Goal: Task Accomplishment & Management: Manage account settings

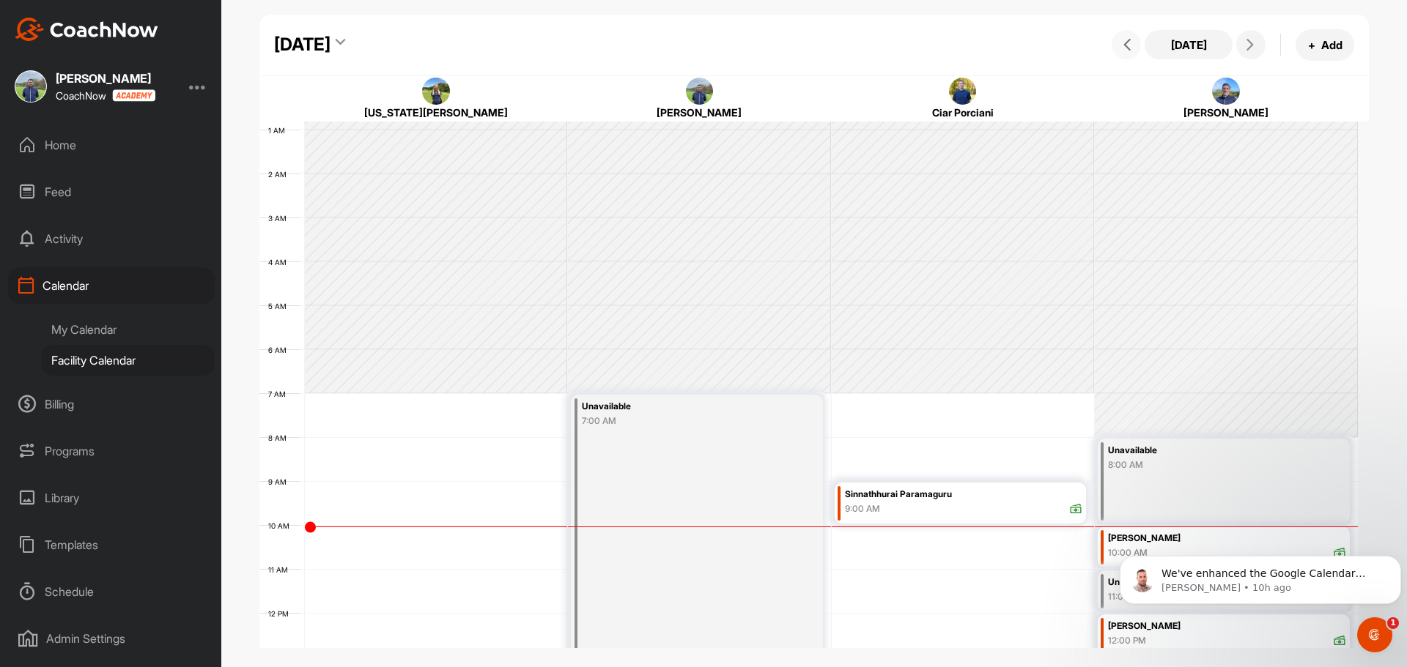
scroll to position [34, 0]
click at [330, 38] on div "[DATE]" at bounding box center [302, 45] width 56 height 26
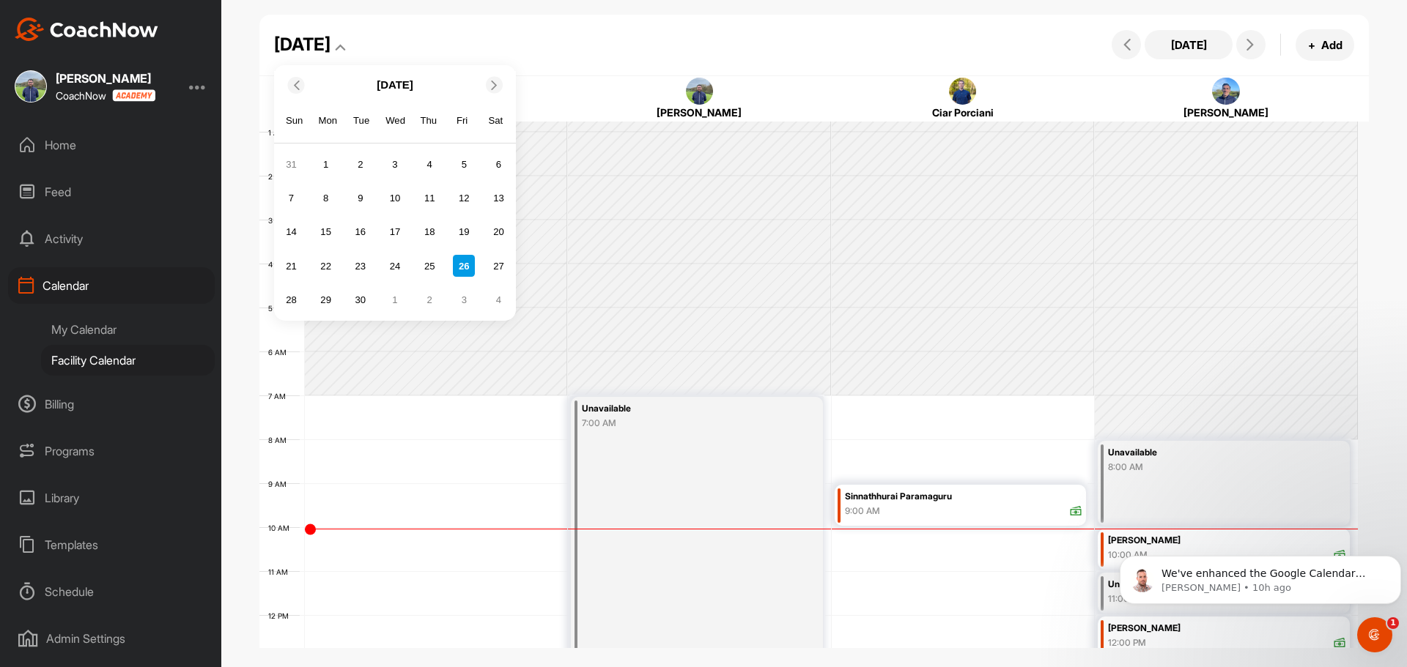
click at [288, 294] on div "28" at bounding box center [291, 300] width 22 height 22
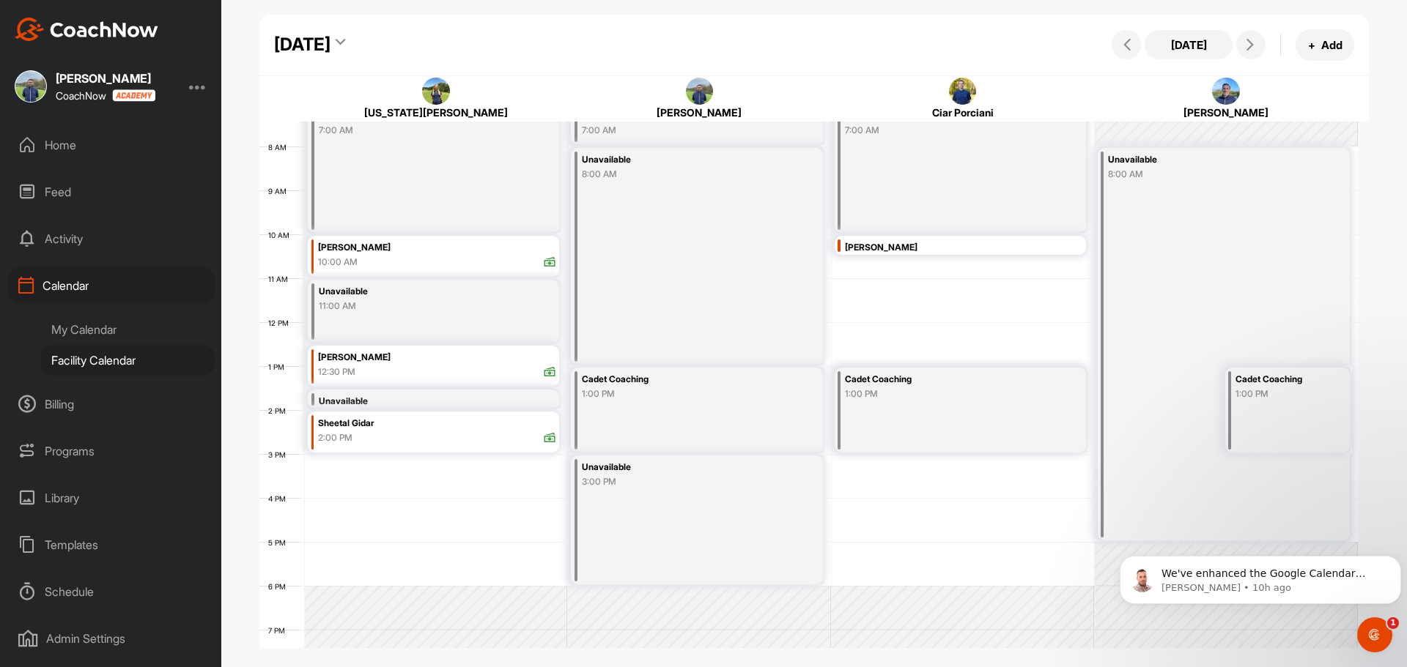
scroll to position [253, 0]
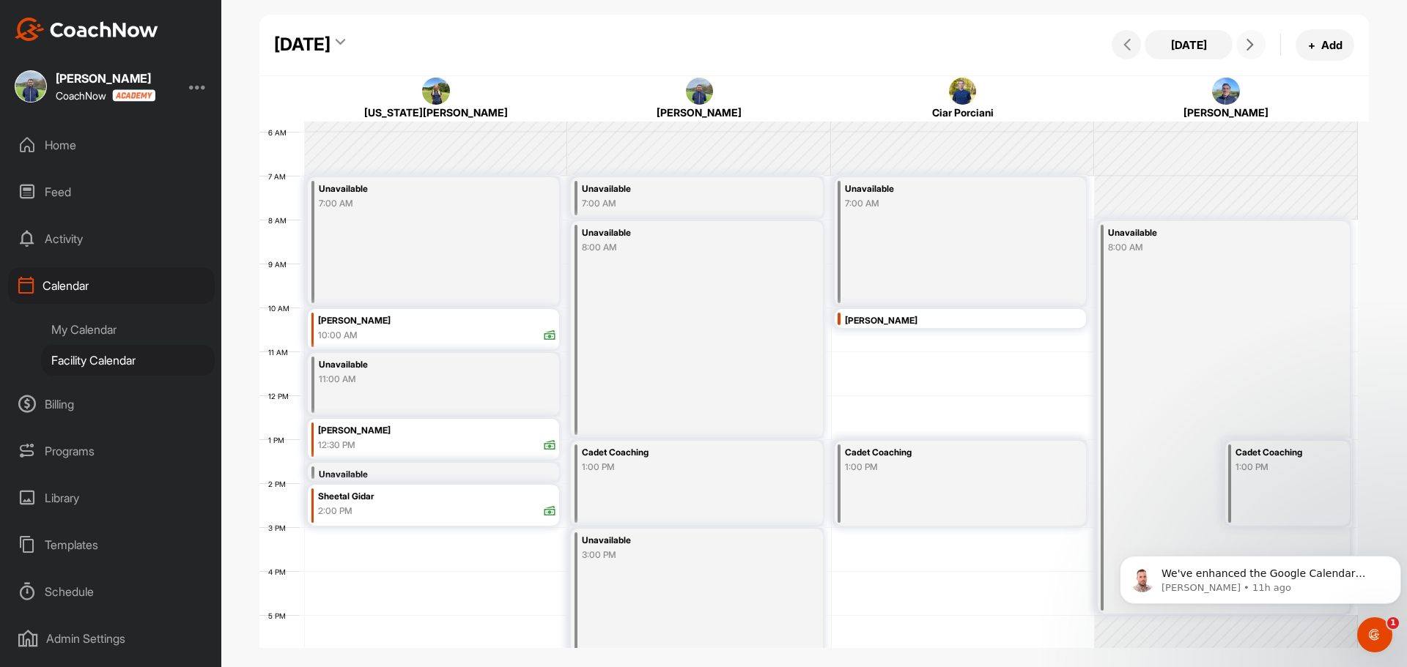
click at [1251, 37] on button at bounding box center [1250, 44] width 29 height 29
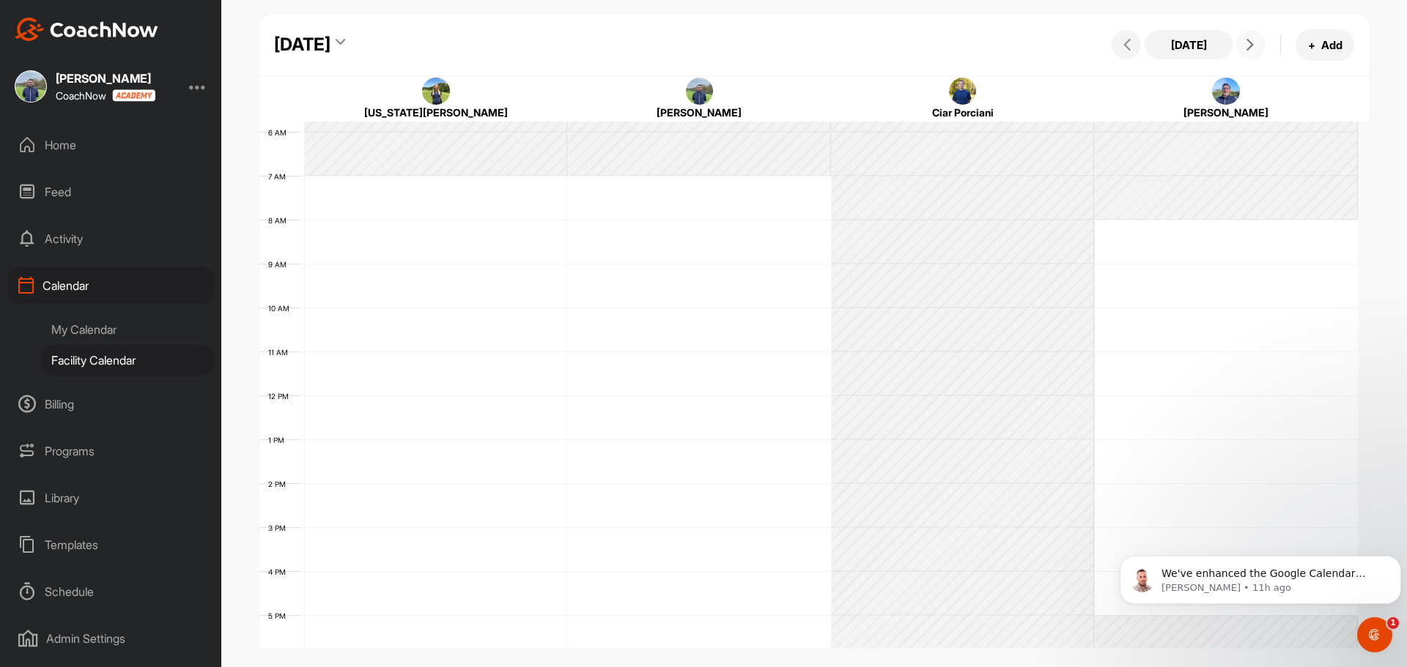
click at [1251, 37] on button at bounding box center [1250, 44] width 29 height 29
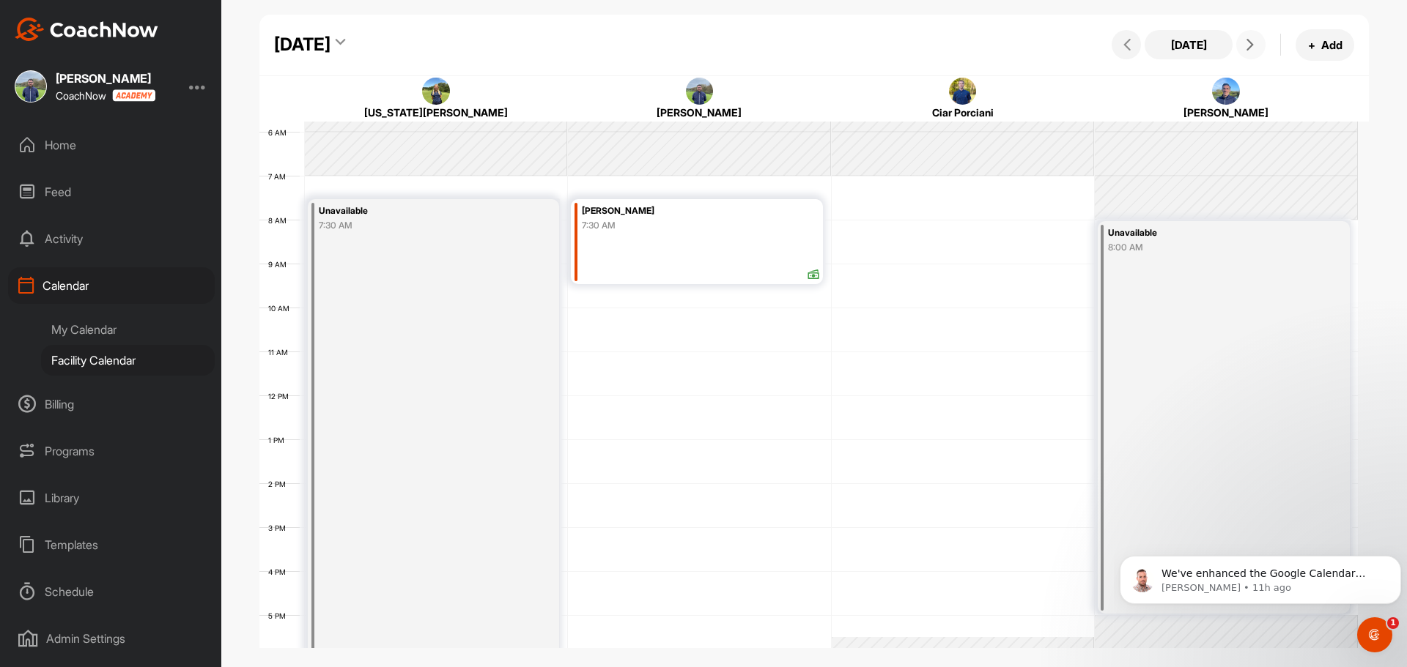
click at [1251, 37] on button at bounding box center [1250, 44] width 29 height 29
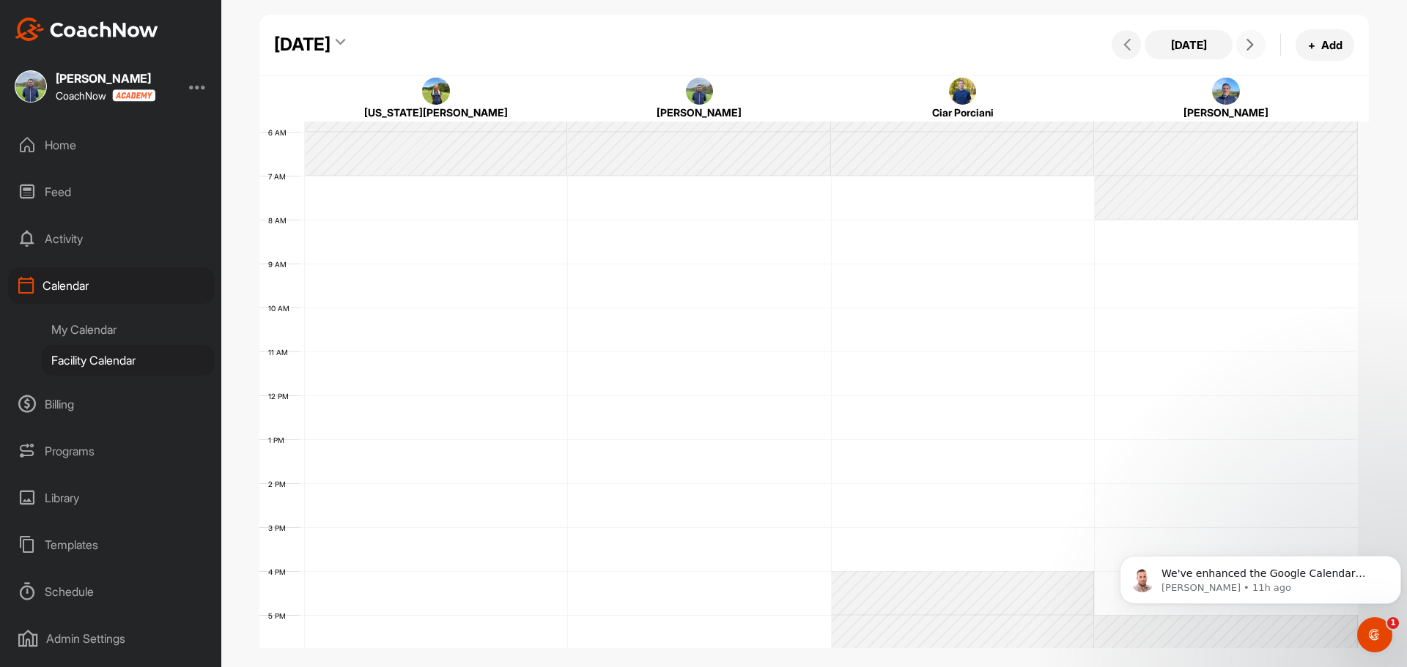
click at [1251, 37] on button at bounding box center [1250, 44] width 29 height 29
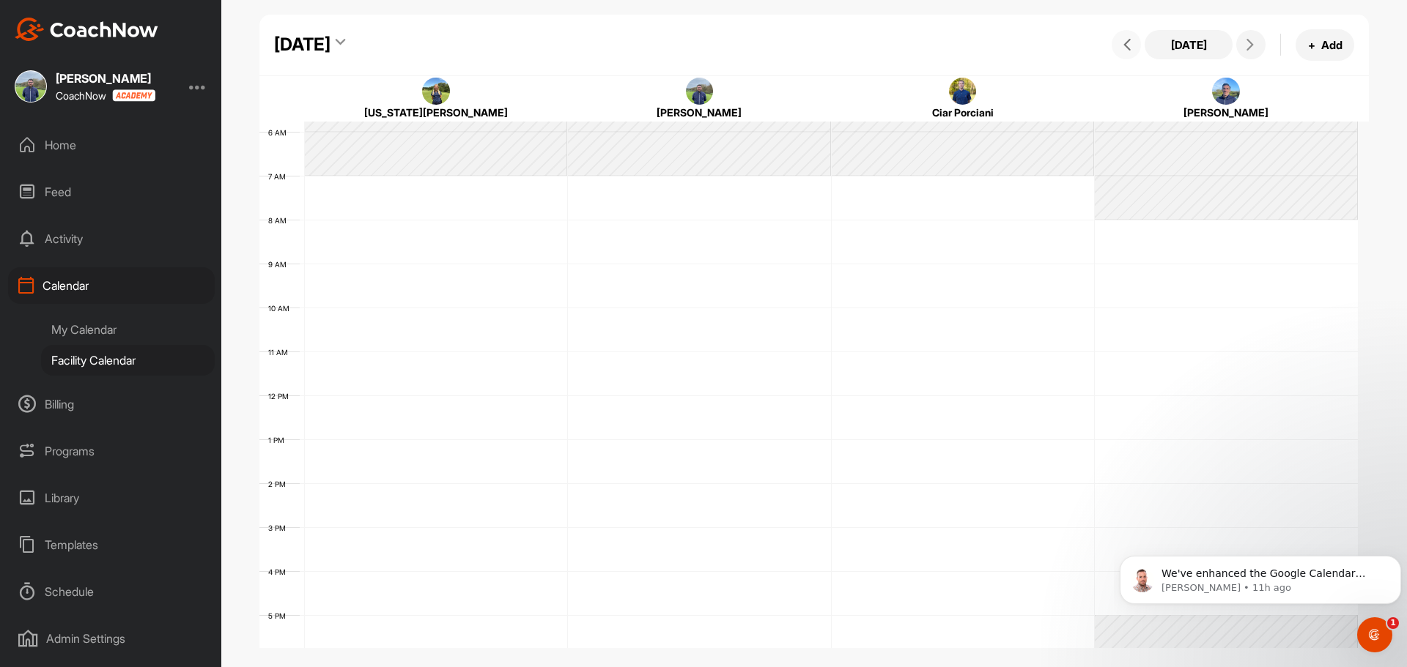
click at [1122, 49] on icon at bounding box center [1127, 45] width 12 height 12
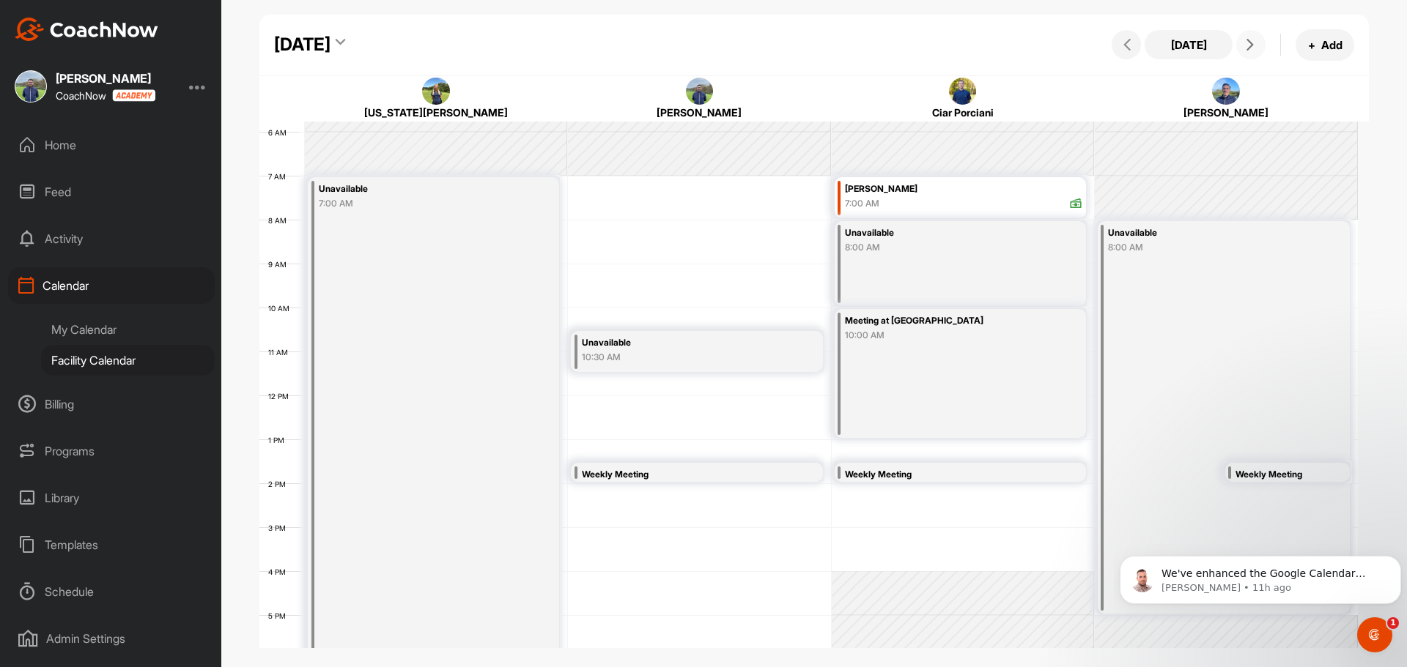
click at [1258, 40] on span at bounding box center [1251, 45] width 18 height 12
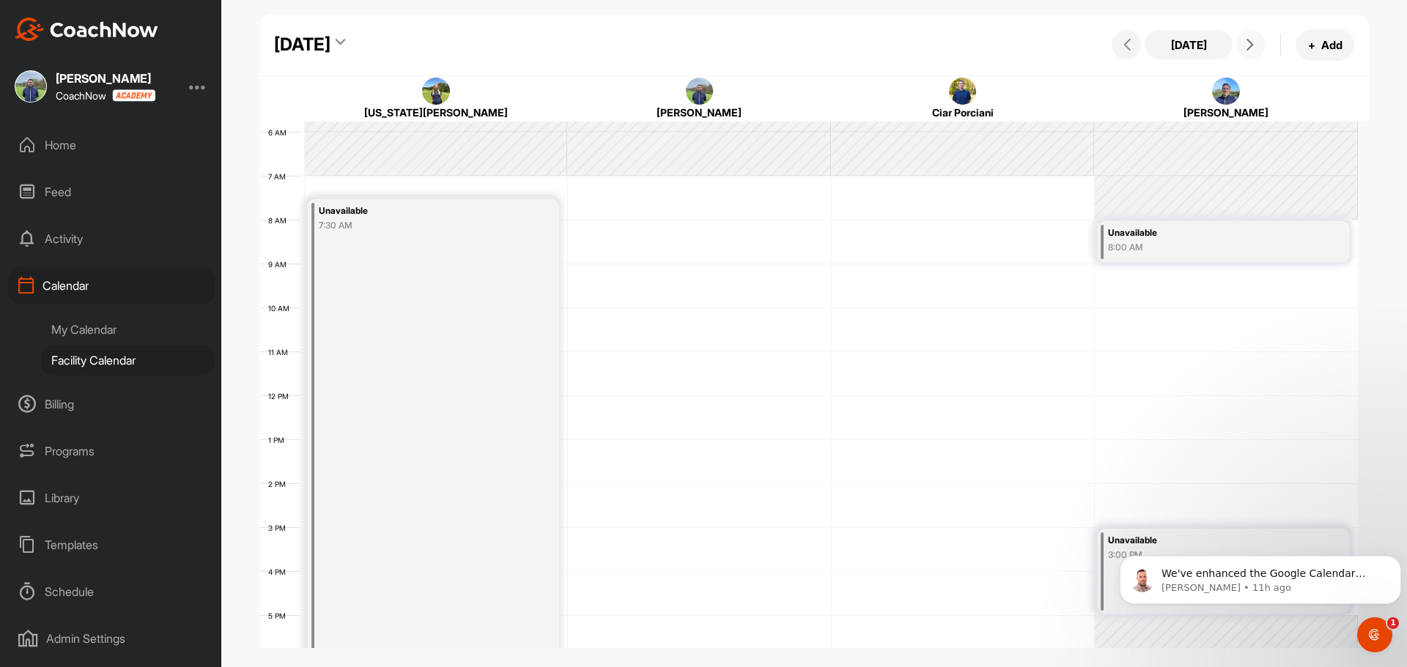
click at [1251, 40] on icon at bounding box center [1250, 45] width 12 height 12
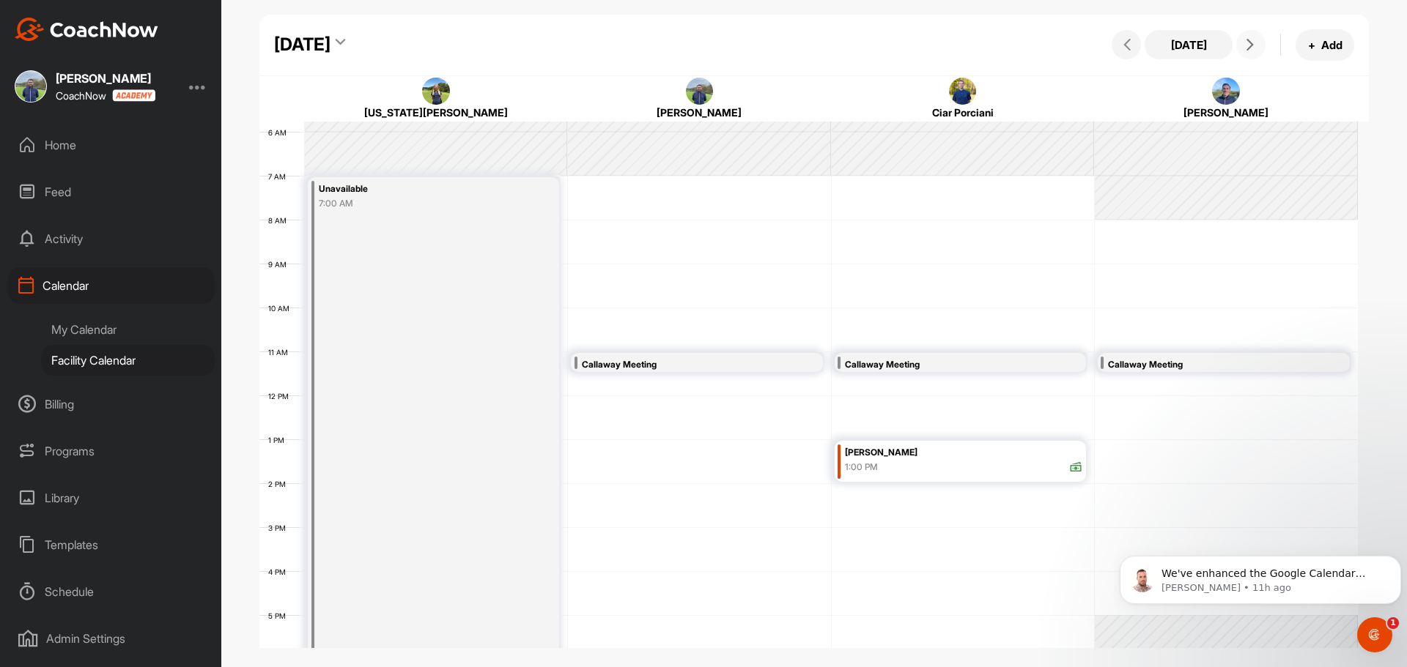
click at [1259, 41] on button at bounding box center [1250, 44] width 29 height 29
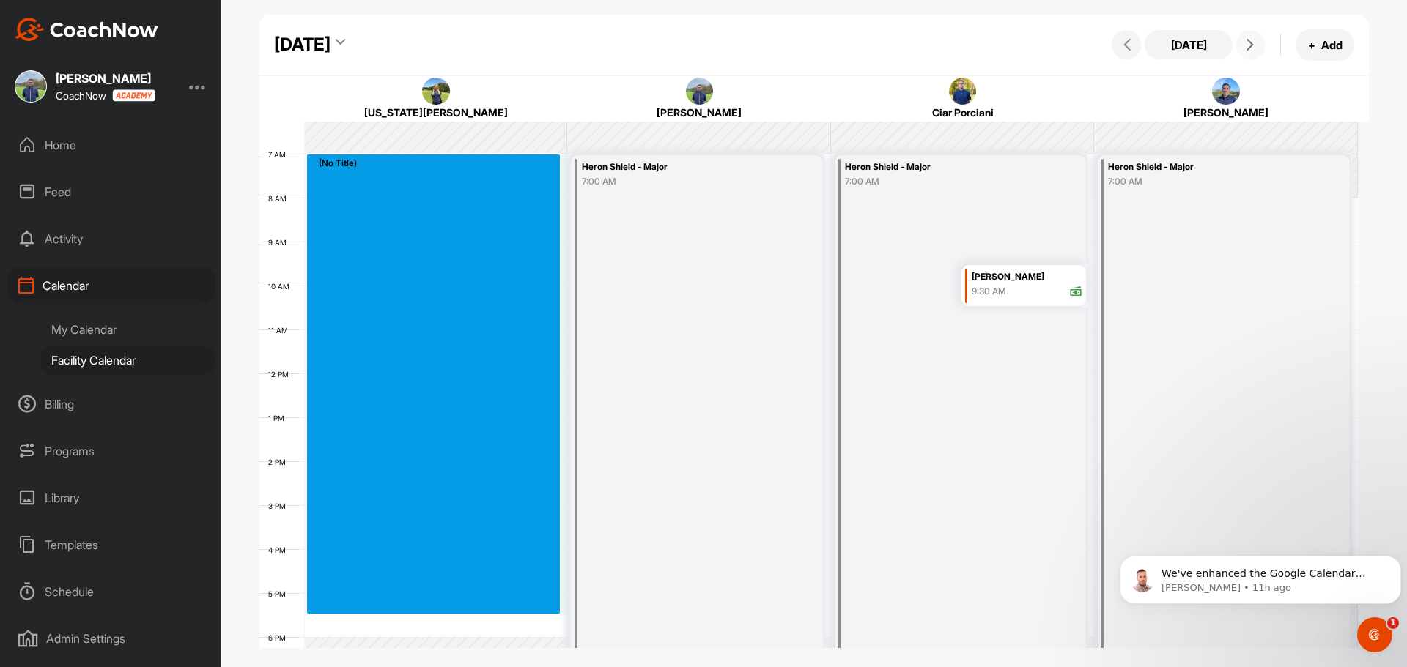
scroll to position [278, 0]
drag, startPoint x: 321, startPoint y: 179, endPoint x: 343, endPoint y: 615, distance: 435.7
click at [343, 615] on div "12 AM 1 AM 2 AM 3 AM 4 AM 5 AM 6 AM 7 AM 8 AM 9 AM 10 AM 11 AM 12 PM 1 PM 2 PM …" at bounding box center [808, 371] width 1098 height 1055
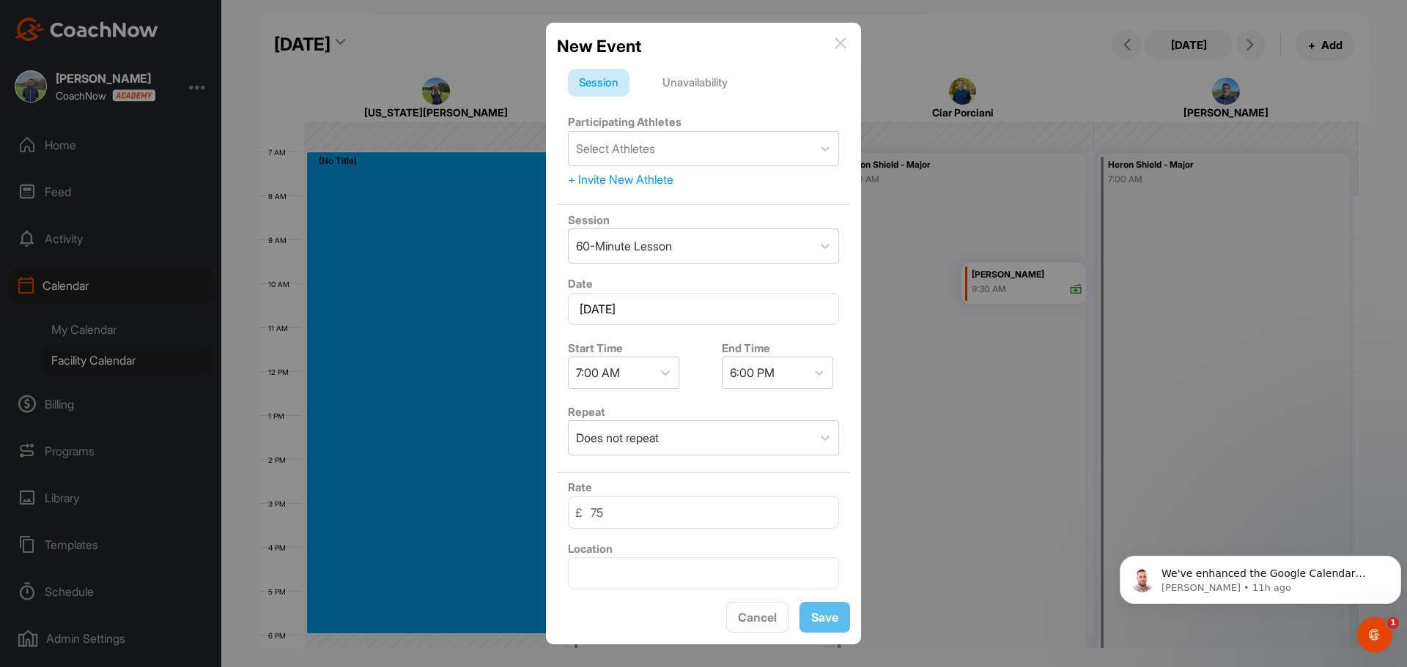
click at [699, 84] on div "Unavailability" at bounding box center [694, 83] width 87 height 28
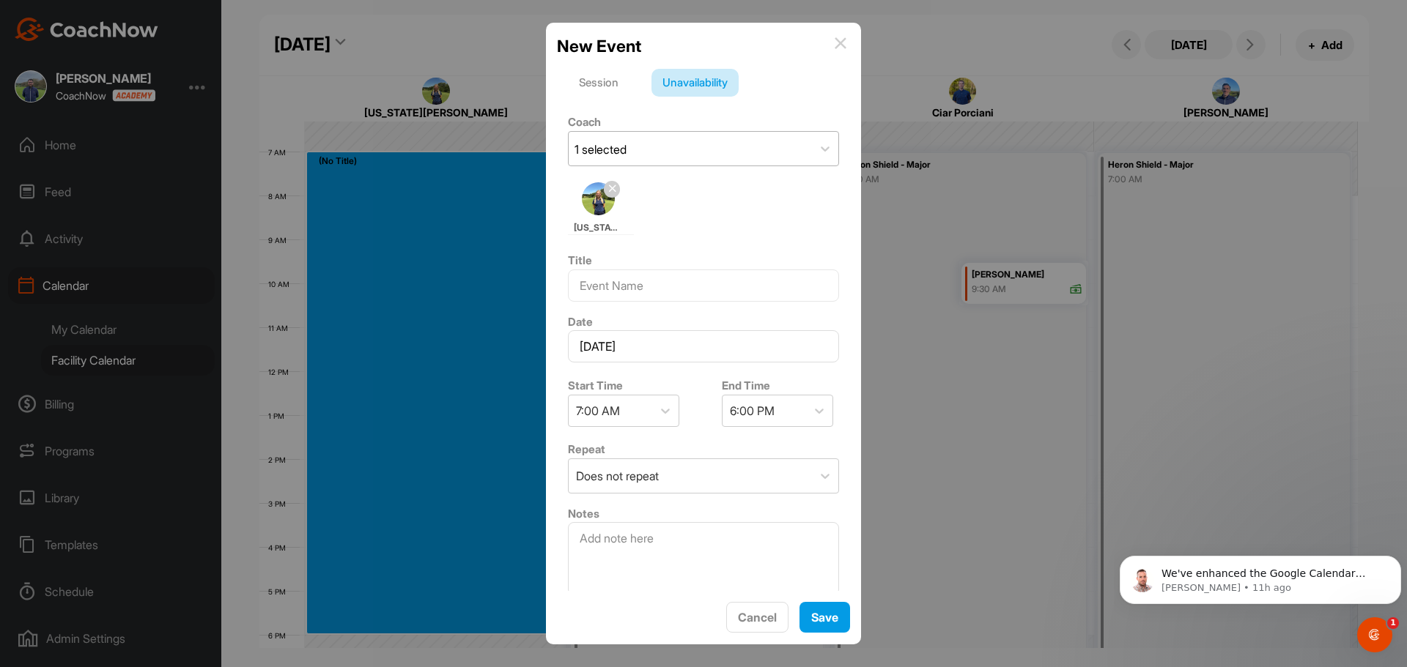
click at [647, 146] on div "1 selected" at bounding box center [690, 149] width 243 height 34
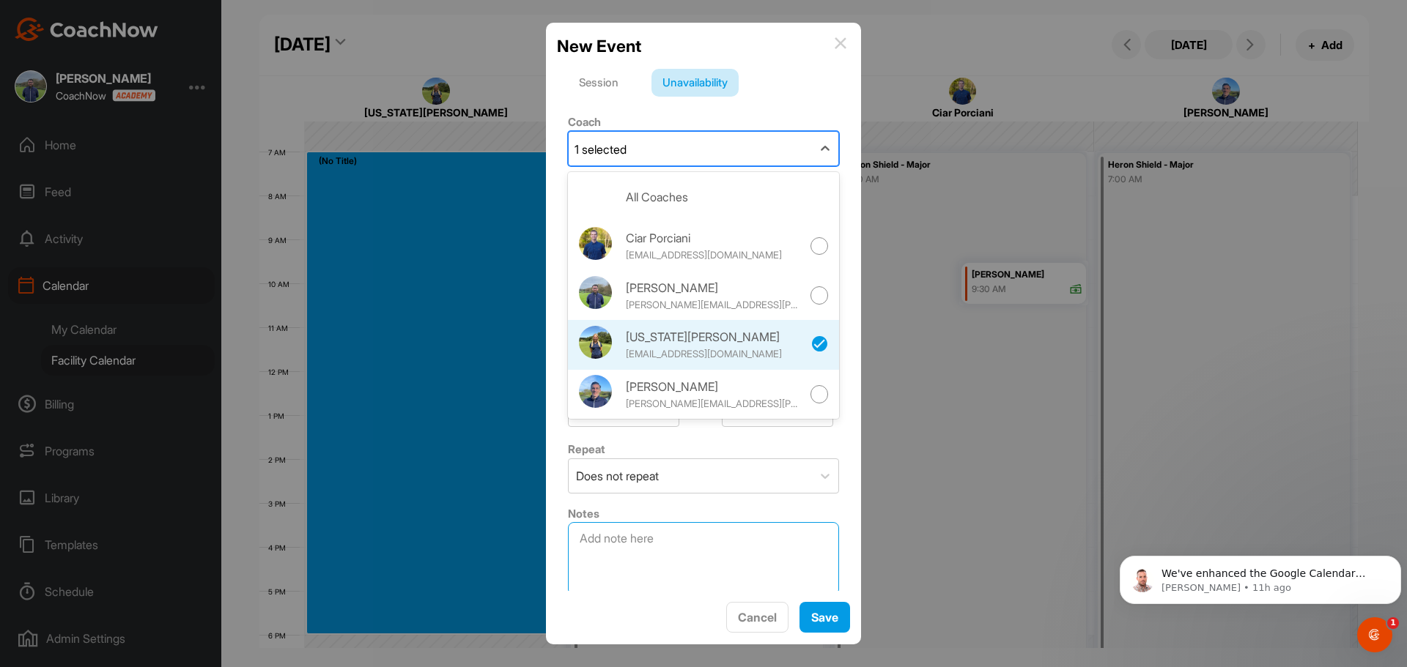
click at [649, 573] on textarea at bounding box center [703, 558] width 271 height 73
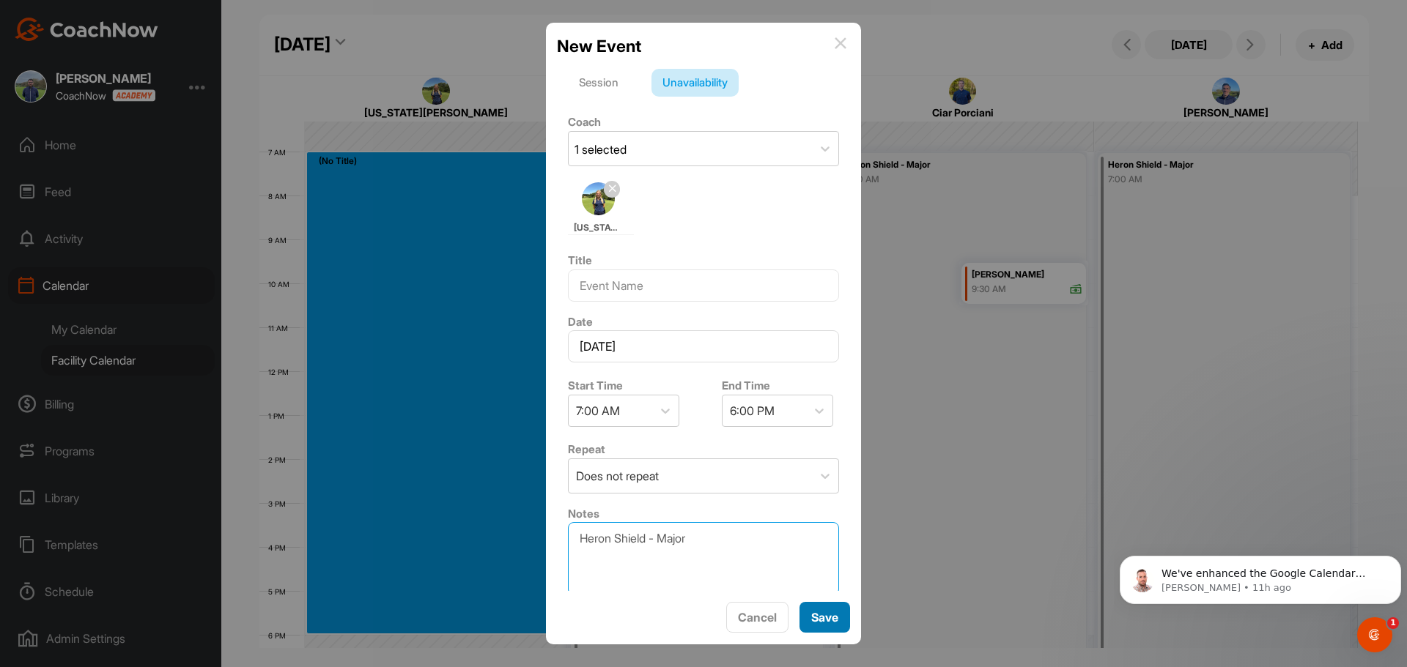
type textarea "Heron Shield - Major"
click at [815, 616] on span "Save" at bounding box center [824, 617] width 27 height 15
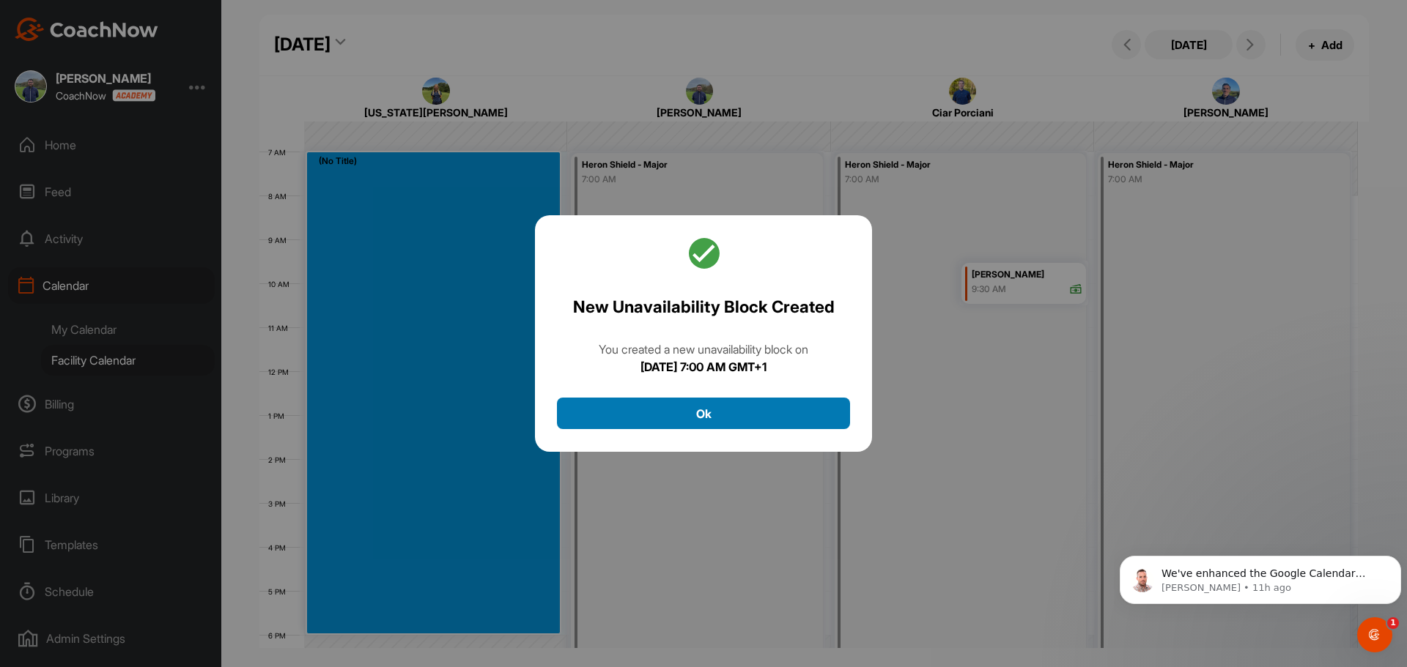
click at [814, 406] on button "Ok" at bounding box center [703, 414] width 293 height 32
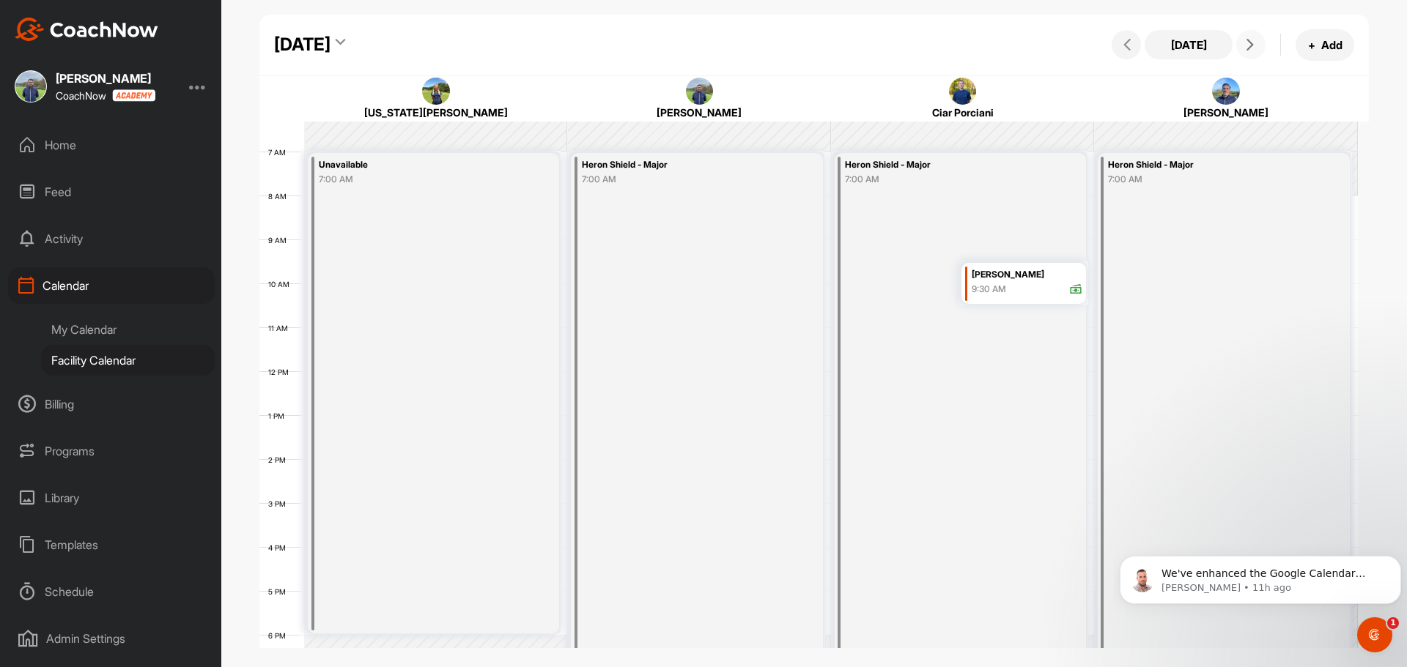
click at [1262, 44] on button at bounding box center [1250, 44] width 29 height 29
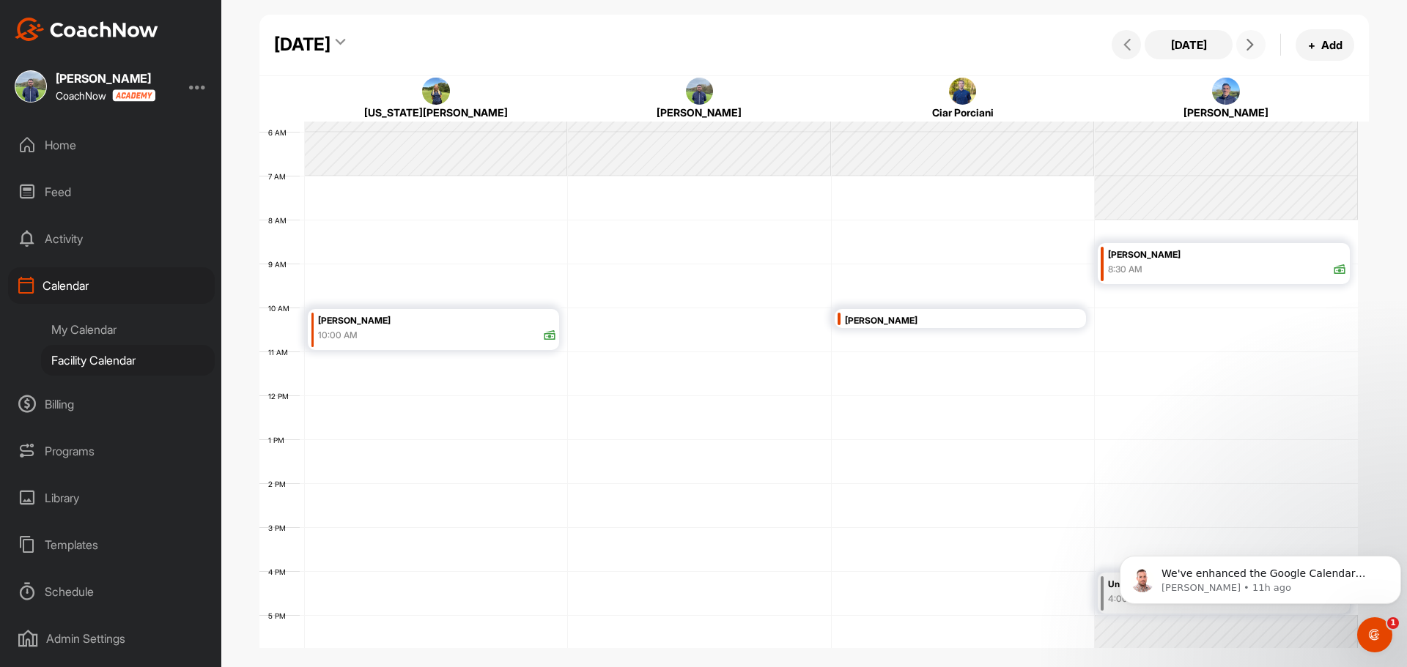
click at [1244, 46] on icon at bounding box center [1250, 45] width 12 height 12
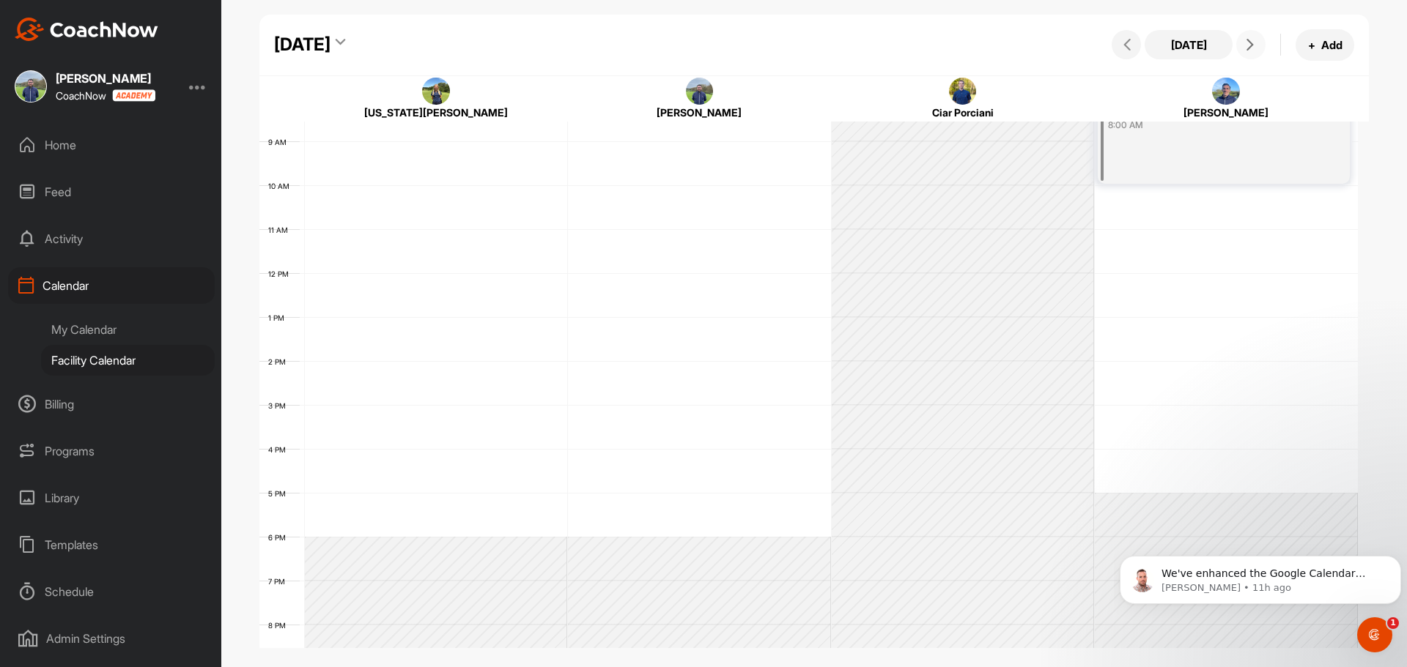
scroll to position [400, 0]
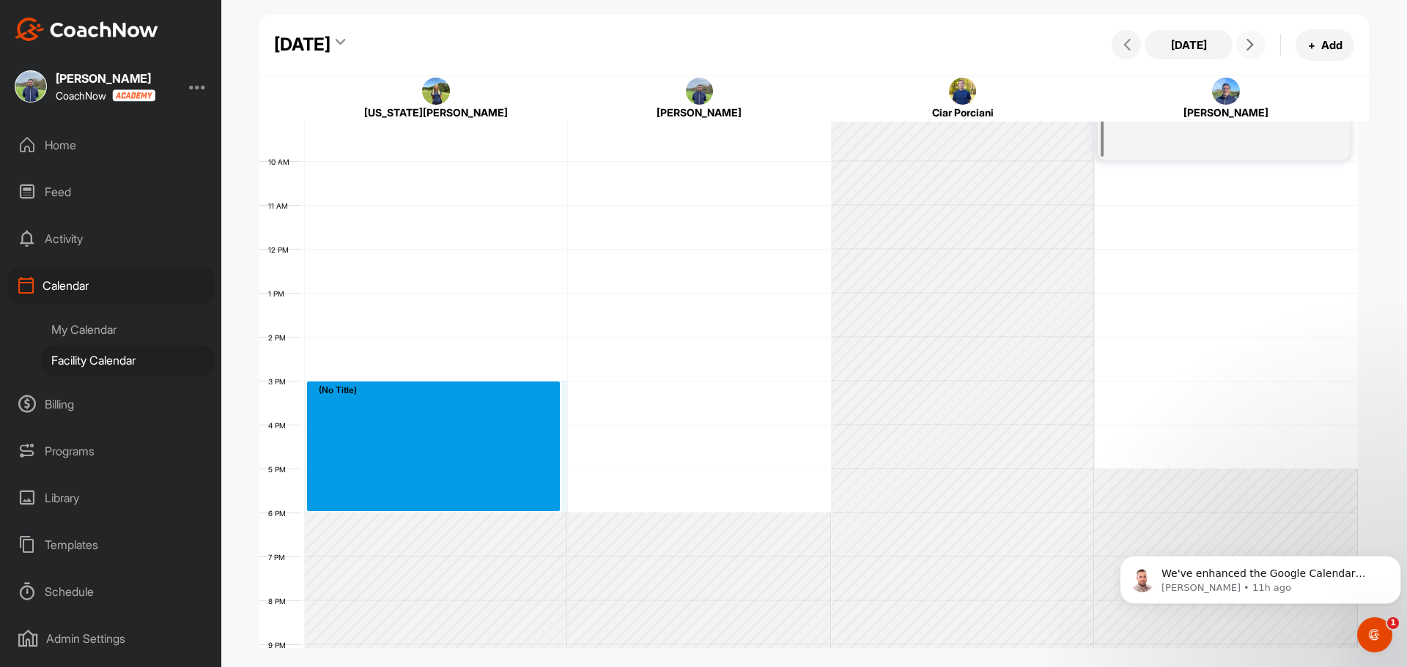
drag, startPoint x: 352, startPoint y: 495, endPoint x: 331, endPoint y: 388, distance: 108.2
click at [331, 388] on div "12 AM 1 AM 2 AM 3 AM 4 AM 5 AM 6 AM 7 AM 8 AM 9 AM 10 AM 11 AM 12 PM 1 PM 2 PM …" at bounding box center [808, 249] width 1098 height 1055
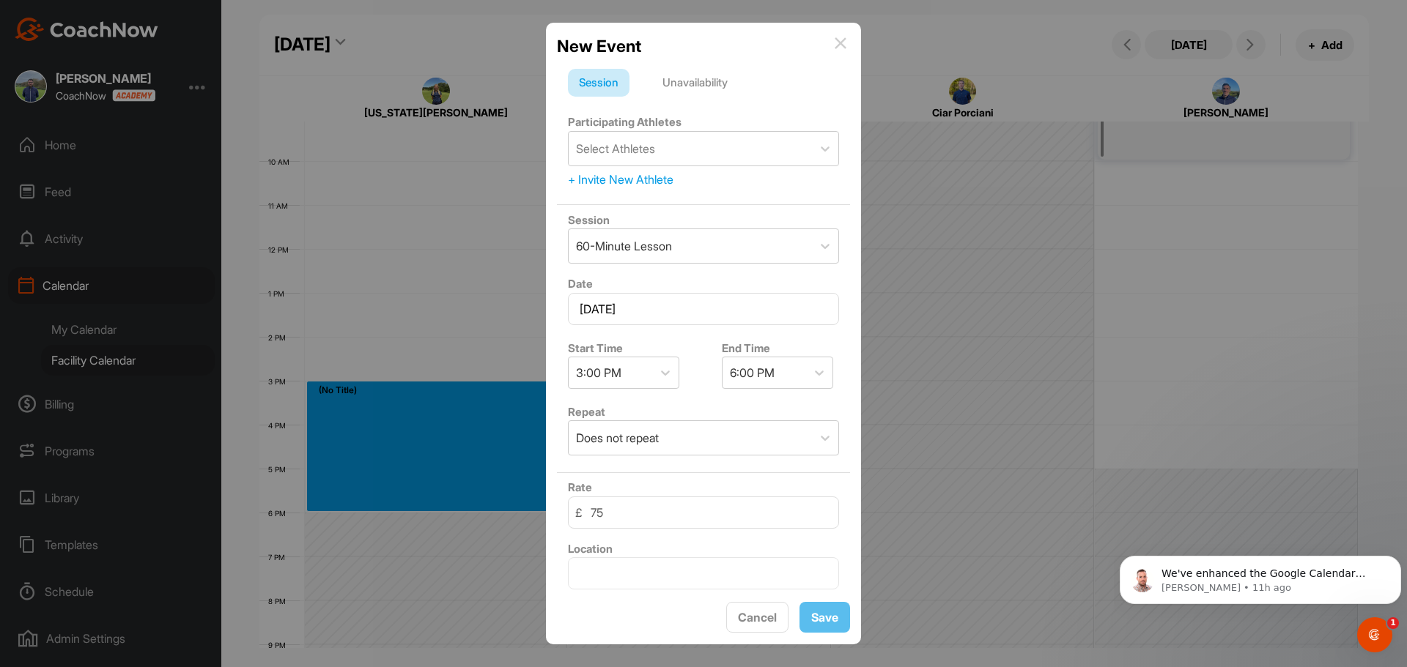
click at [693, 77] on div "Unavailability" at bounding box center [694, 83] width 87 height 28
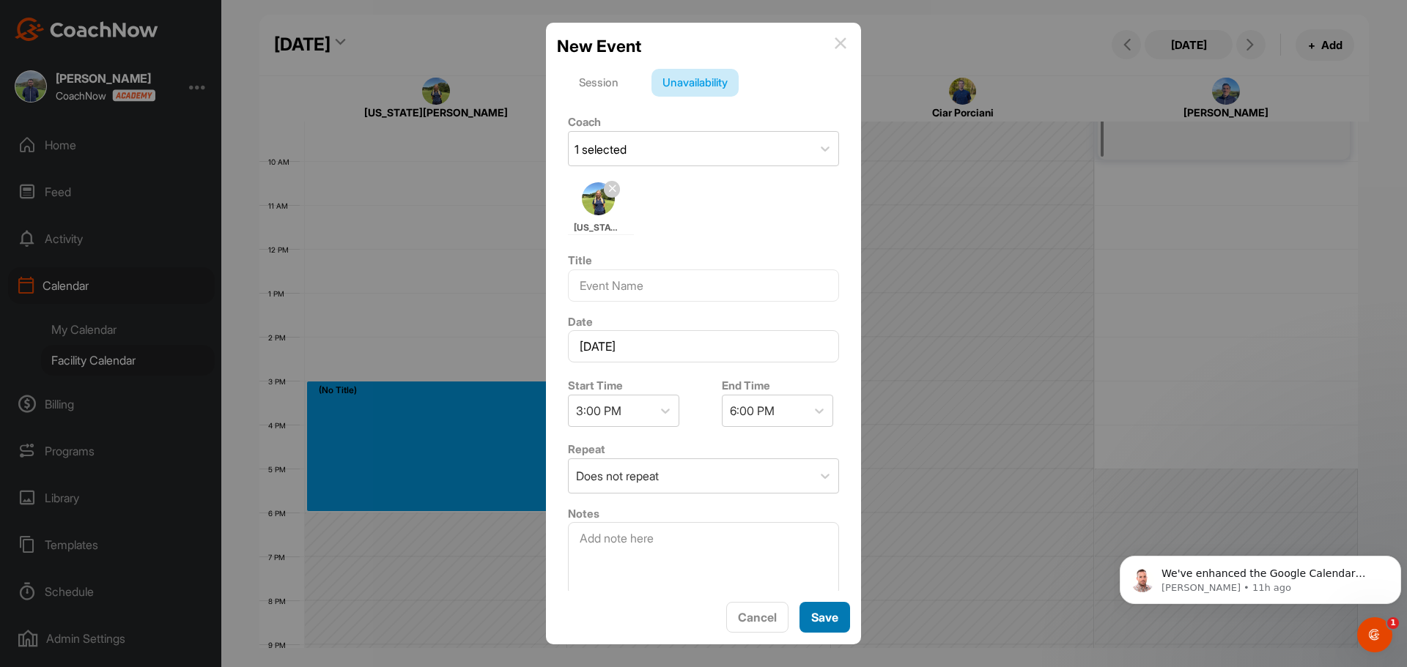
click at [834, 610] on span "Save" at bounding box center [824, 617] width 27 height 15
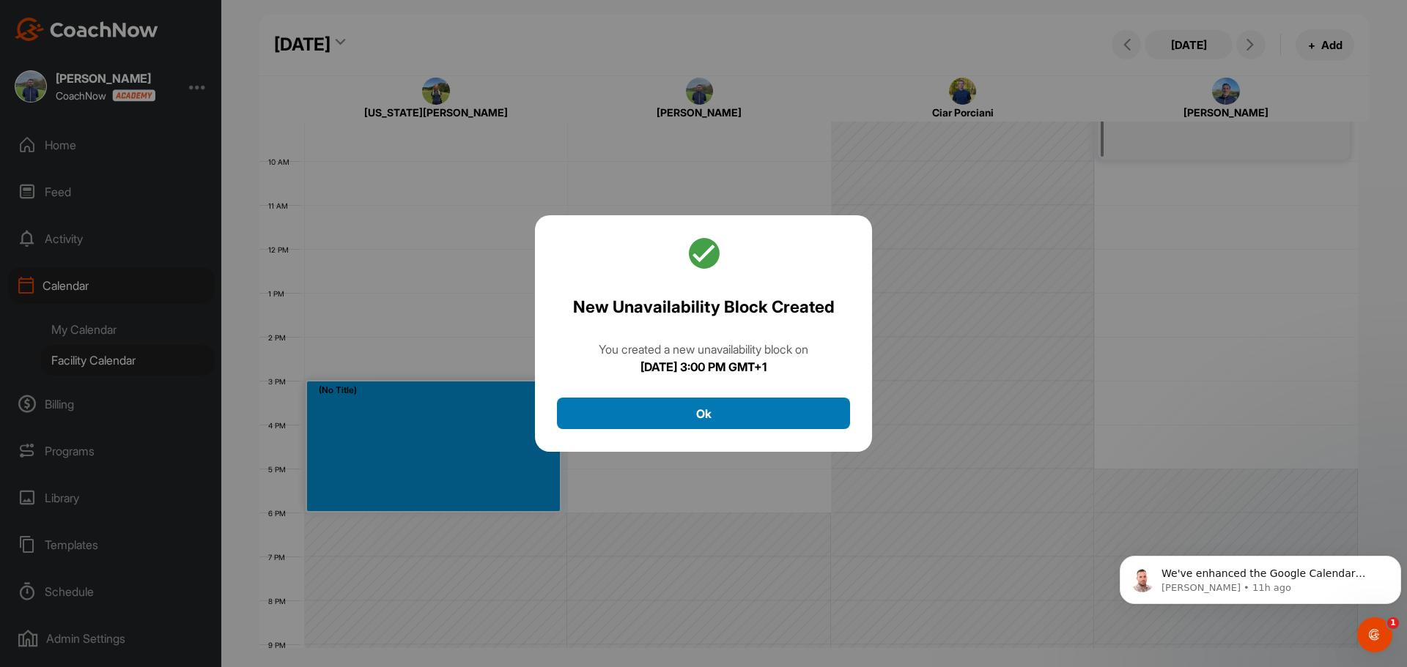
click at [796, 406] on button "Ok" at bounding box center [703, 414] width 293 height 32
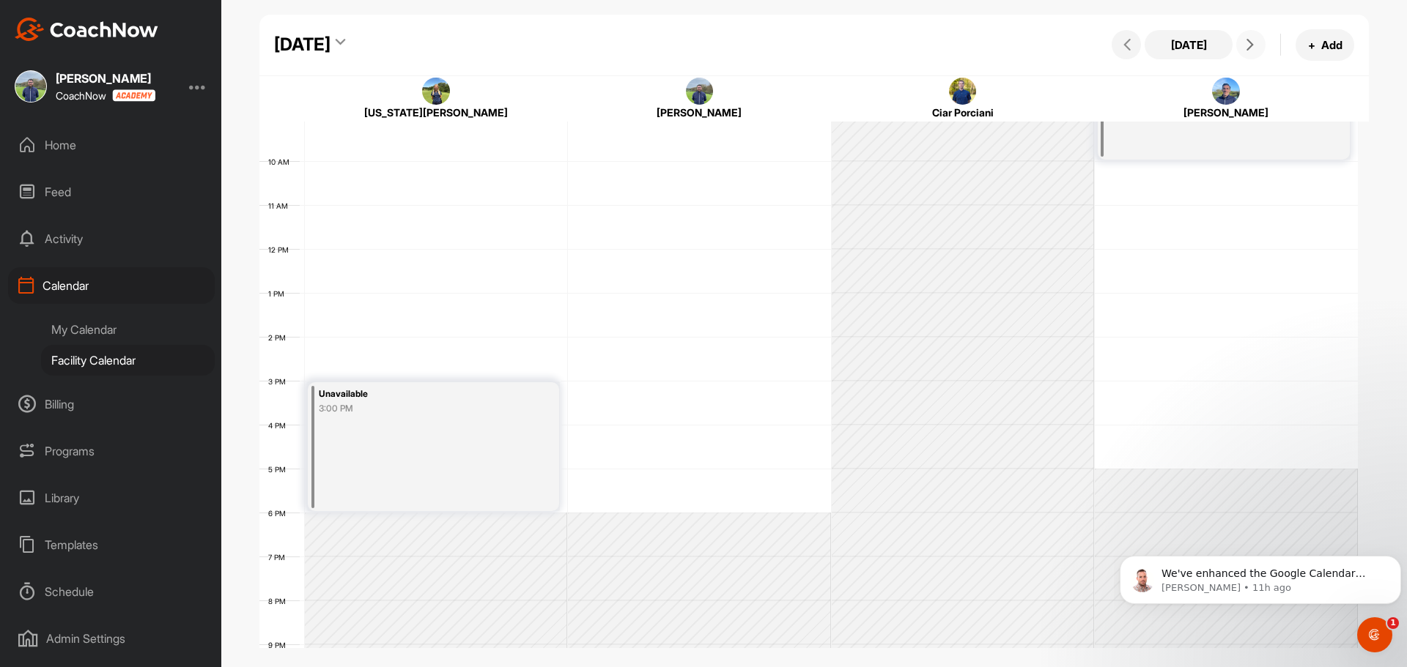
click at [1250, 44] on icon at bounding box center [1250, 45] width 12 height 12
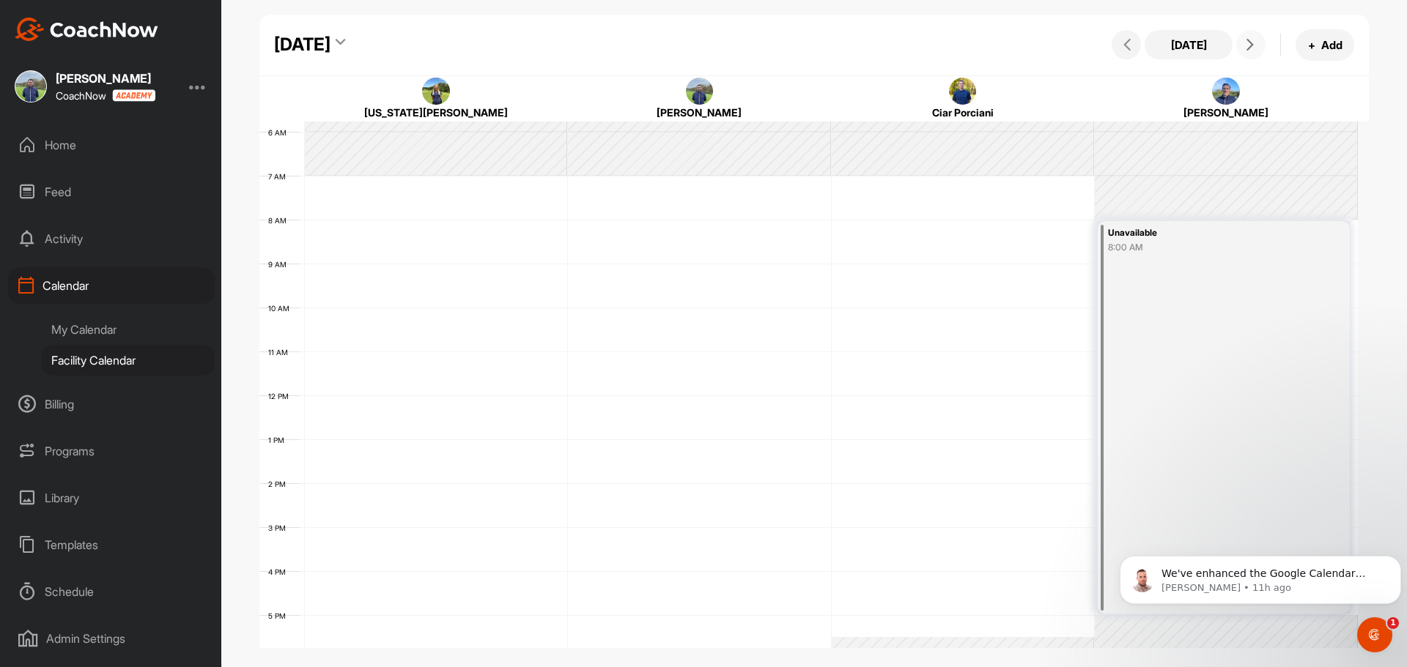
click at [1244, 45] on icon at bounding box center [1250, 45] width 12 height 12
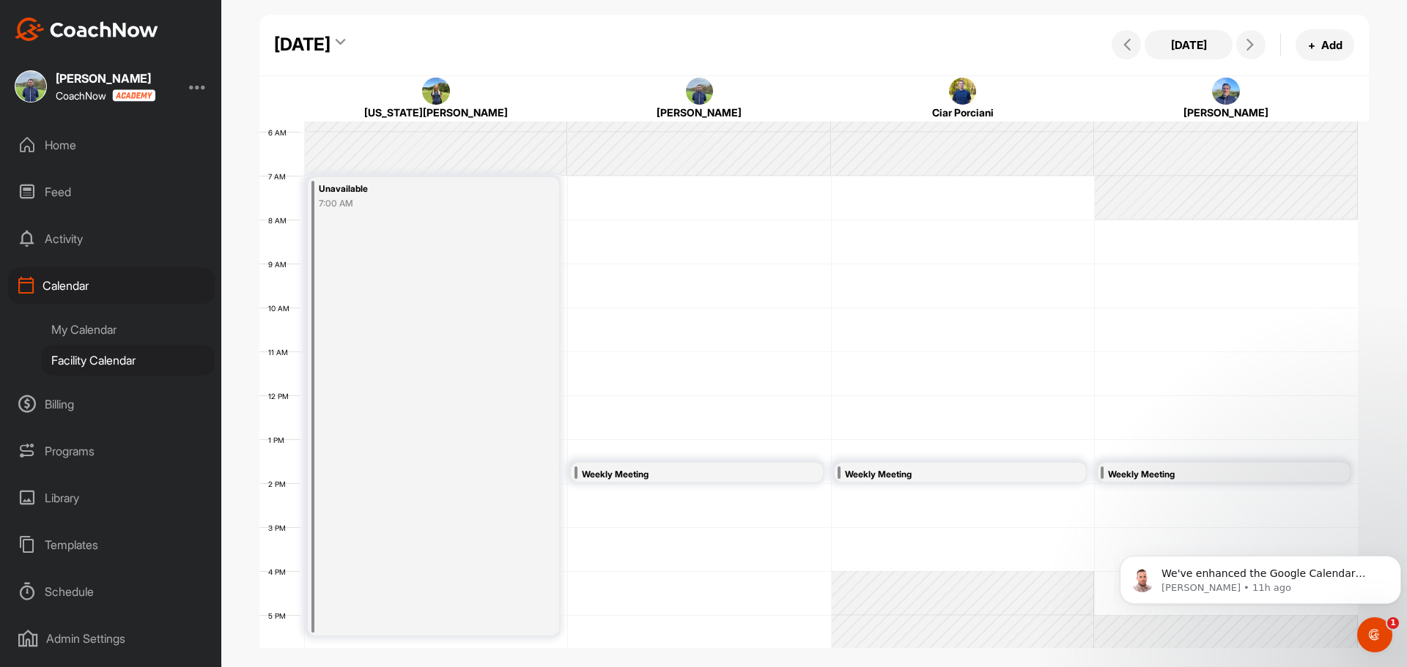
click at [1141, 43] on div "[DATE] + Add" at bounding box center [1231, 45] width 246 height 32
click at [1137, 43] on button at bounding box center [1125, 44] width 29 height 29
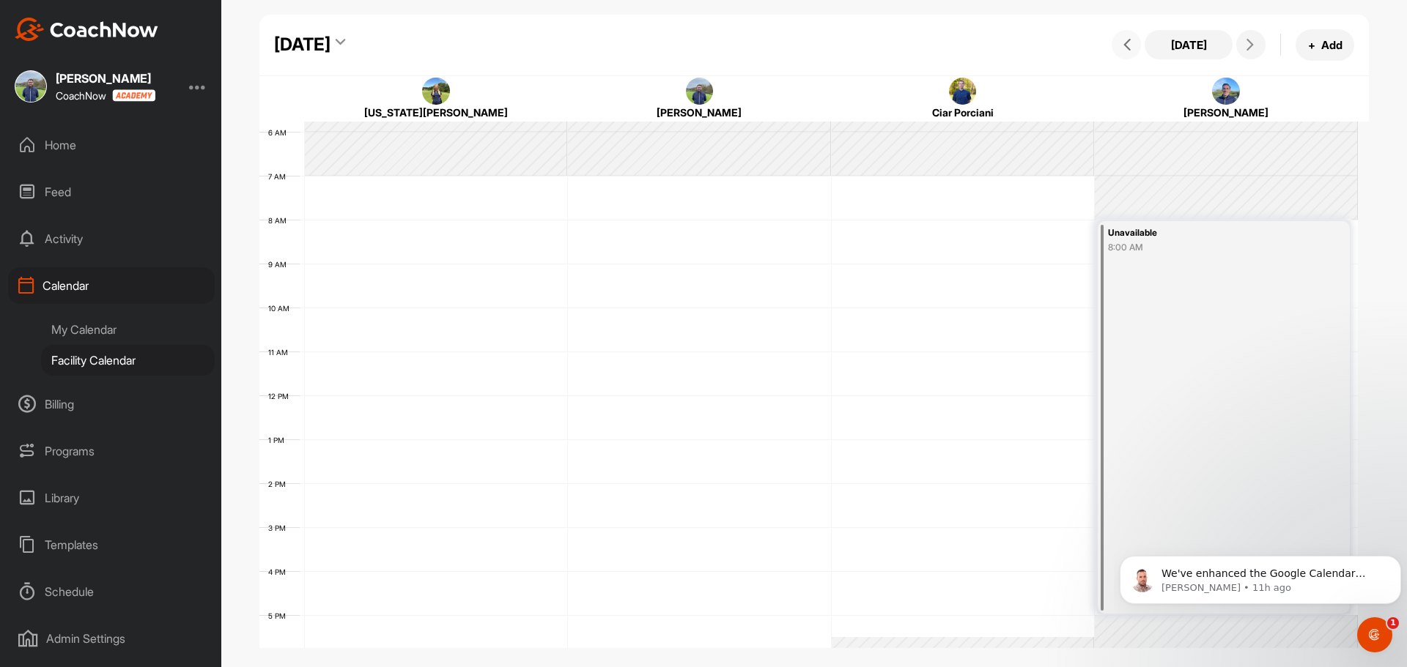
click at [1124, 45] on icon at bounding box center [1127, 45] width 12 height 12
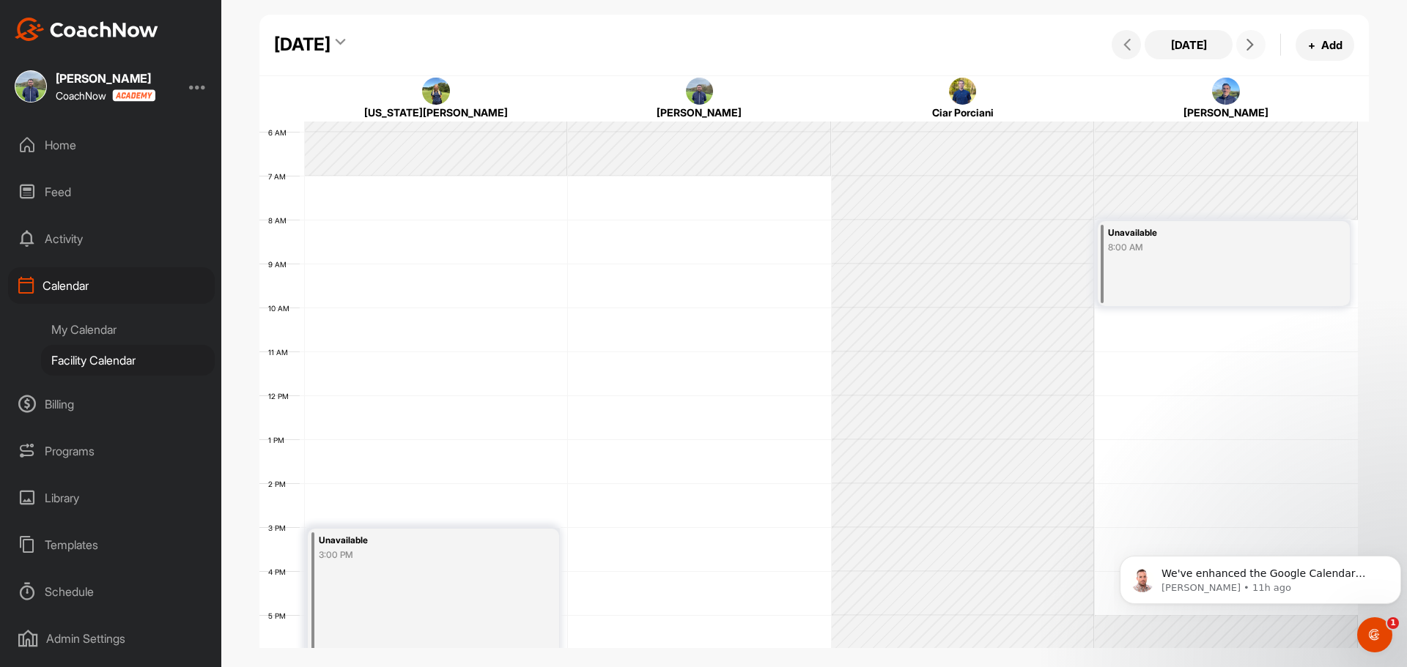
click at [1248, 41] on icon at bounding box center [1250, 45] width 12 height 12
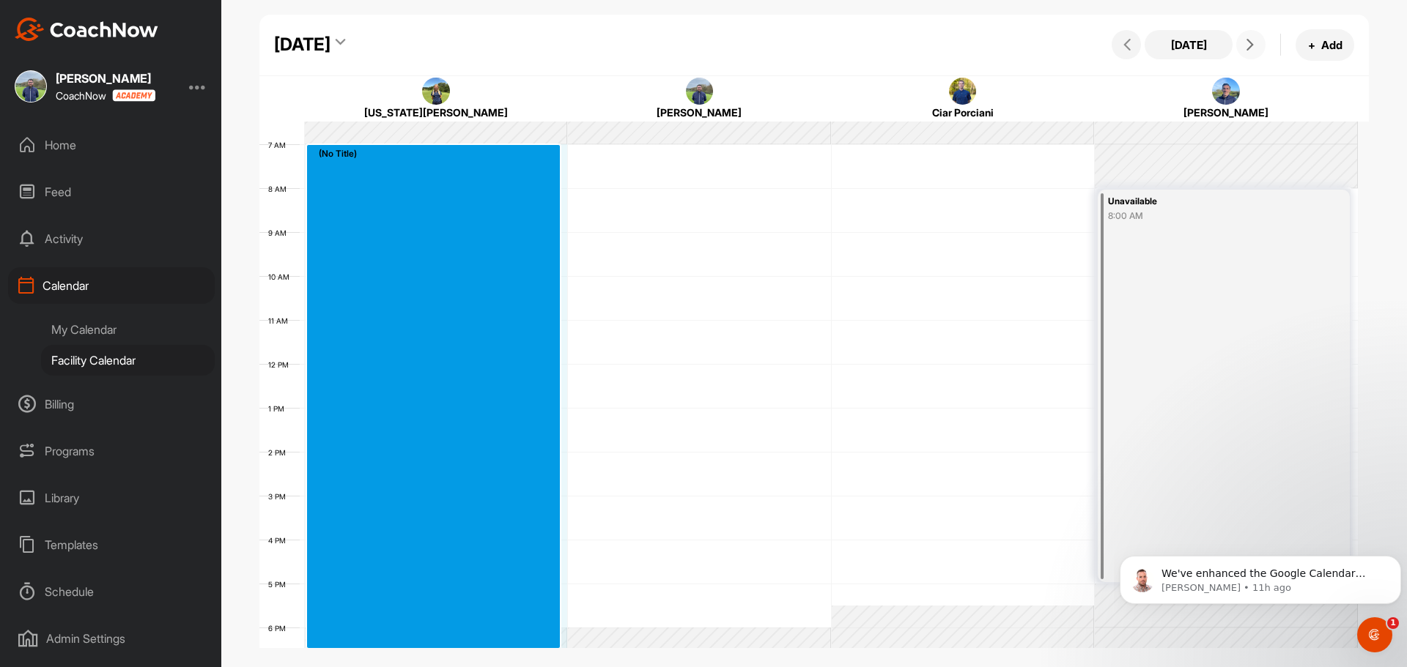
scroll to position [295, 0]
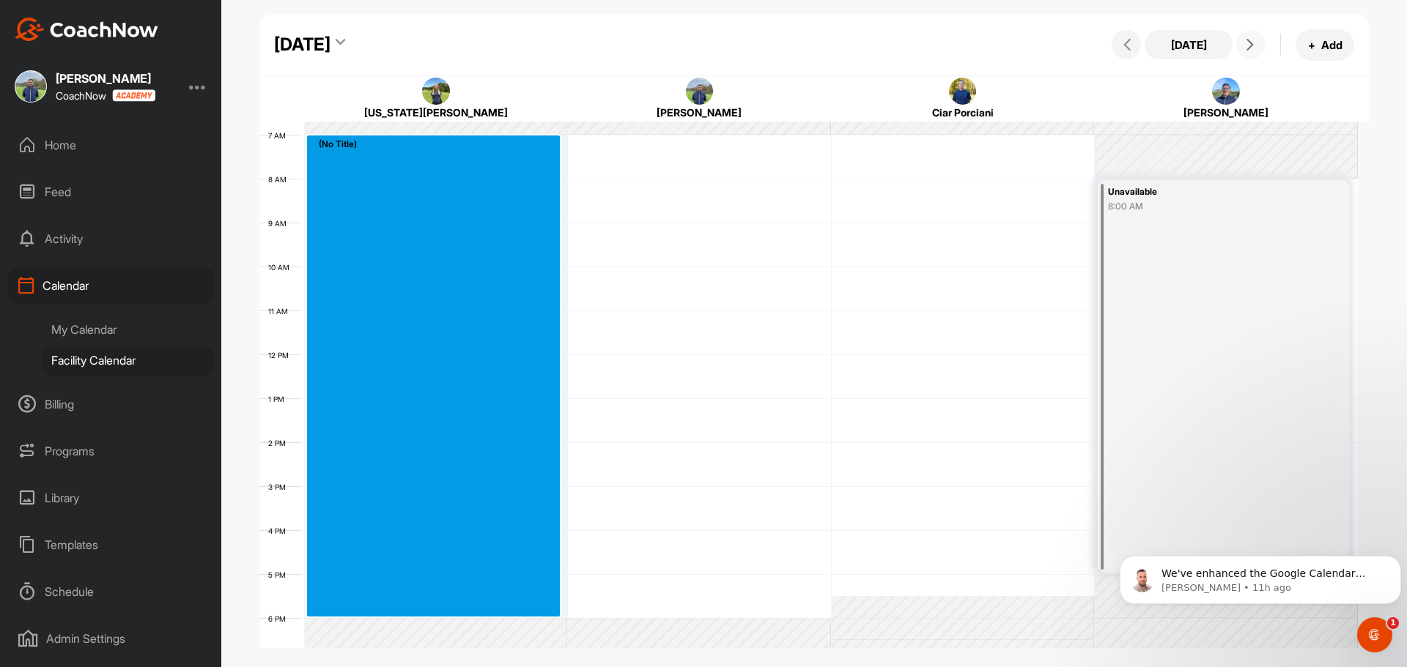
drag, startPoint x: 348, startPoint y: 196, endPoint x: 404, endPoint y: 599, distance: 407.5
click at [404, 599] on div "12 AM 1 AM 2 AM 3 AM 4 AM 5 AM 6 AM 7 AM 8 AM 9 AM 10 AM 11 AM 12 PM 1 PM 2 PM …" at bounding box center [808, 354] width 1098 height 1055
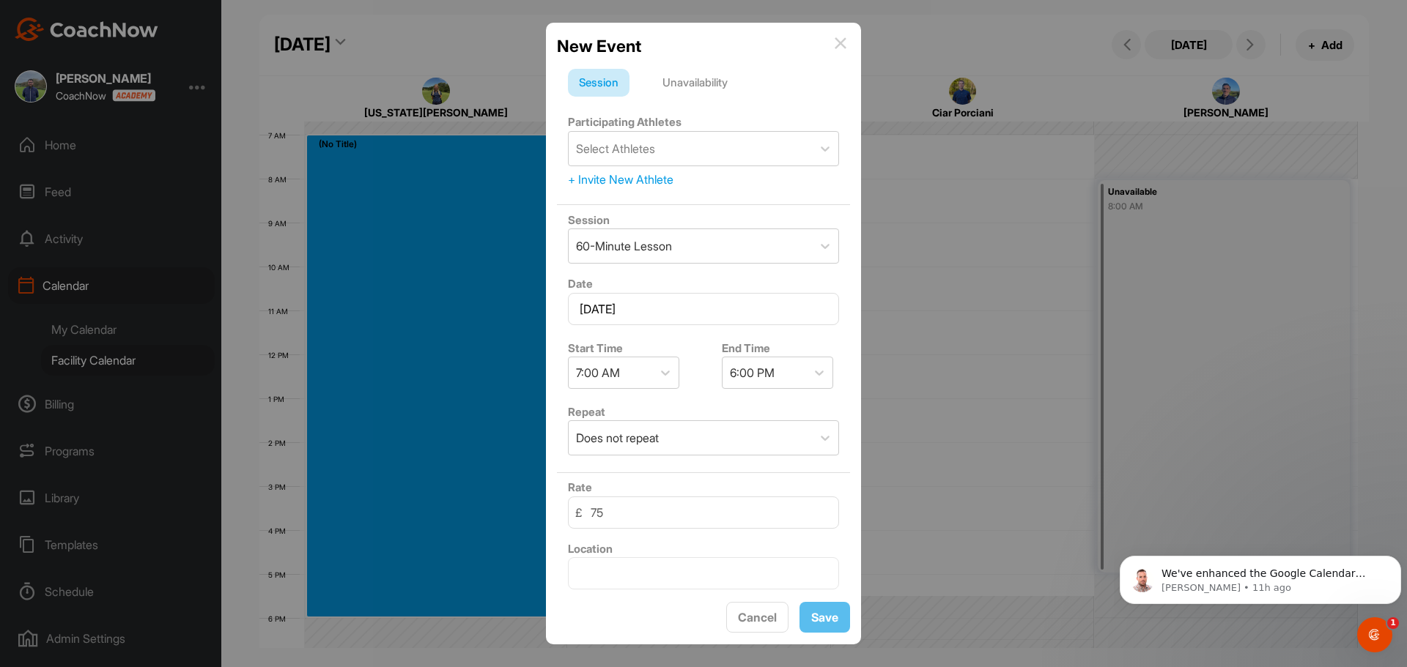
click at [697, 86] on div "Unavailability" at bounding box center [694, 83] width 87 height 28
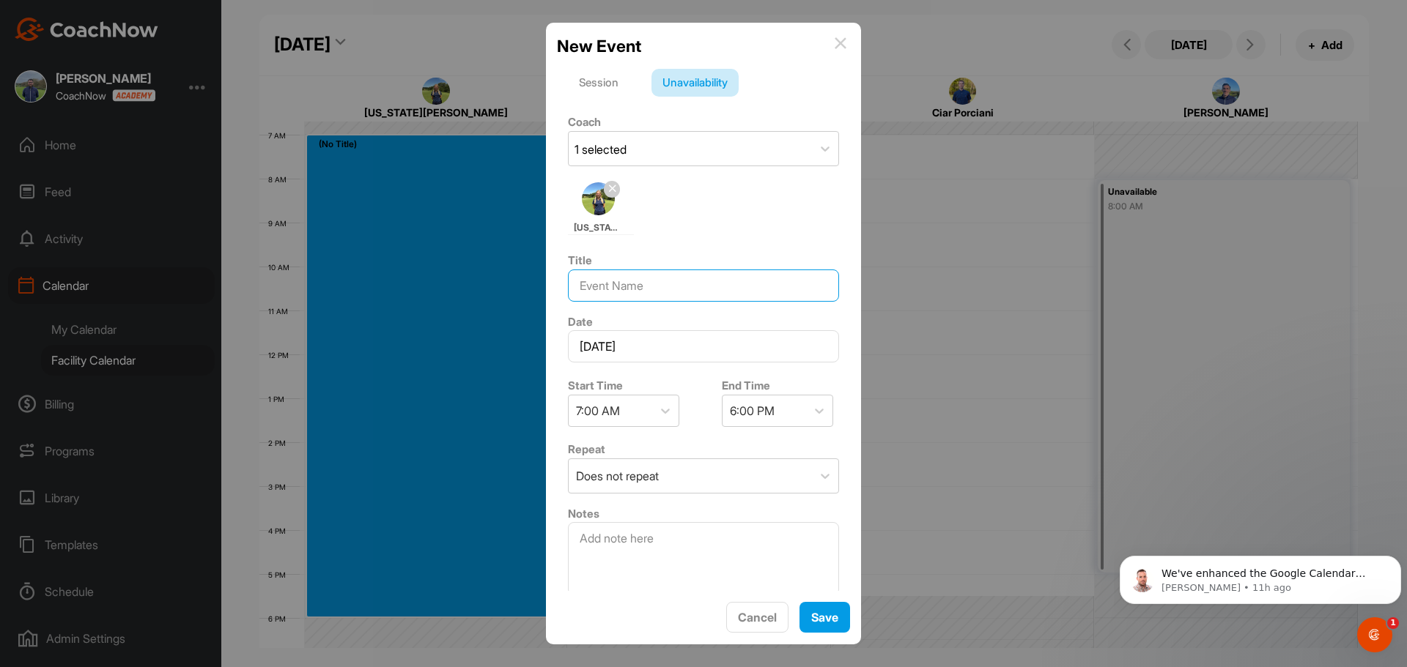
click at [696, 287] on input at bounding box center [703, 286] width 271 height 32
type input "OPS"
click at [829, 615] on span "Save" at bounding box center [824, 617] width 27 height 15
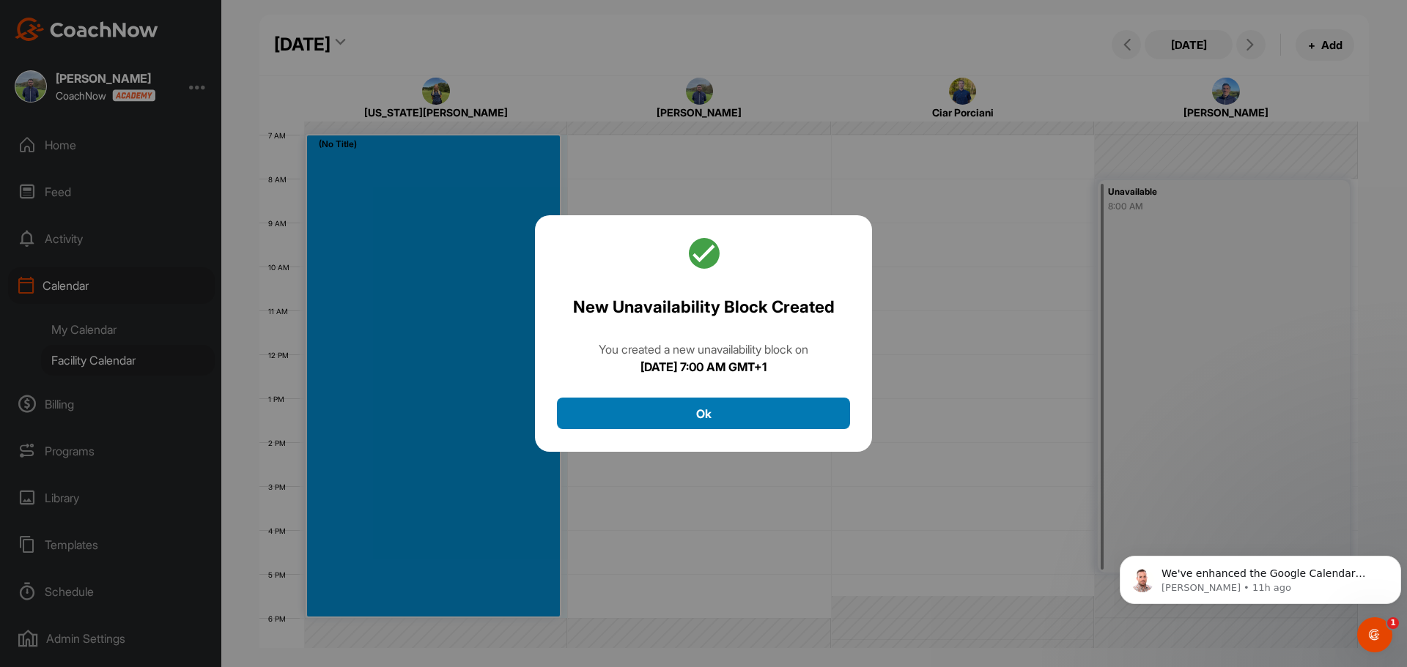
click at [796, 412] on button "Ok" at bounding box center [703, 414] width 293 height 32
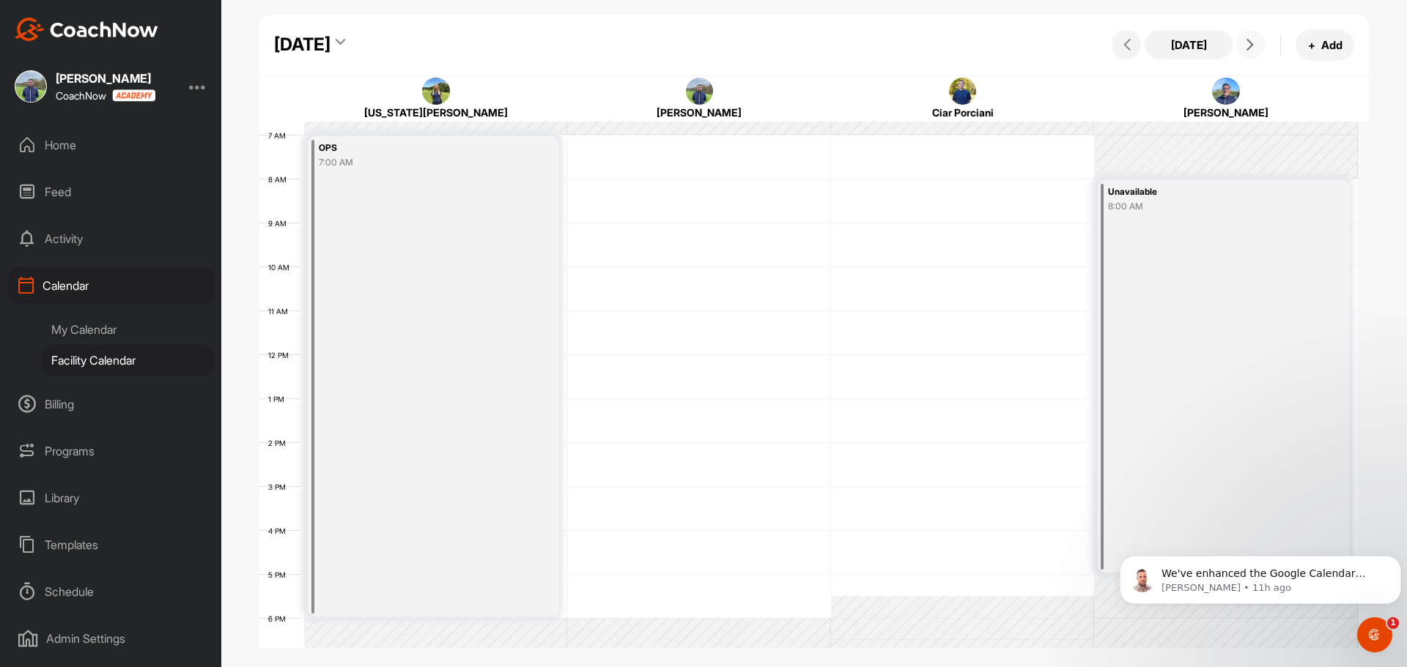
click at [1253, 44] on icon at bounding box center [1250, 45] width 12 height 12
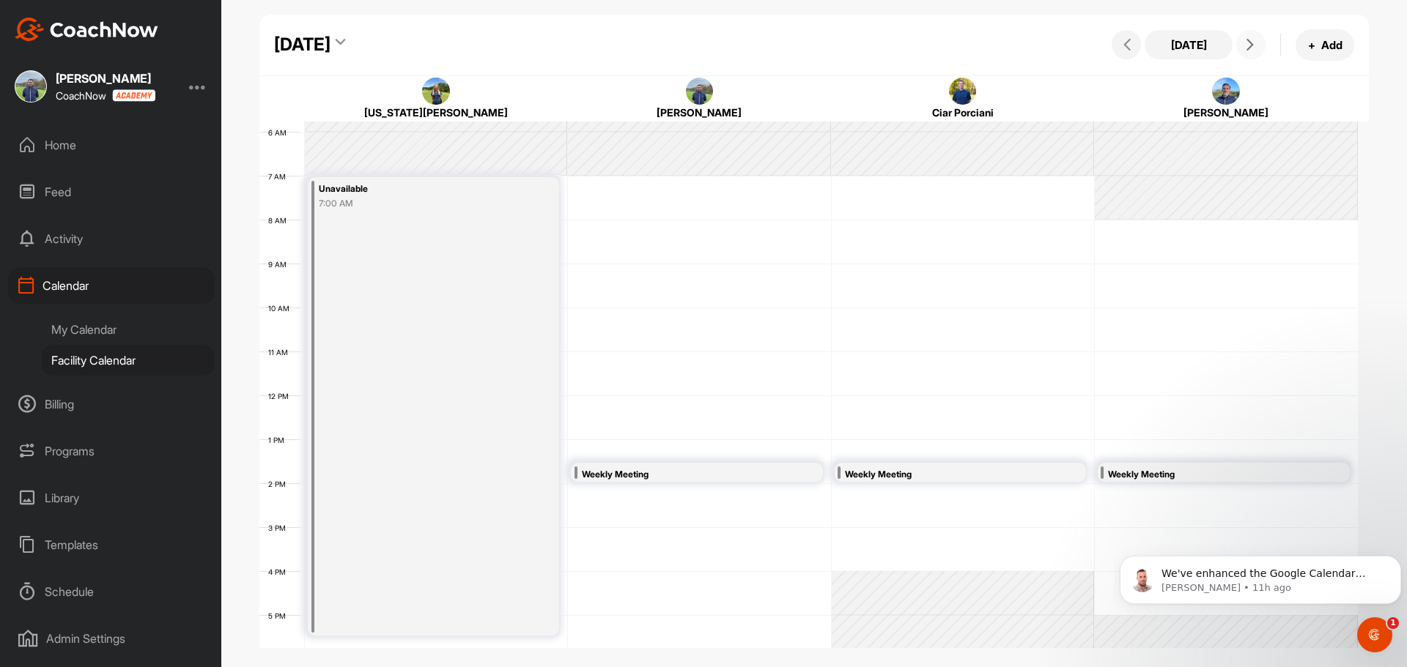
click at [1258, 44] on span at bounding box center [1251, 45] width 18 height 12
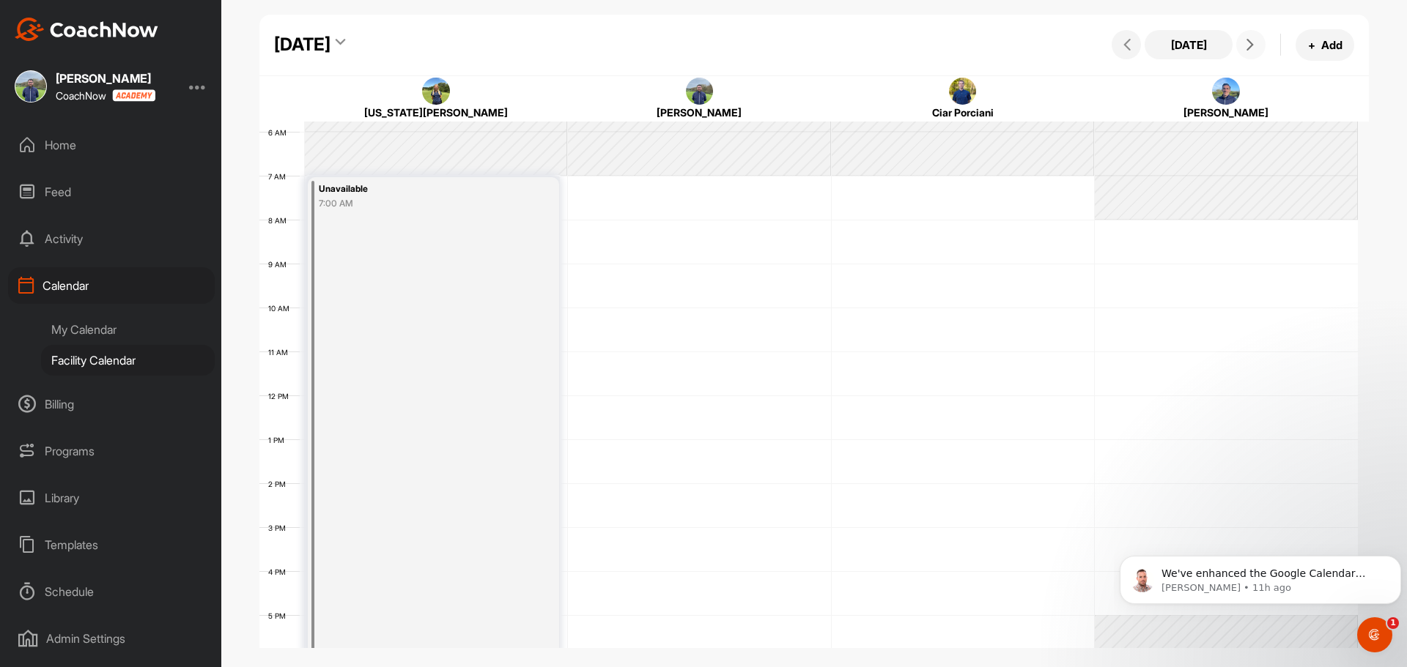
click at [1258, 44] on span at bounding box center [1251, 45] width 18 height 12
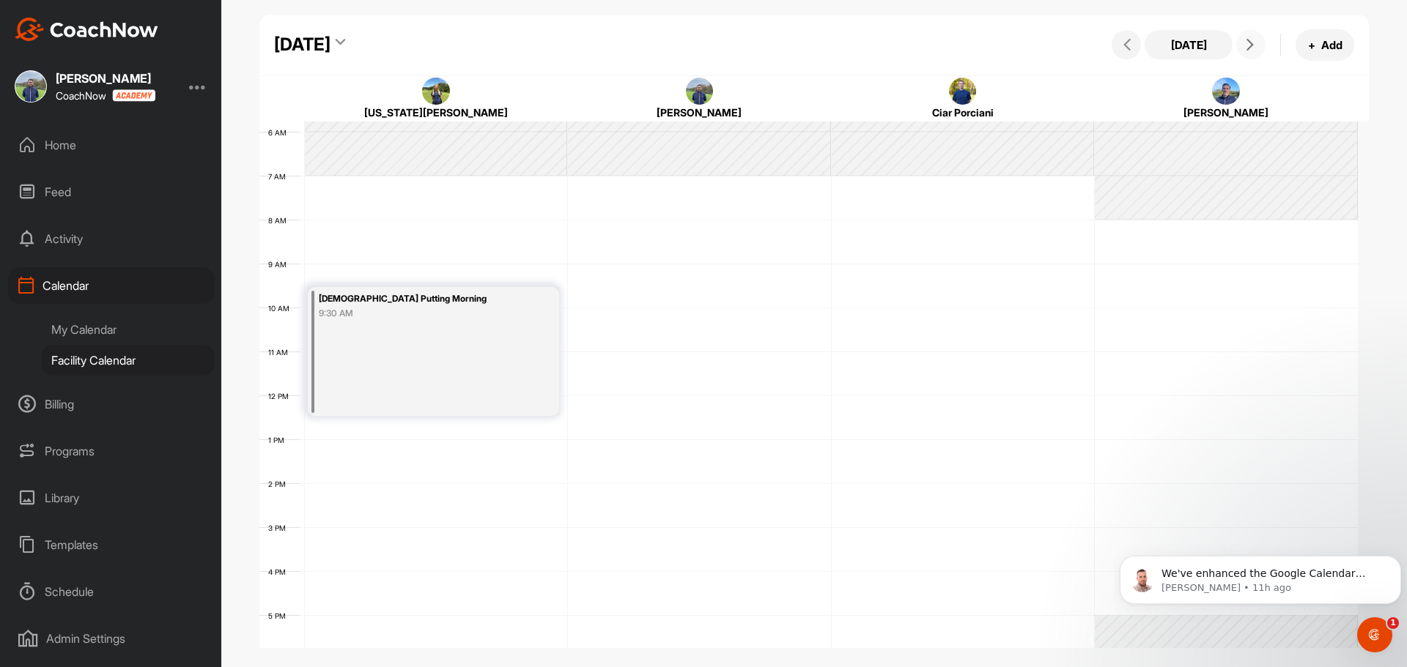
click at [1248, 48] on icon at bounding box center [1250, 45] width 12 height 12
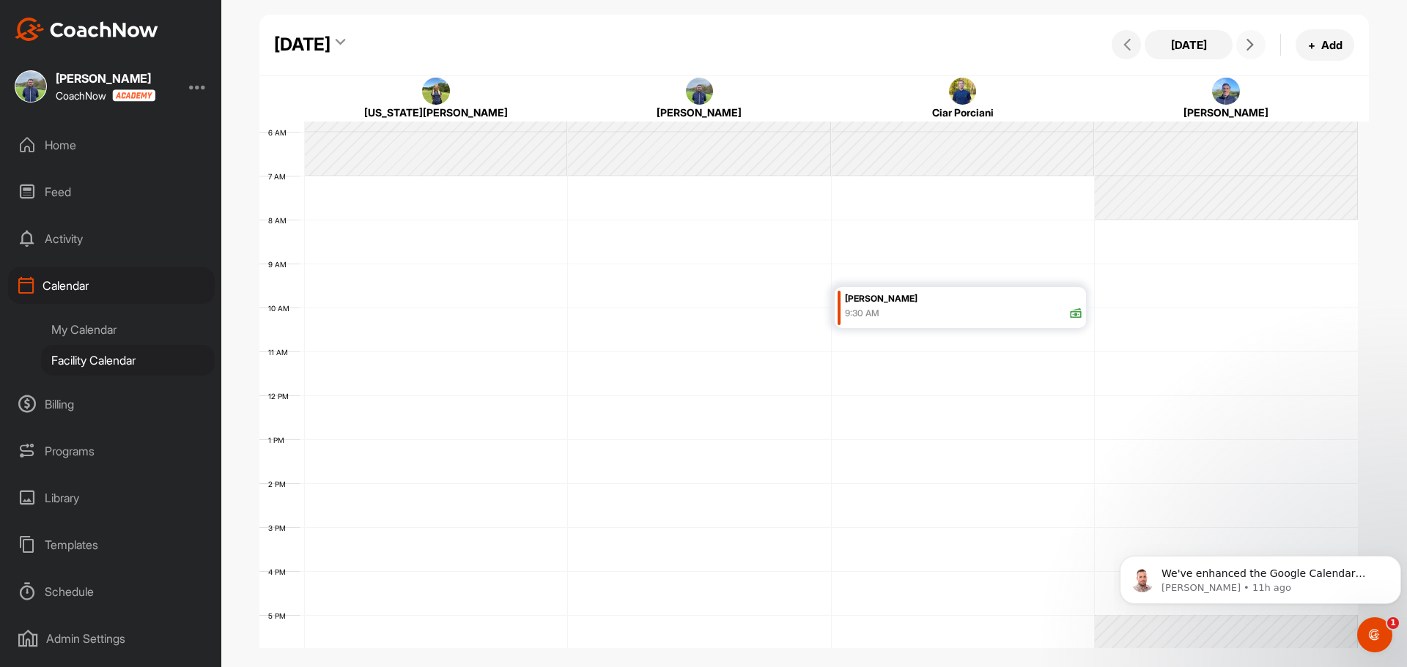
click at [1256, 42] on span at bounding box center [1251, 45] width 18 height 12
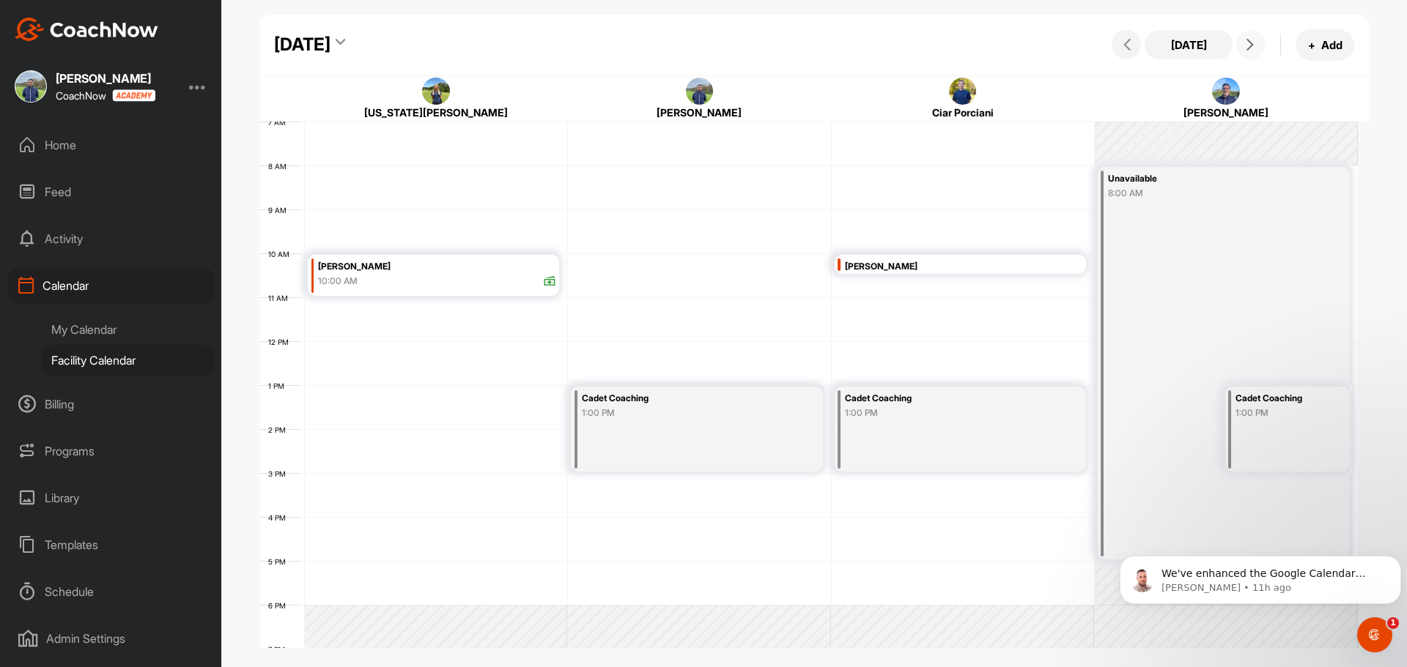
scroll to position [400, 0]
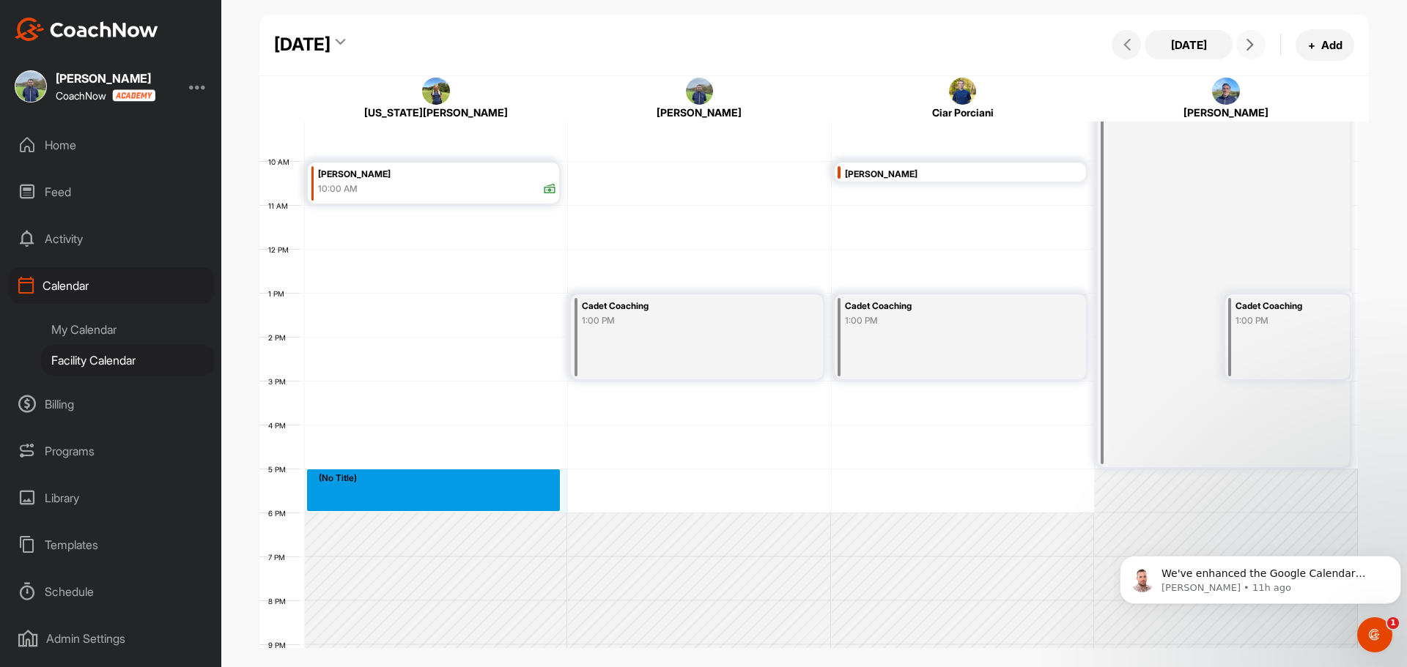
drag, startPoint x: 342, startPoint y: 474, endPoint x: 344, endPoint y: 497, distance: 23.5
click at [344, 497] on div "12 AM 1 AM 2 AM 3 AM 4 AM 5 AM 6 AM 7 AM 8 AM 9 AM 10 AM 11 AM 12 PM 1 PM 2 PM …" at bounding box center [808, 249] width 1098 height 1055
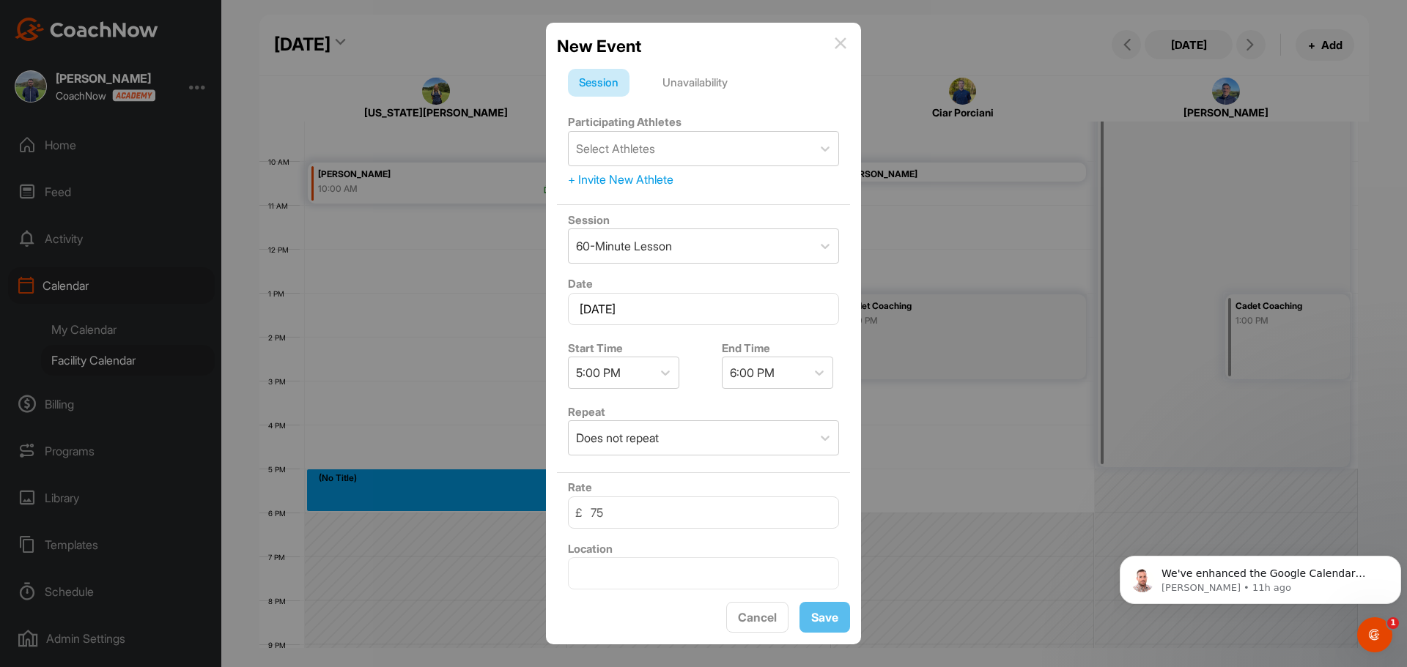
click at [685, 66] on div "Session Unavailability Participating Athletes Select Athletes + Invite New Athl…" at bounding box center [703, 324] width 293 height 533
click at [689, 74] on div "Unavailability" at bounding box center [694, 83] width 87 height 28
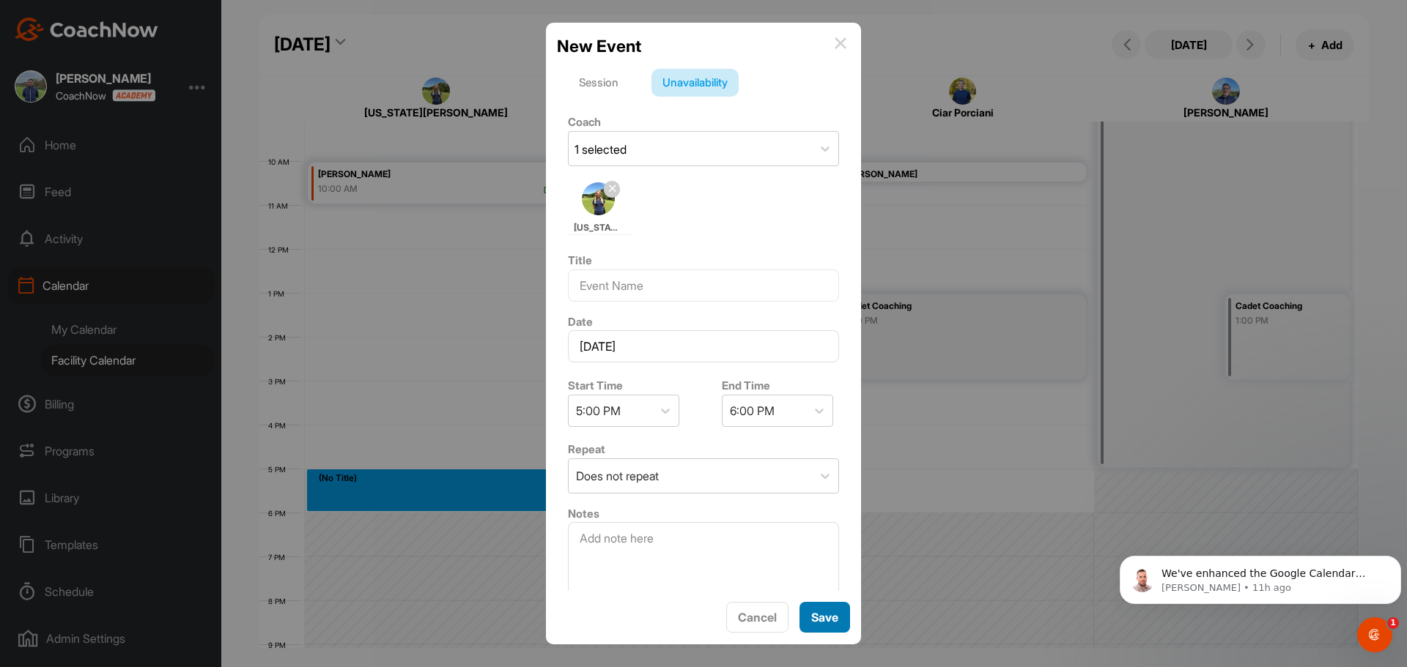
click at [815, 616] on span "Save" at bounding box center [824, 617] width 27 height 15
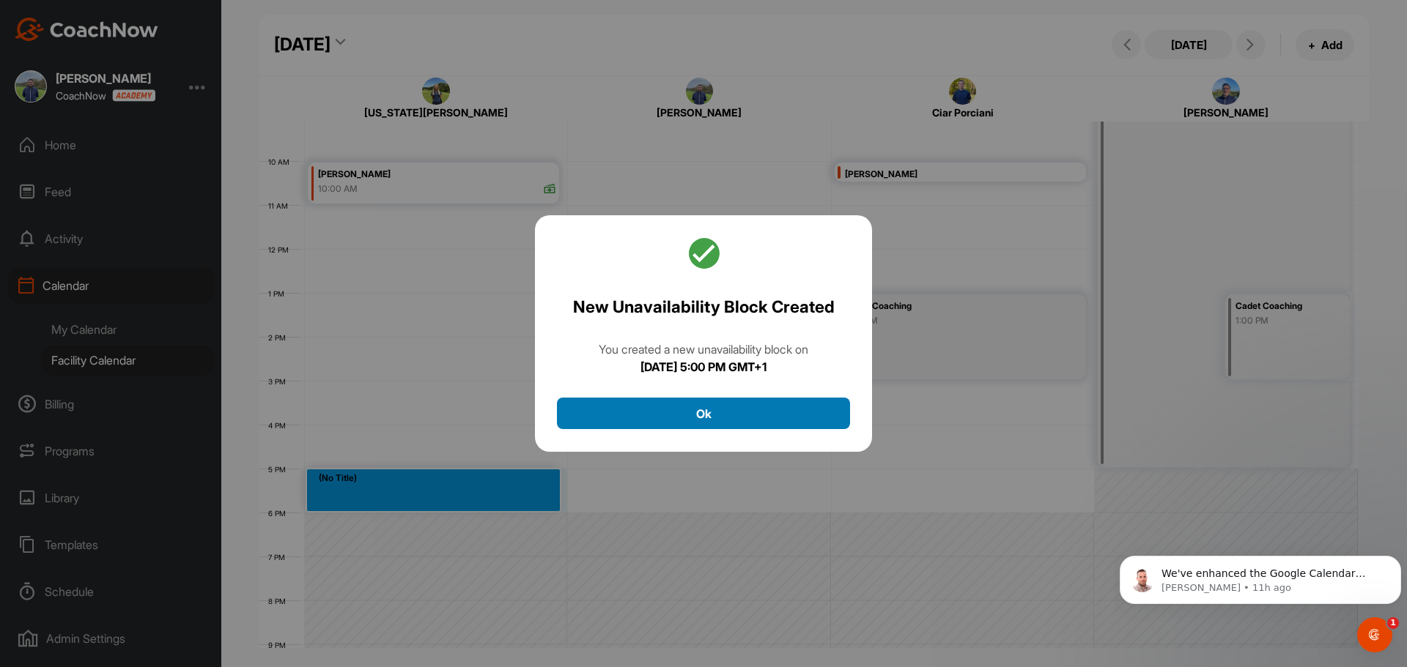
click at [809, 415] on button "Ok" at bounding box center [703, 414] width 293 height 32
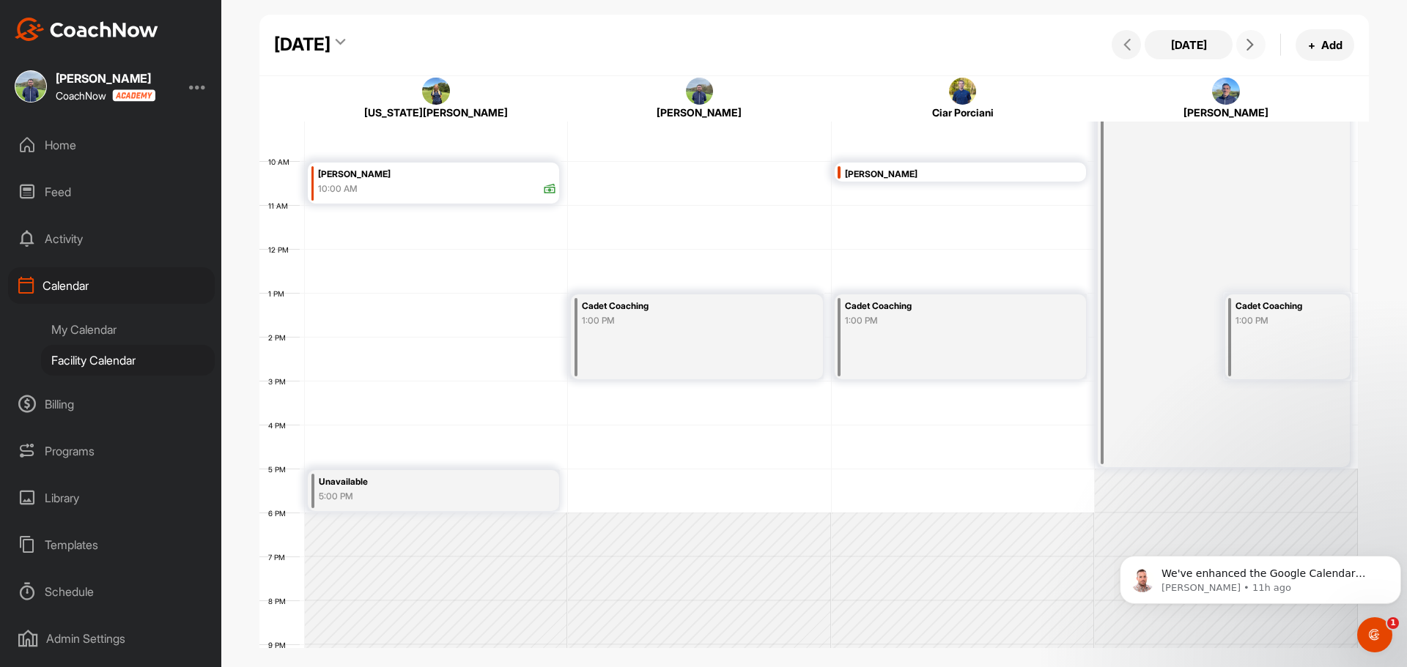
click at [1254, 43] on icon at bounding box center [1250, 45] width 12 height 12
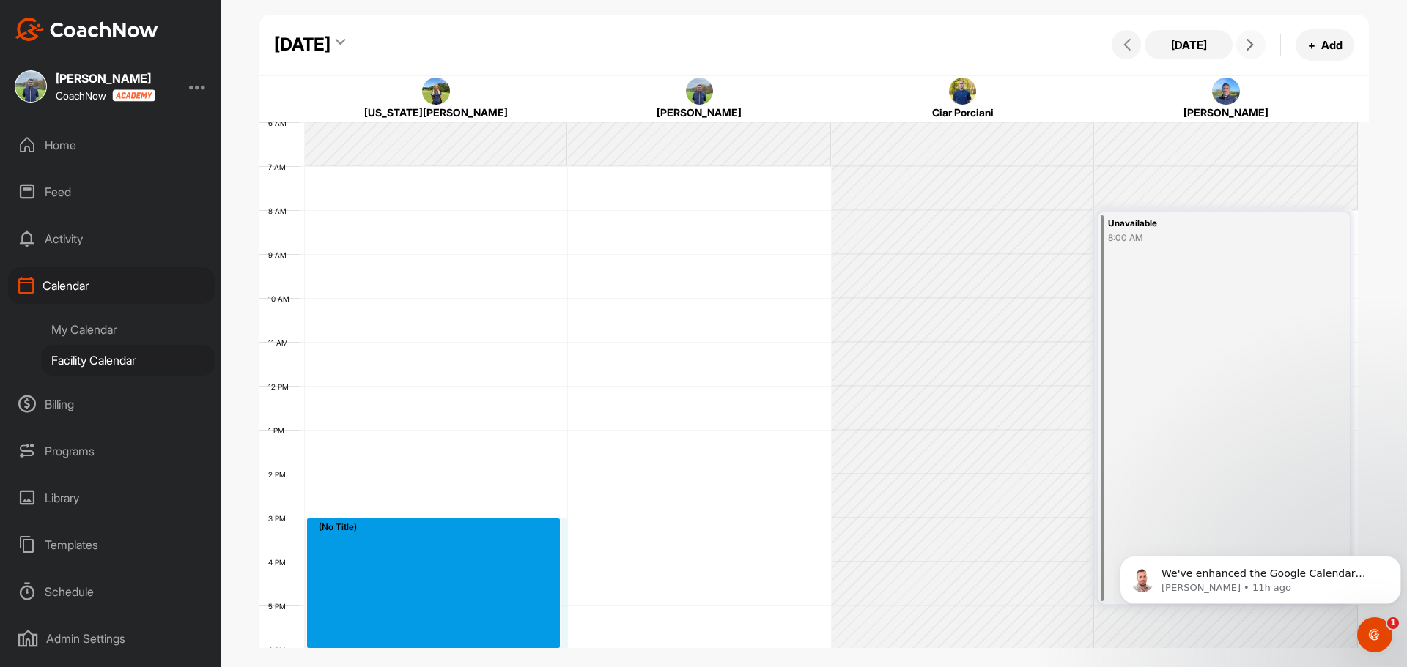
scroll to position [271, 0]
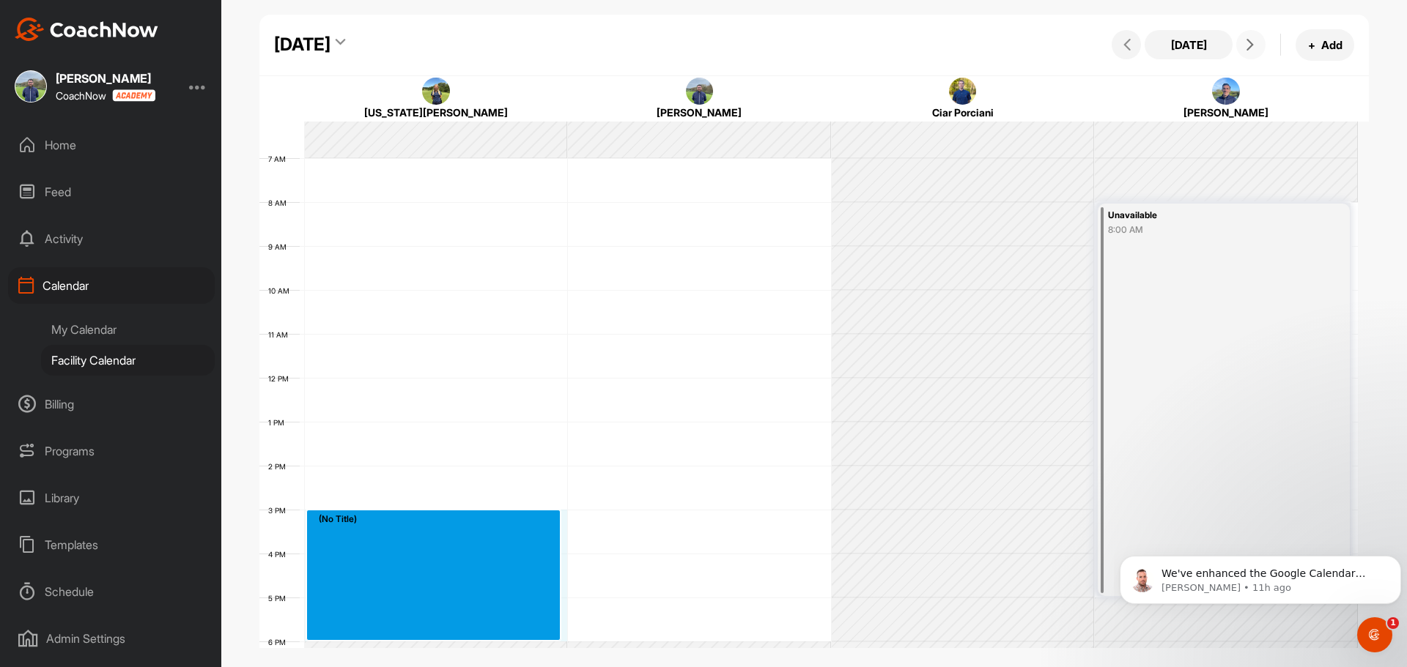
drag, startPoint x: 353, startPoint y: 538, endPoint x: 368, endPoint y: 632, distance: 94.9
click at [368, 632] on div "12 AM 1 AM 2 AM 3 AM 4 AM 5 AM 6 AM 7 AM 8 AM 9 AM 10 AM 11 AM 12 PM 1 PM 2 PM …" at bounding box center [808, 378] width 1098 height 1055
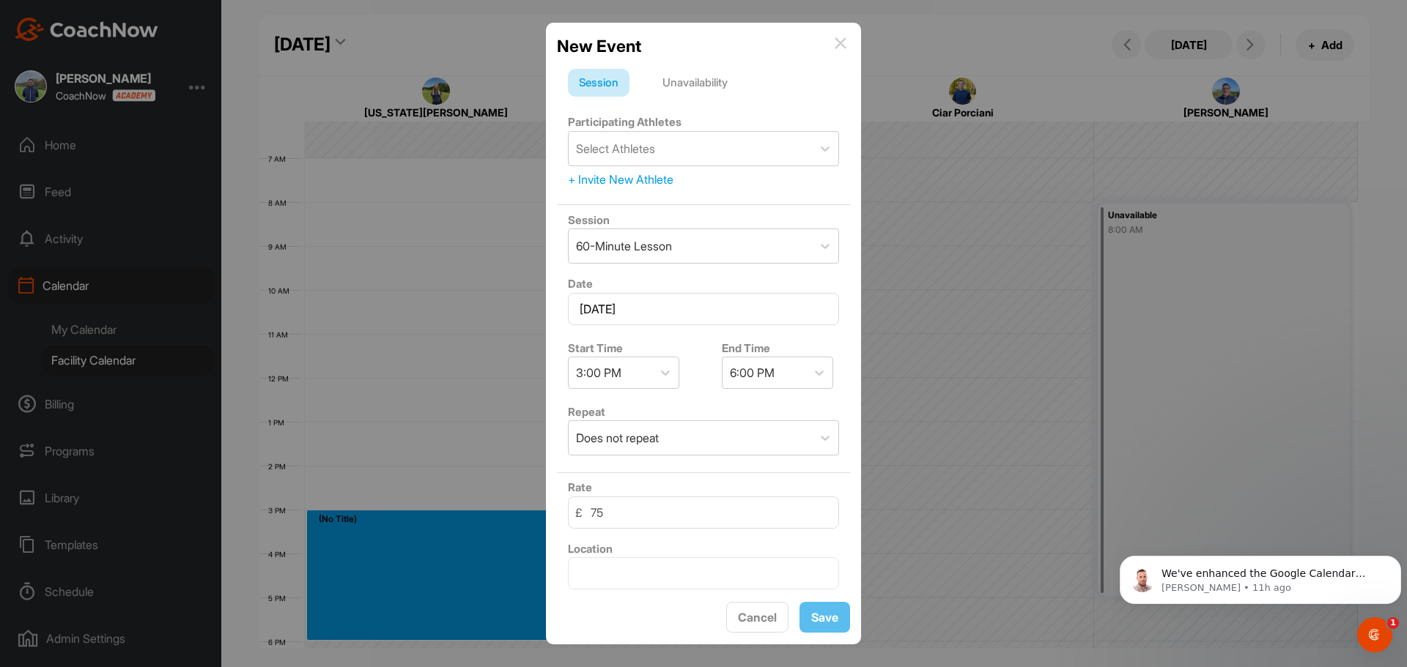
click at [699, 81] on div "Unavailability" at bounding box center [694, 83] width 87 height 28
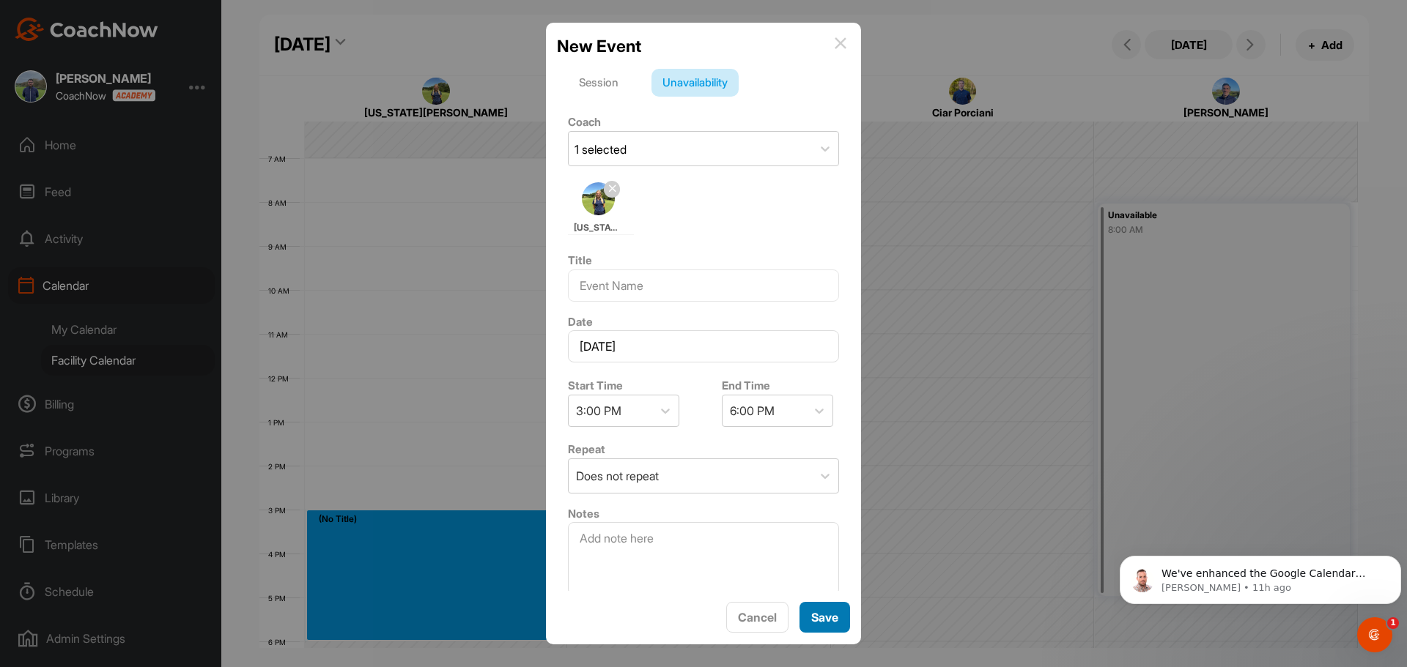
click at [823, 629] on button "Save" at bounding box center [824, 618] width 51 height 32
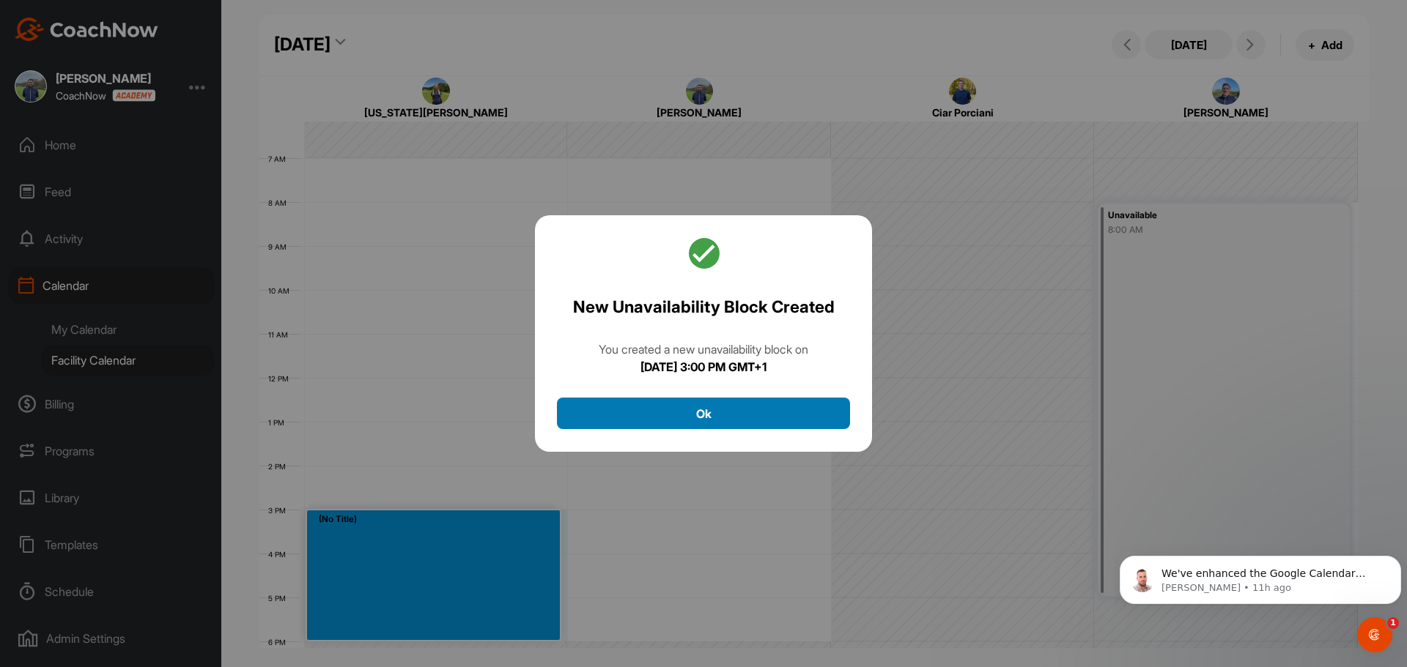
click at [829, 413] on button "Ok" at bounding box center [703, 414] width 293 height 32
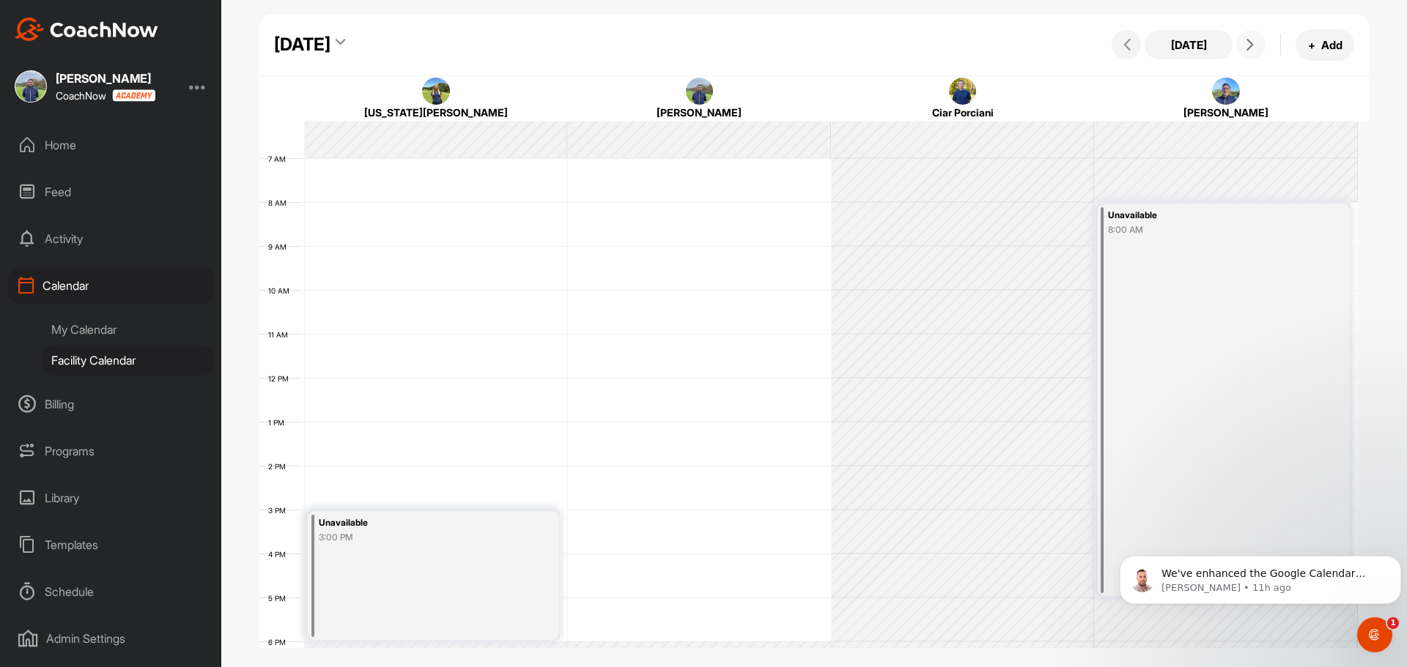
click at [1240, 43] on button at bounding box center [1250, 44] width 29 height 29
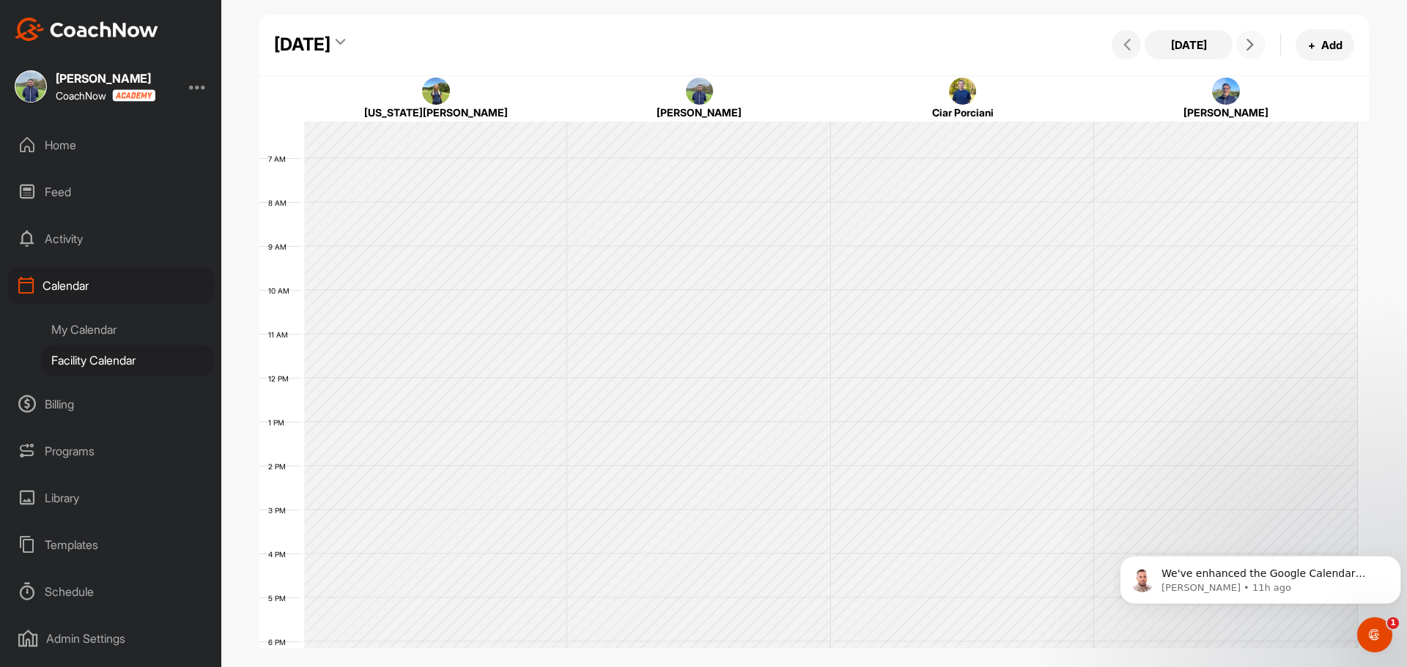
scroll to position [253, 0]
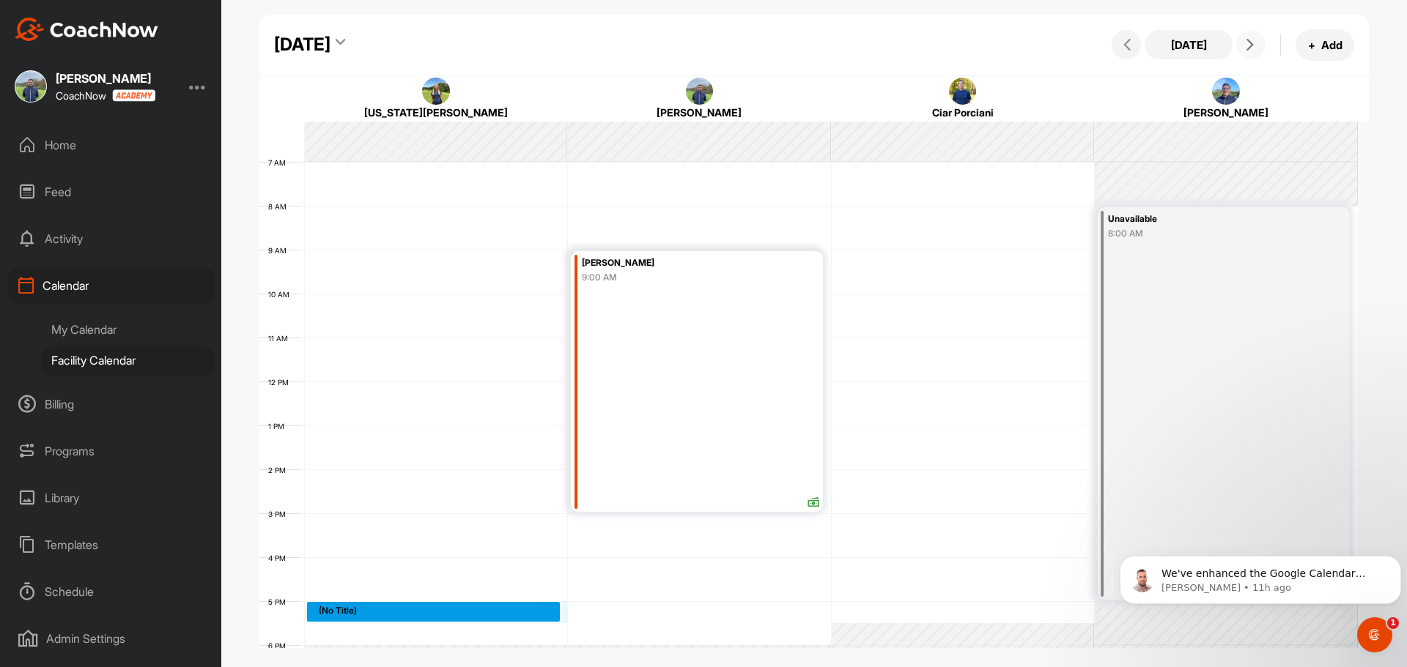
drag, startPoint x: 355, startPoint y: 632, endPoint x: 340, endPoint y: 628, distance: 15.3
click at [340, 628] on div "12 AM 1 AM 2 AM 3 AM 4 AM 5 AM 6 AM 7 AM 8 AM 9 AM 10 AM 11 AM 12 PM 1 PM 2 PM …" at bounding box center [808, 381] width 1098 height 1055
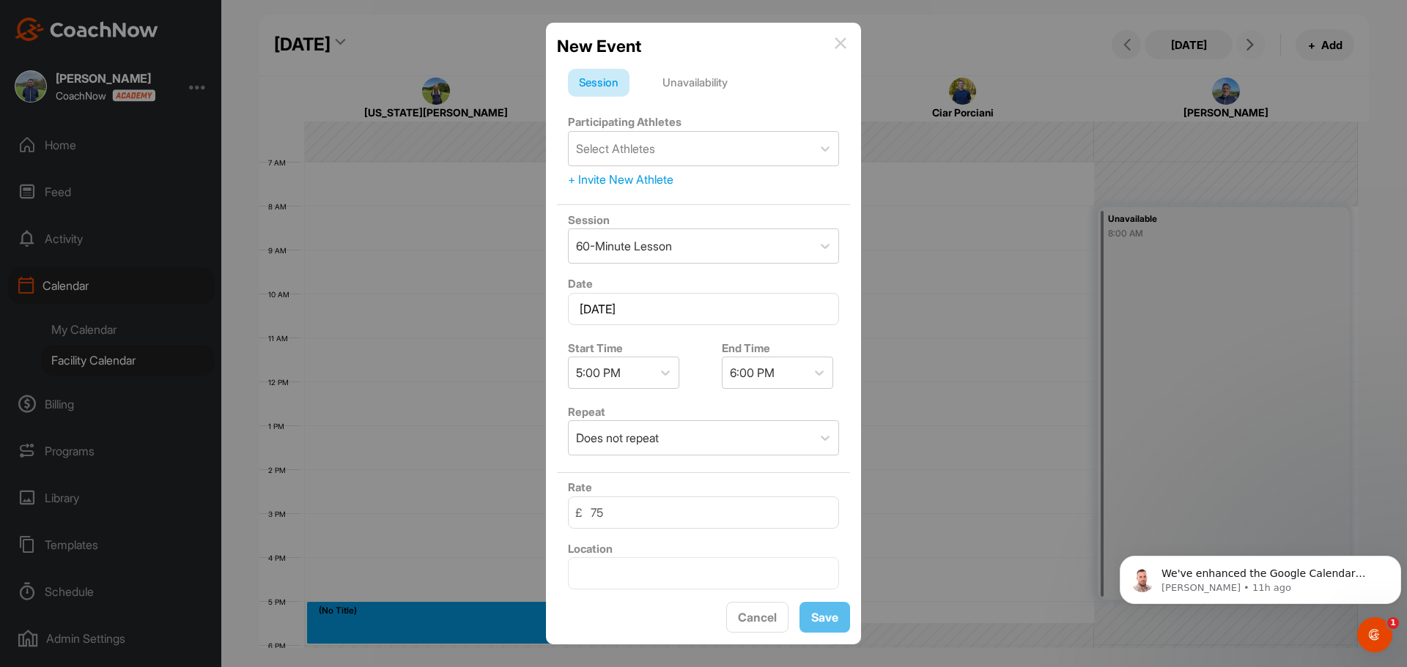
scroll to position [270, 0]
click at [752, 618] on span "Cancel" at bounding box center [757, 617] width 39 height 15
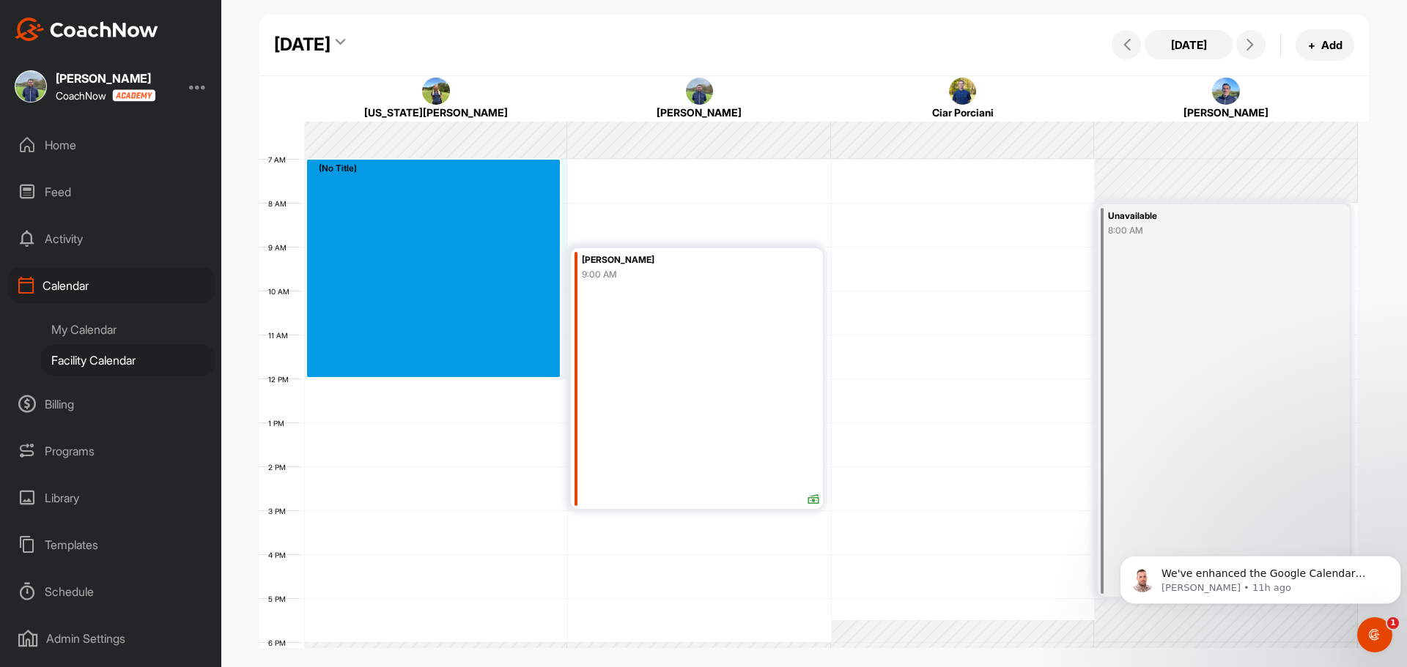
drag, startPoint x: 347, startPoint y: 177, endPoint x: 341, endPoint y: 369, distance: 191.3
click at [341, 369] on div "12 AM 1 AM 2 AM 3 AM 4 AM 5 AM 6 AM 7 AM 8 AM 9 AM 10 AM 11 AM 12 PM 1 PM 2 PM …" at bounding box center [808, 378] width 1098 height 1055
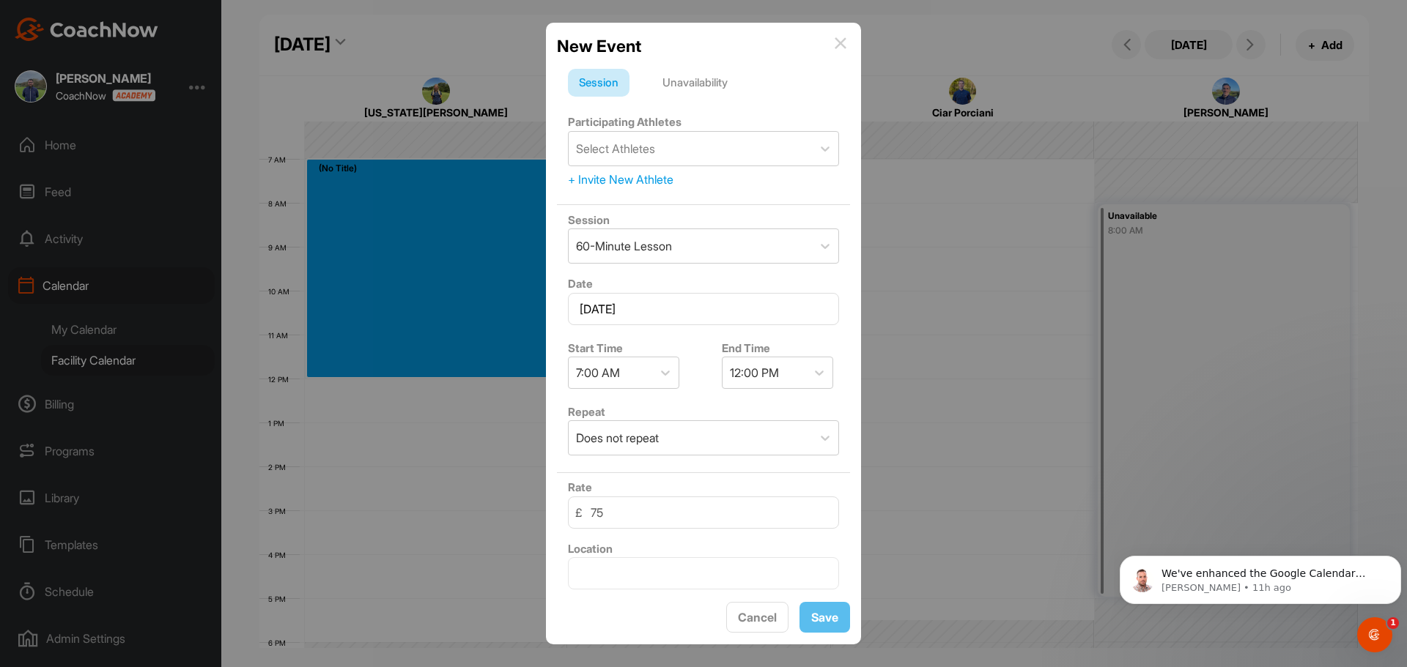
click at [698, 81] on div "Unavailability" at bounding box center [694, 83] width 87 height 28
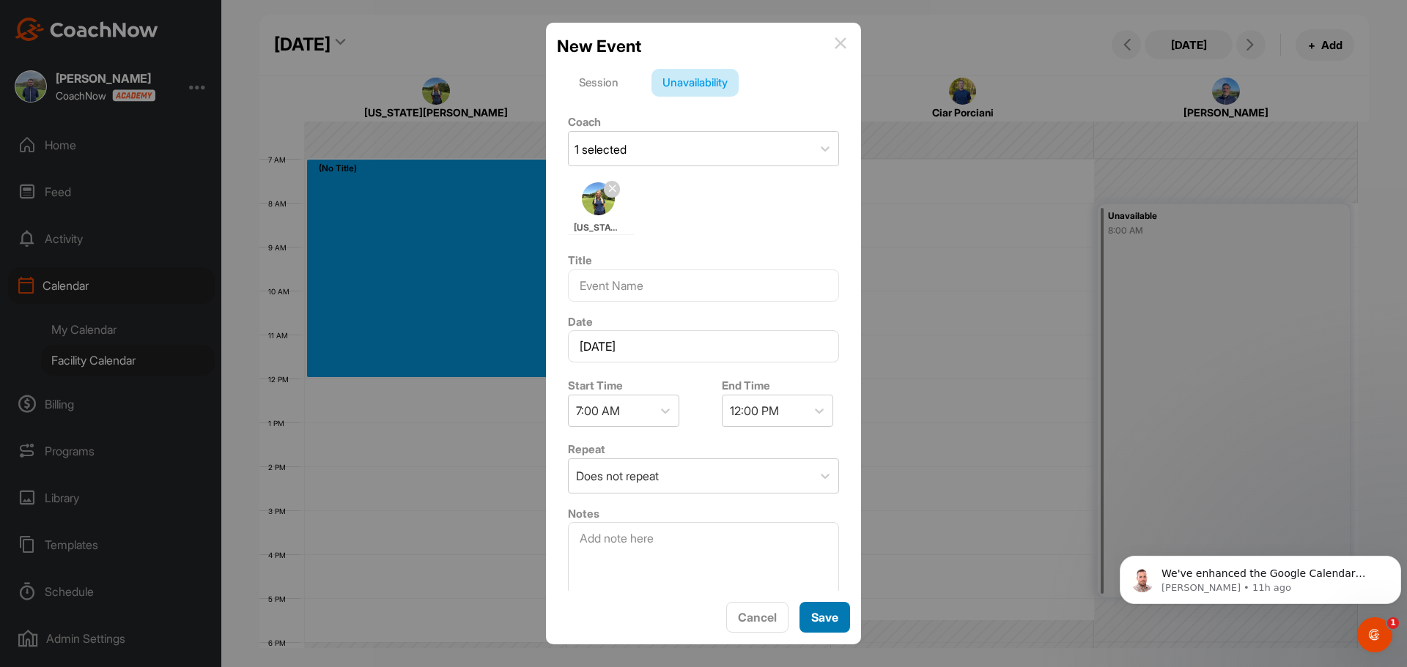
click at [830, 615] on span "Save" at bounding box center [824, 617] width 27 height 15
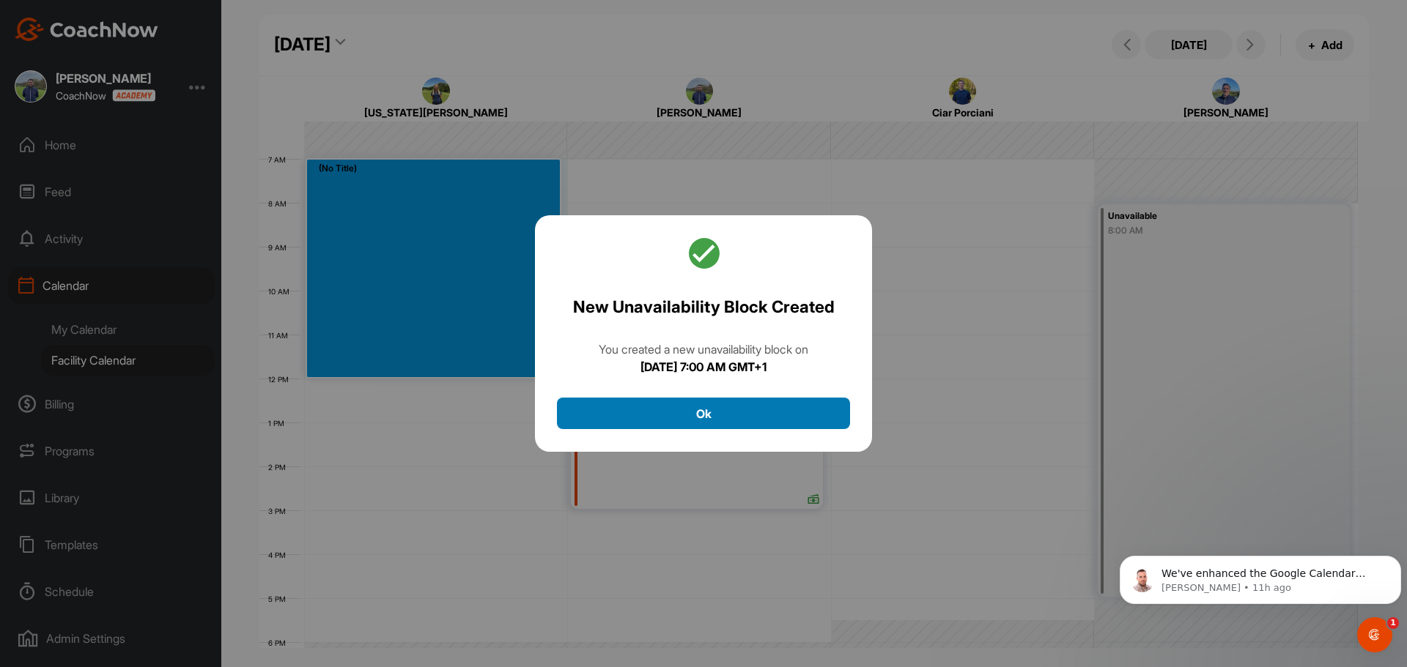
click at [738, 404] on button "Ok" at bounding box center [703, 414] width 293 height 32
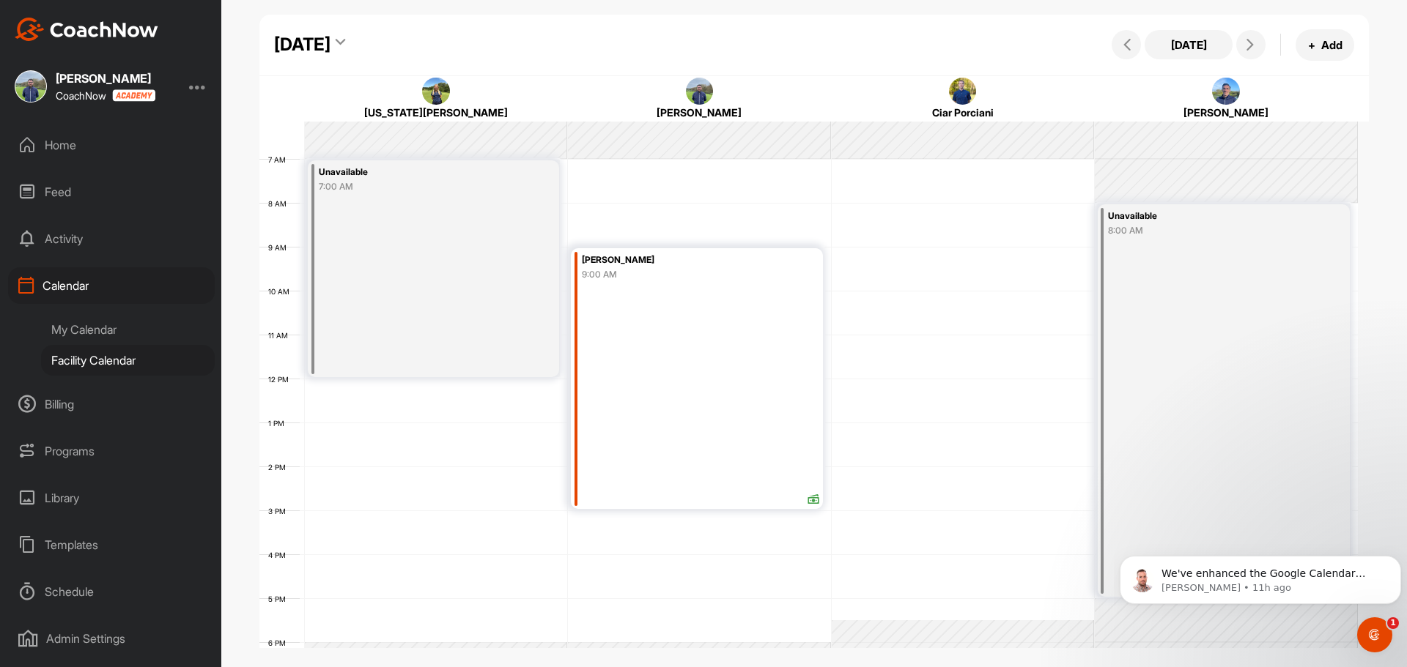
click at [434, 273] on div "Unavailable 7:00 AM" at bounding box center [433, 268] width 251 height 217
click at [500, 403] on icon at bounding box center [502, 403] width 17 height 16
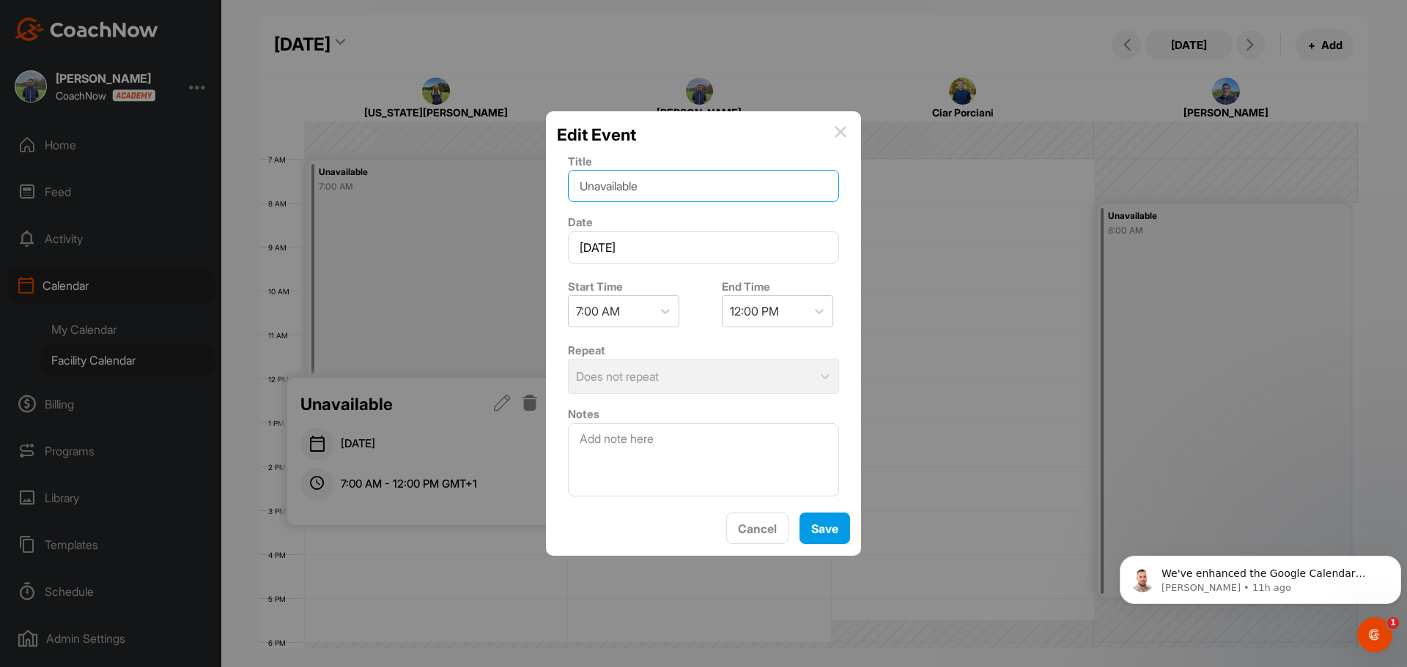
drag, startPoint x: 664, startPoint y: 188, endPoint x: 579, endPoint y: 189, distance: 85.0
click at [579, 188] on input "Unavailable" at bounding box center [703, 186] width 271 height 32
type input "ops"
click at [828, 538] on button "Save" at bounding box center [824, 529] width 51 height 32
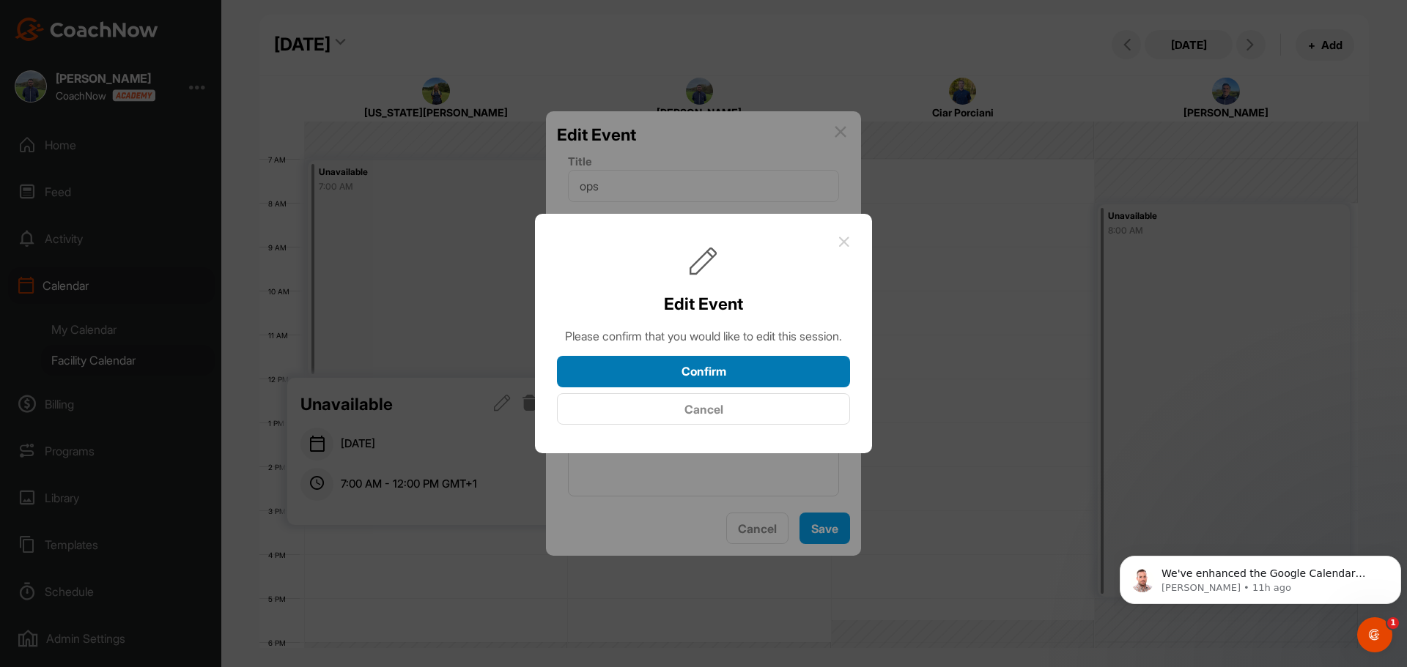
click at [790, 374] on button "Confirm" at bounding box center [703, 372] width 293 height 32
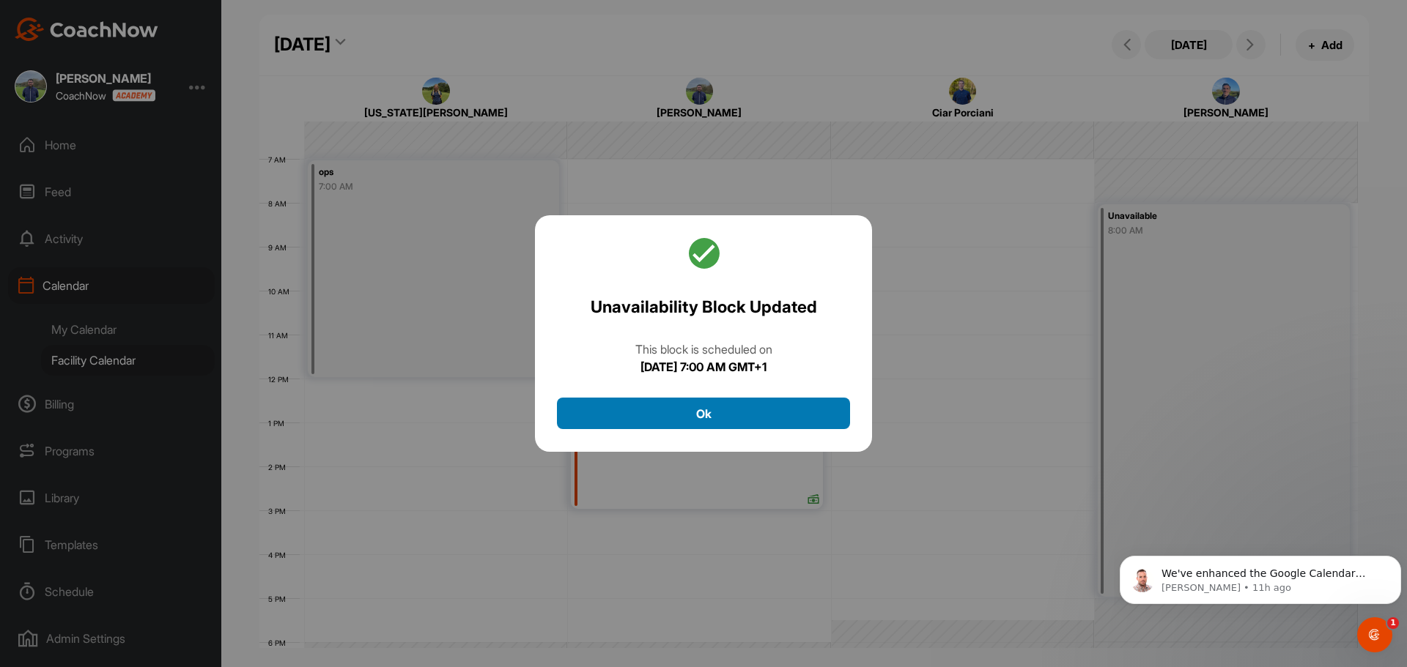
click at [795, 418] on button "Ok" at bounding box center [703, 414] width 293 height 32
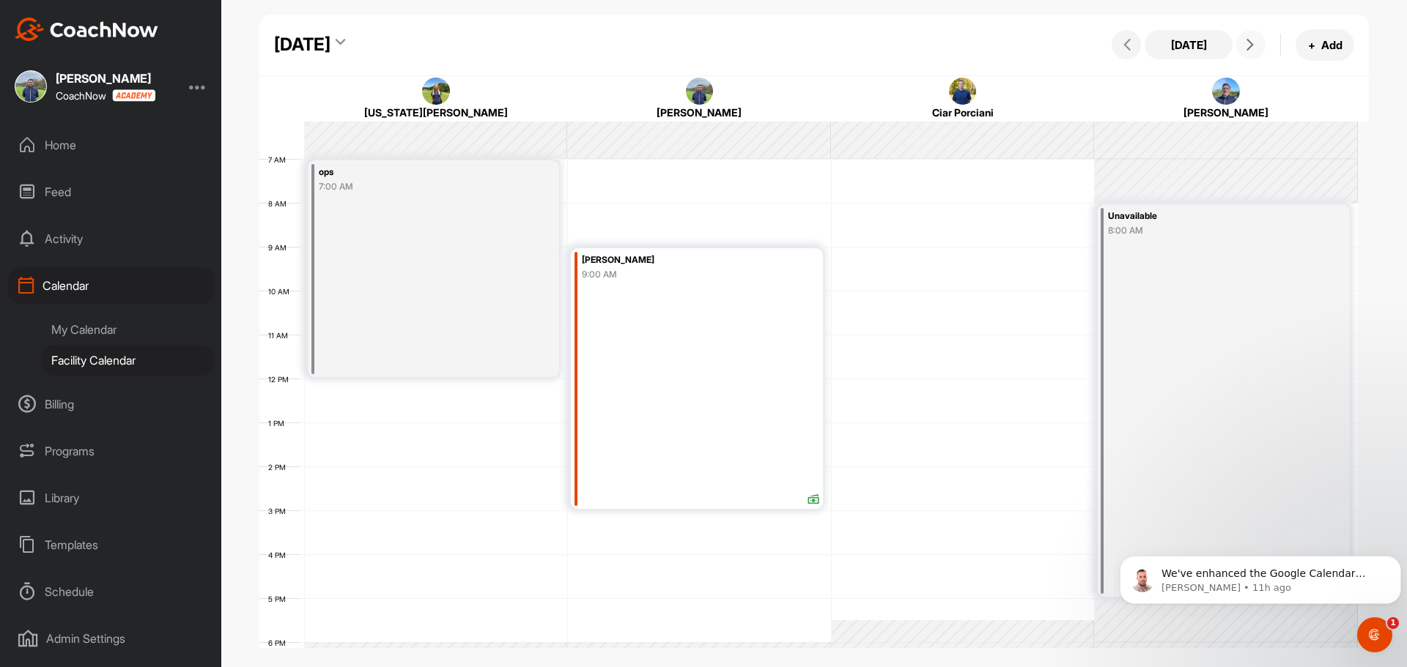
click at [1247, 39] on icon at bounding box center [1250, 45] width 12 height 12
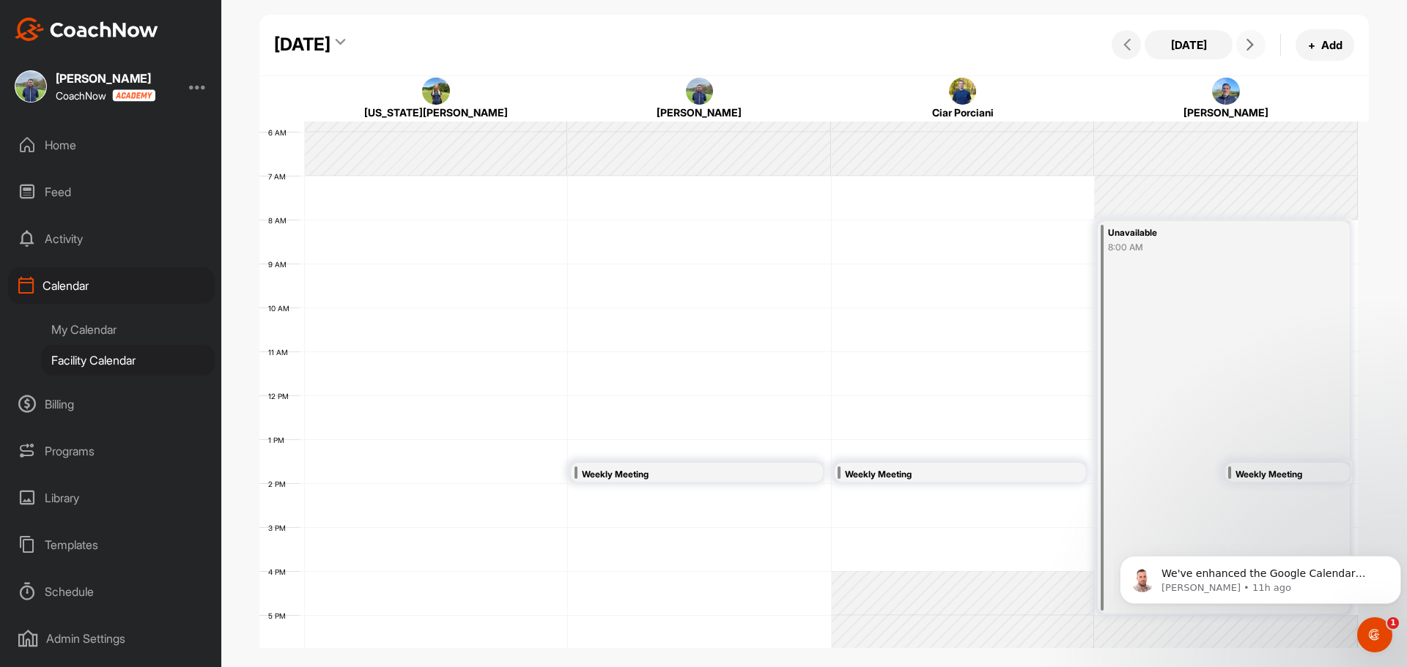
scroll to position [327, 0]
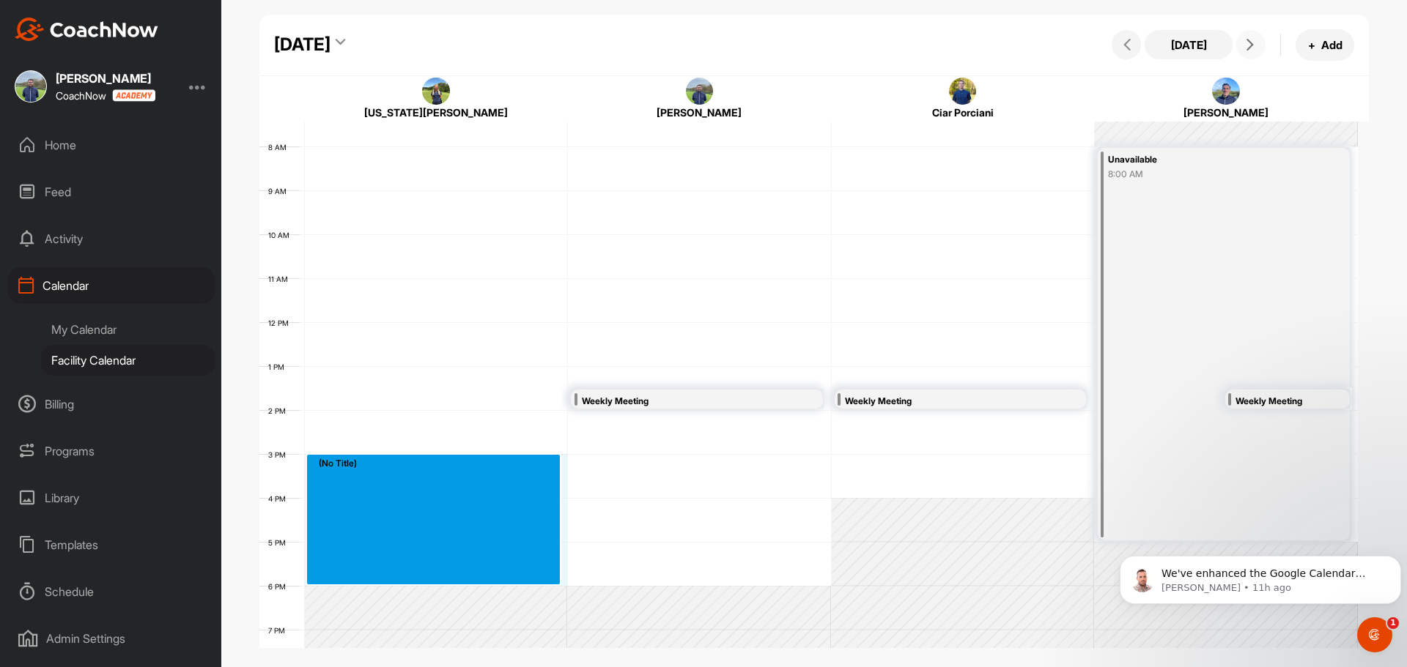
drag, startPoint x: 359, startPoint y: 470, endPoint x: 361, endPoint y: 566, distance: 96.7
click at [361, 566] on div "12 AM 1 AM 2 AM 3 AM 4 AM 5 AM 6 AM 7 AM 8 AM 9 AM 10 AM 11 AM 12 PM 1 PM 2 PM …" at bounding box center [808, 322] width 1098 height 1055
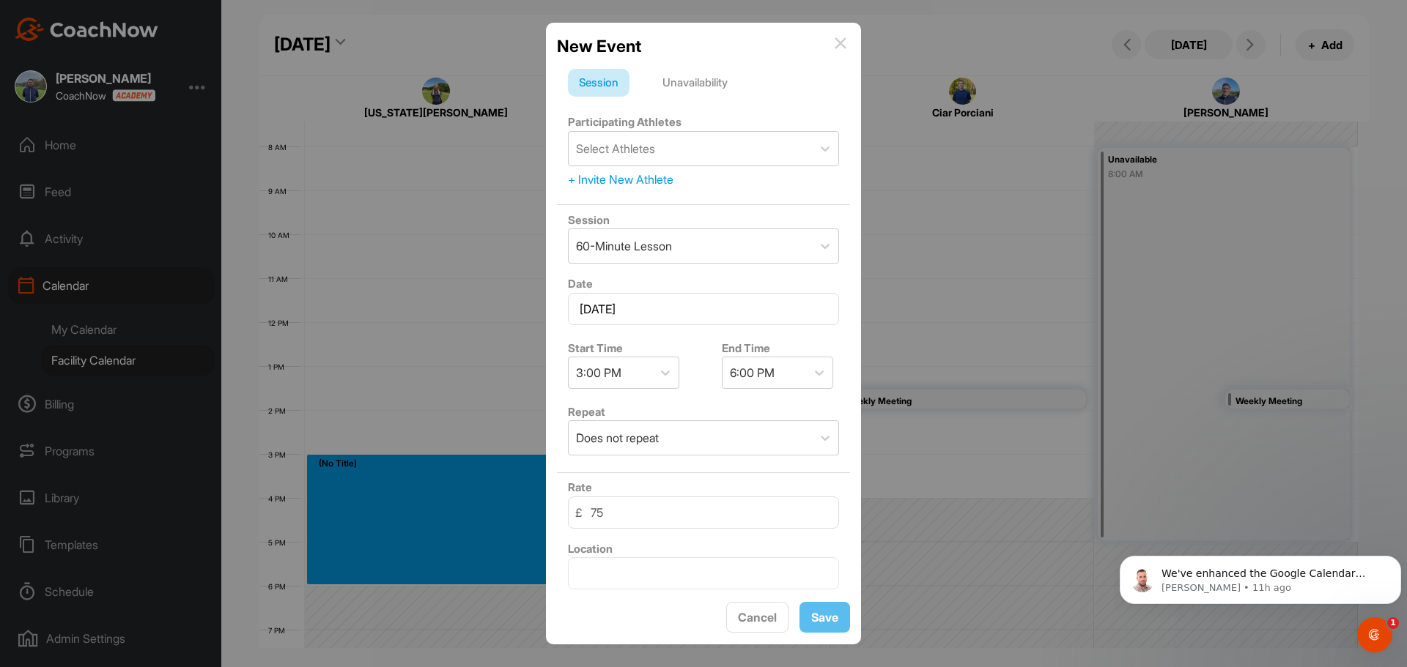
click at [839, 38] on img at bounding box center [840, 43] width 12 height 12
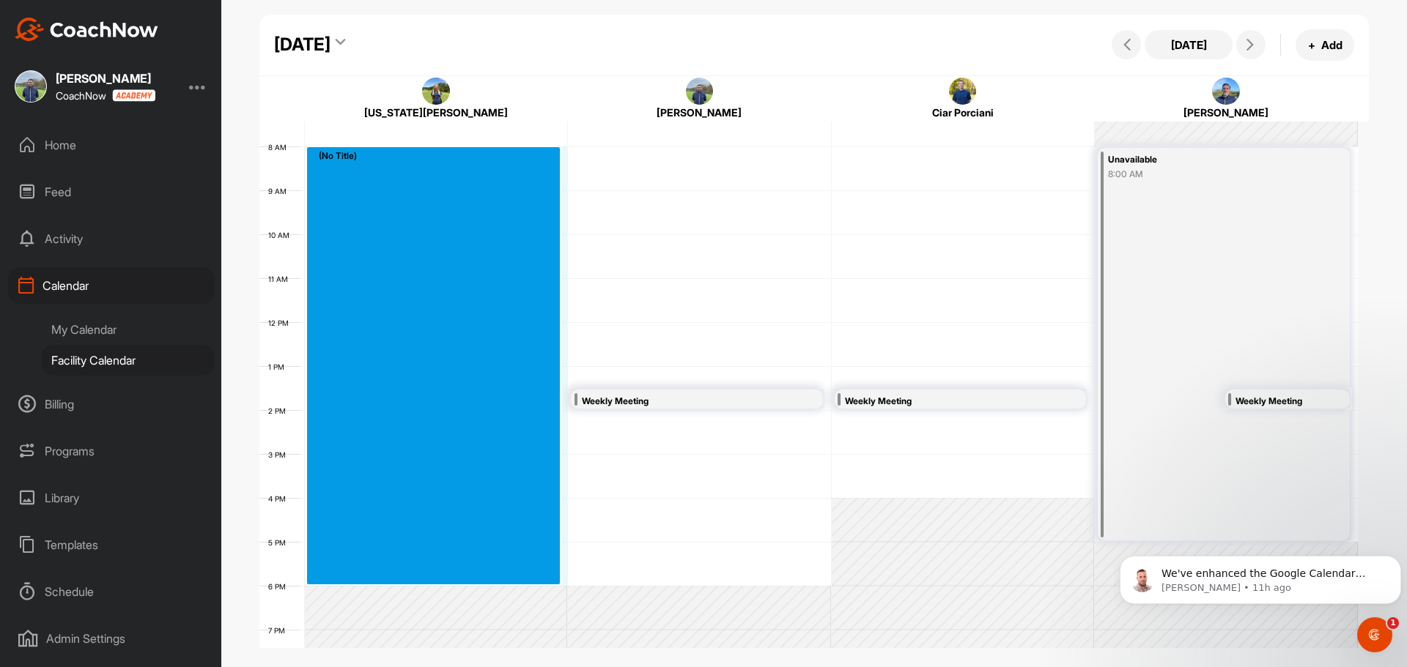
drag, startPoint x: 378, startPoint y: 165, endPoint x: 347, endPoint y: 573, distance: 409.3
click at [347, 573] on div "12 AM 1 AM 2 AM 3 AM 4 AM 5 AM 6 AM 7 AM 8 AM 9 AM 10 AM 11 AM 12 PM 1 PM 2 PM …" at bounding box center [808, 322] width 1098 height 1055
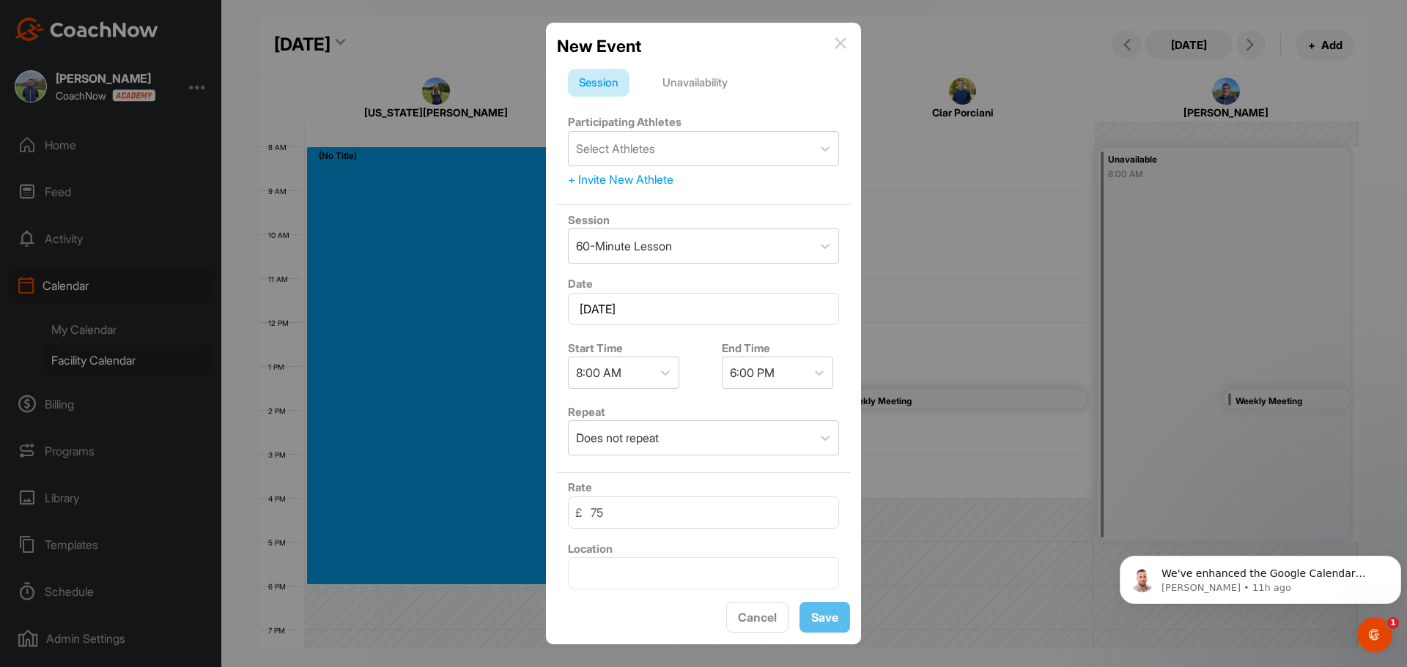
click at [700, 84] on div "Unavailability" at bounding box center [694, 83] width 87 height 28
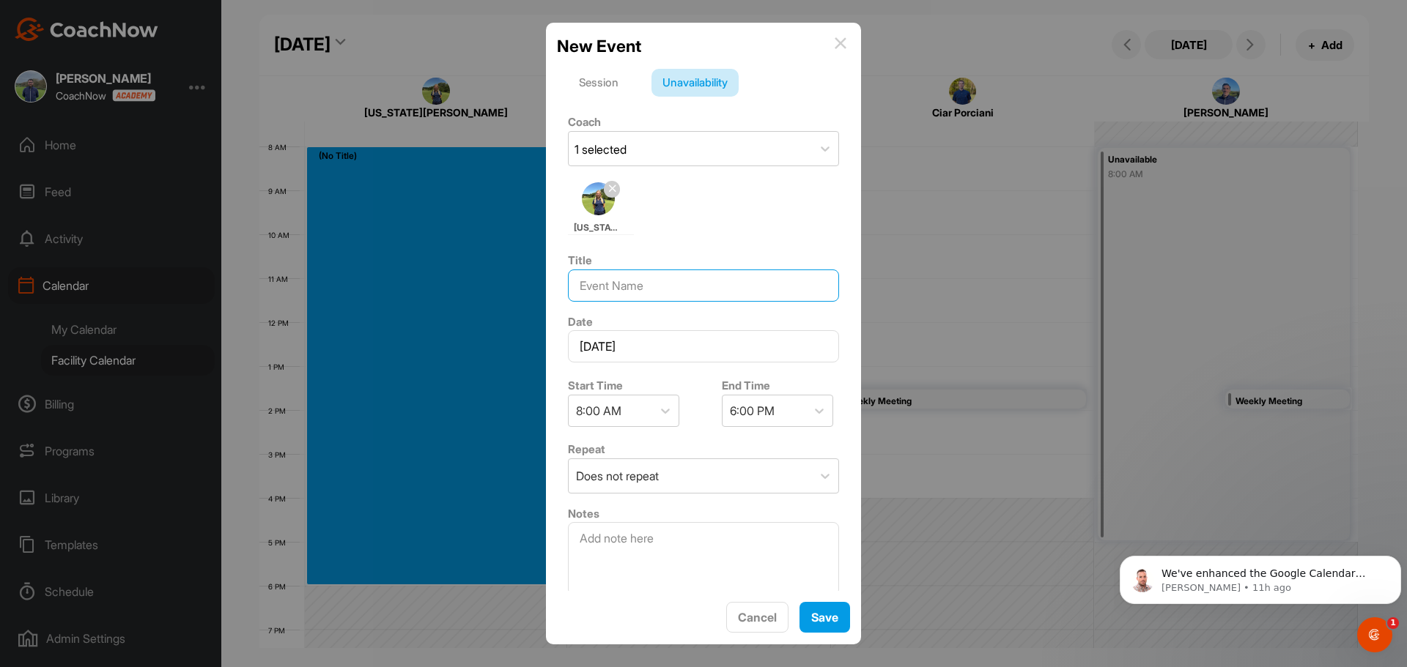
click at [631, 284] on input at bounding box center [703, 286] width 271 height 32
type input "OPS"
click at [837, 610] on span "Save" at bounding box center [824, 617] width 27 height 15
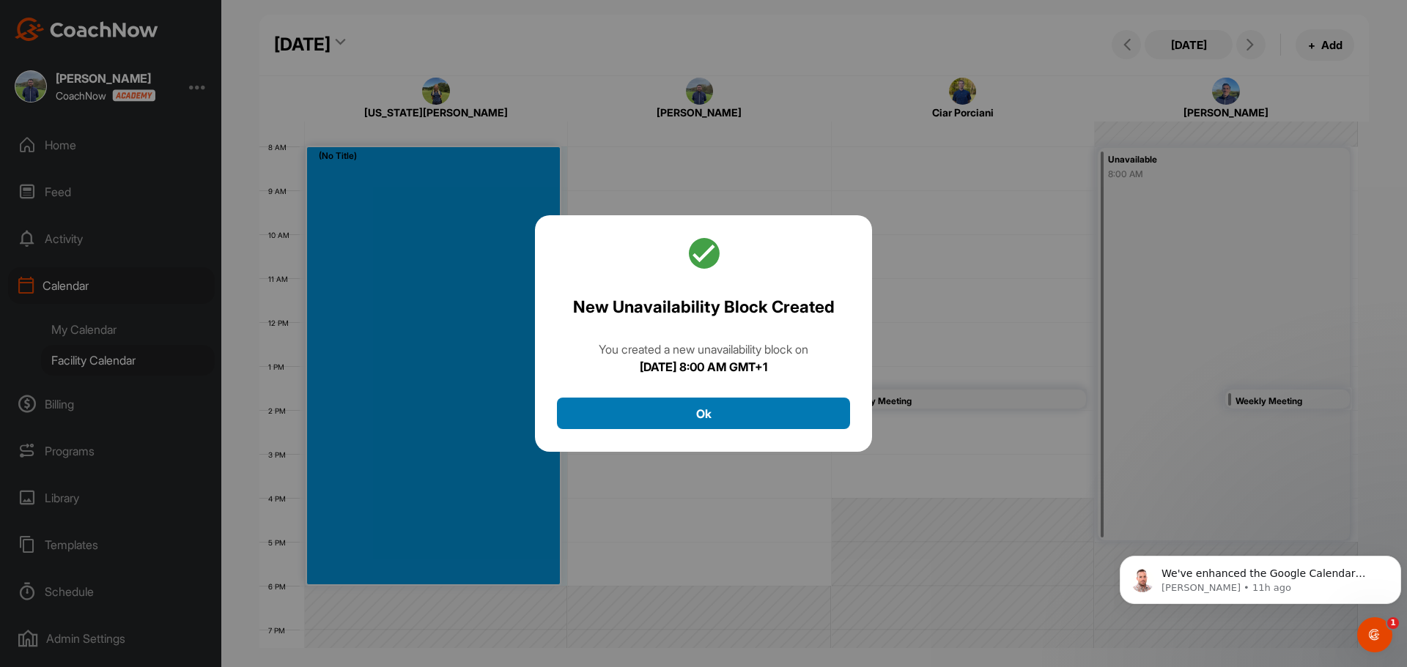
click at [748, 409] on button "Ok" at bounding box center [703, 414] width 293 height 32
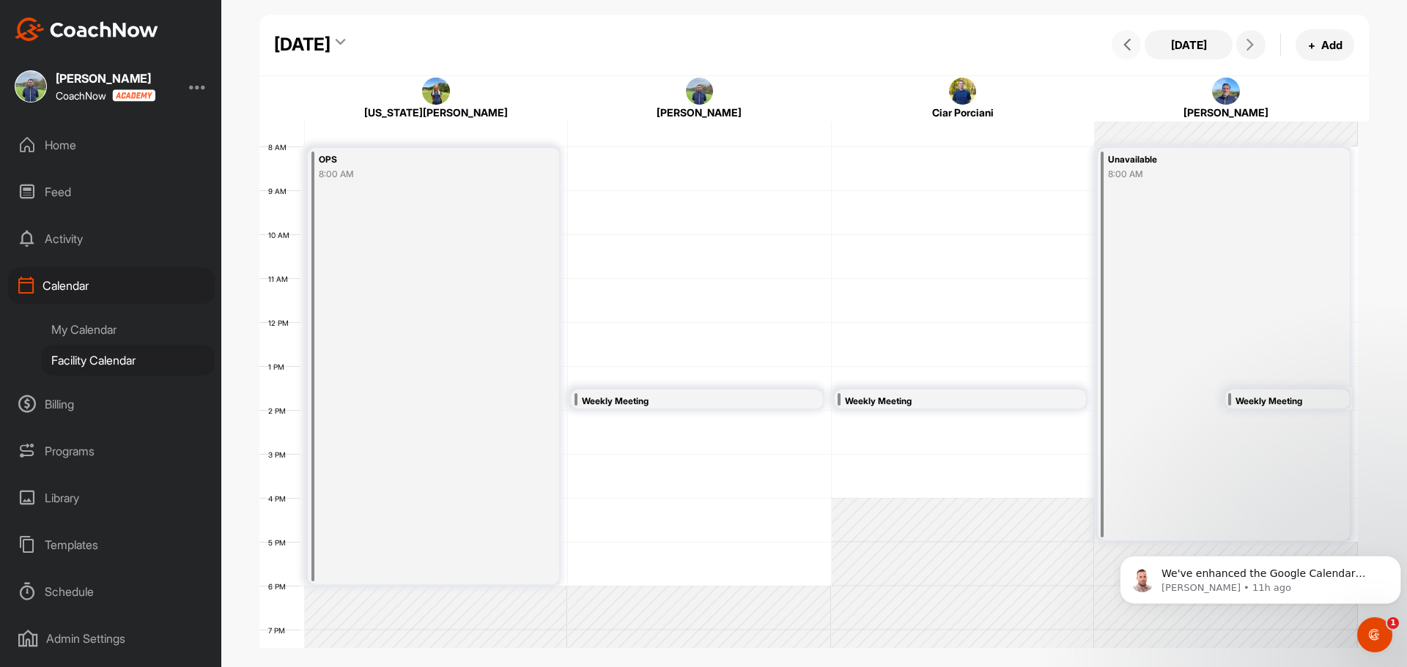
click at [1129, 51] on button at bounding box center [1125, 44] width 29 height 29
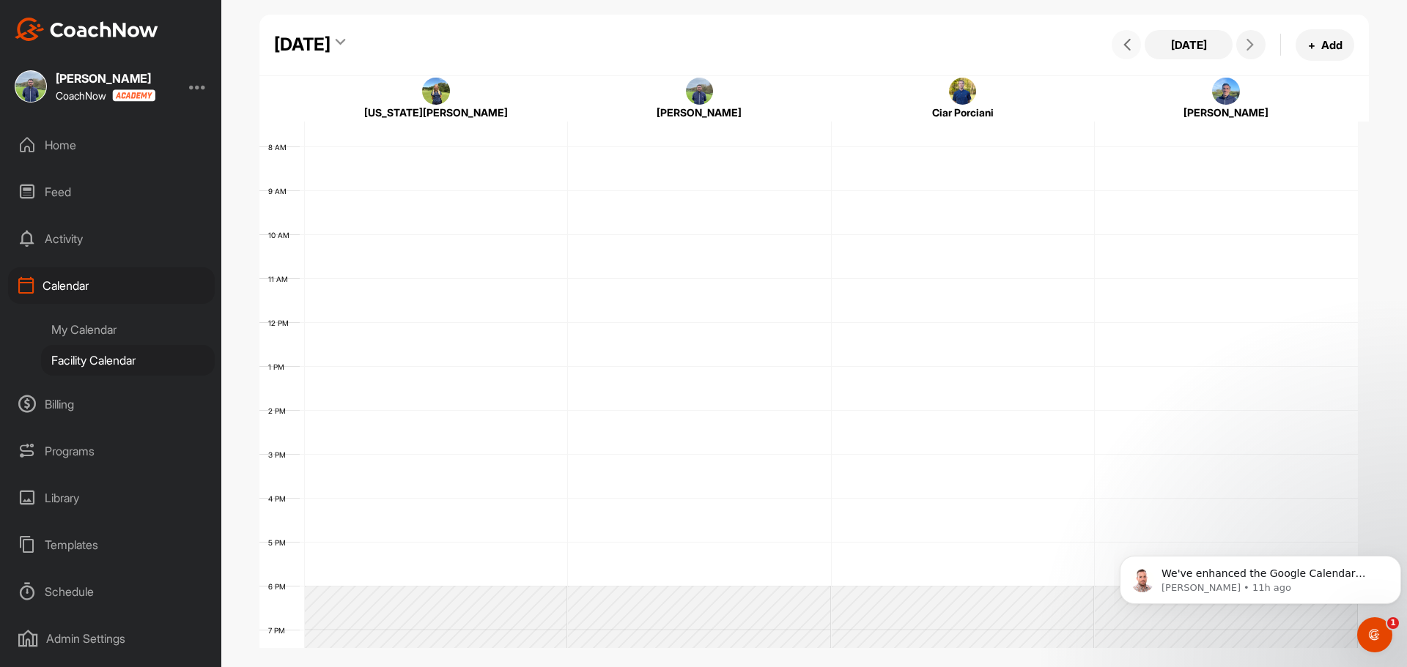
scroll to position [253, 0]
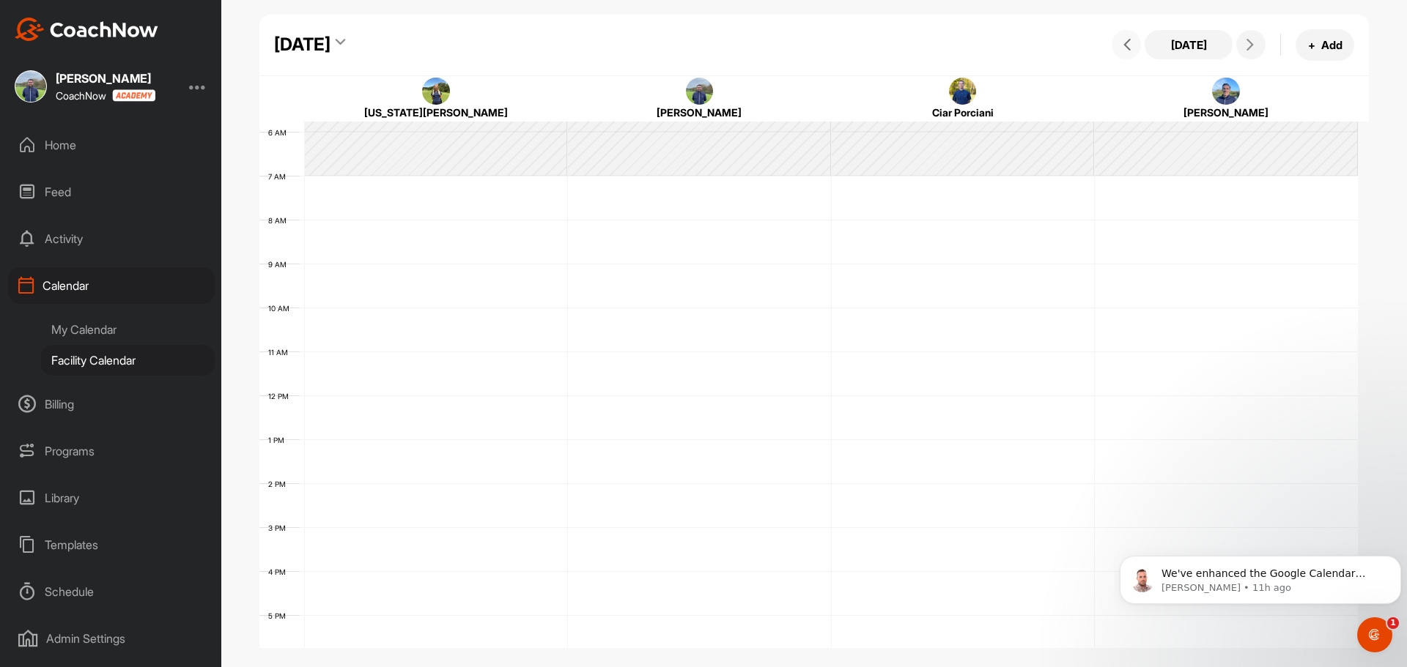
click at [1129, 50] on icon at bounding box center [1127, 45] width 12 height 12
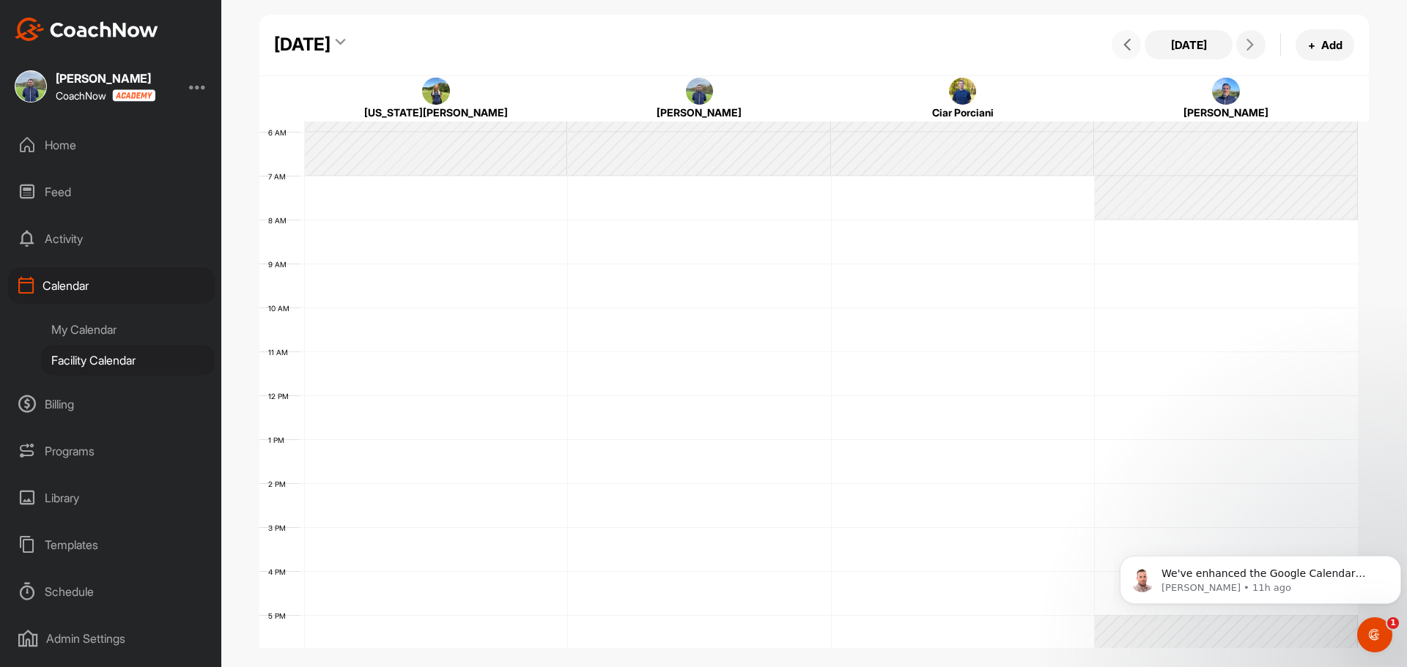
click at [1129, 48] on icon at bounding box center [1127, 45] width 12 height 12
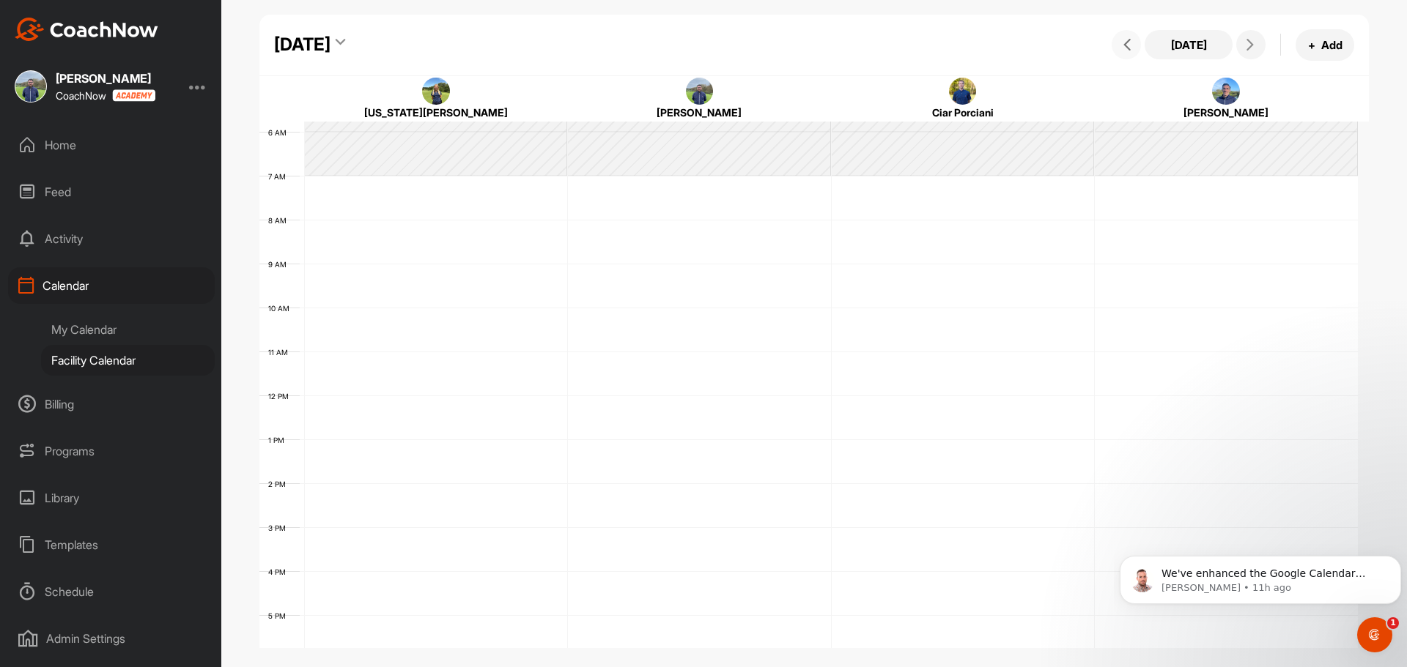
click at [1129, 48] on icon at bounding box center [1127, 45] width 12 height 12
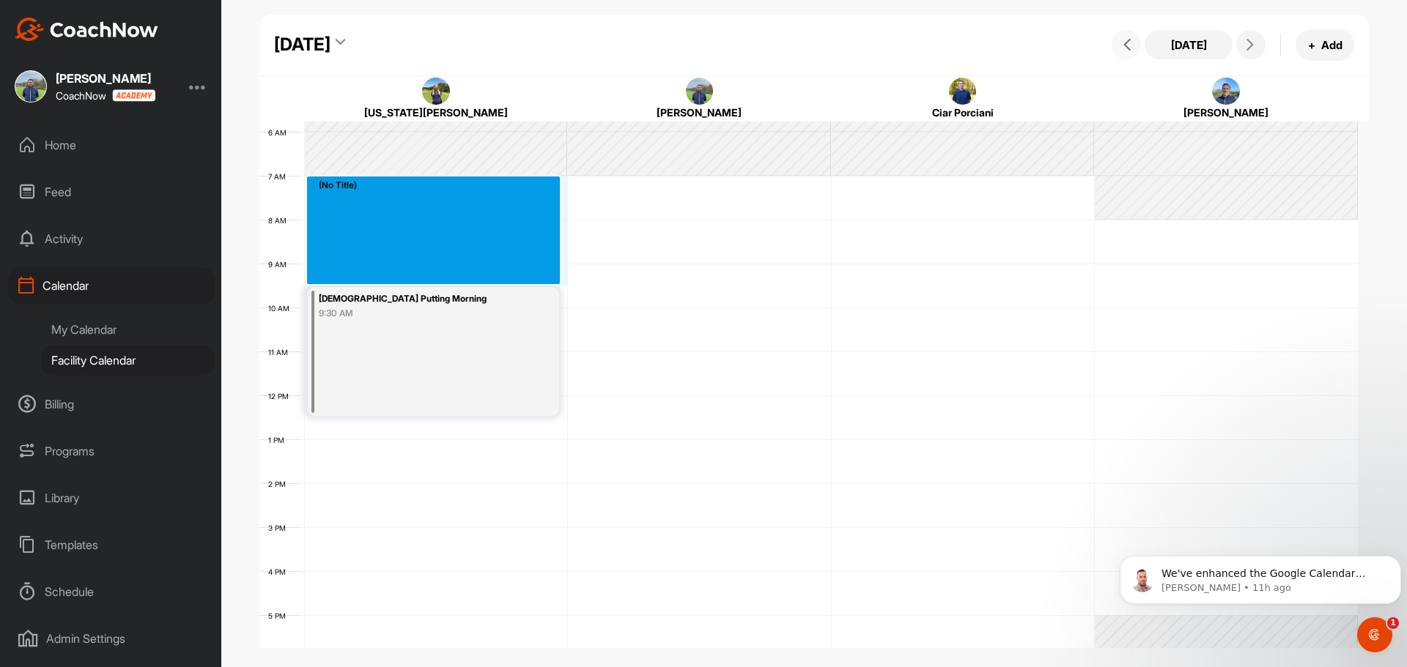
drag, startPoint x: 330, startPoint y: 196, endPoint x: 318, endPoint y: 274, distance: 78.6
click at [318, 274] on div "12 AM 1 AM 2 AM 3 AM 4 AM 5 AM 6 AM 7 AM 8 AM 9 AM 10 AM 11 AM 12 PM 1 PM 2 PM …" at bounding box center [808, 395] width 1098 height 1055
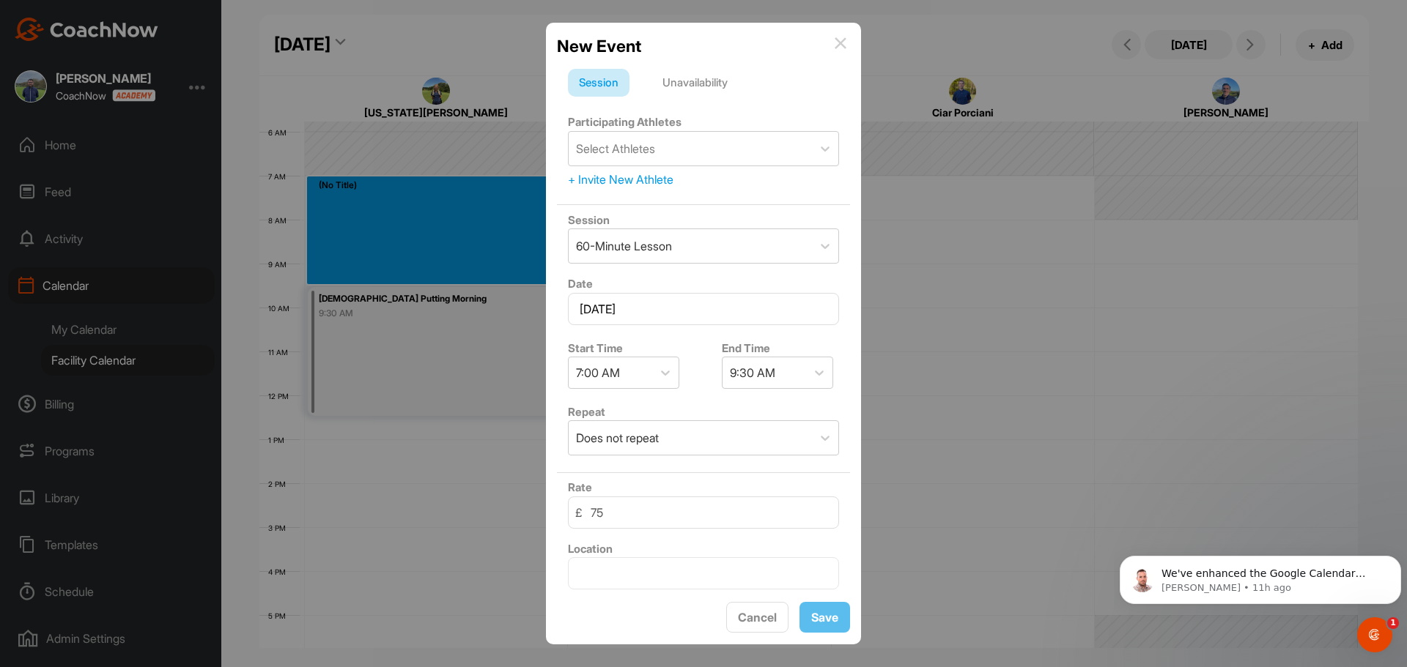
click at [677, 72] on div "Unavailability" at bounding box center [694, 83] width 87 height 28
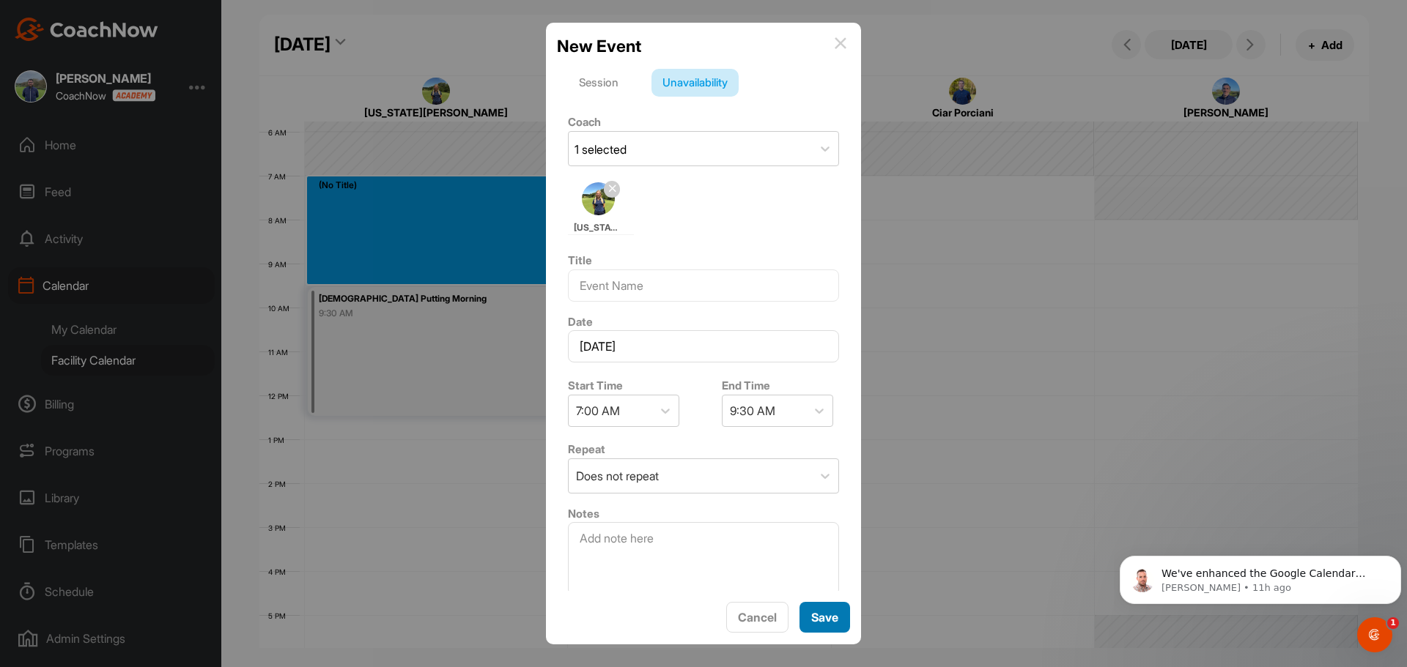
click at [818, 621] on span "Save" at bounding box center [824, 617] width 27 height 15
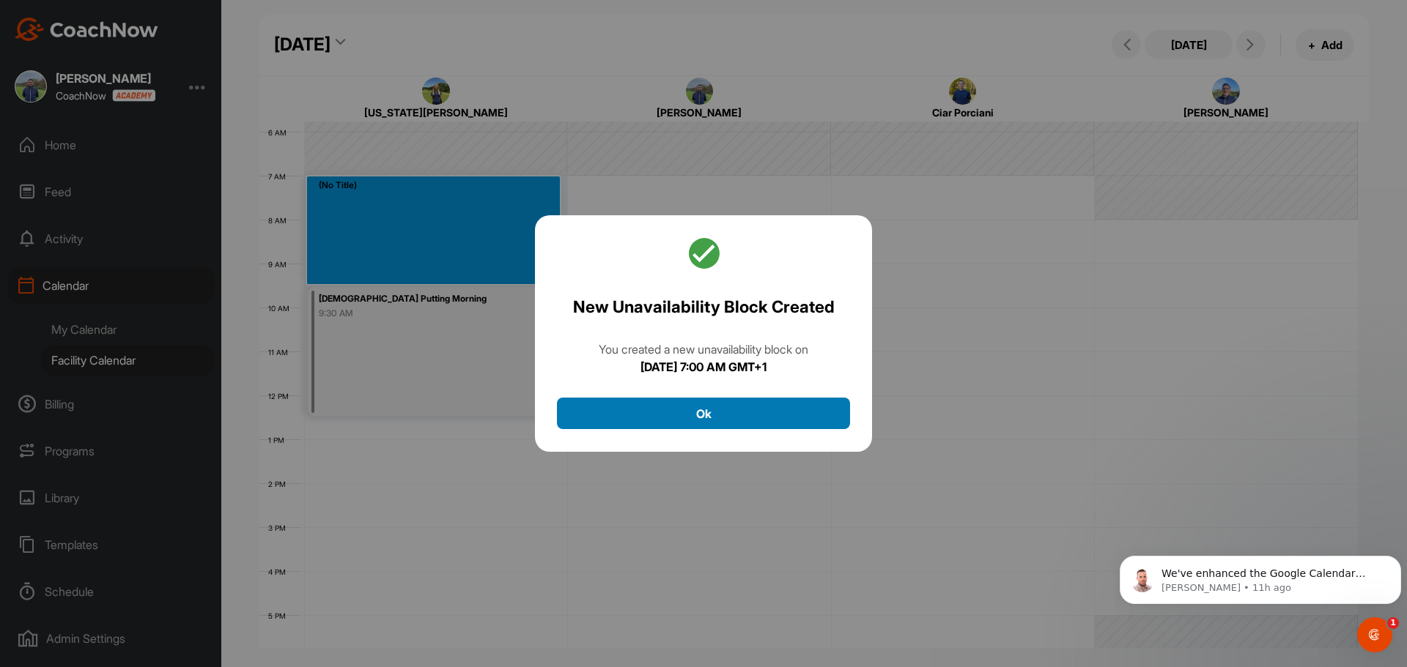
click at [708, 412] on button "Ok" at bounding box center [703, 414] width 293 height 32
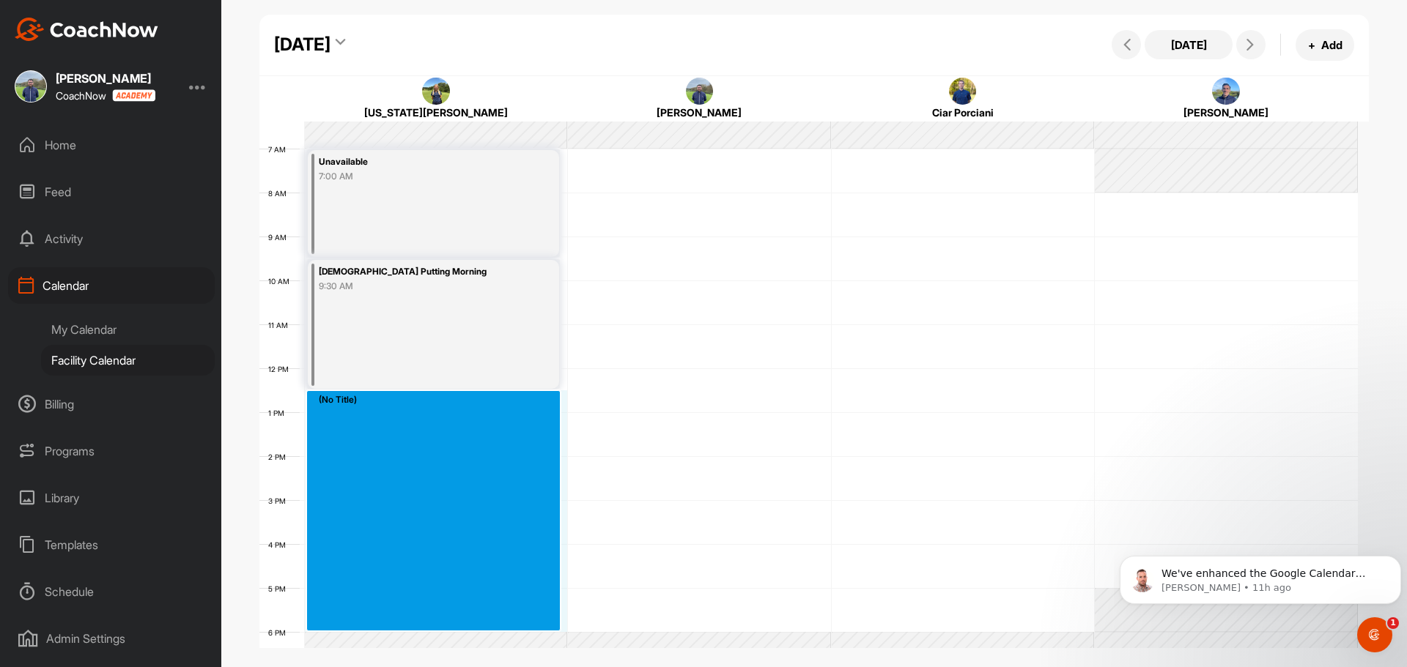
drag, startPoint x: 330, startPoint y: 431, endPoint x: 355, endPoint y: 618, distance: 189.2
click at [355, 618] on div "12 AM 1 AM 2 AM 3 AM 4 AM 5 AM 6 AM 7 AM 8 AM 9 AM 10 AM 11 AM 12 PM 1 PM 2 PM …" at bounding box center [808, 368] width 1098 height 1055
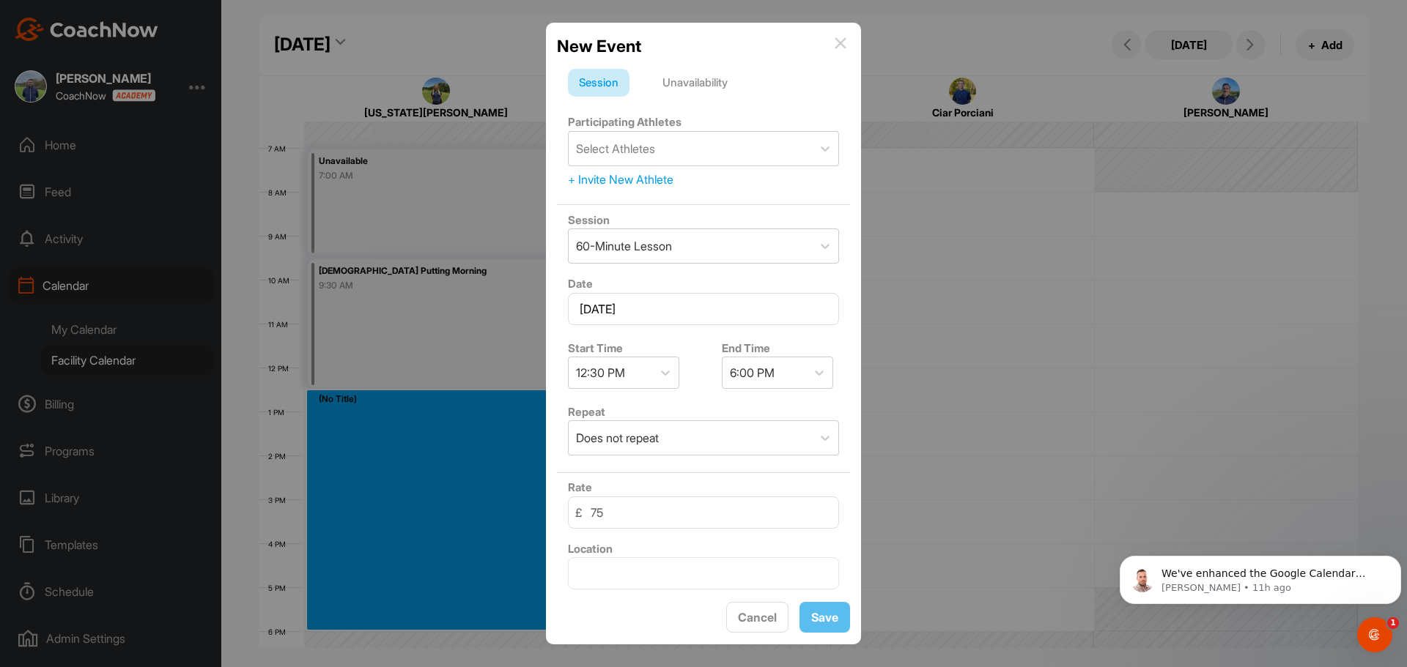
click at [701, 86] on div "Unavailability" at bounding box center [694, 83] width 87 height 28
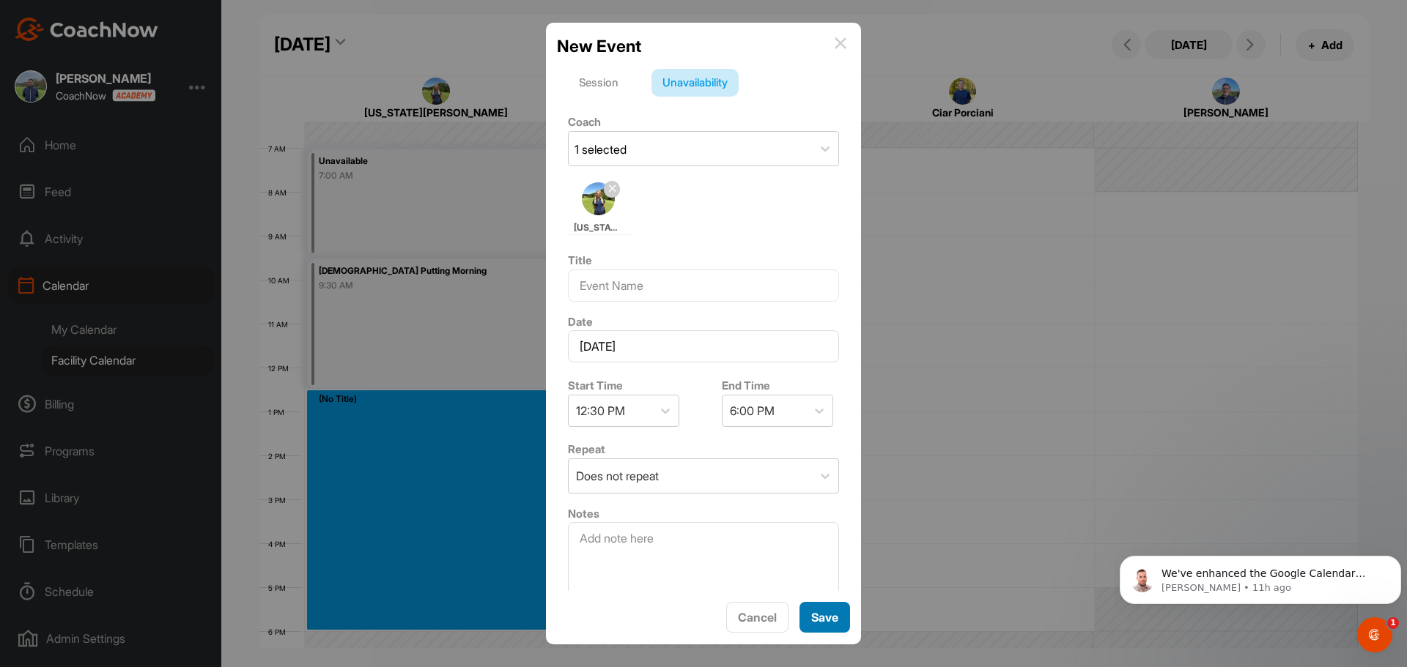
click at [832, 617] on span "Save" at bounding box center [824, 617] width 27 height 15
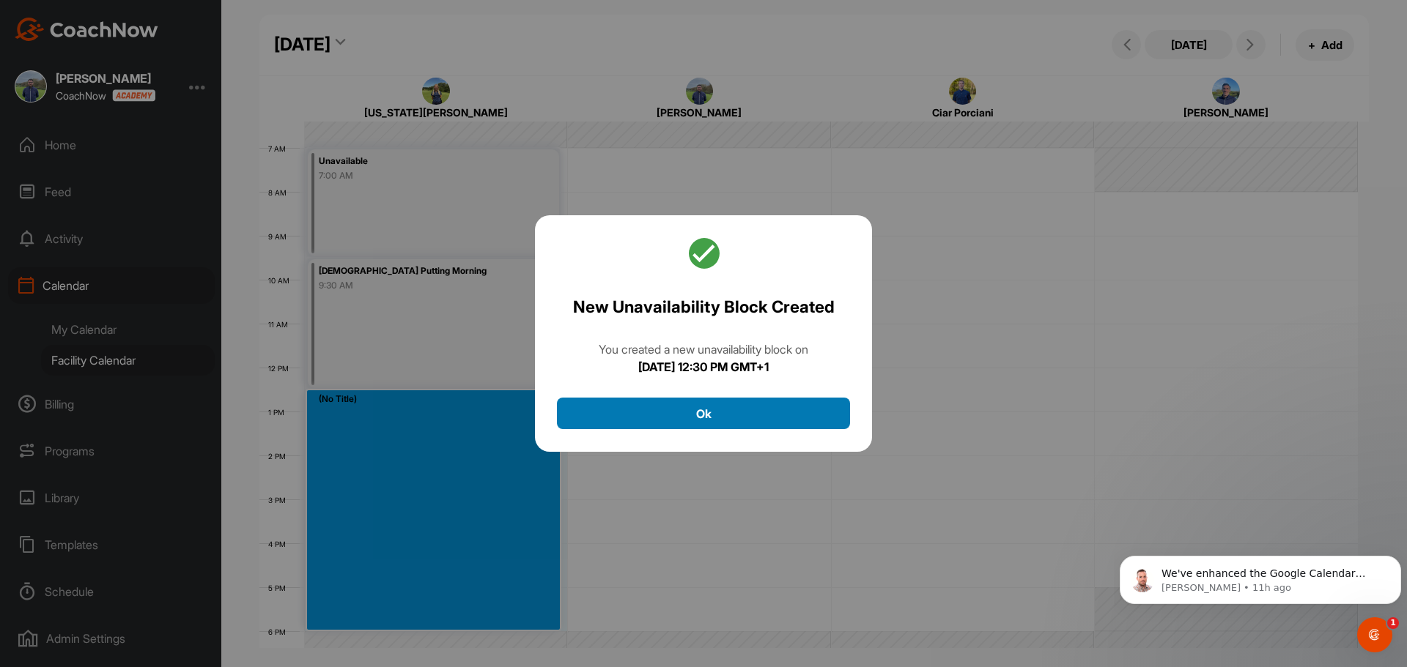
click at [747, 406] on button "Ok" at bounding box center [703, 414] width 293 height 32
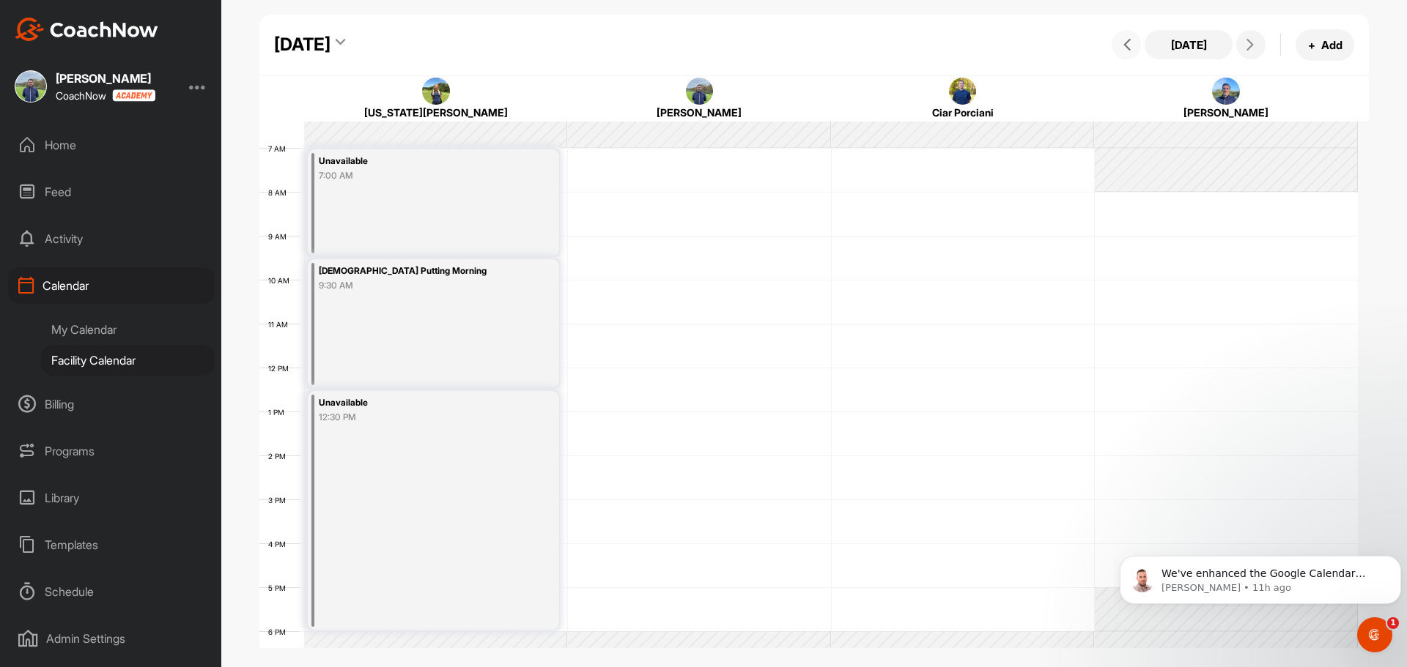
click at [1119, 37] on button at bounding box center [1125, 44] width 29 height 29
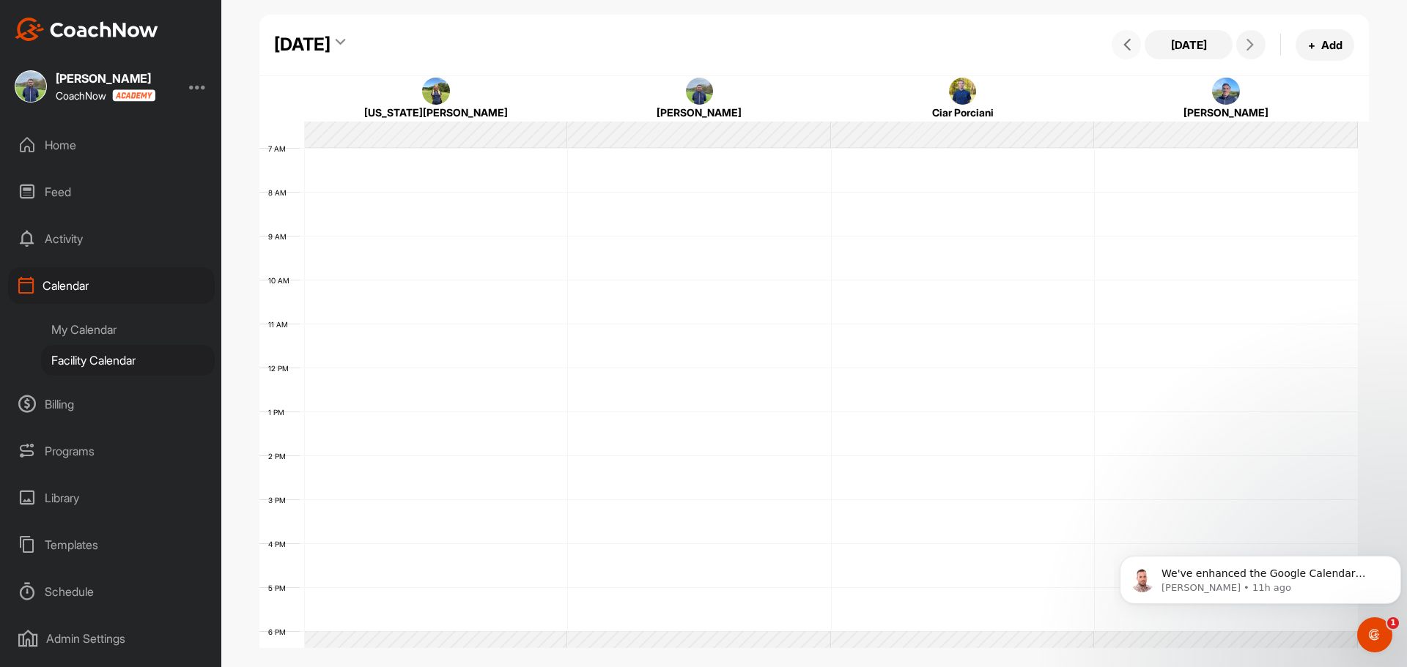
scroll to position [253, 0]
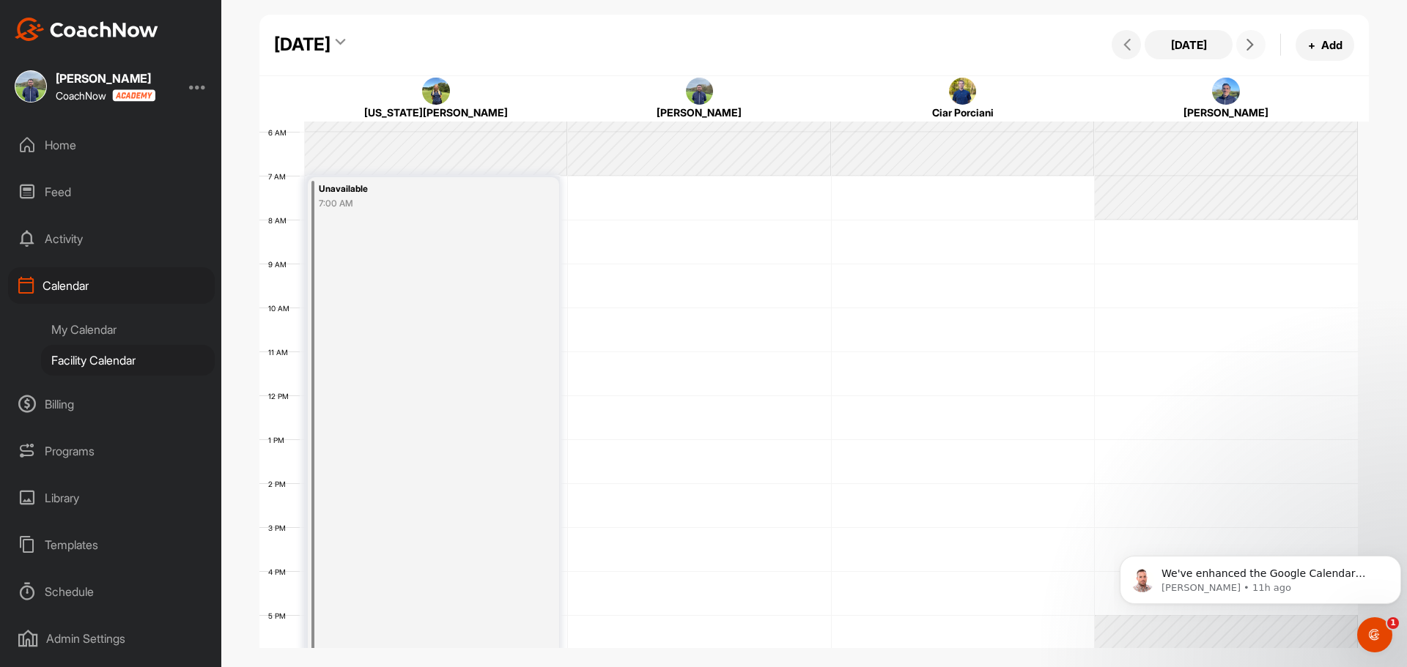
click at [1261, 39] on button at bounding box center [1250, 44] width 29 height 29
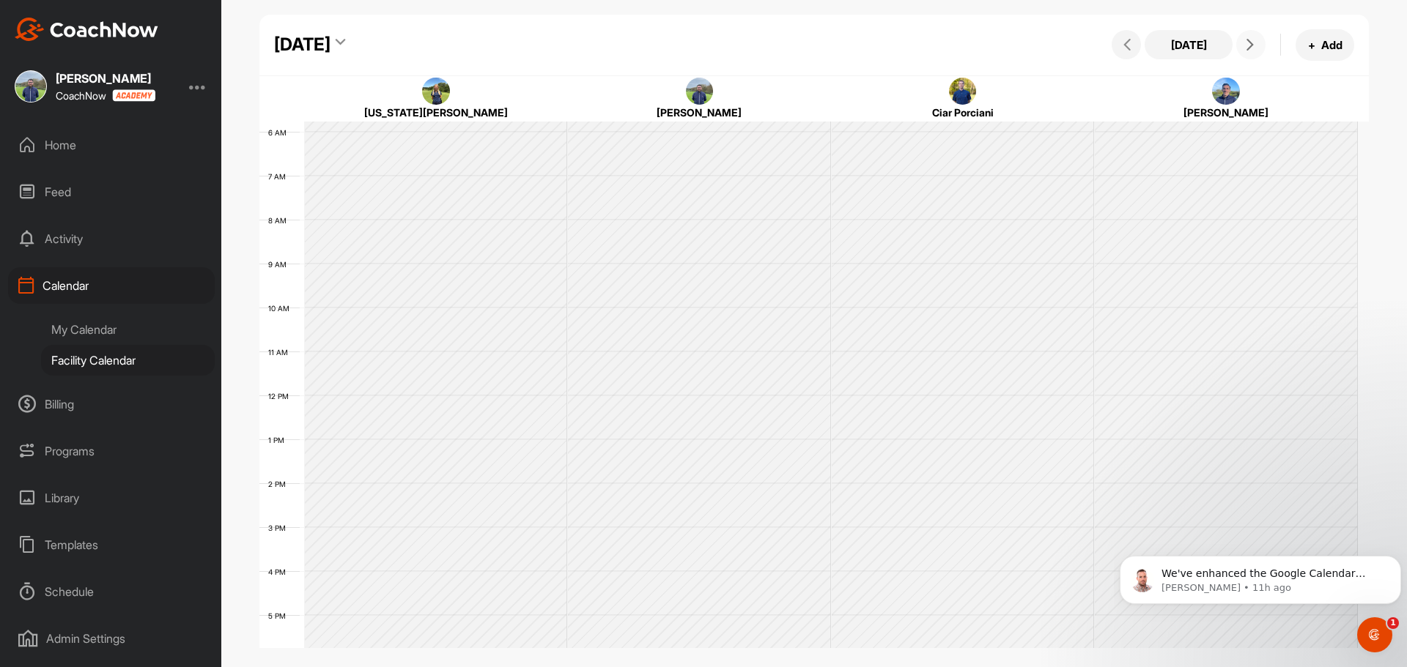
click at [1261, 39] on button at bounding box center [1250, 44] width 29 height 29
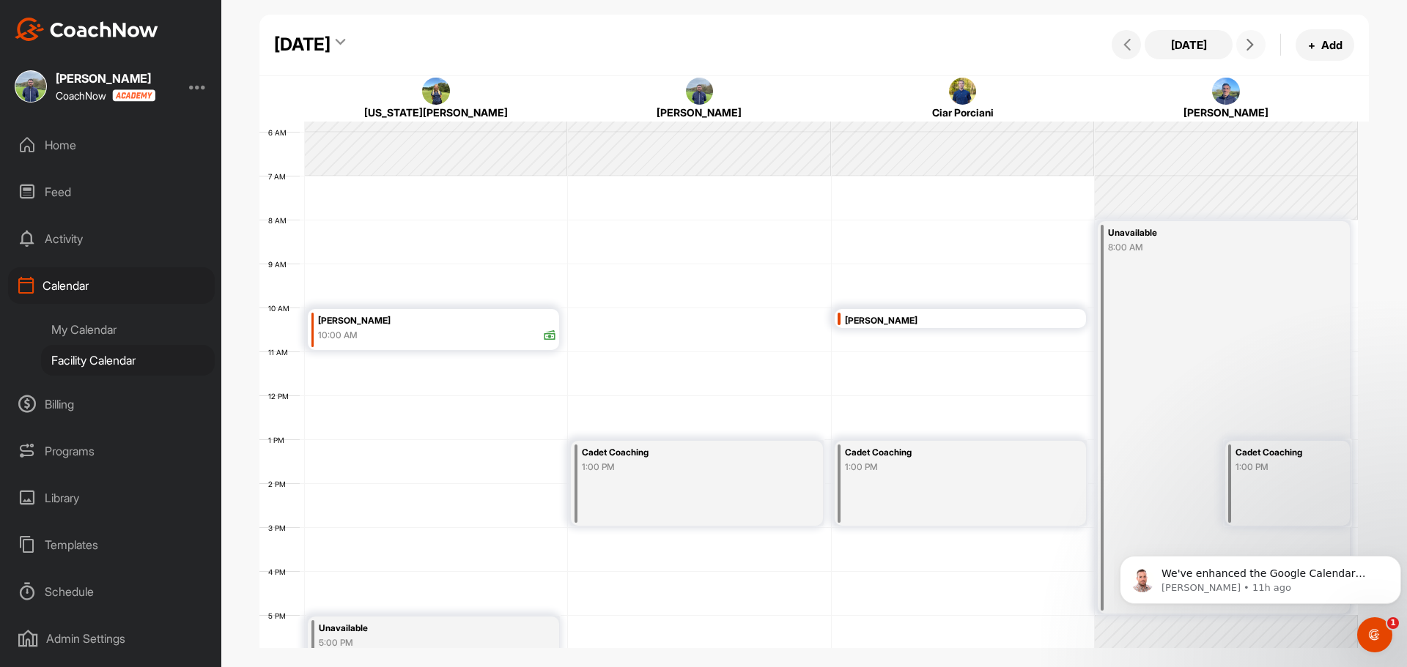
click at [1261, 39] on button at bounding box center [1250, 44] width 29 height 29
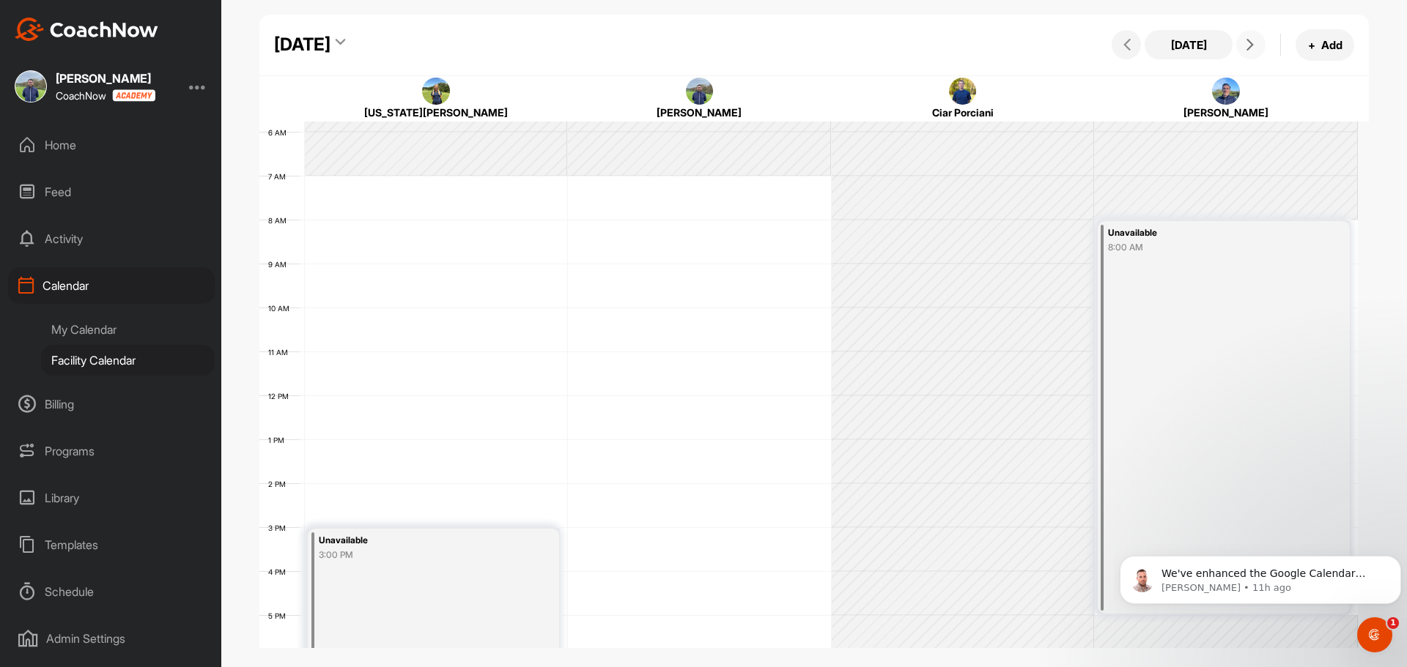
click at [1261, 39] on button at bounding box center [1250, 44] width 29 height 29
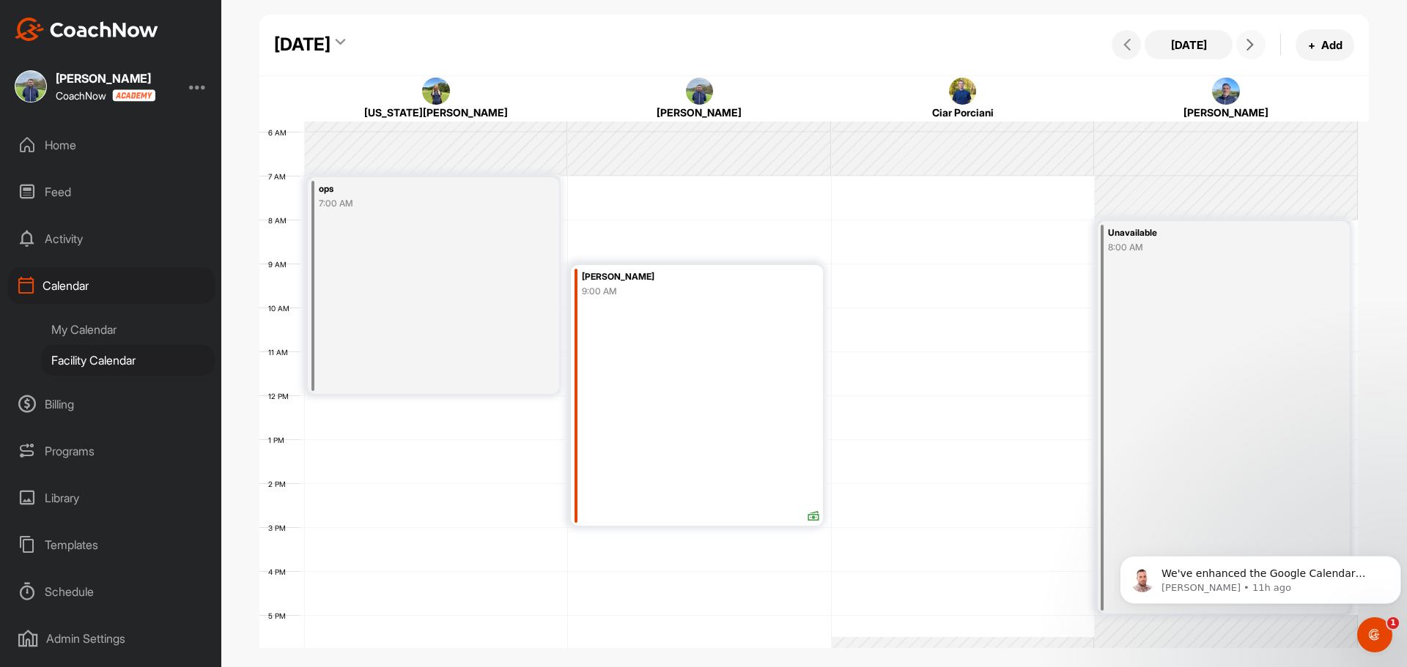
click at [1261, 39] on button at bounding box center [1250, 44] width 29 height 29
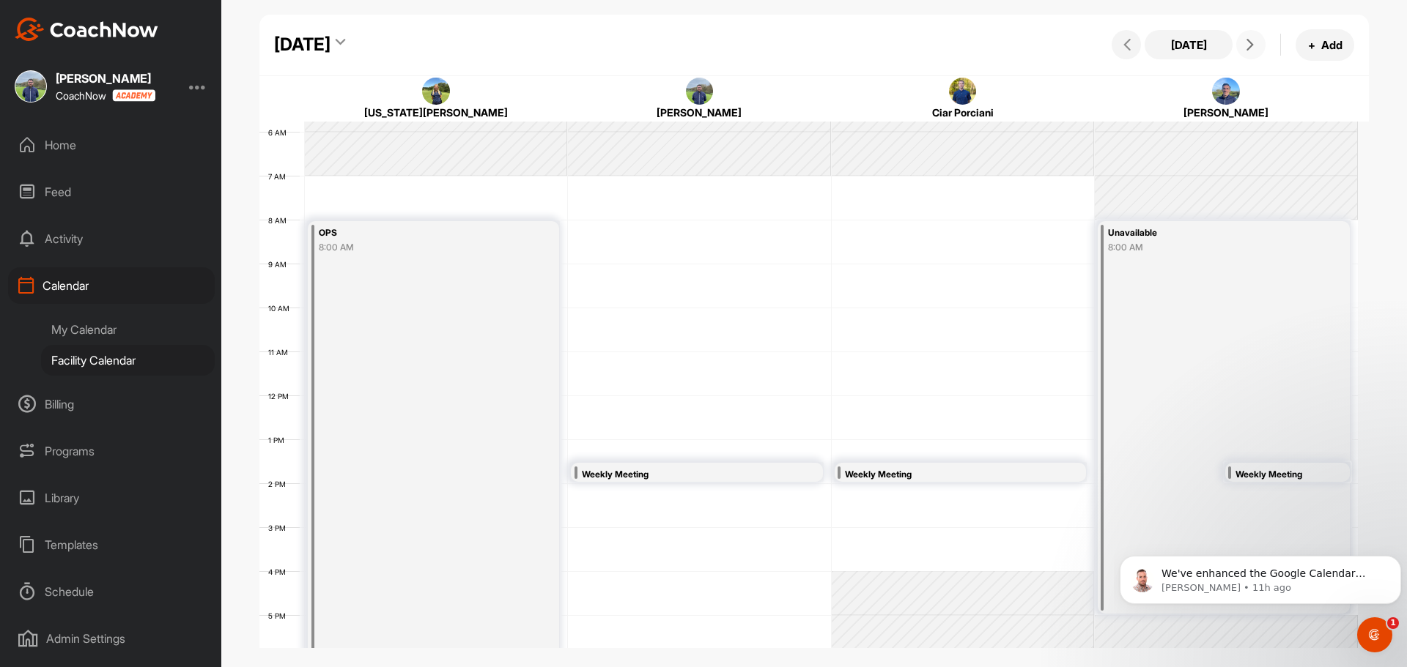
click at [1261, 39] on button at bounding box center [1250, 44] width 29 height 29
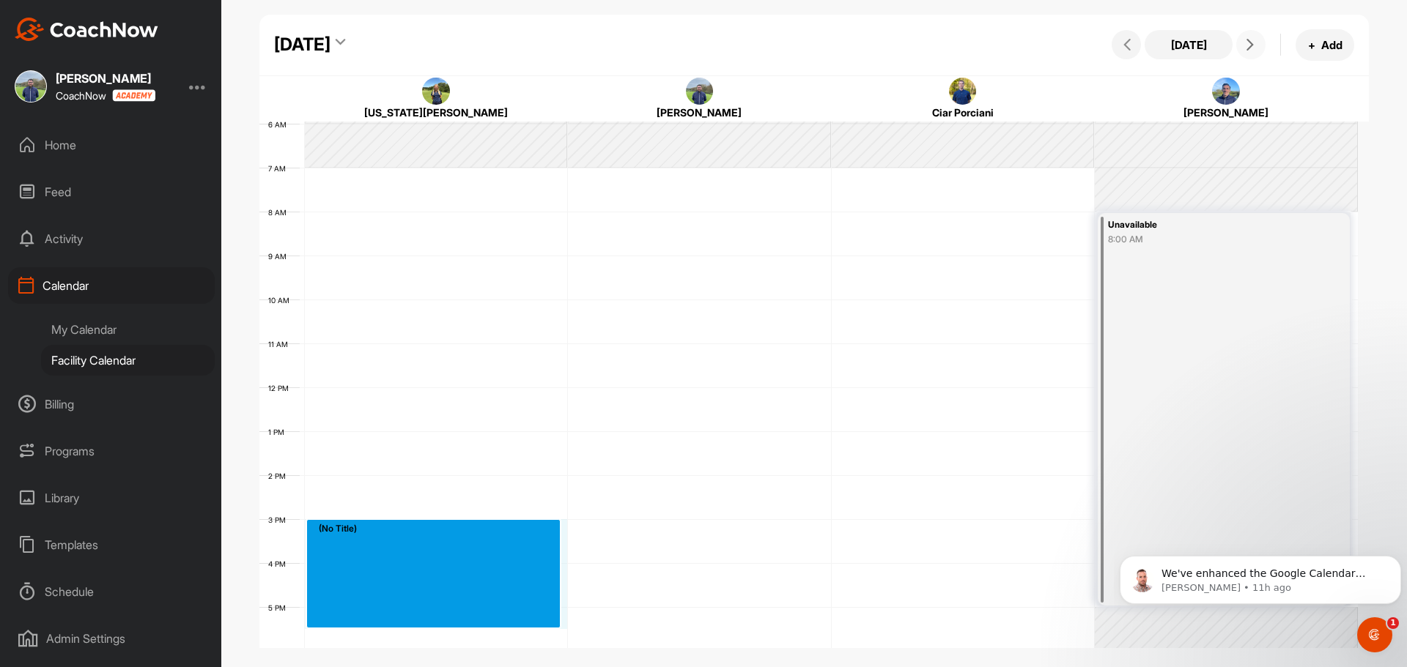
drag, startPoint x: 401, startPoint y: 544, endPoint x: 390, endPoint y: 627, distance: 84.2
click at [390, 627] on div "12 AM 1 AM 2 AM 3 AM 4 AM 5 AM 6 AM 7 AM 8 AM 9 AM 10 AM 11 AM 12 PM 1 PM 2 PM …" at bounding box center [808, 387] width 1098 height 1055
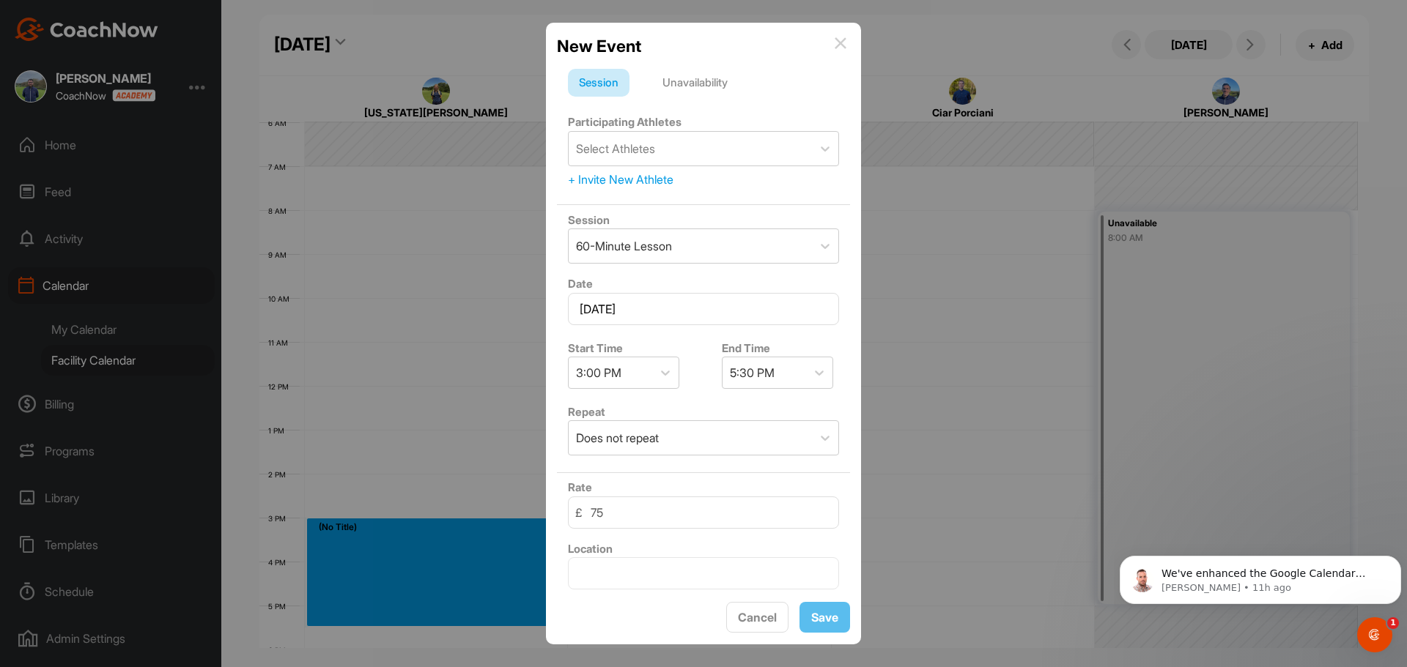
click at [705, 80] on div "Unavailability" at bounding box center [694, 83] width 87 height 28
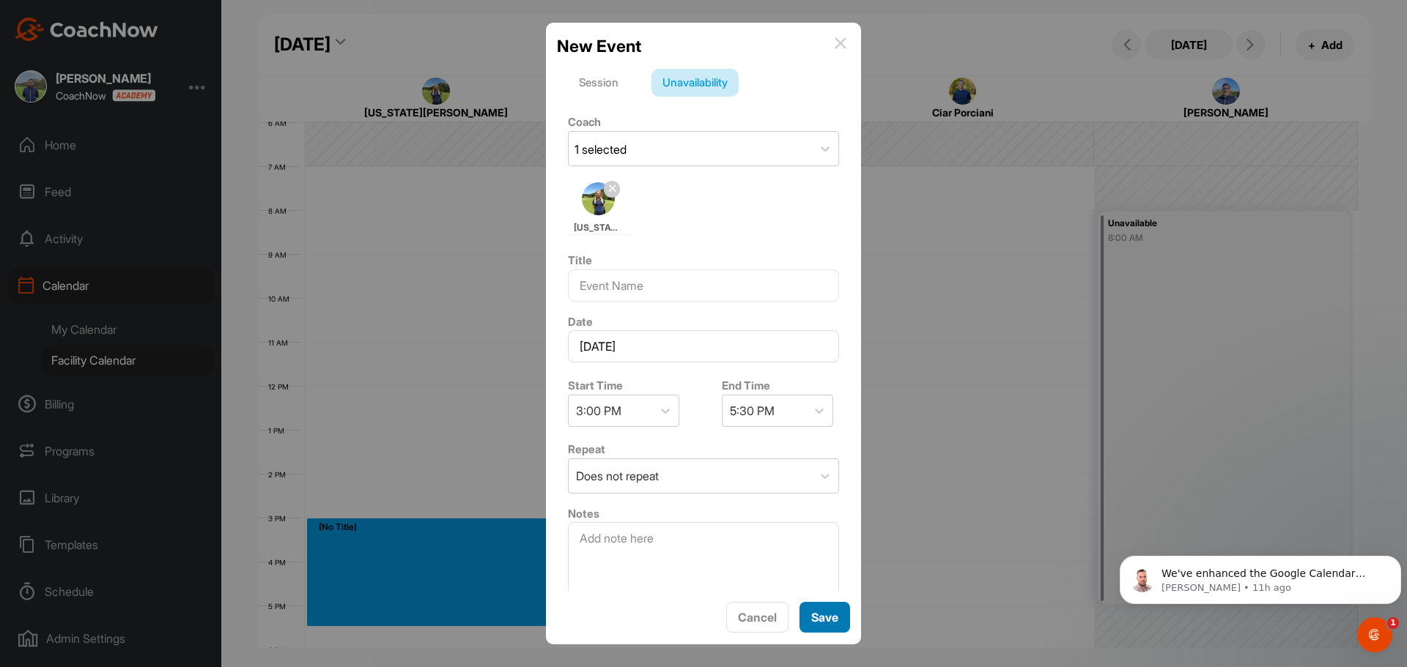
click at [801, 618] on button "Save" at bounding box center [824, 618] width 51 height 32
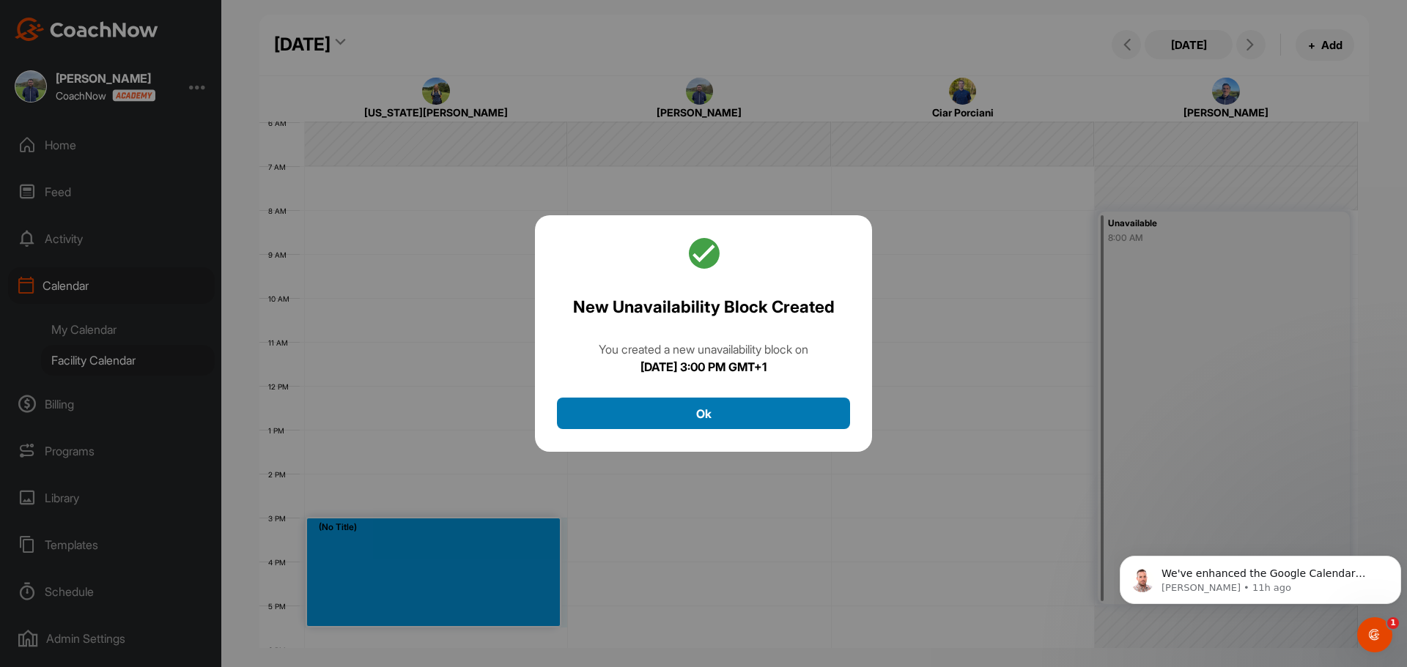
click at [763, 420] on button "Ok" at bounding box center [703, 414] width 293 height 32
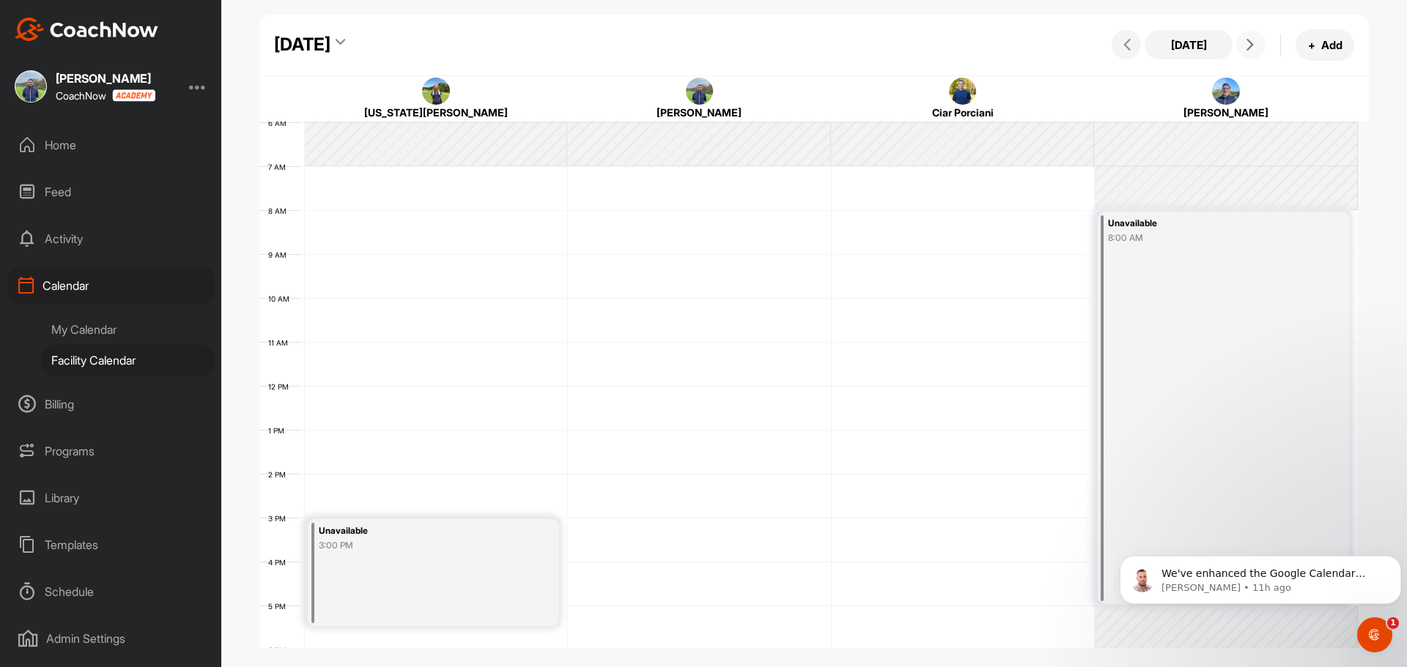
click at [1251, 40] on icon at bounding box center [1250, 45] width 12 height 12
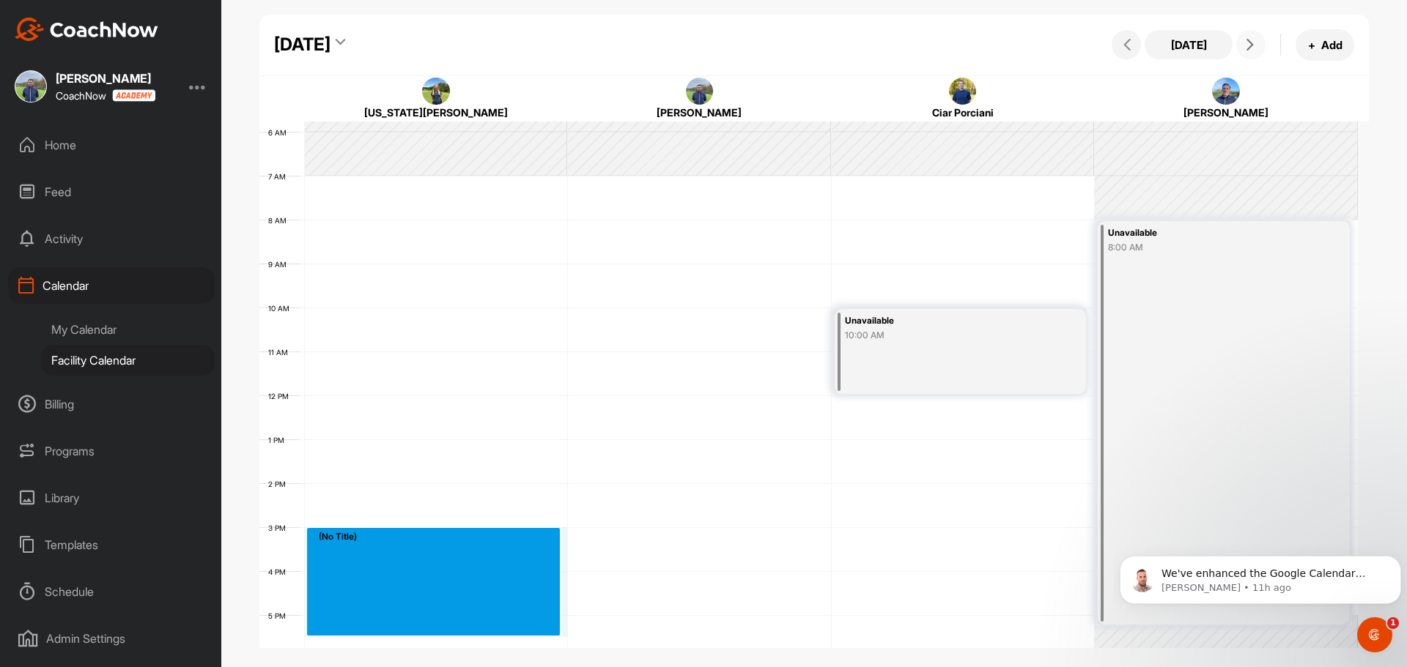
drag, startPoint x: 387, startPoint y: 628, endPoint x: 389, endPoint y: 541, distance: 86.5
click at [389, 541] on div "12 AM 1 AM 2 AM 3 AM 4 AM 5 AM 6 AM 7 AM 8 AM 9 AM 10 AM 11 AM 12 PM 1 PM 2 PM …" at bounding box center [808, 395] width 1098 height 1055
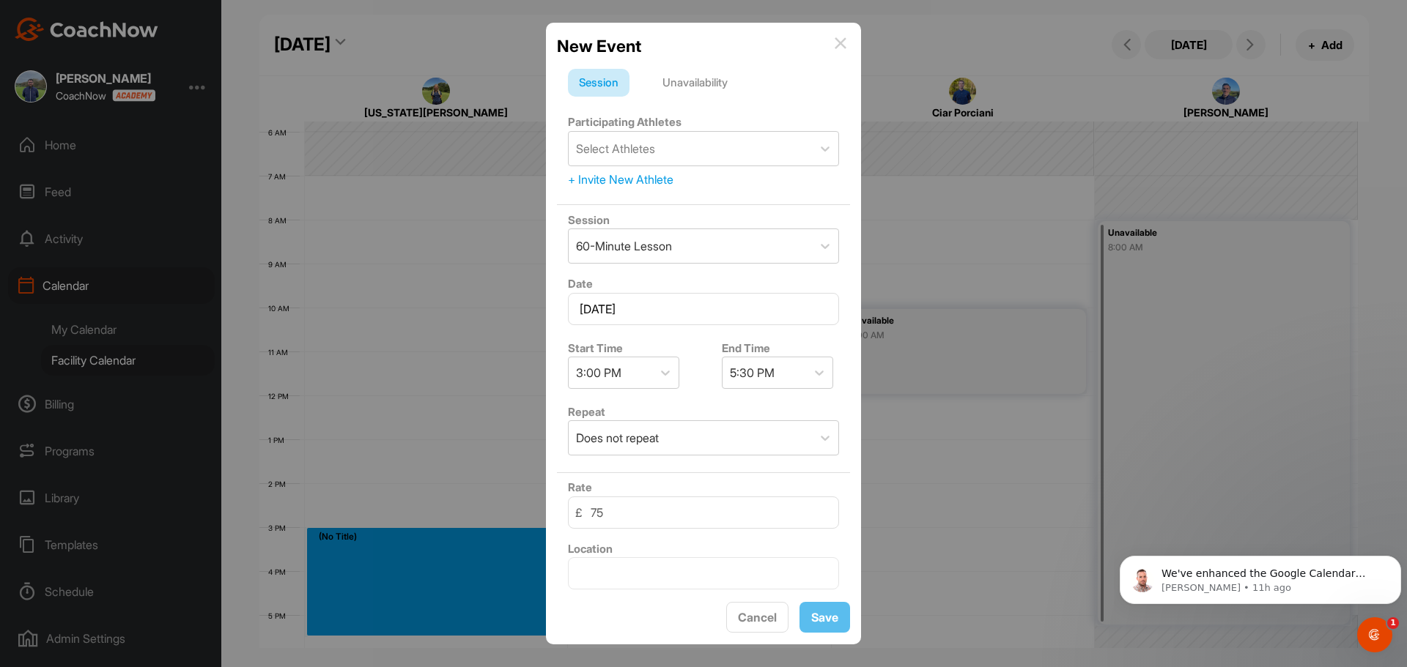
click at [711, 90] on div "Unavailability" at bounding box center [694, 83] width 87 height 28
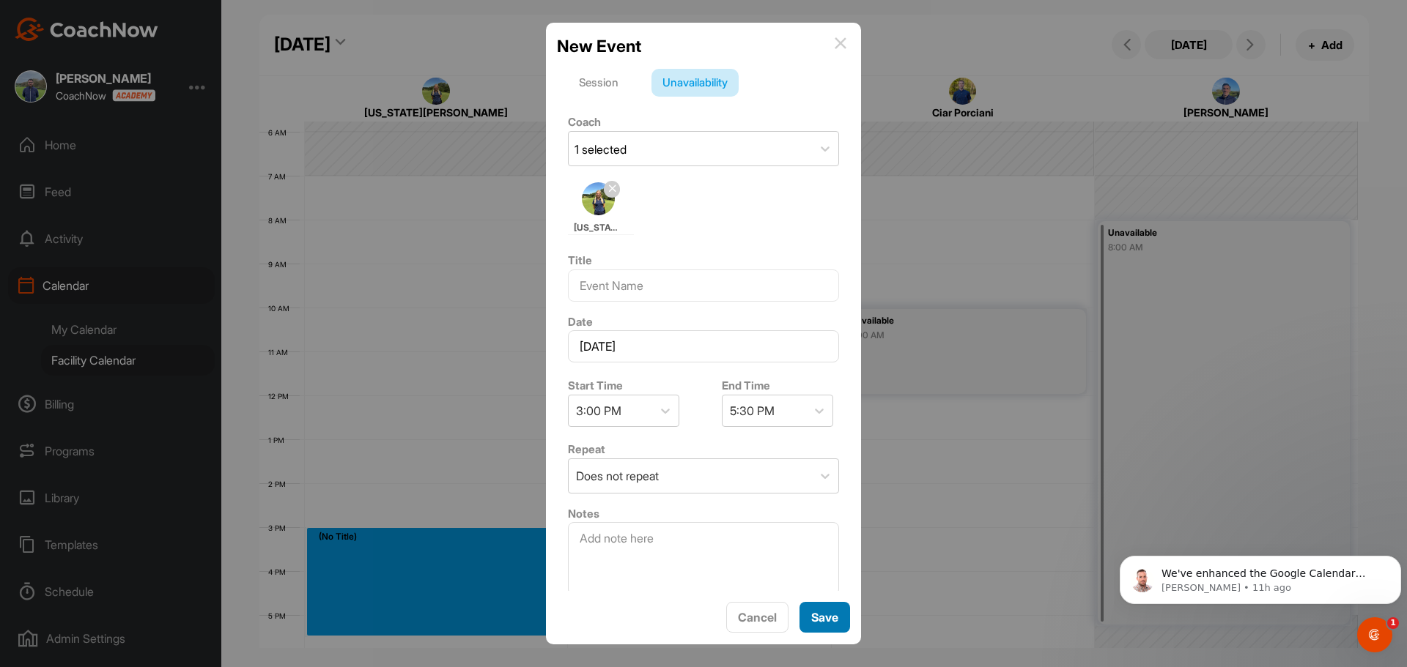
click at [842, 617] on button "Save" at bounding box center [824, 618] width 51 height 32
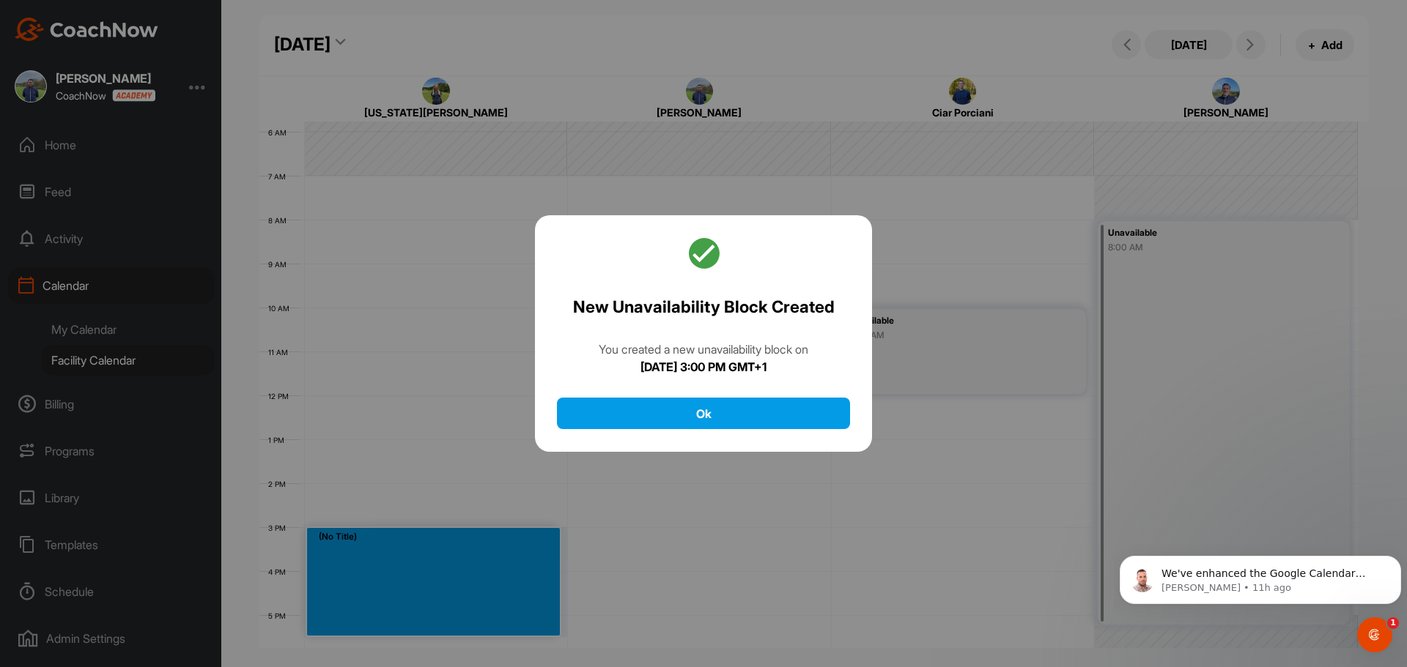
drag, startPoint x: 776, startPoint y: 396, endPoint x: 772, endPoint y: 409, distance: 13.7
click at [776, 396] on div "New Unavailability Block Created You created a new unavailability block [DATE][…" at bounding box center [703, 333] width 337 height 237
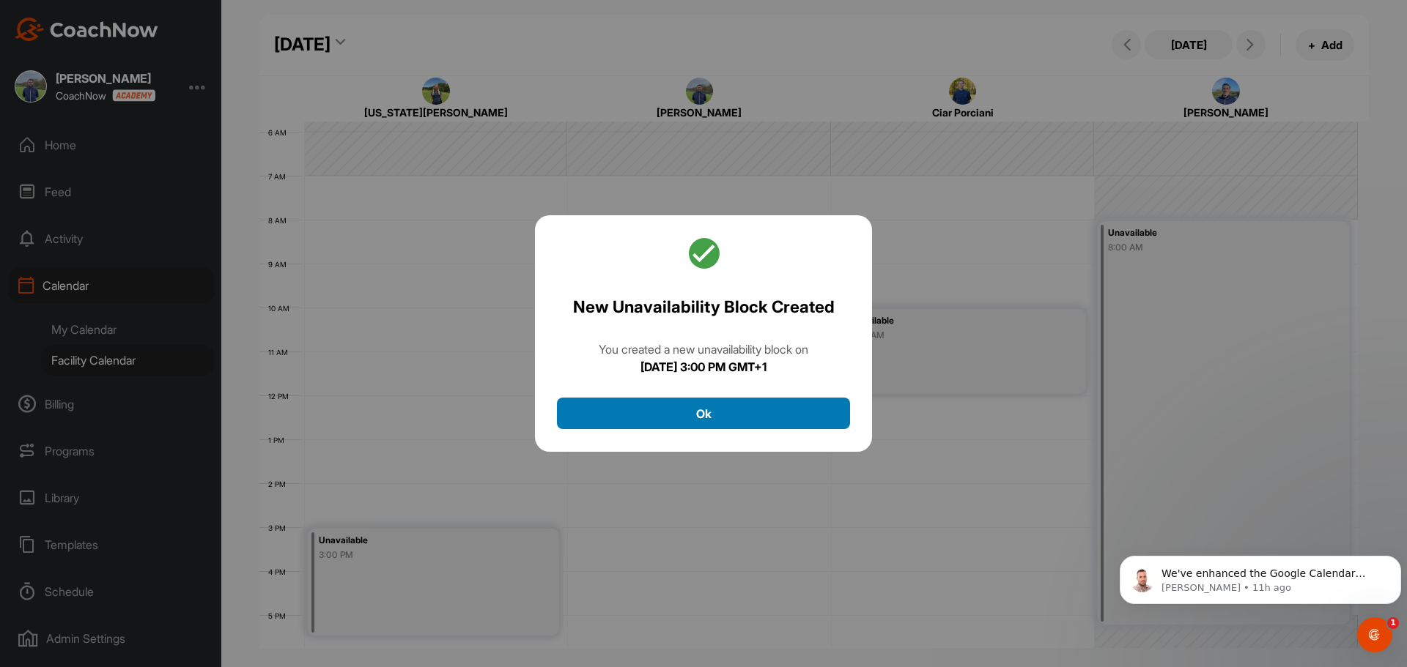
click at [771, 410] on button "Ok" at bounding box center [703, 414] width 293 height 32
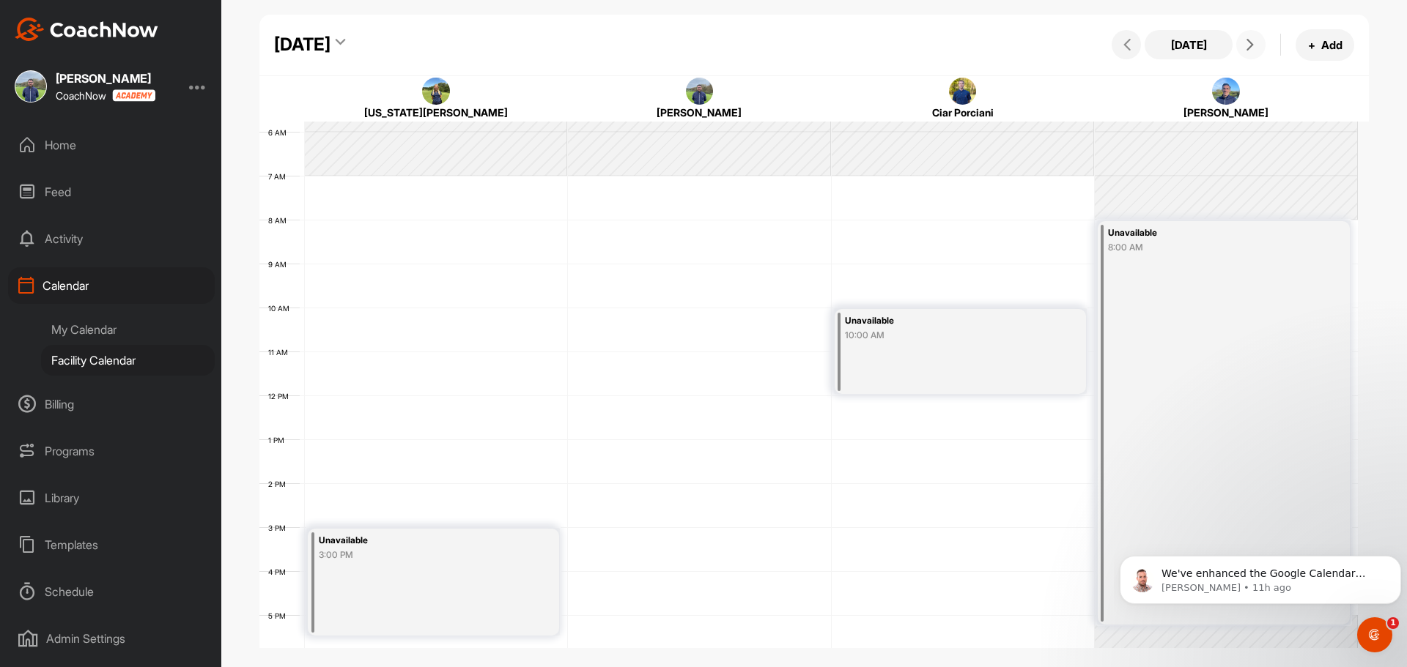
click at [1259, 48] on button at bounding box center [1250, 44] width 29 height 29
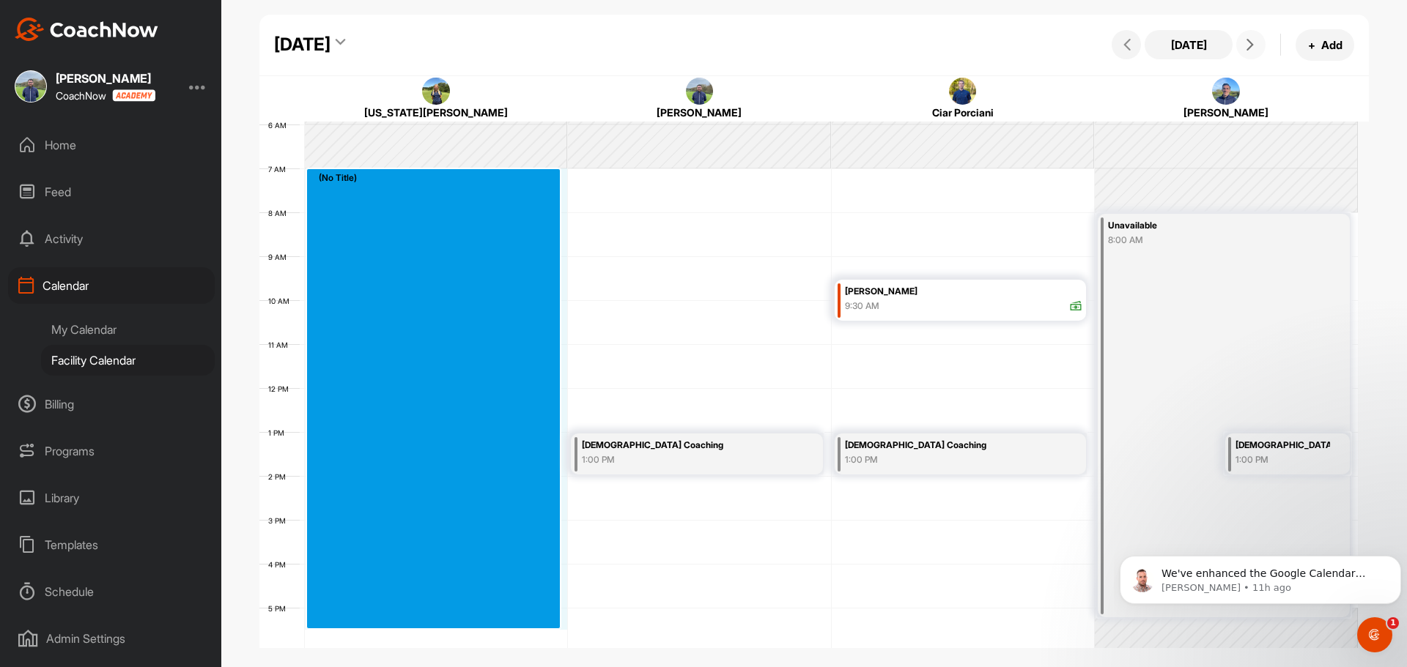
drag, startPoint x: 378, startPoint y: 227, endPoint x: 330, endPoint y: 625, distance: 400.6
click at [330, 625] on div "12 AM 1 AM 2 AM 3 AM 4 AM 5 AM 6 AM 7 AM 8 AM 9 AM 10 AM 11 AM 12 PM 1 PM 2 PM …" at bounding box center [808, 388] width 1098 height 1055
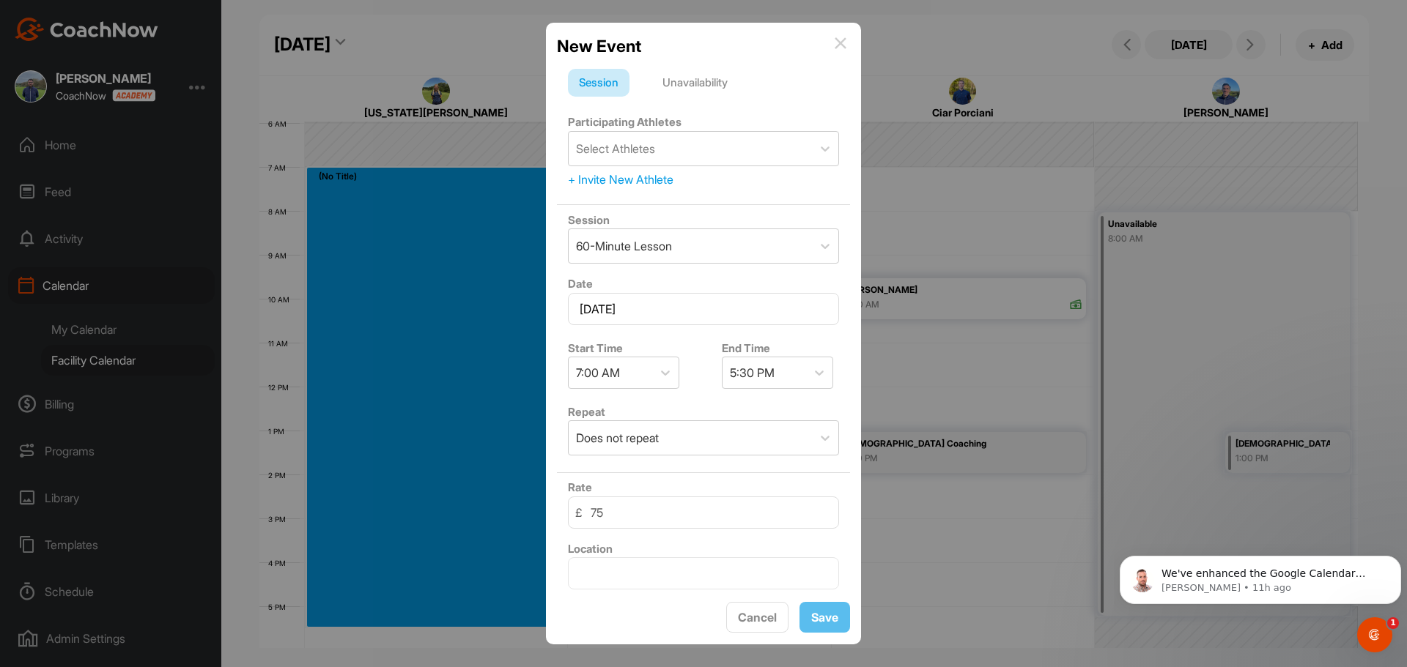
click at [735, 79] on div "Unavailability" at bounding box center [694, 83] width 87 height 28
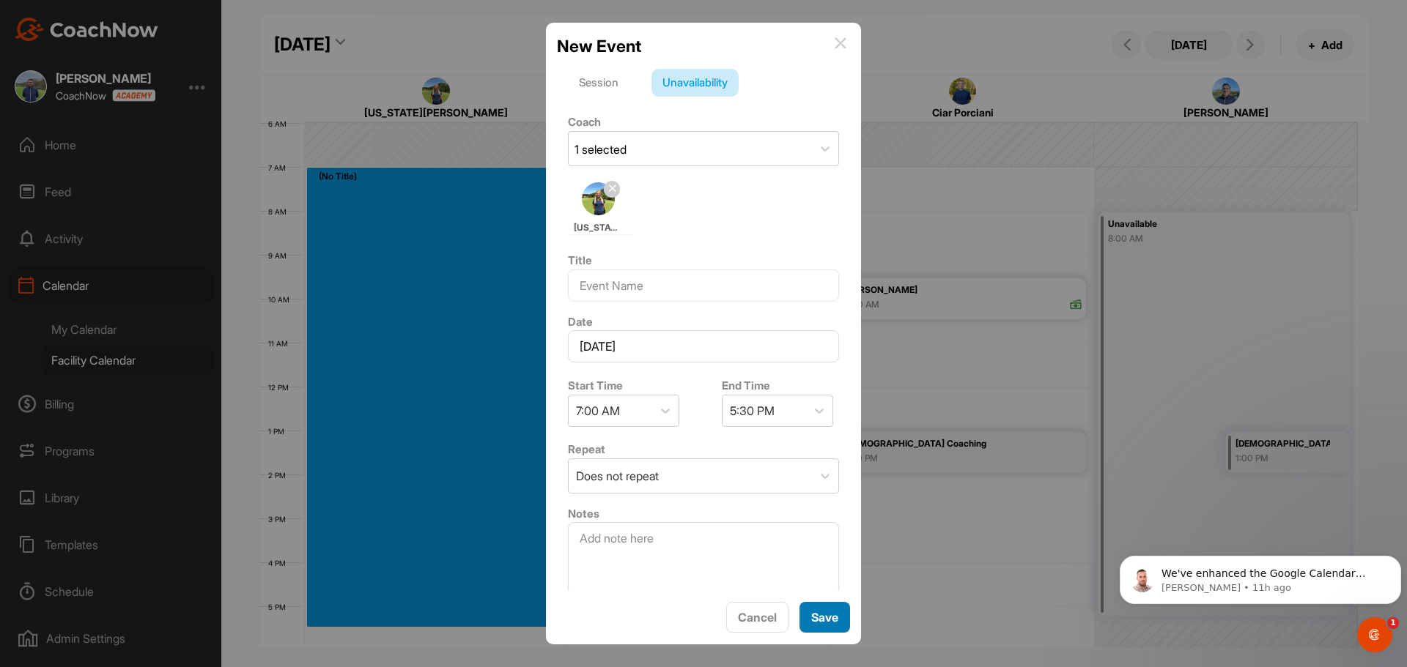
click at [806, 623] on button "Save" at bounding box center [824, 618] width 51 height 32
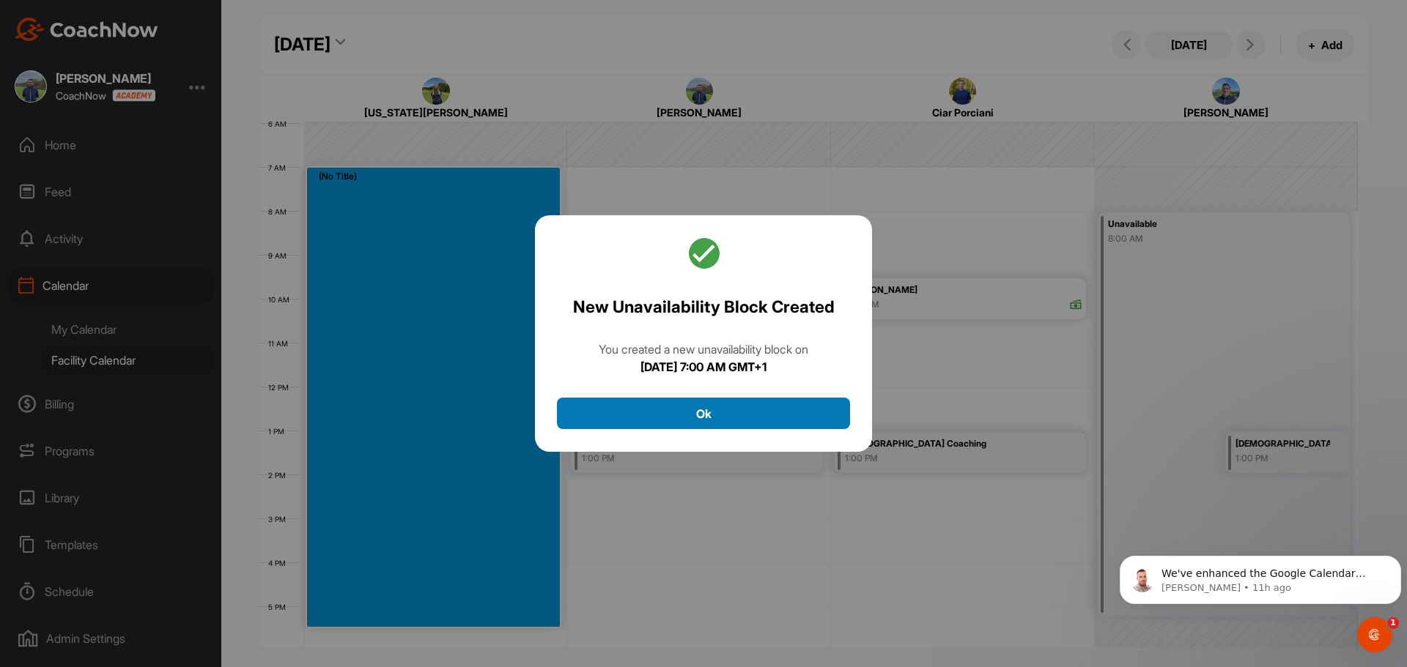
drag, startPoint x: 796, startPoint y: 423, endPoint x: 816, endPoint y: 383, distance: 44.2
click at [796, 422] on button "Ok" at bounding box center [703, 414] width 293 height 32
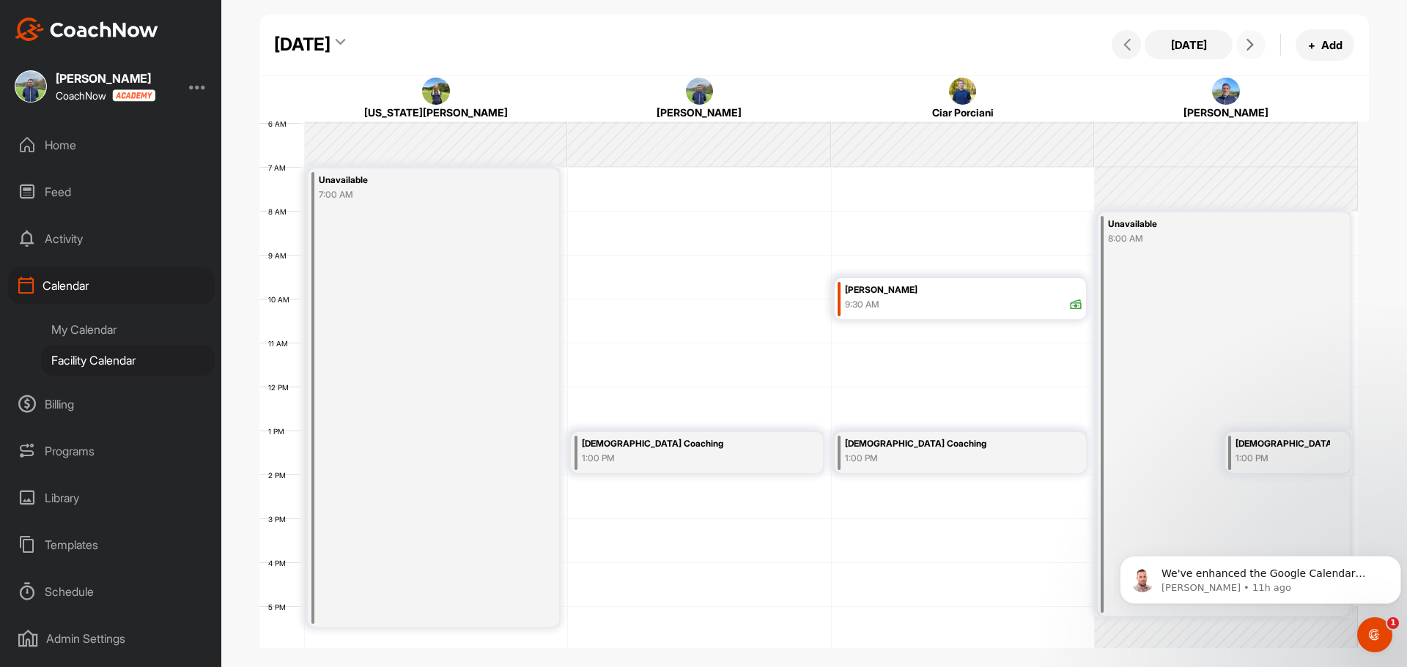
click at [1245, 44] on icon at bounding box center [1250, 45] width 12 height 12
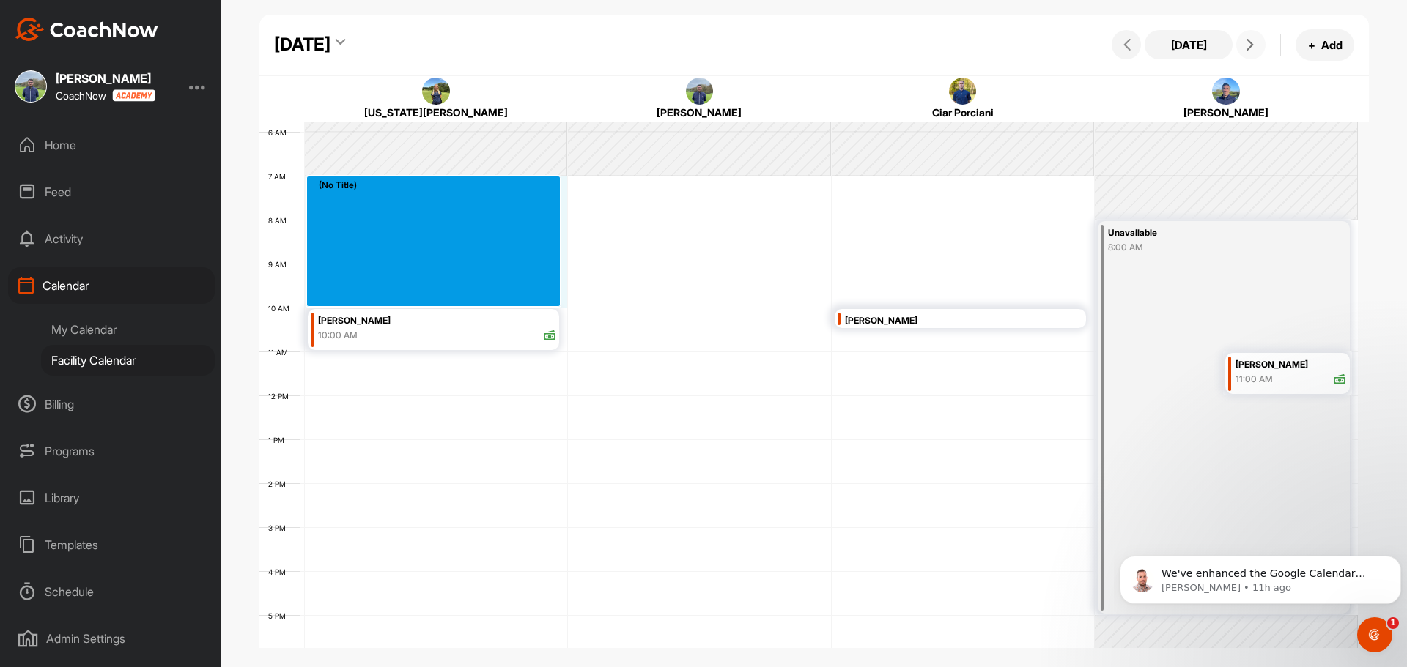
drag, startPoint x: 401, startPoint y: 185, endPoint x: 384, endPoint y: 303, distance: 118.5
click at [384, 303] on div "12 AM 1 AM 2 AM 3 AM 4 AM 5 AM 6 AM 7 AM 8 AM 9 AM 10 AM 11 AM 12 PM 1 PM 2 PM …" at bounding box center [808, 395] width 1098 height 1055
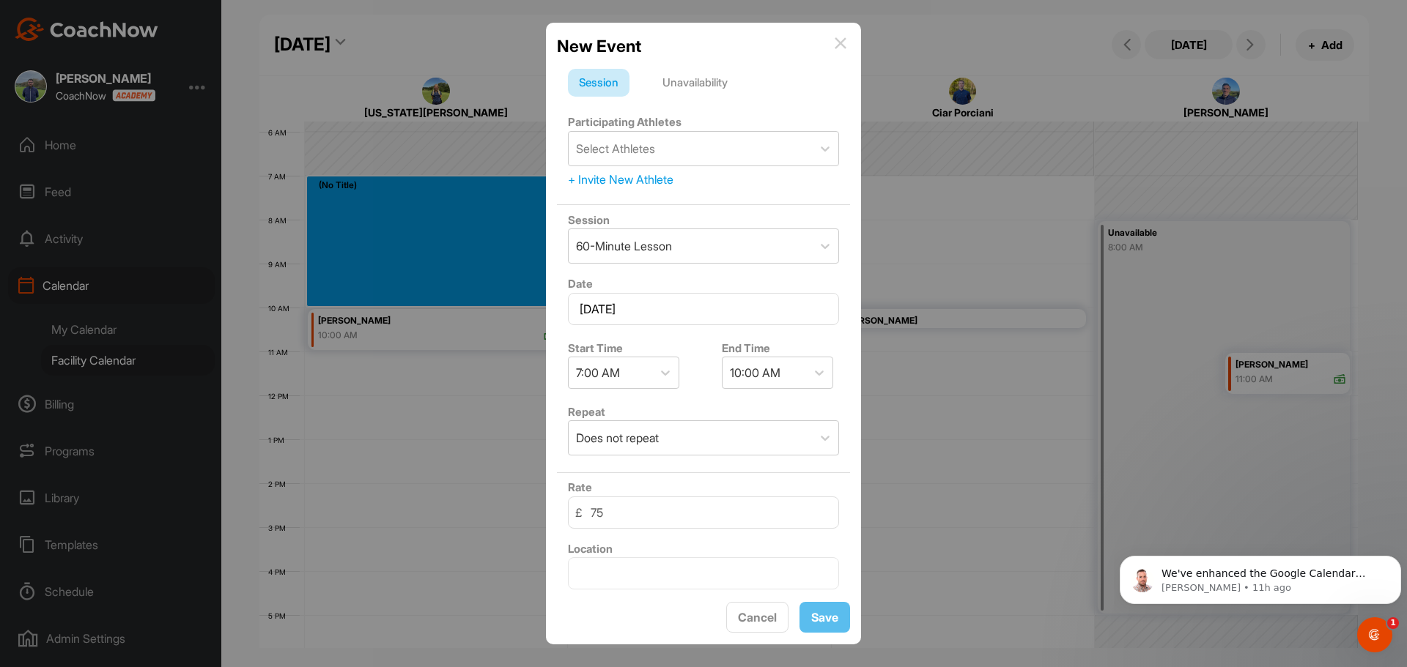
click at [695, 74] on div "Unavailability" at bounding box center [694, 83] width 87 height 28
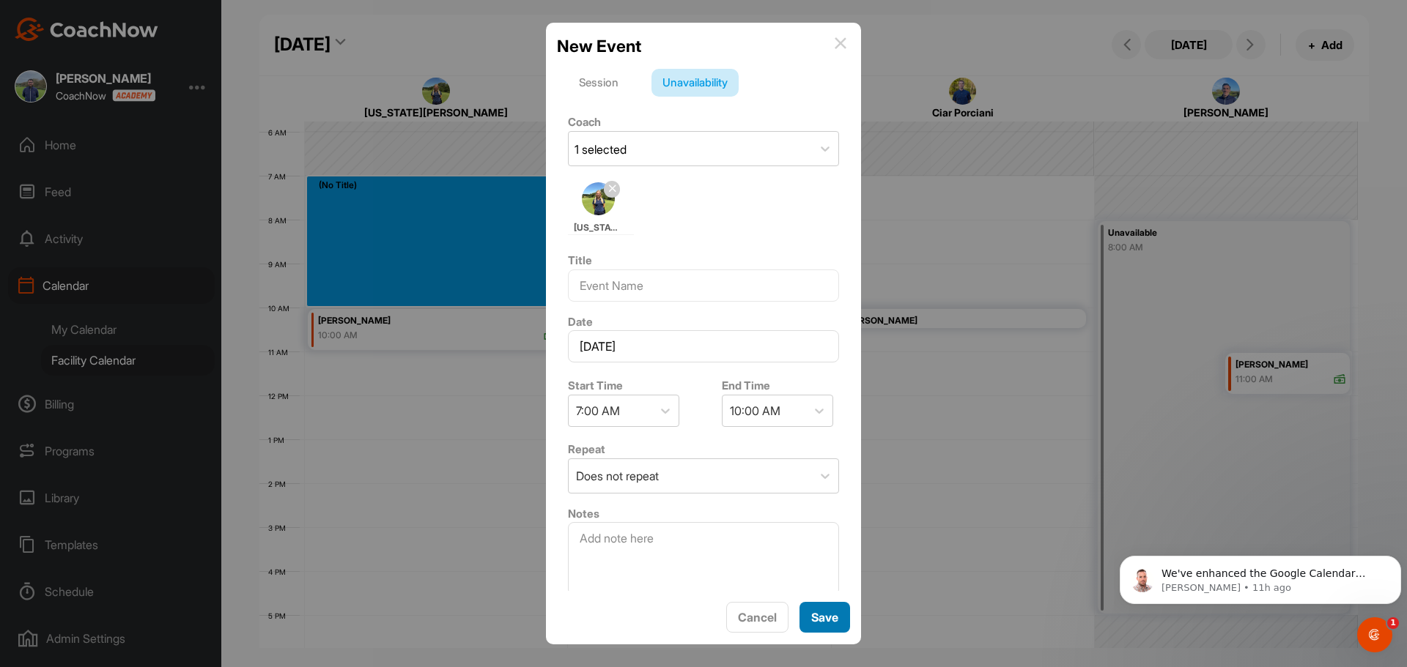
click at [818, 627] on button "Save" at bounding box center [824, 618] width 51 height 32
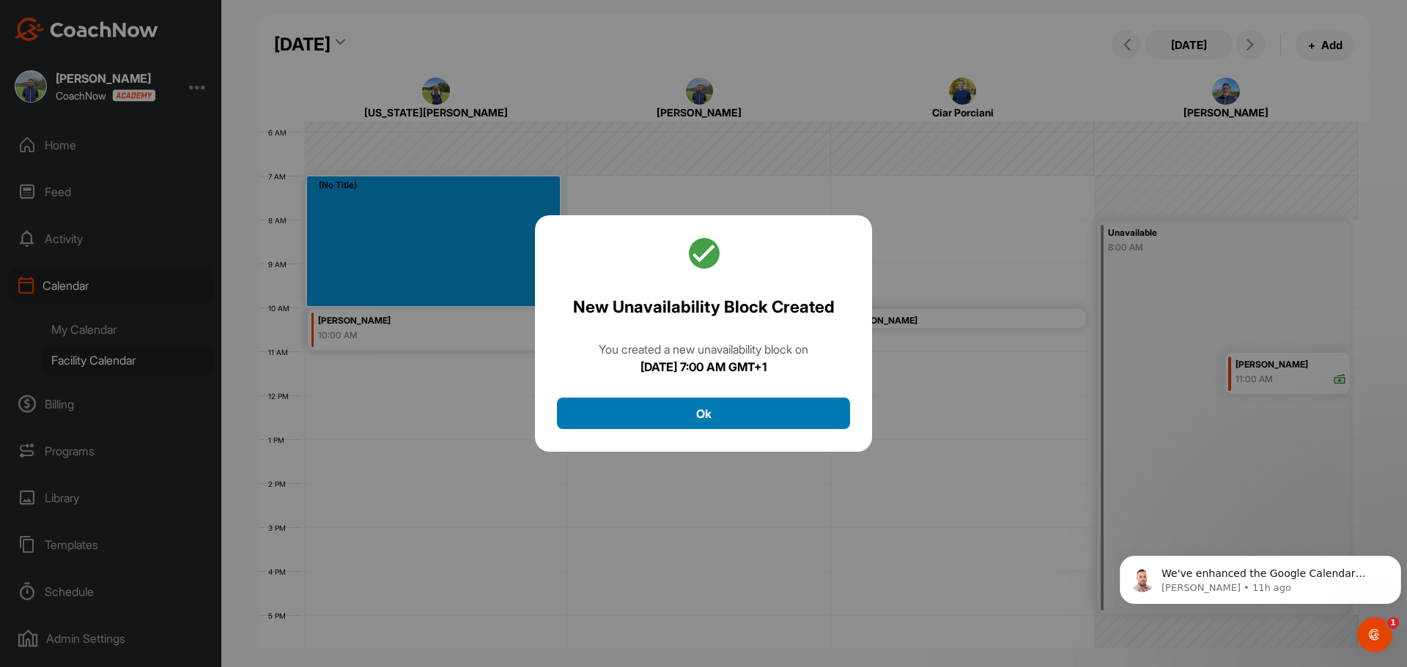
click at [645, 420] on button "Ok" at bounding box center [703, 414] width 293 height 32
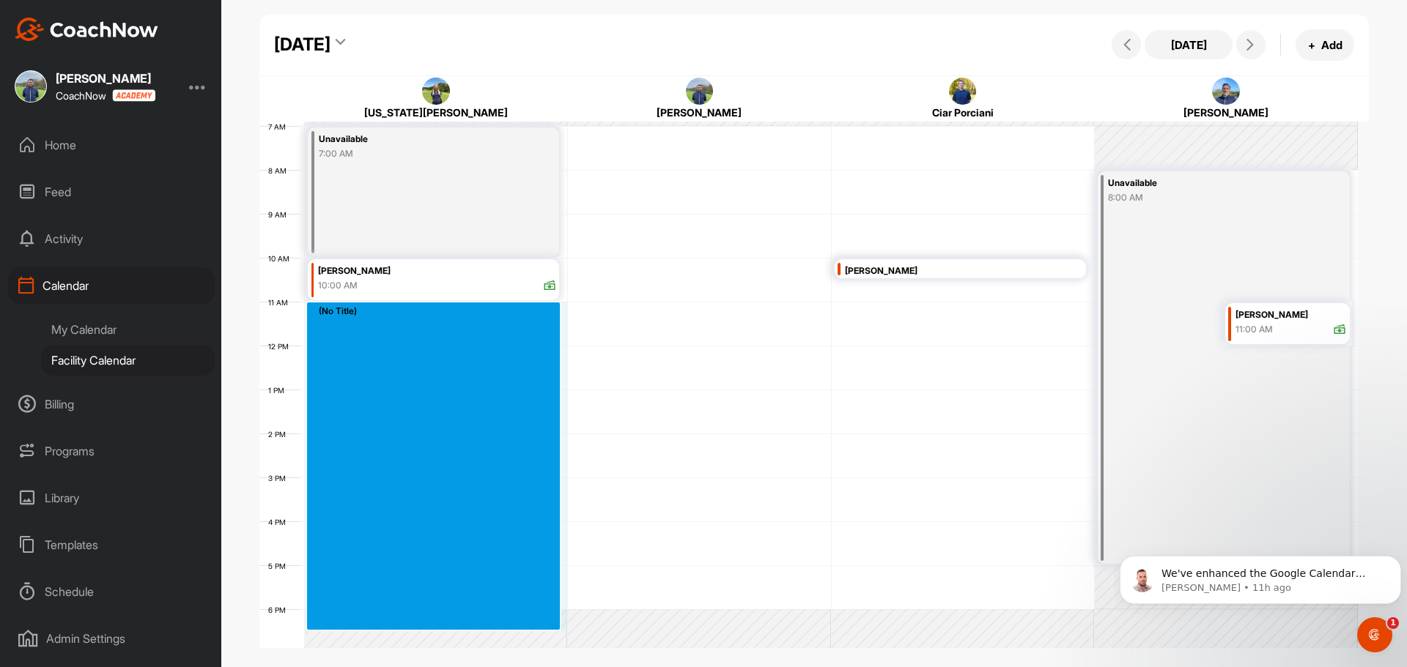
scroll to position [305, 0]
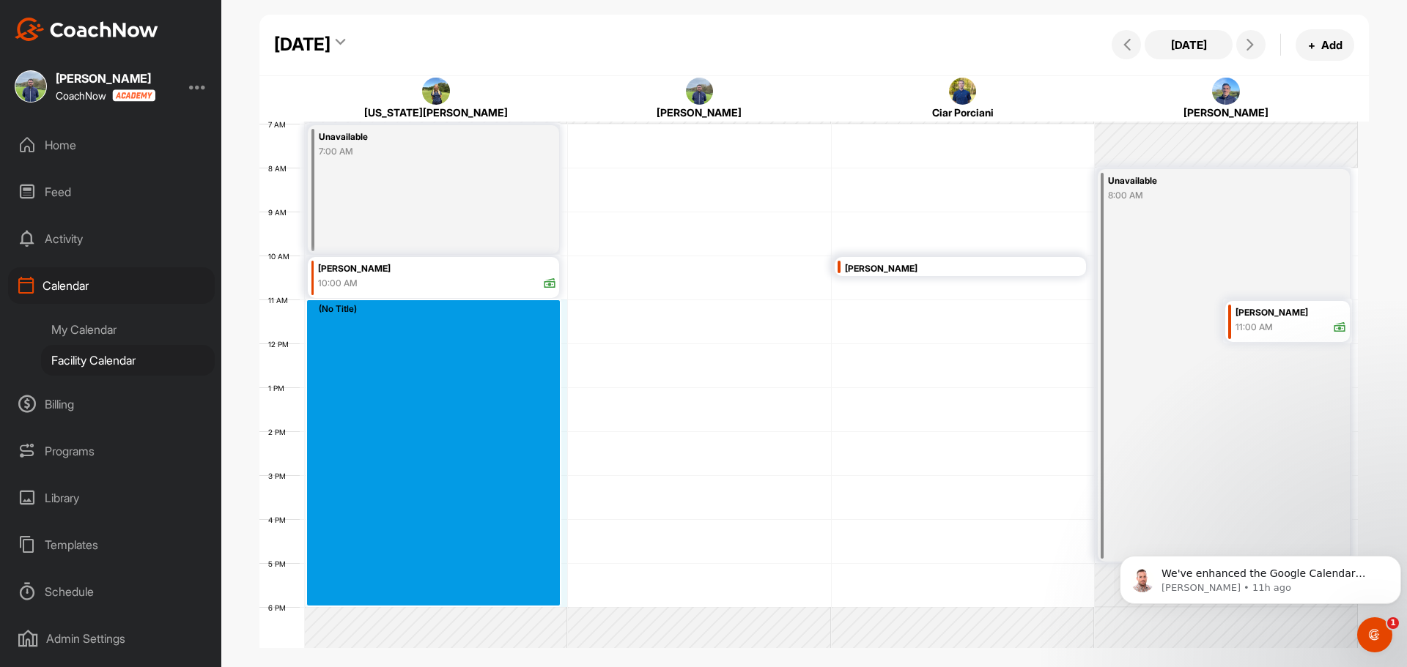
drag, startPoint x: 341, startPoint y: 360, endPoint x: 366, endPoint y: 599, distance: 240.1
click at [366, 599] on div "12 AM 1 AM 2 AM 3 AM 4 AM 5 AM 6 AM 7 AM 8 AM 9 AM 10 AM 11 AM 12 PM 1 PM 2 PM …" at bounding box center [808, 343] width 1098 height 1055
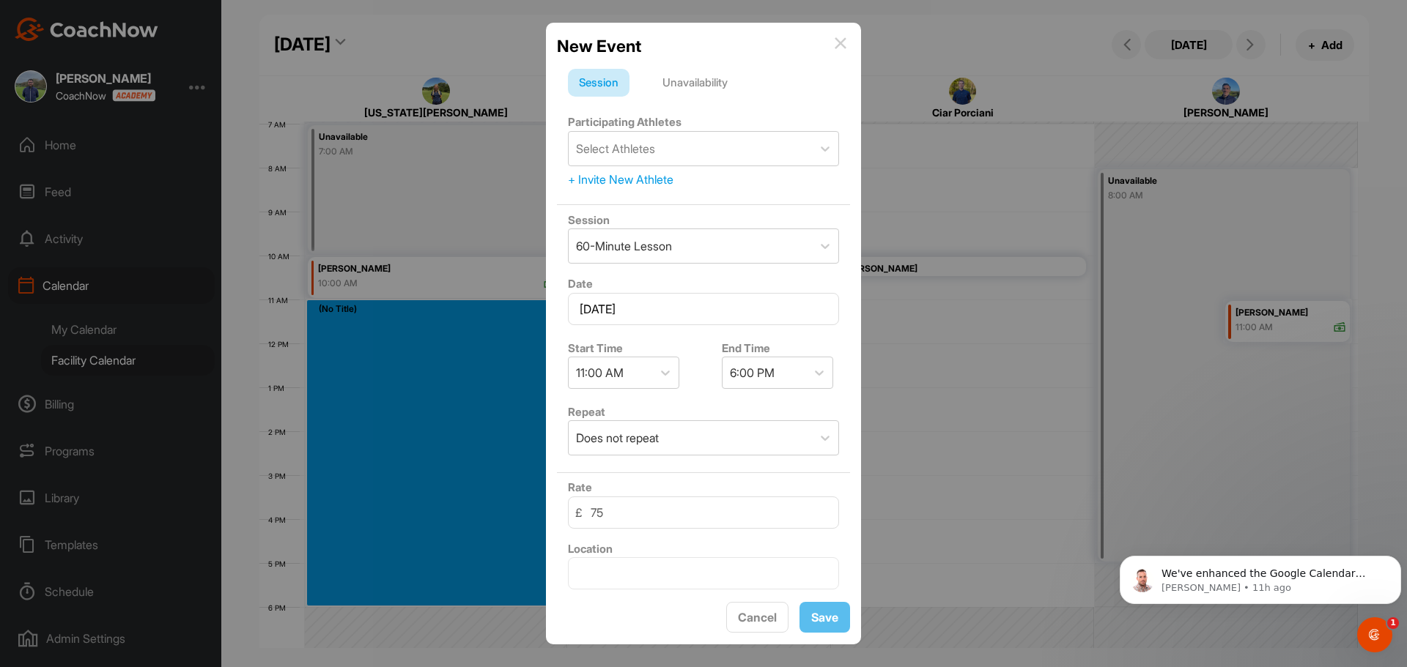
click at [706, 78] on div "Unavailability" at bounding box center [694, 83] width 87 height 28
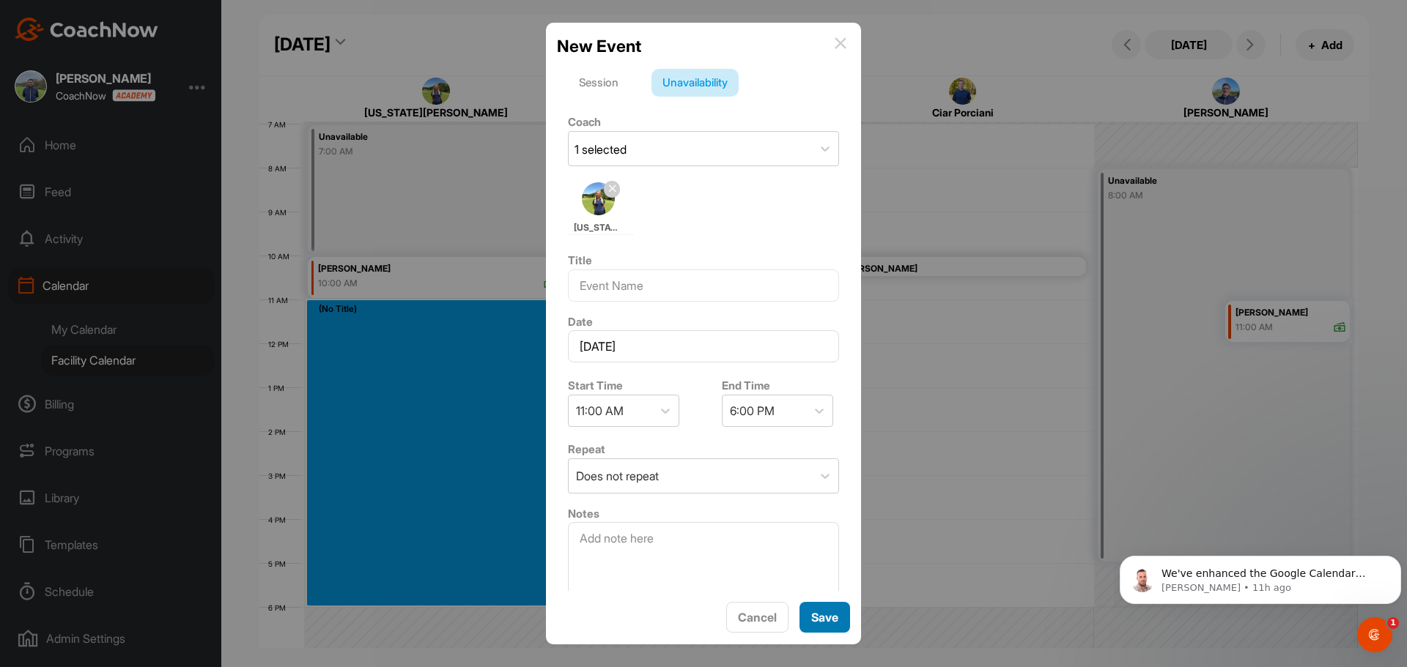
click at [811, 625] on div "Save" at bounding box center [824, 618] width 27 height 18
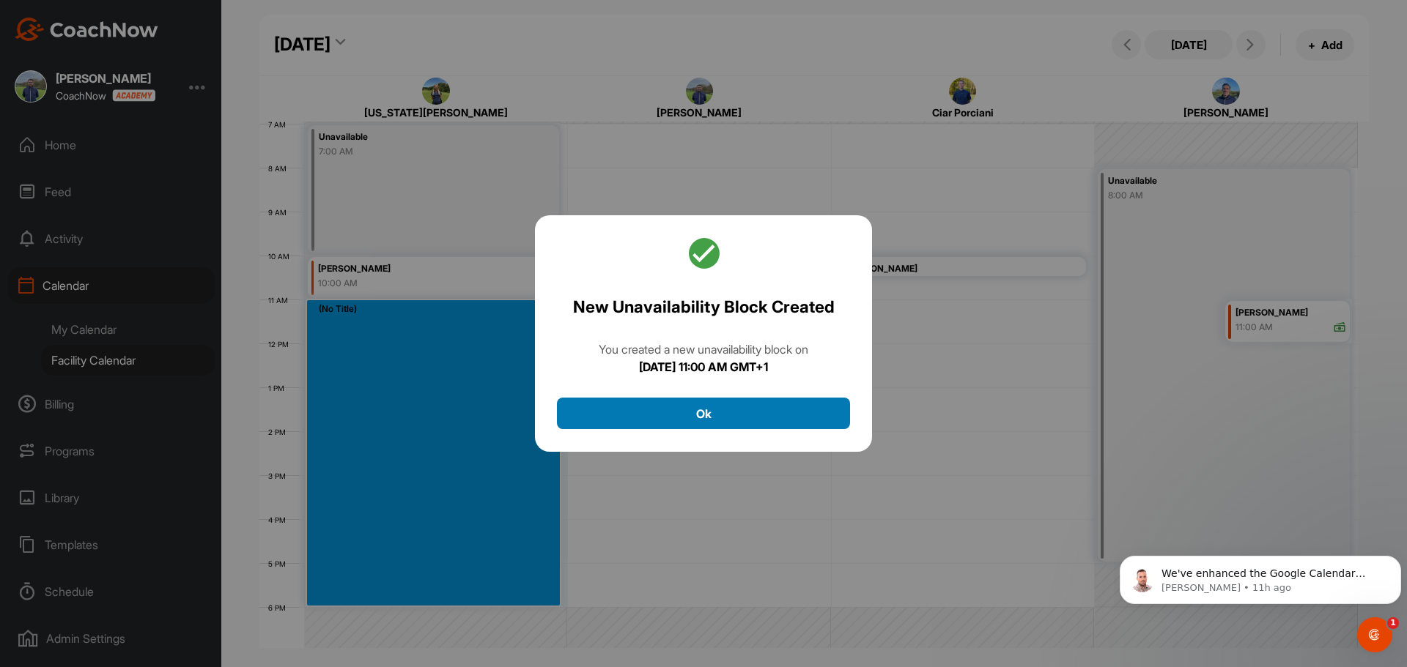
click at [807, 419] on button "Ok" at bounding box center [703, 414] width 293 height 32
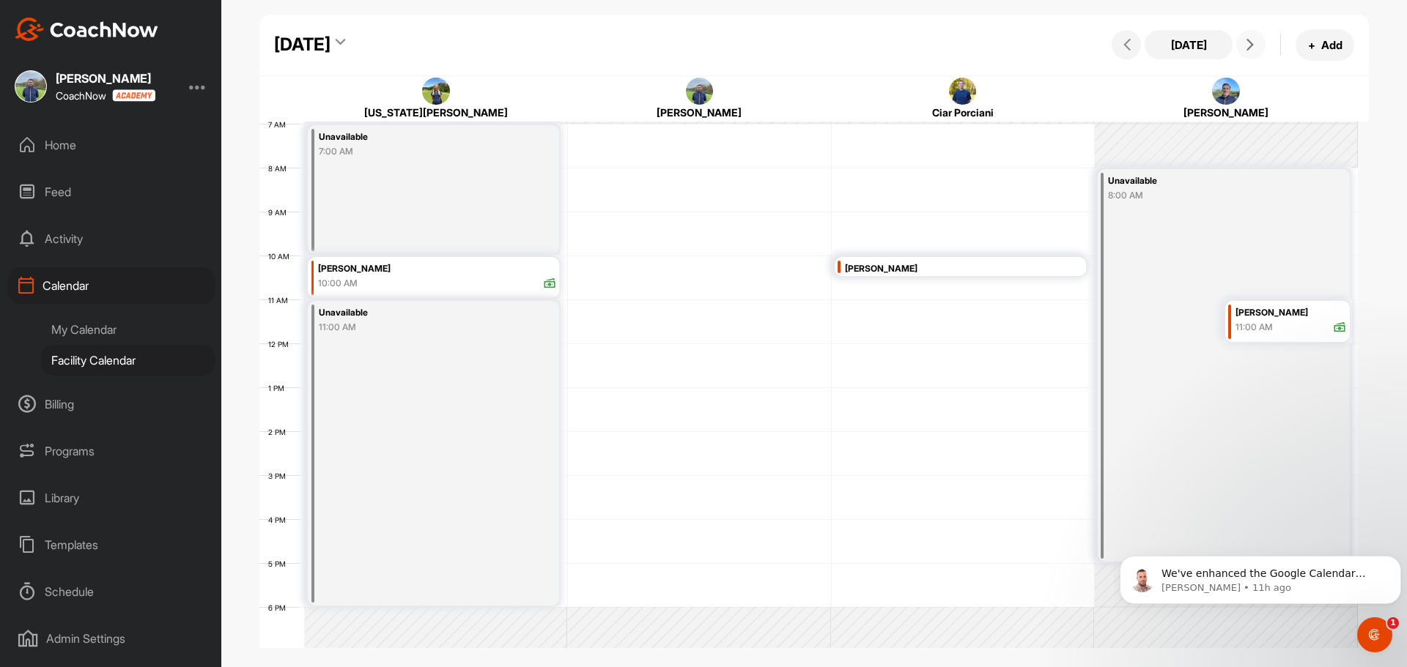
click at [1255, 43] on icon at bounding box center [1250, 45] width 12 height 12
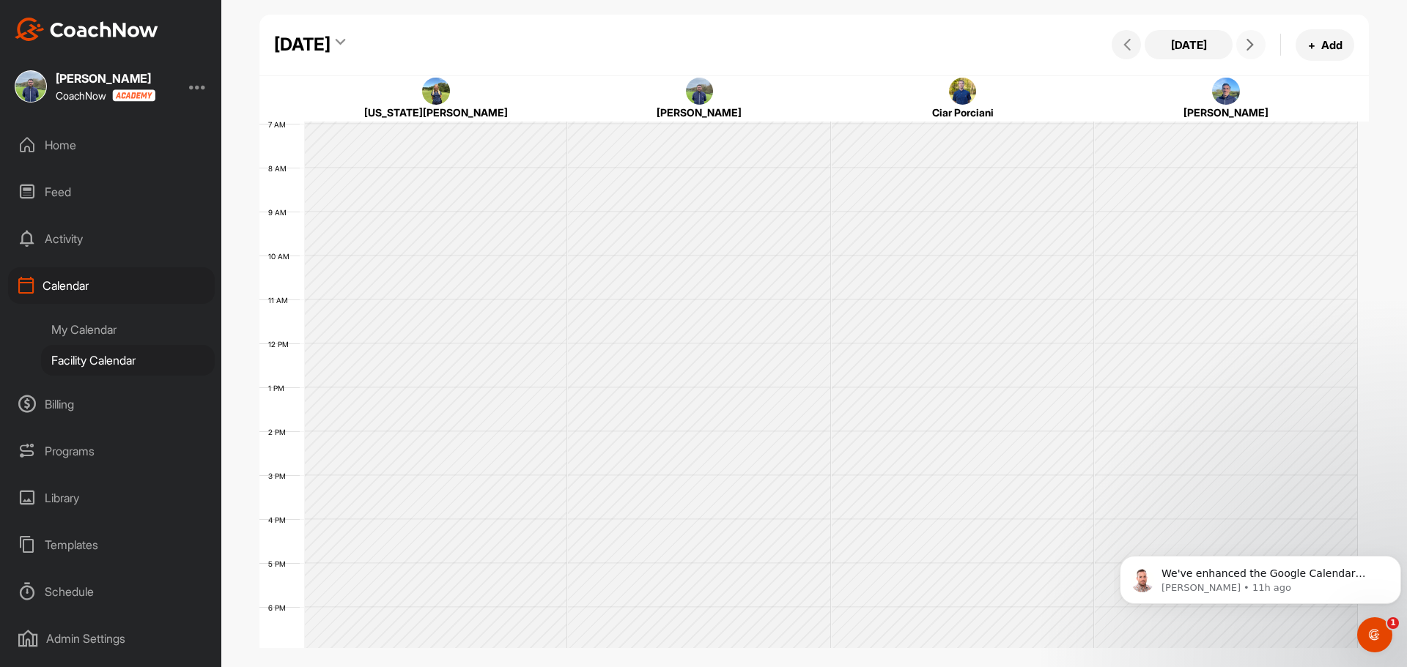
scroll to position [253, 0]
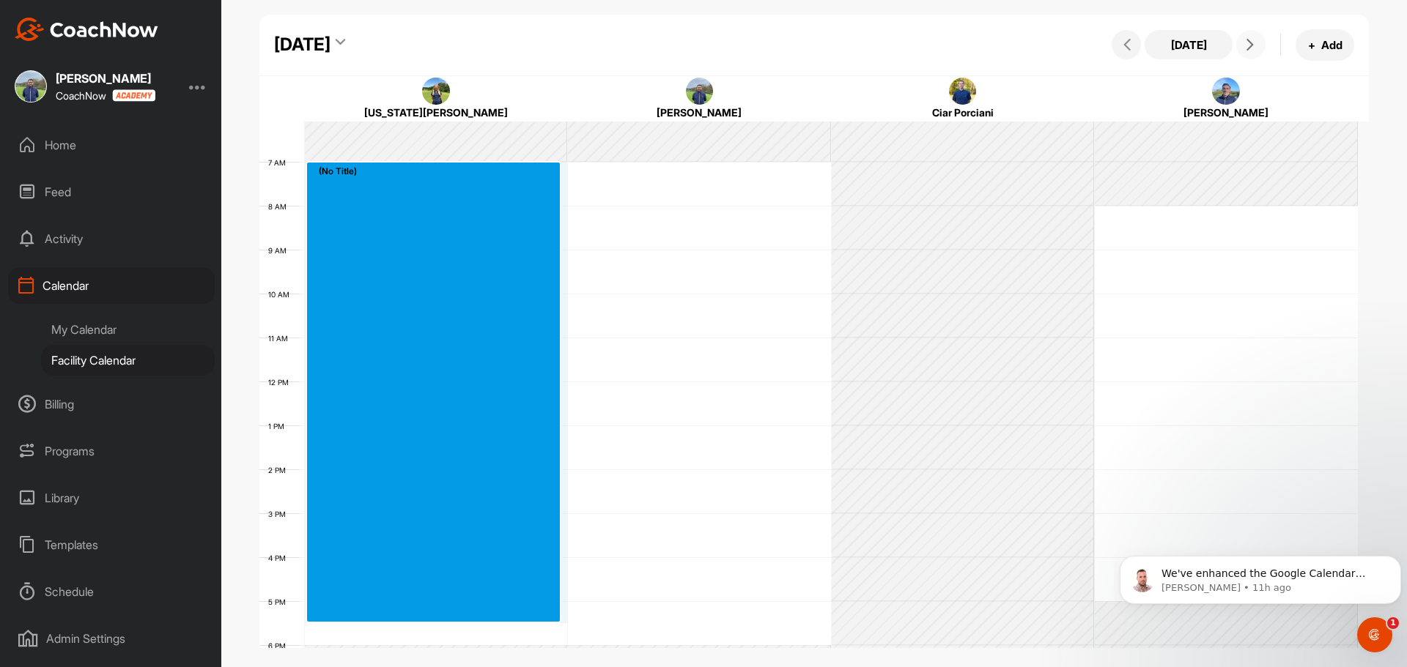
drag, startPoint x: 416, startPoint y: 193, endPoint x: 377, endPoint y: 627, distance: 436.2
click at [377, 627] on div "12 AM 1 AM 2 AM 3 AM 4 AM 5 AM 6 AM 7 AM 8 AM 9 AM 10 AM 11 AM 12 PM 1 PM 2 PM …" at bounding box center [808, 381] width 1098 height 1055
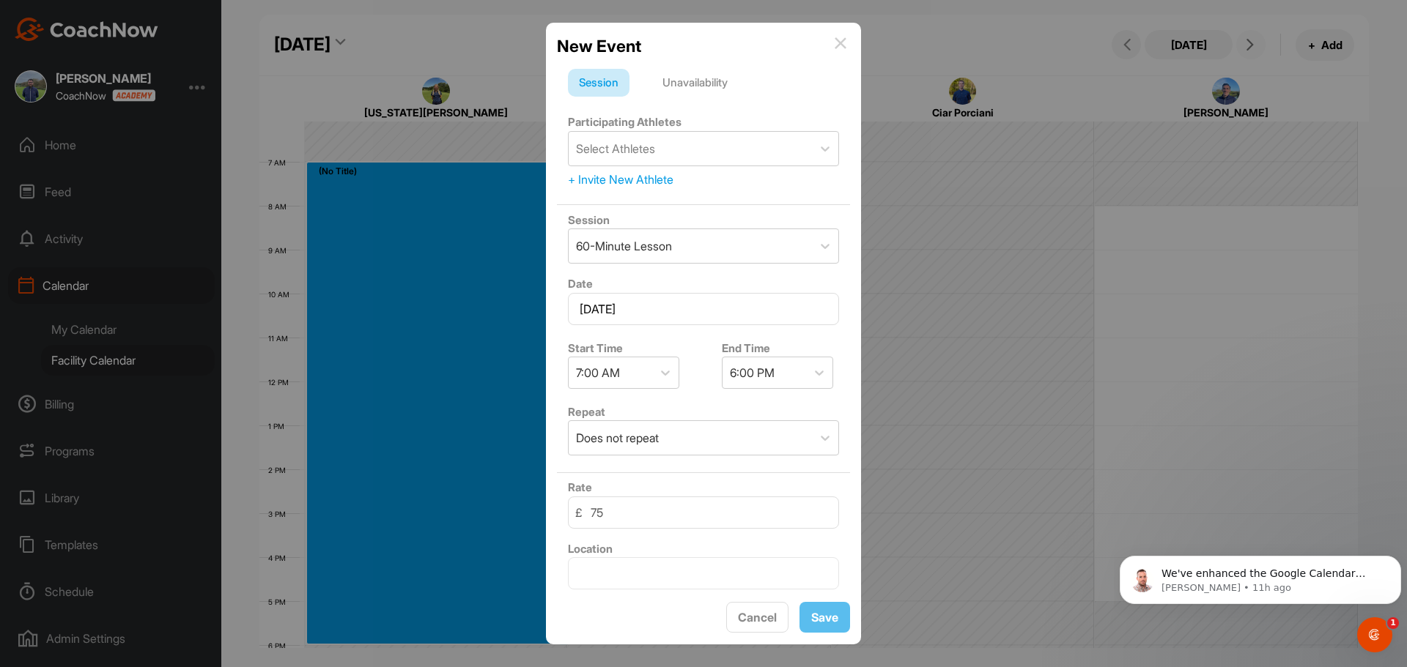
scroll to position [270, 0]
click at [697, 83] on div "Unavailability" at bounding box center [694, 83] width 87 height 28
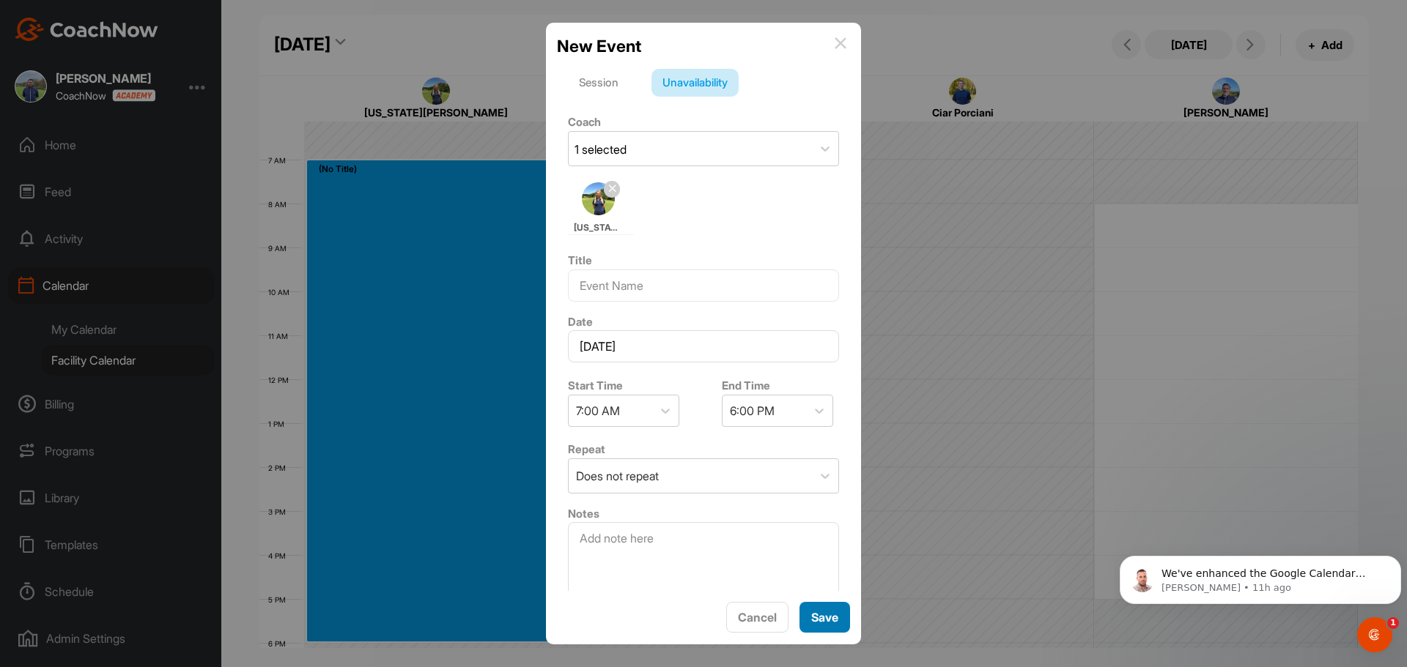
click at [829, 621] on span "Save" at bounding box center [824, 617] width 27 height 15
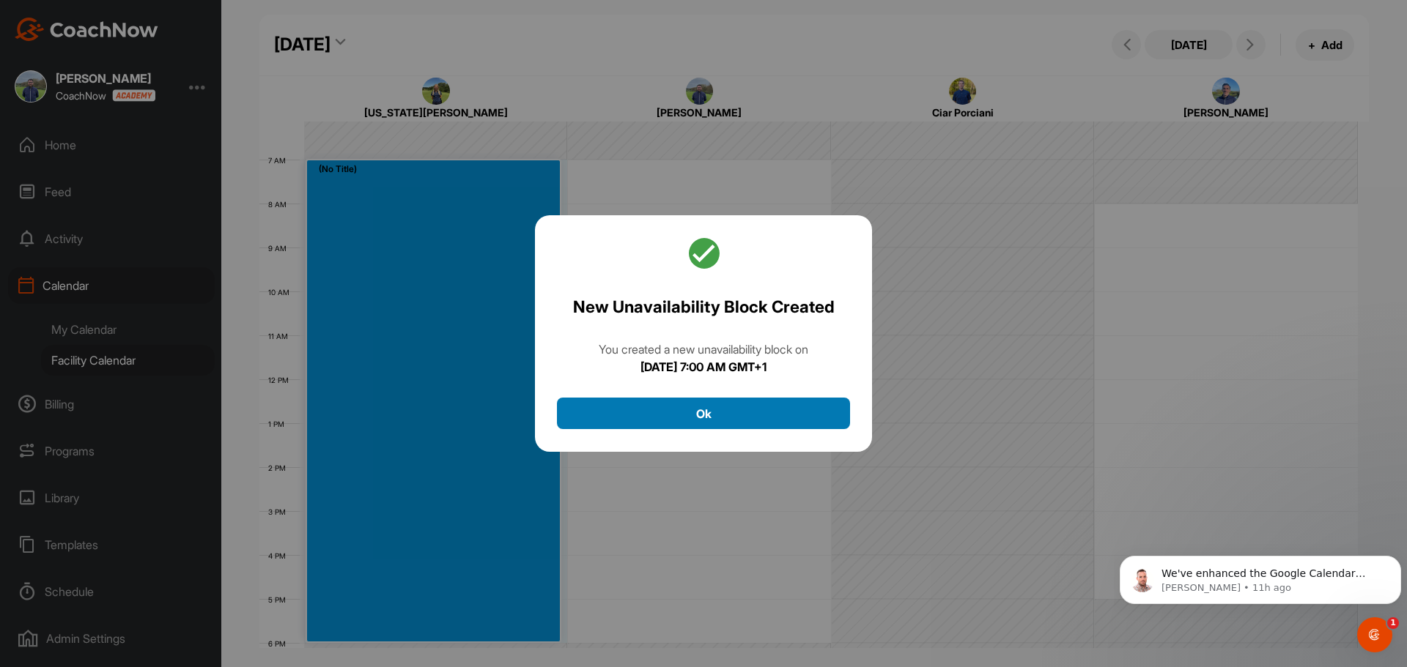
click at [768, 411] on button "Ok" at bounding box center [703, 414] width 293 height 32
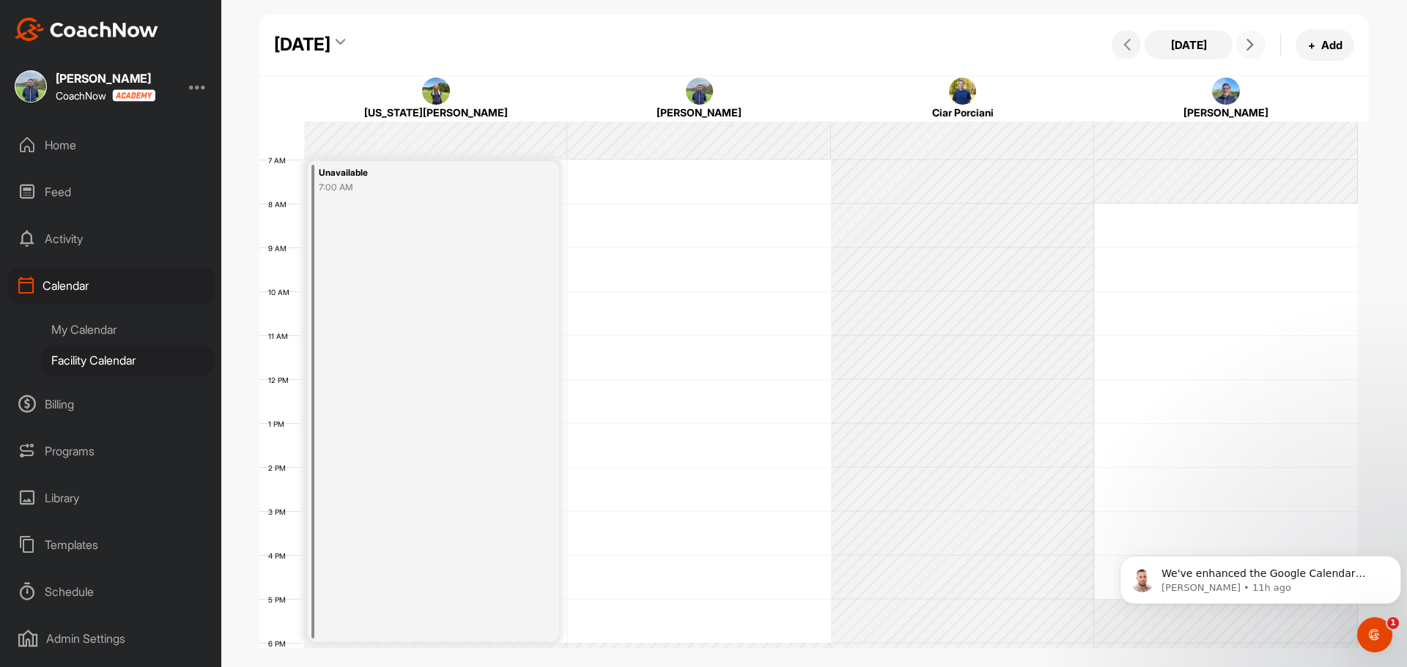
click at [1247, 46] on icon at bounding box center [1250, 45] width 12 height 12
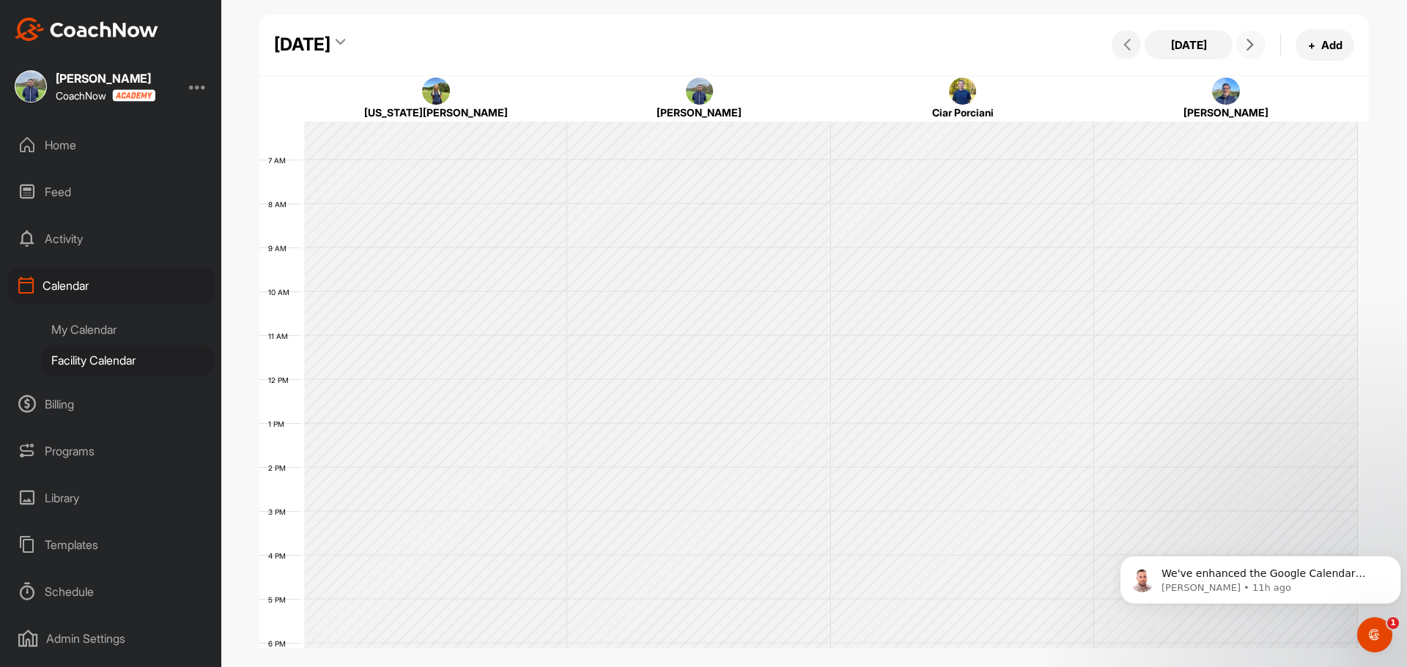
scroll to position [253, 0]
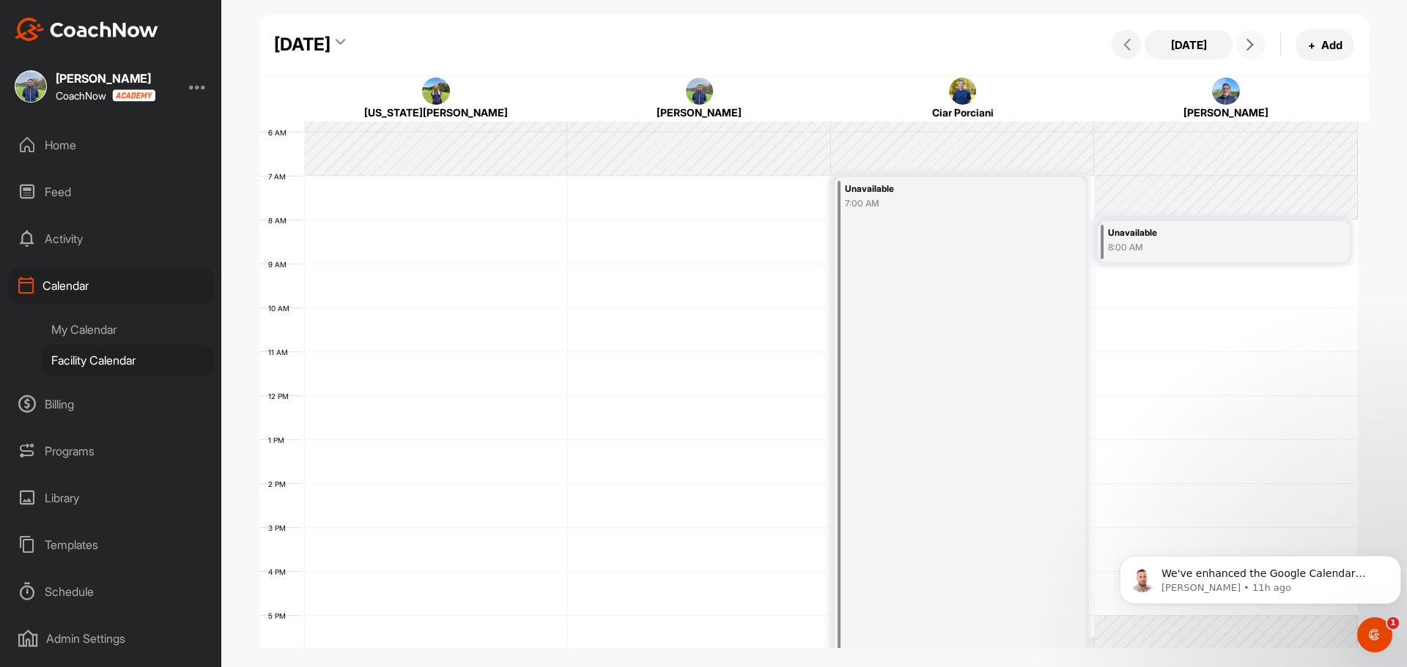
click at [1248, 42] on icon at bounding box center [1250, 45] width 12 height 12
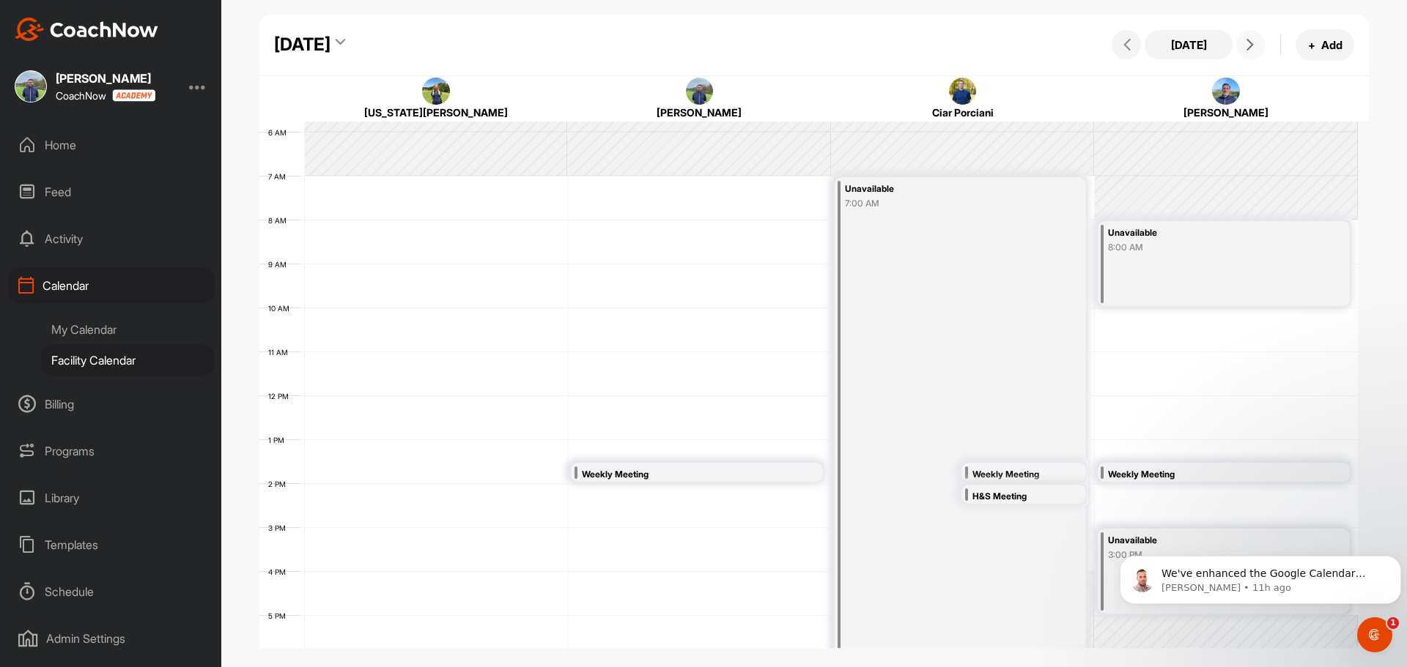
click at [1236, 42] on button at bounding box center [1250, 44] width 29 height 29
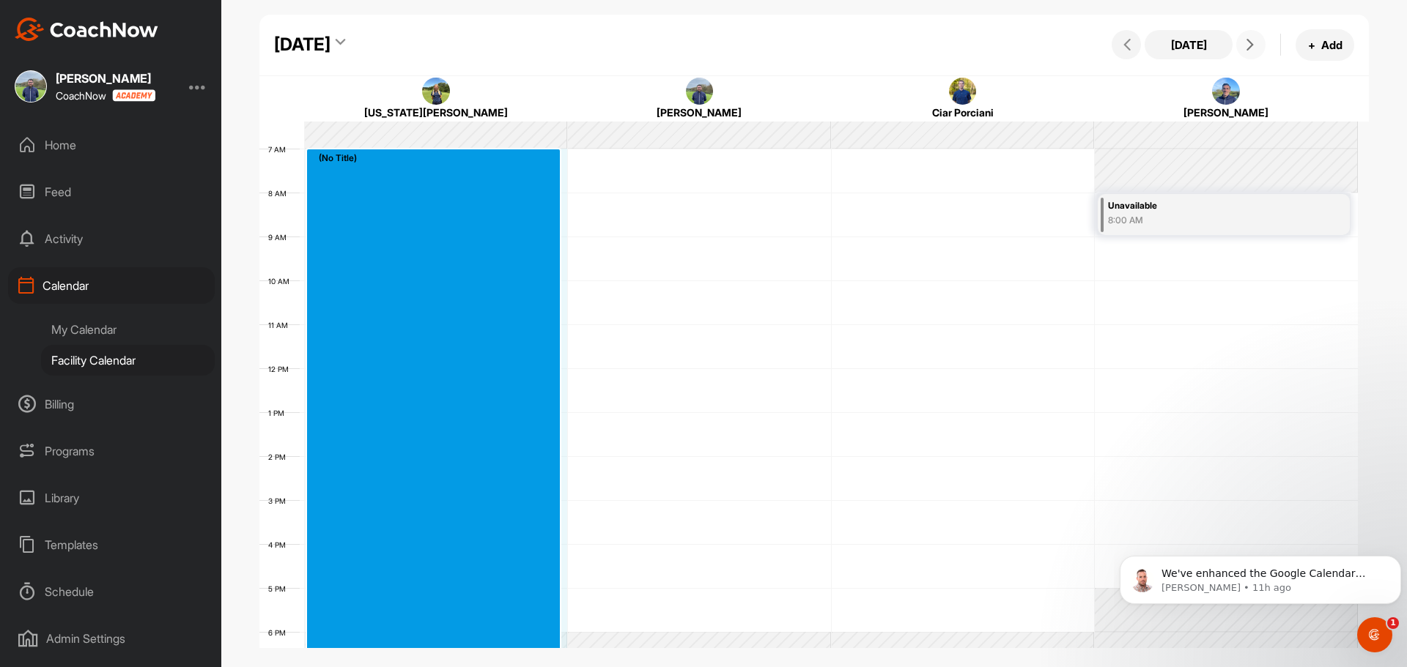
drag, startPoint x: 465, startPoint y: 184, endPoint x: 442, endPoint y: 637, distance: 454.1
click at [442, 637] on div "12 AM 1 AM 2 AM 3 AM 4 AM 5 AM 6 AM 7 AM 8 AM 9 AM 10 AM 11 AM 12 PM 1 PM 2 PM …" at bounding box center [808, 368] width 1098 height 1055
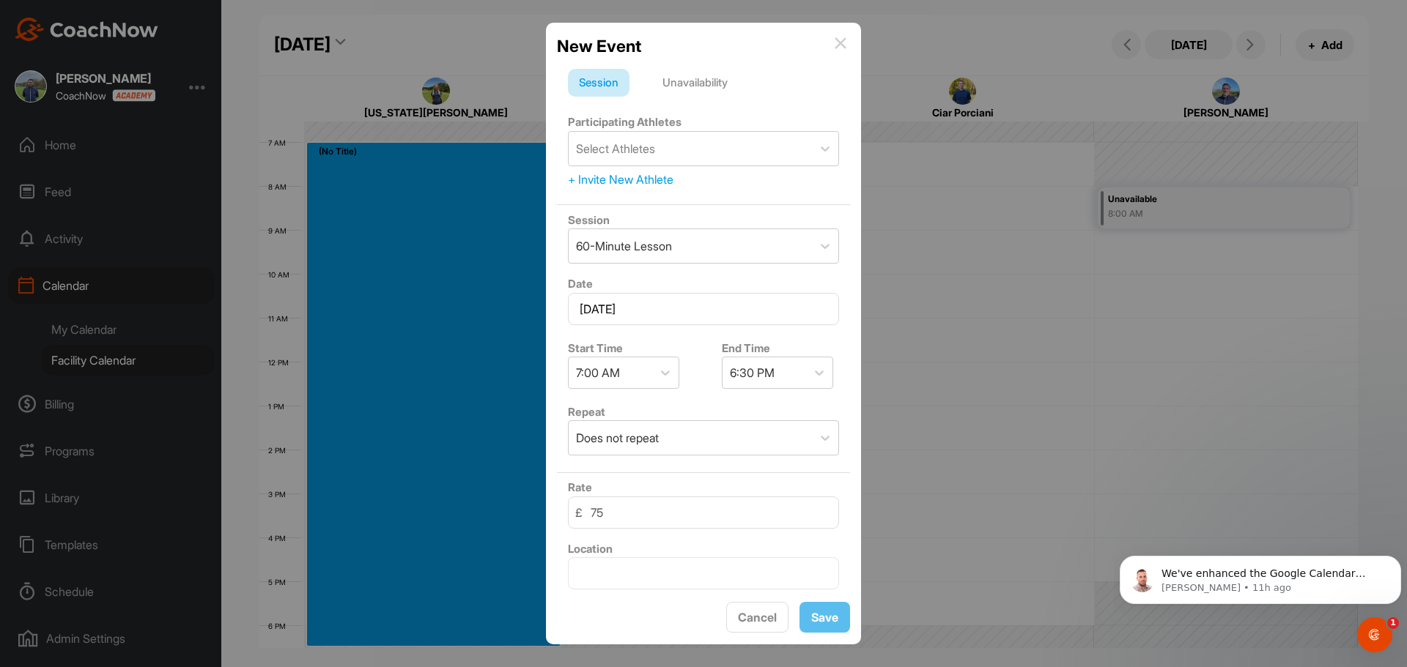
click at [715, 86] on div "Unavailability" at bounding box center [694, 83] width 87 height 28
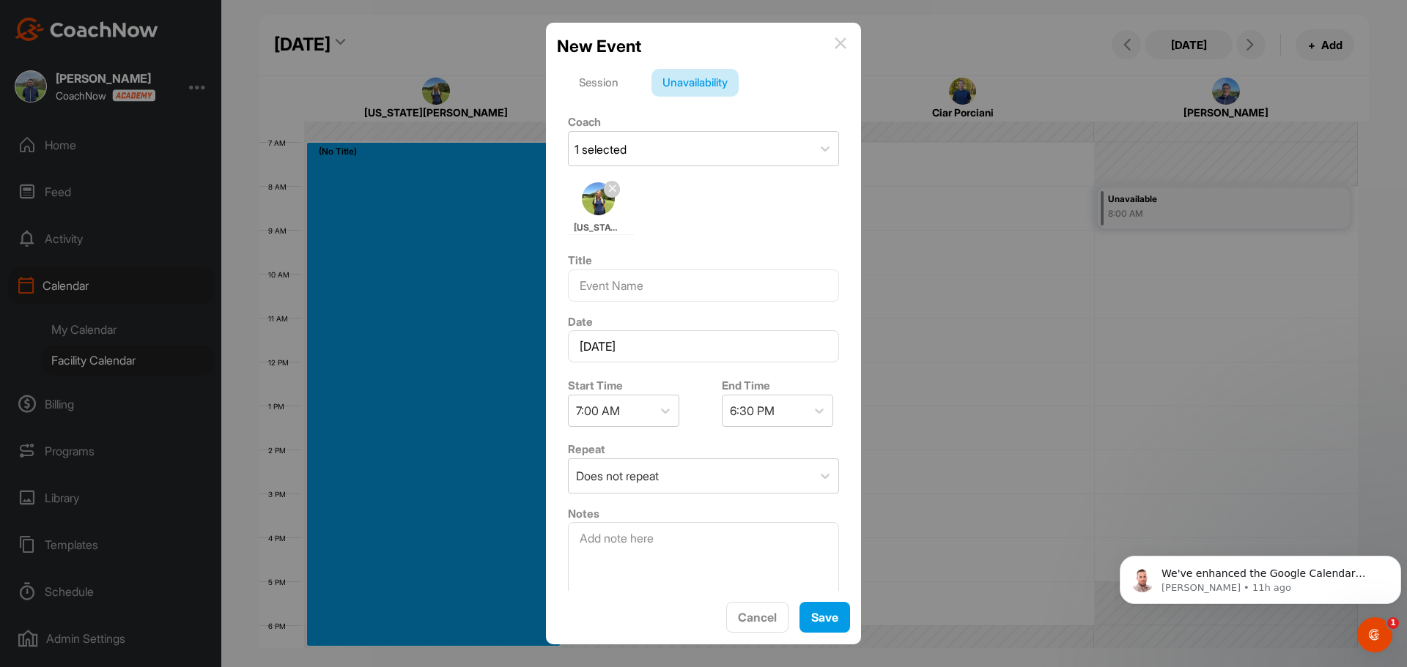
click at [647, 303] on div "Title" at bounding box center [703, 277] width 293 height 62
click at [657, 292] on input at bounding box center [703, 286] width 271 height 32
type input "OPS"
click at [815, 612] on span "Save" at bounding box center [824, 617] width 27 height 15
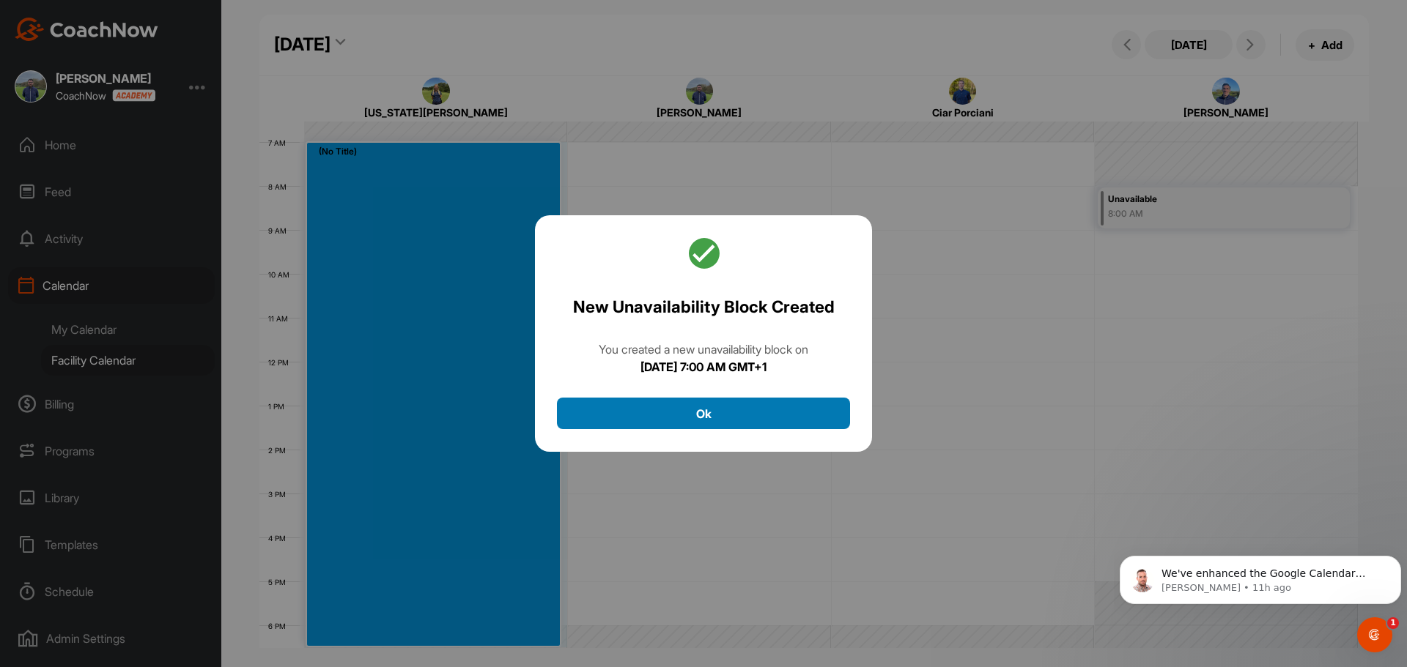
click at [821, 416] on button "Ok" at bounding box center [703, 414] width 293 height 32
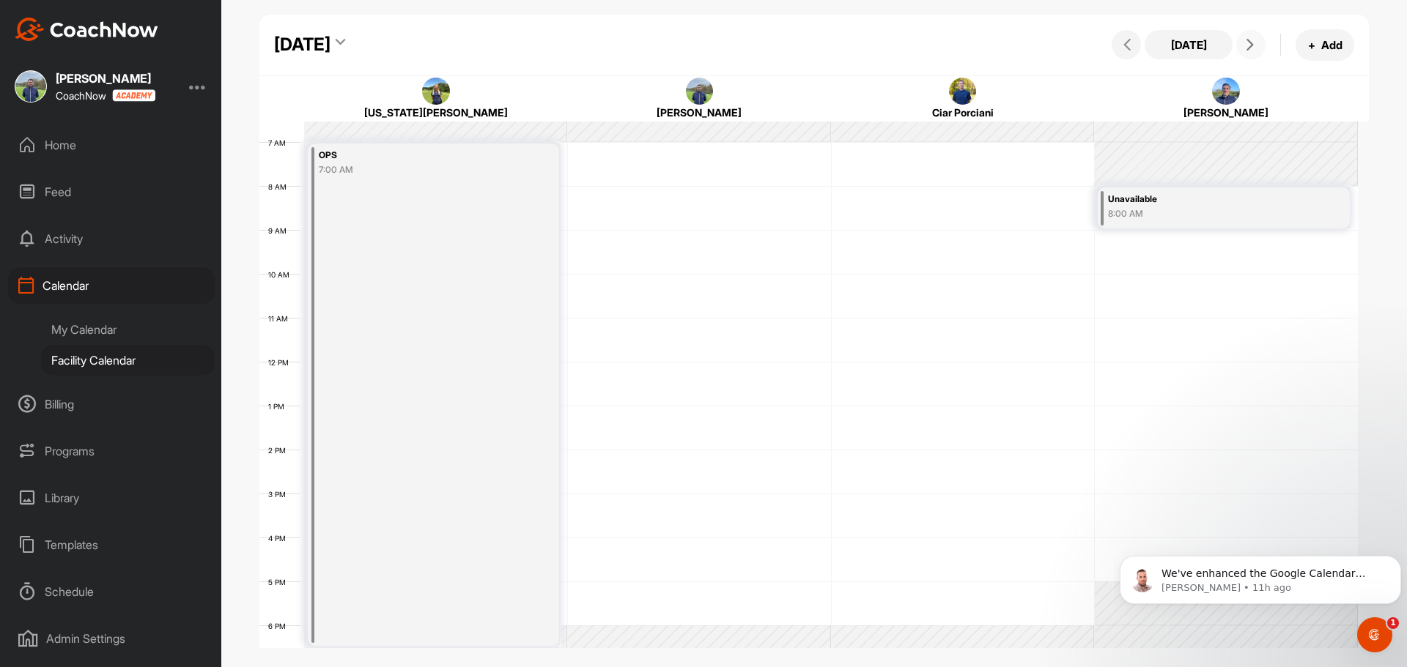
click at [1253, 32] on button at bounding box center [1250, 44] width 29 height 29
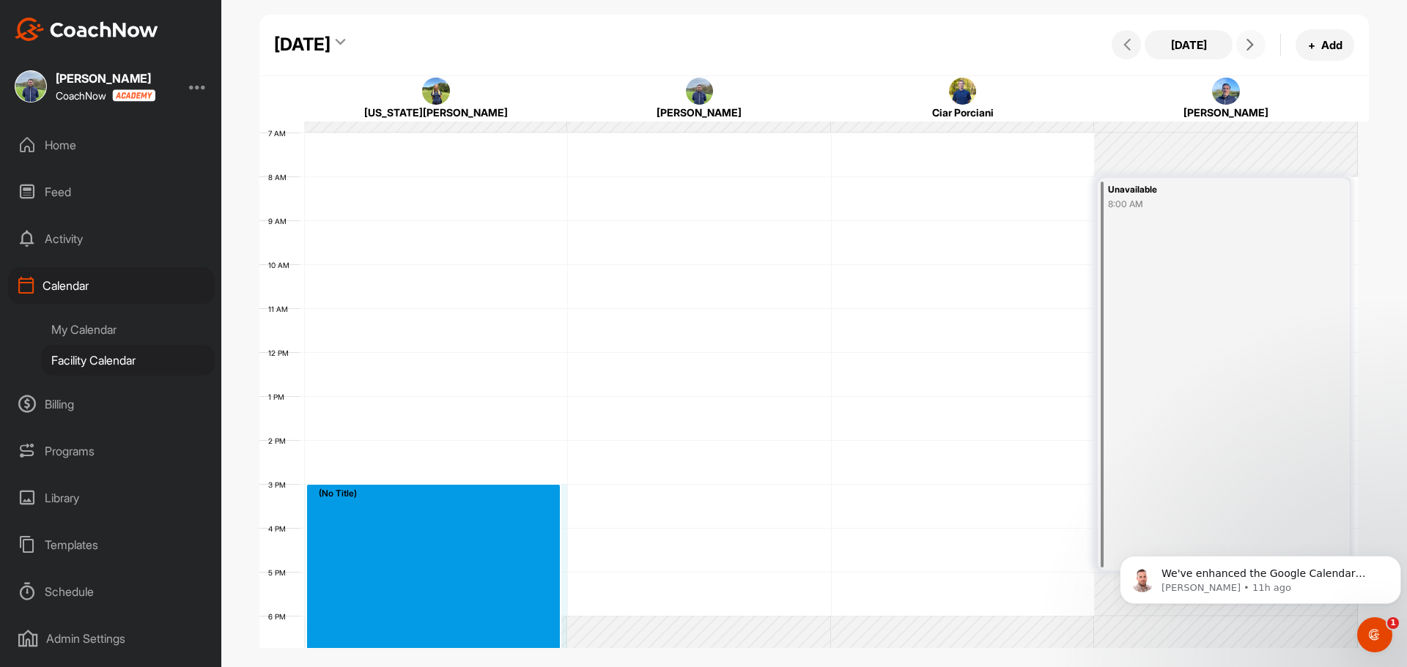
scroll to position [314, 0]
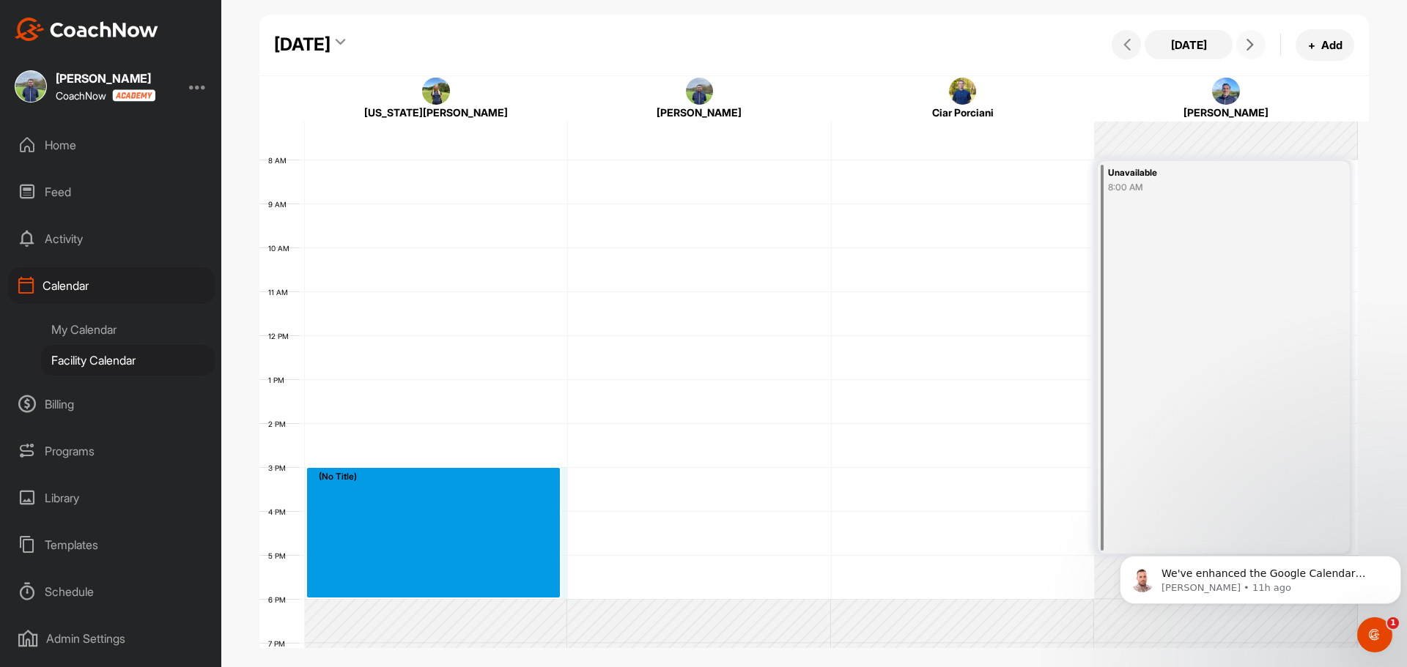
drag, startPoint x: 346, startPoint y: 538, endPoint x: 368, endPoint y: 587, distance: 53.8
click at [368, 587] on div "12 AM 1 AM 2 AM 3 AM 4 AM 5 AM 6 AM 7 AM 8 AM 9 AM 10 AM 11 AM 12 PM 1 PM 2 PM …" at bounding box center [808, 335] width 1098 height 1055
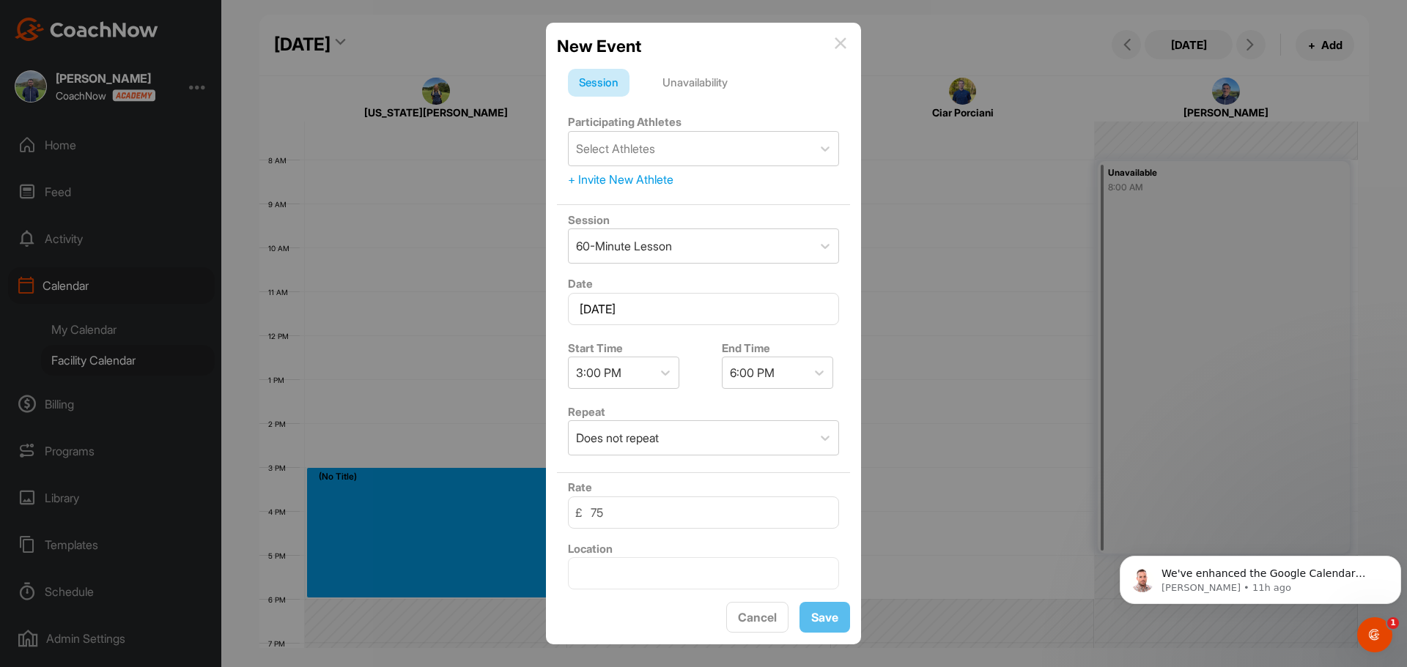
click at [719, 87] on div "Unavailability" at bounding box center [694, 83] width 87 height 28
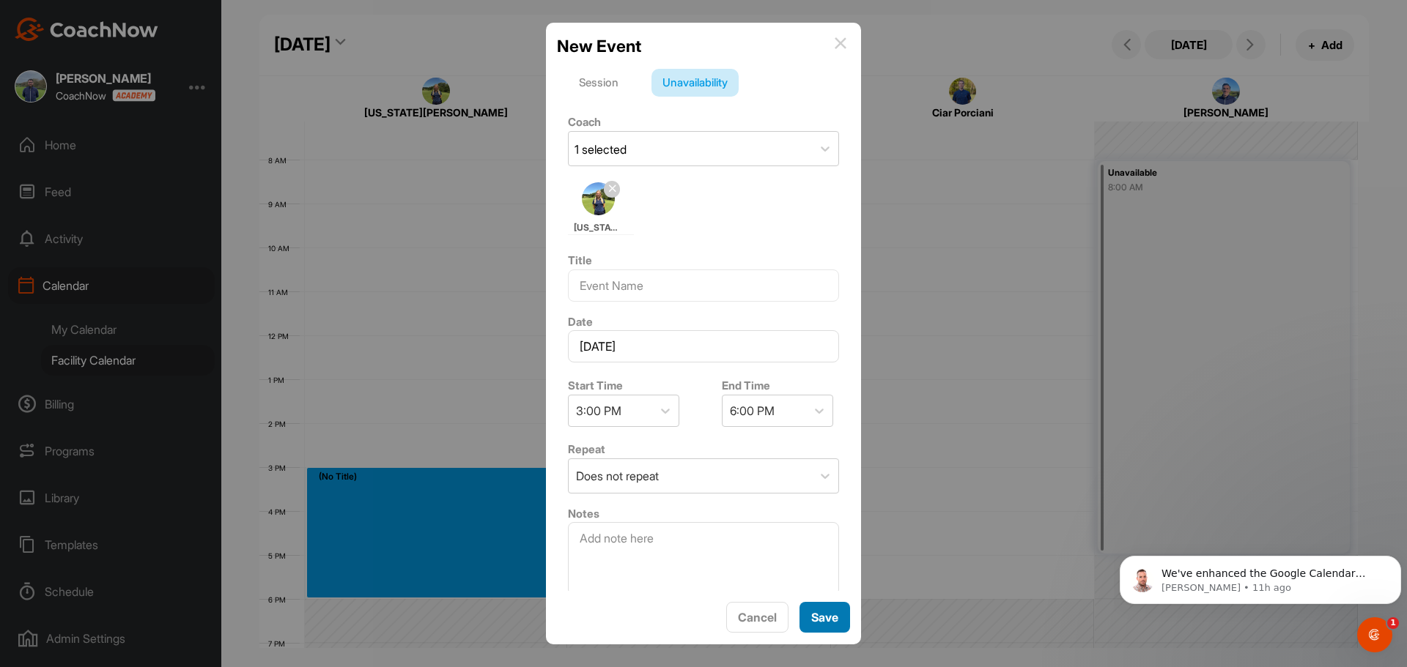
click at [821, 621] on span "Save" at bounding box center [824, 617] width 27 height 15
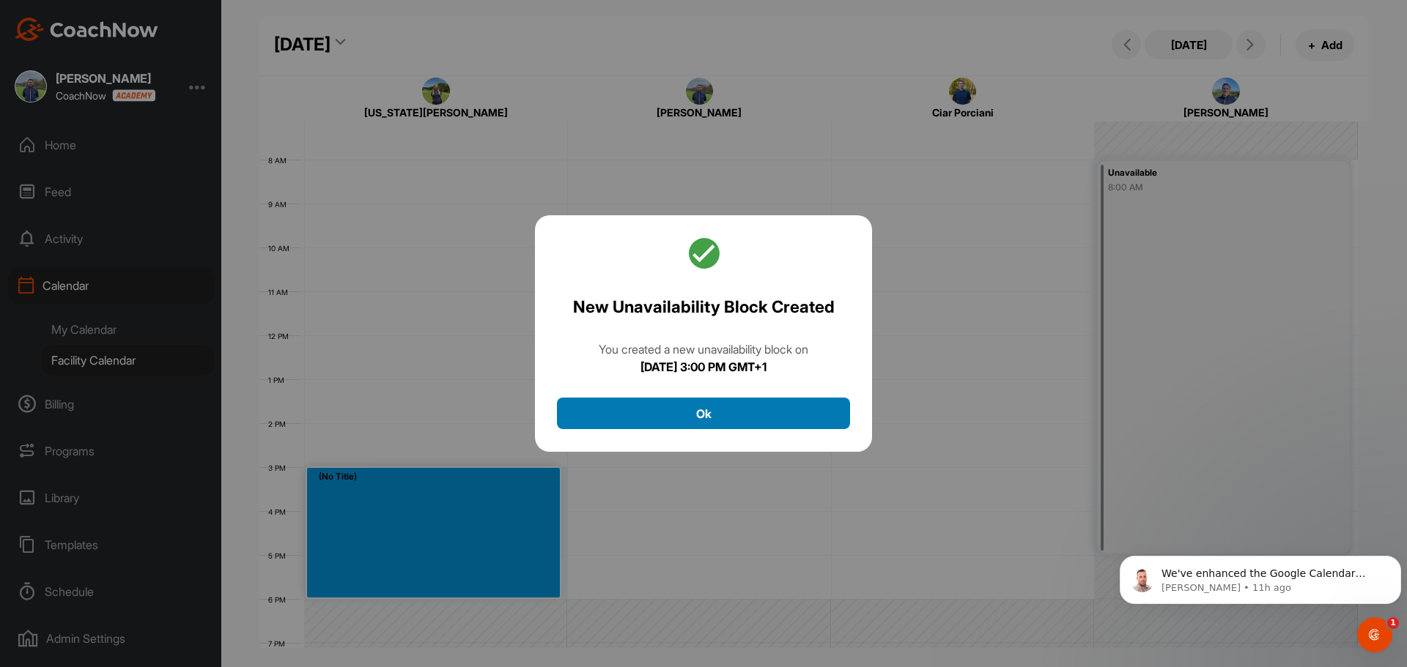
click at [791, 420] on button "Ok" at bounding box center [703, 414] width 293 height 32
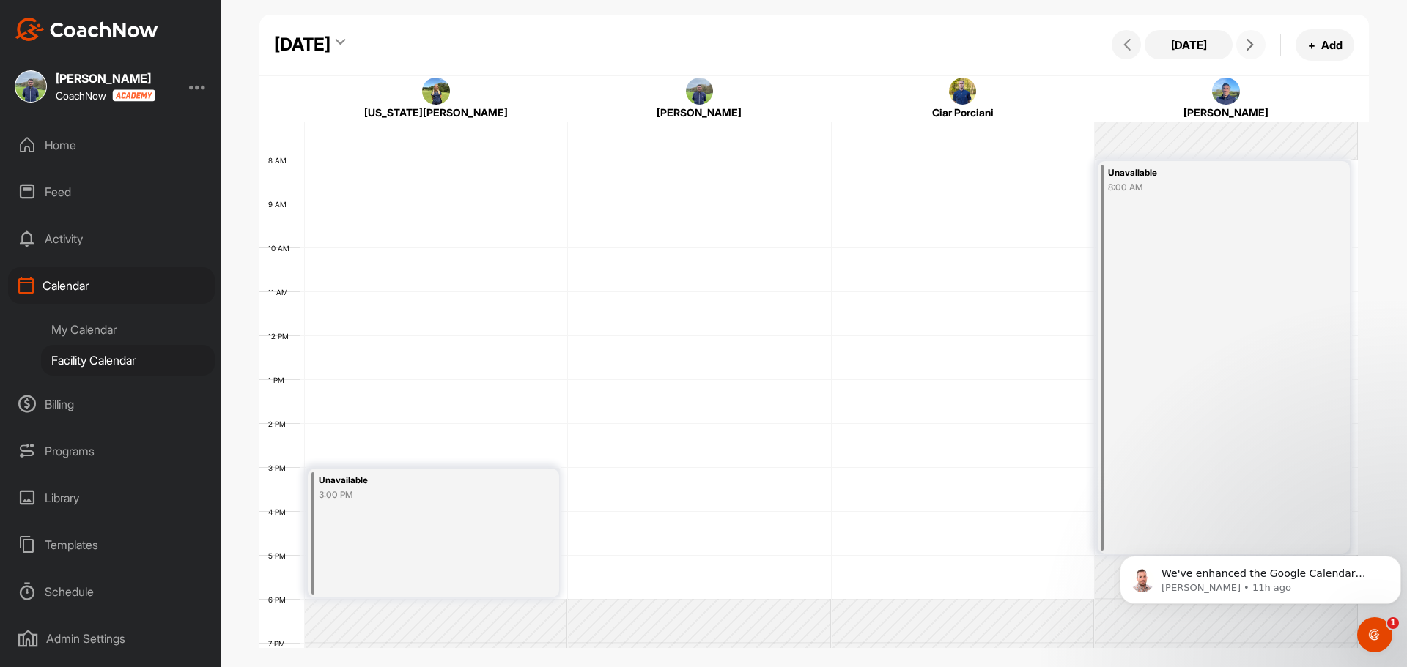
click at [1259, 48] on span at bounding box center [1251, 45] width 18 height 12
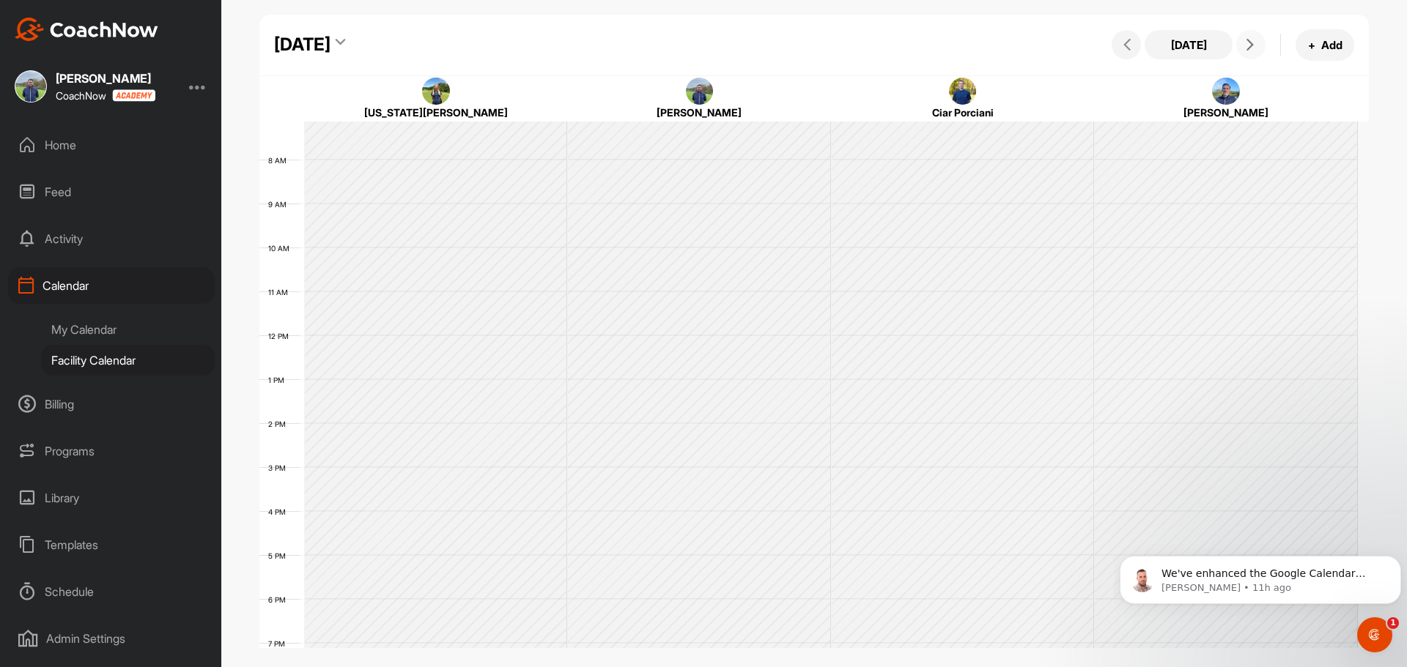
scroll to position [253, 0]
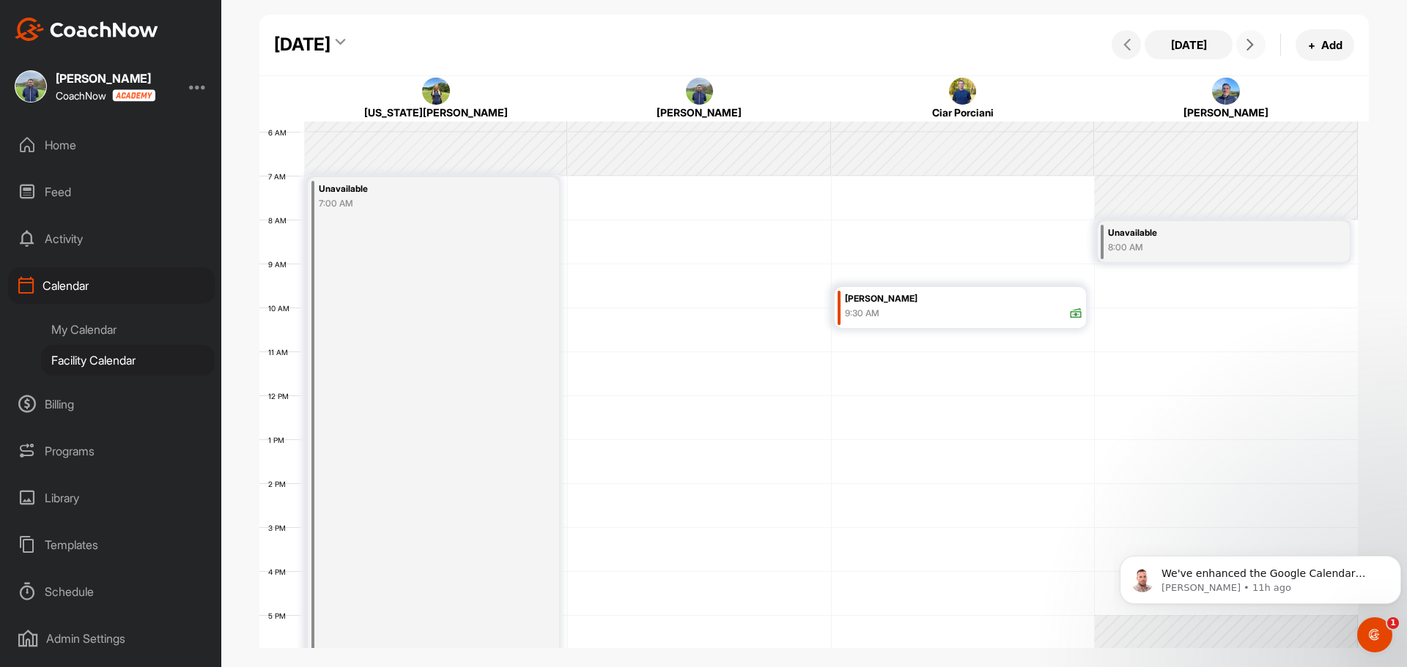
click at [1246, 48] on icon at bounding box center [1250, 45] width 12 height 12
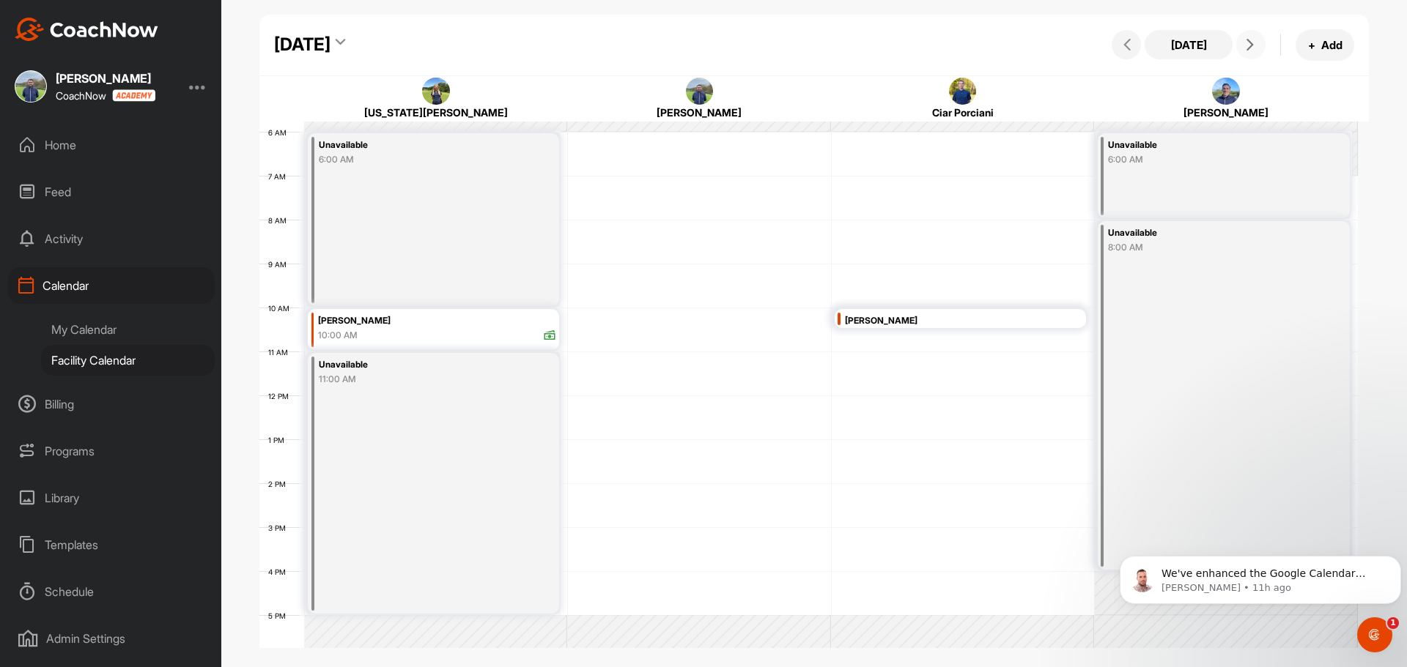
drag, startPoint x: 336, startPoint y: 145, endPoint x: 358, endPoint y: 239, distance: 96.3
click at [358, 239] on div "Unavailable 6:00 AM" at bounding box center [433, 219] width 251 height 173
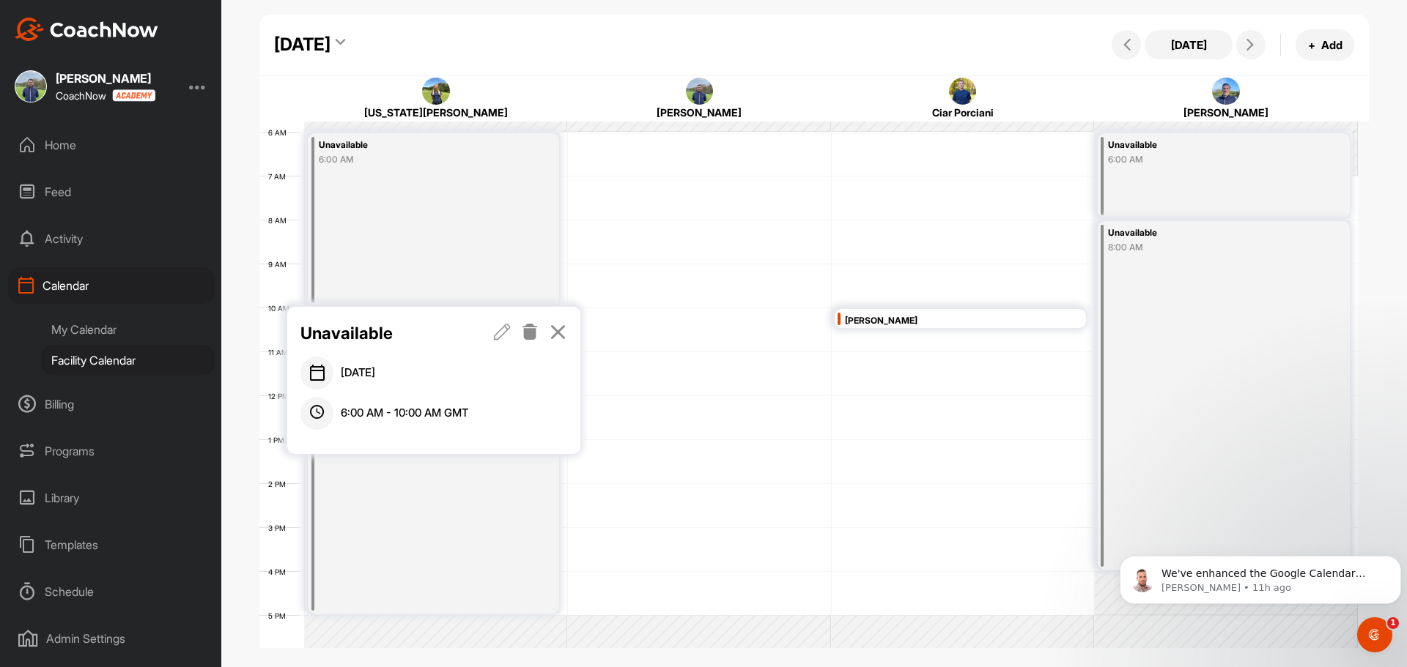
click at [500, 331] on icon at bounding box center [502, 332] width 17 height 16
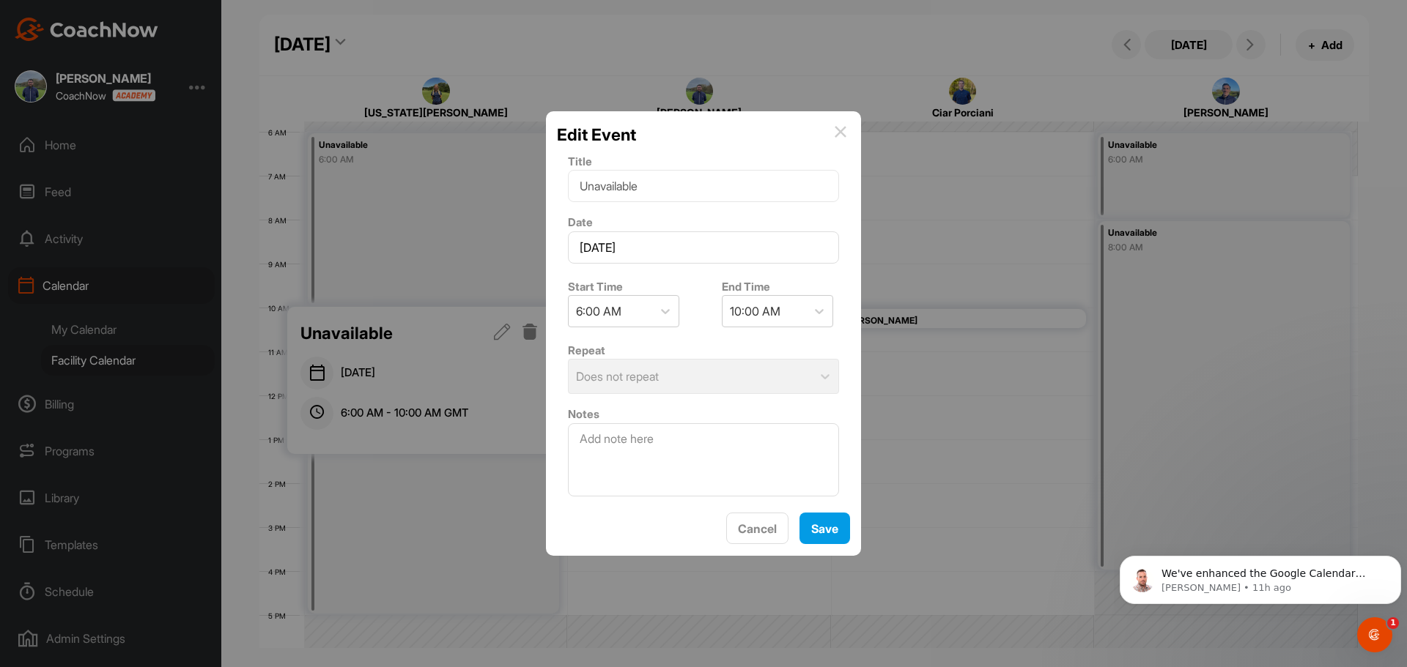
click at [856, 121] on div "Edit Event Title Unavailable Date [DATE] Start Time 6:00 AM End Time 10:00 AM R…" at bounding box center [703, 333] width 315 height 445
click at [847, 123] on div "Edit Event" at bounding box center [703, 134] width 293 height 25
click at [836, 528] on span "Save" at bounding box center [824, 529] width 27 height 15
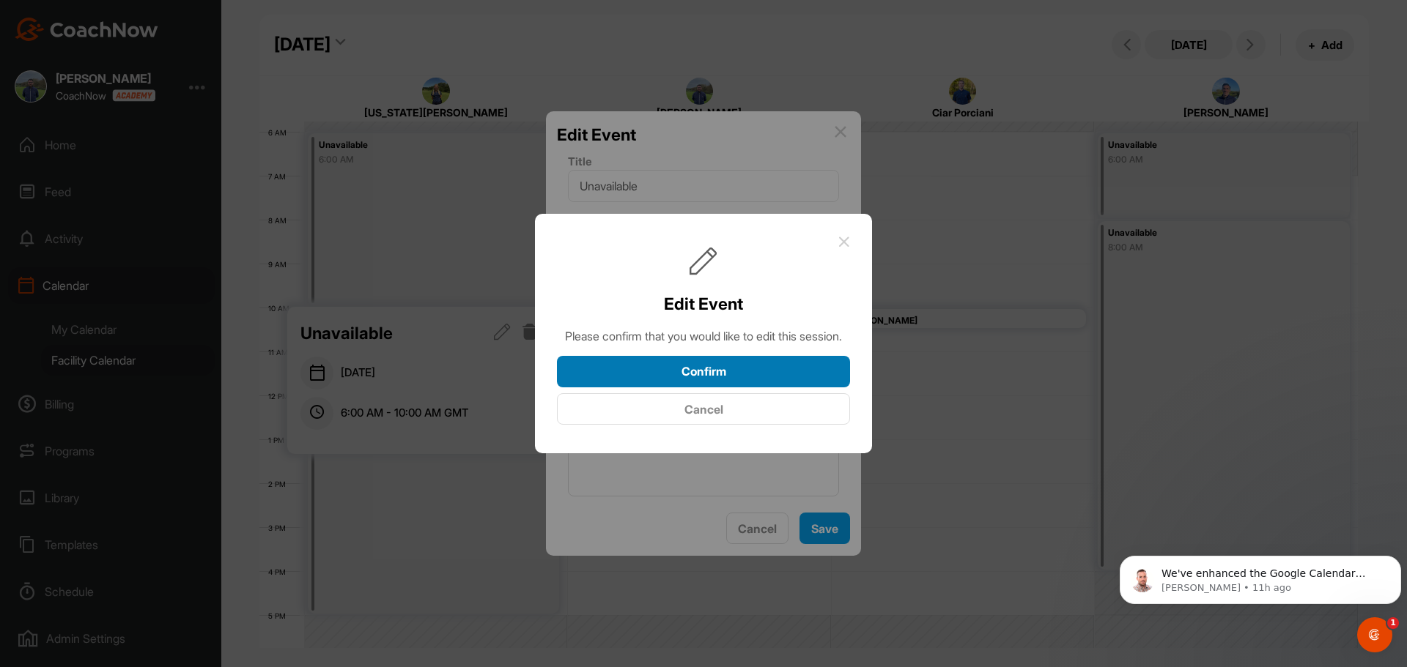
click at [649, 382] on button "Confirm" at bounding box center [703, 372] width 293 height 32
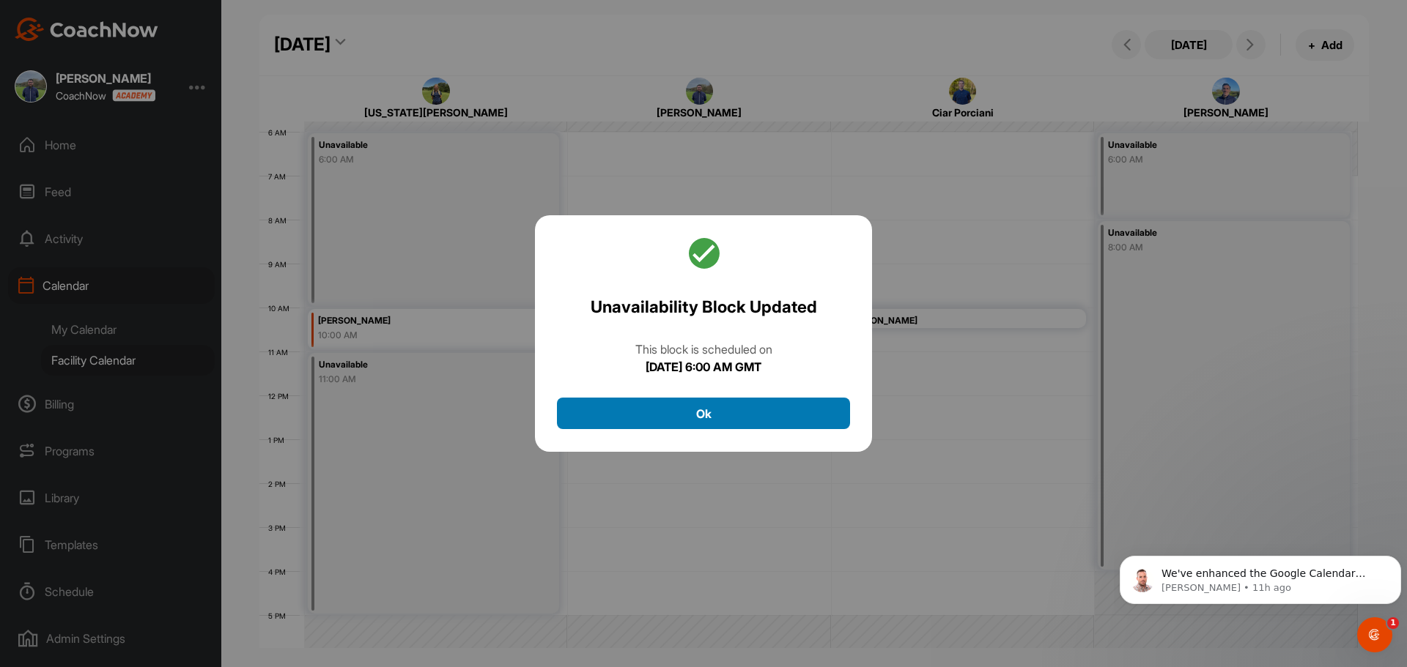
click at [642, 421] on button "Ok" at bounding box center [703, 414] width 293 height 32
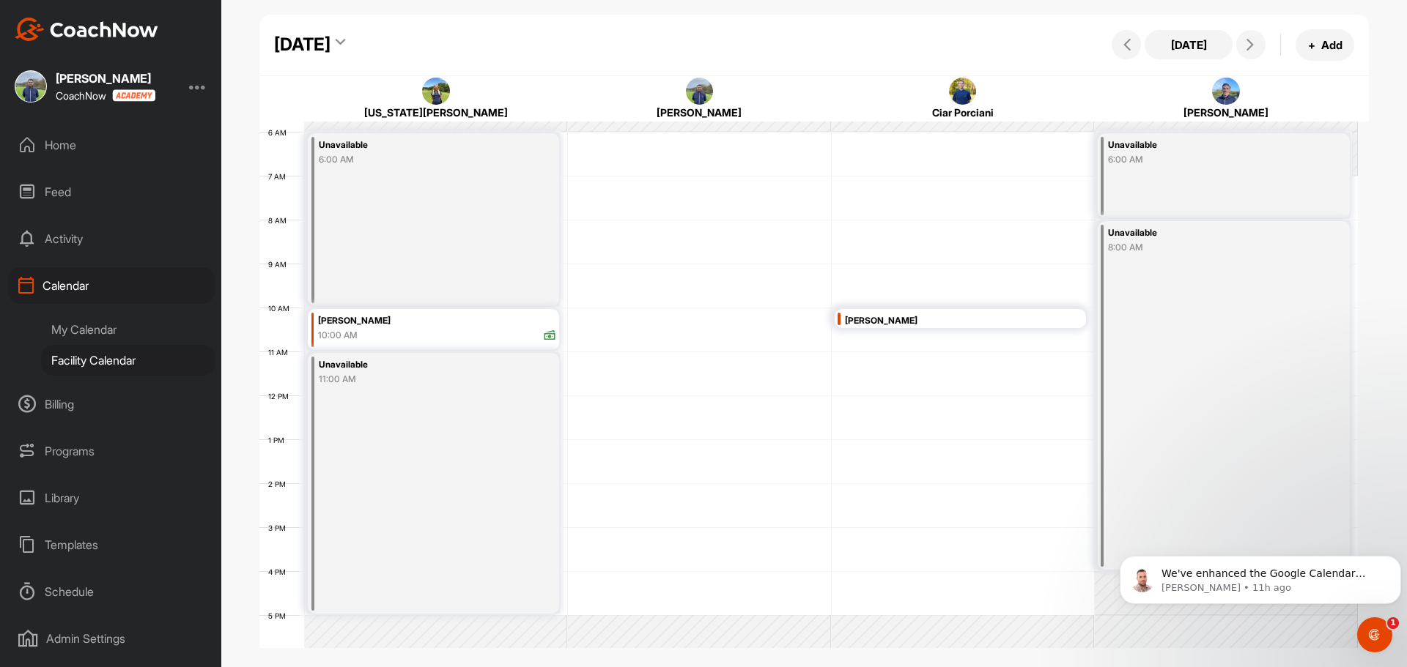
click at [448, 251] on div "Unavailable 6:00 AM" at bounding box center [433, 219] width 251 height 173
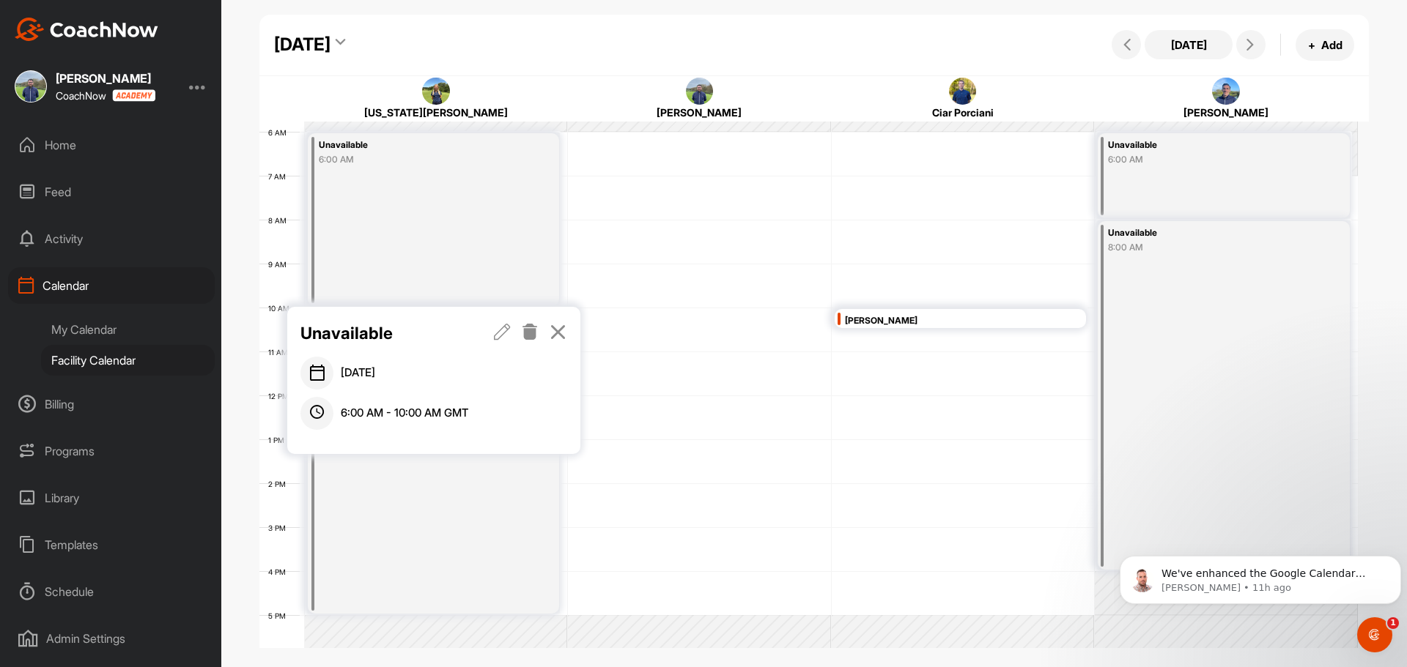
click at [534, 327] on icon at bounding box center [530, 332] width 17 height 16
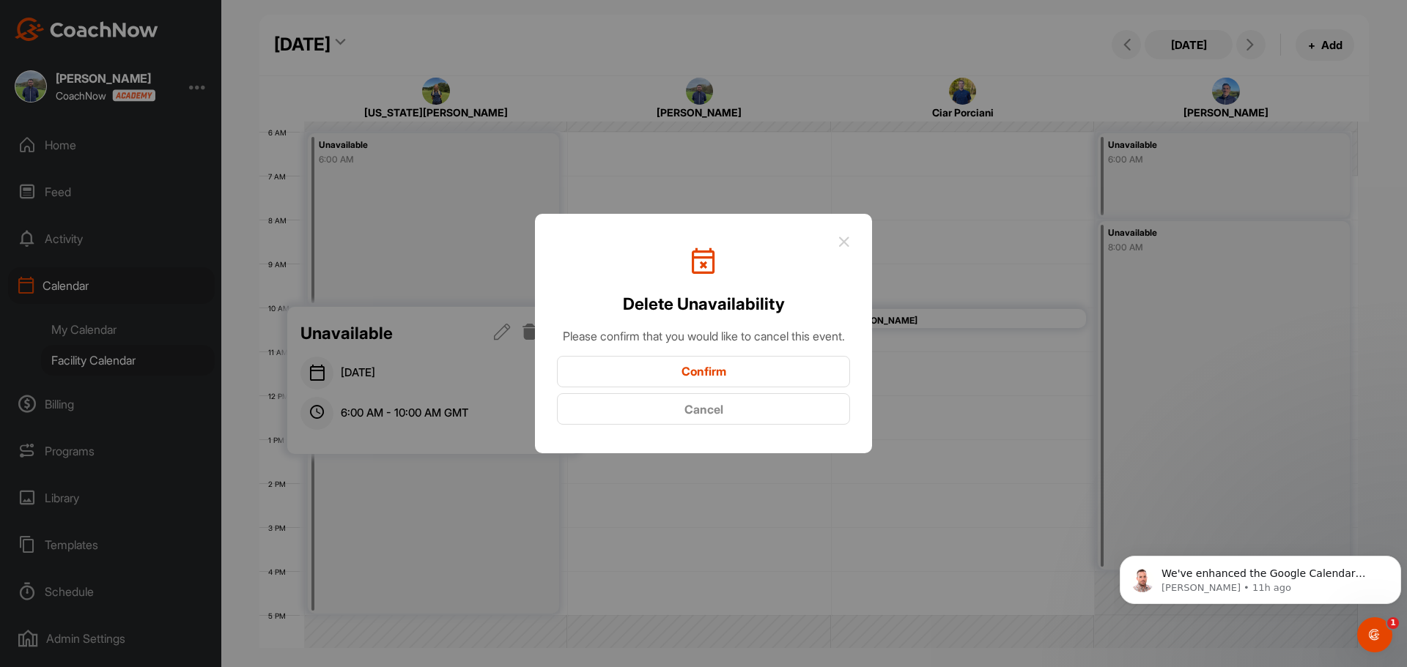
click at [675, 375] on button "Confirm" at bounding box center [703, 372] width 293 height 32
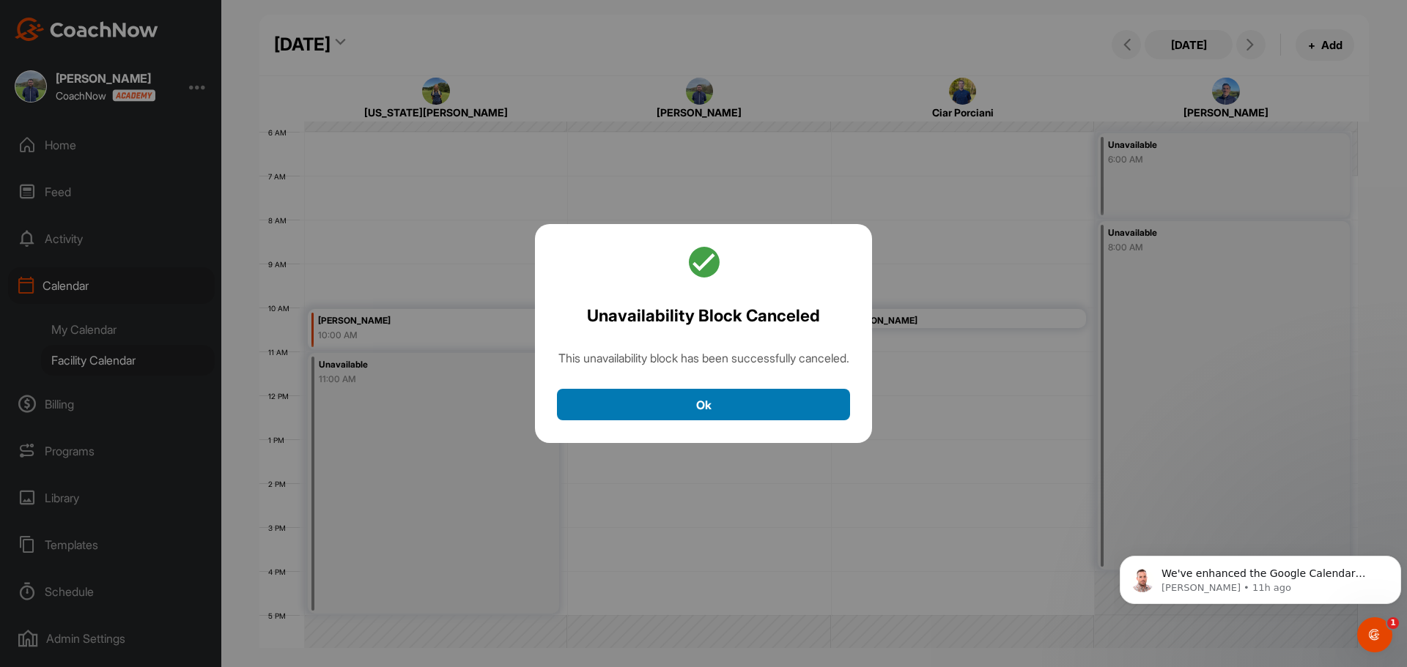
click at [673, 413] on button "Ok" at bounding box center [703, 405] width 293 height 32
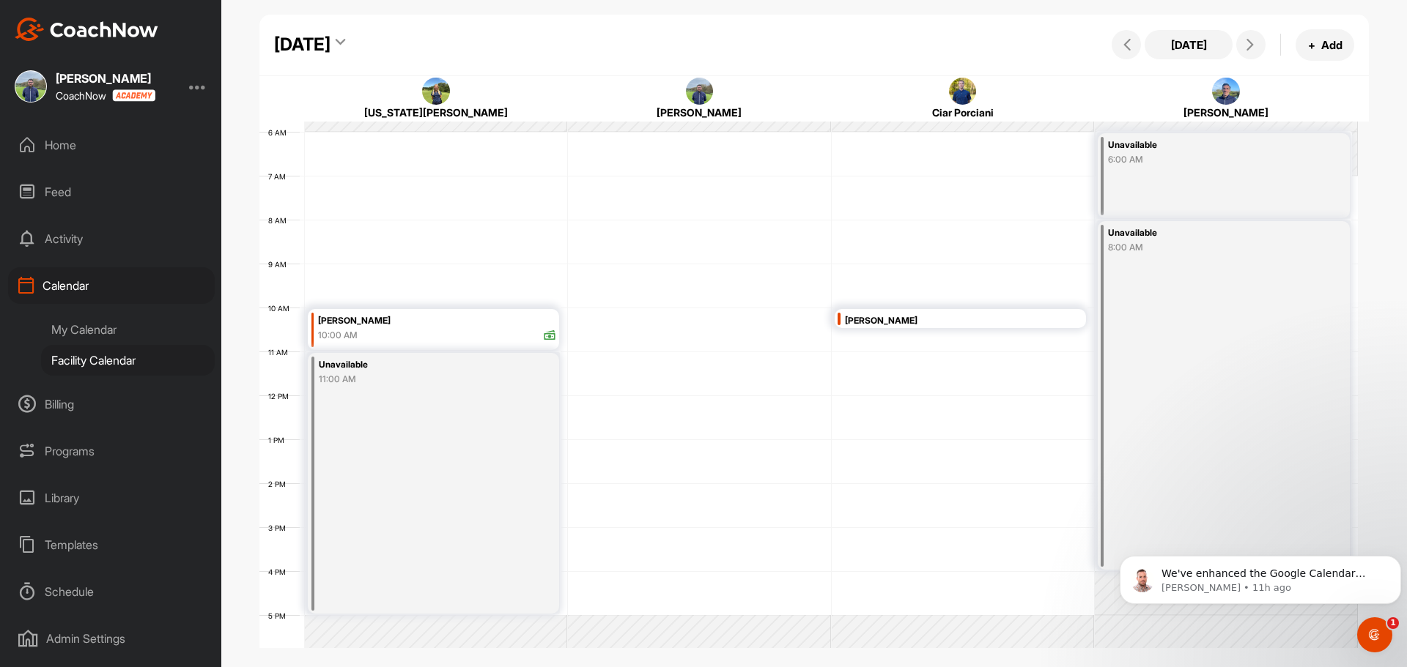
click at [341, 371] on div "Unavailable" at bounding box center [417, 365] width 196 height 17
click at [504, 228] on icon at bounding box center [502, 229] width 17 height 16
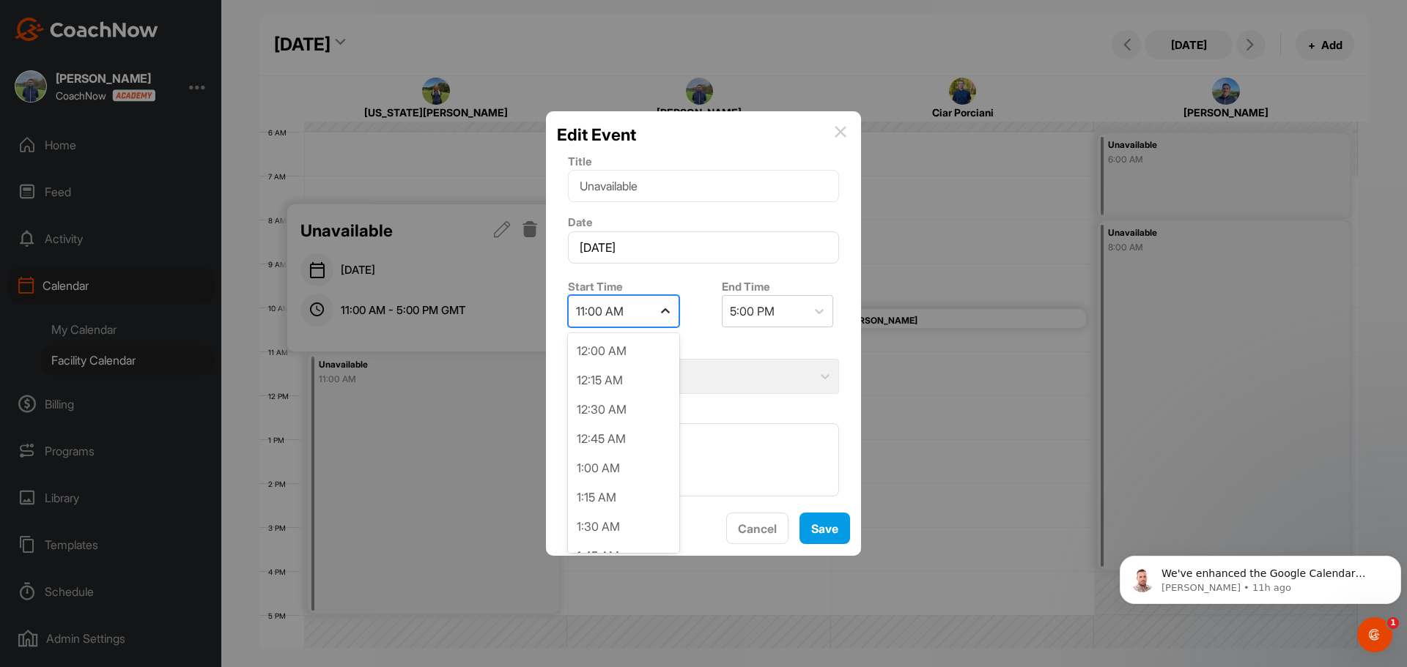
click at [677, 307] on div at bounding box center [665, 311] width 26 height 26
click at [622, 417] on div "3:00 PM" at bounding box center [623, 411] width 111 height 29
click at [812, 538] on button "Save" at bounding box center [824, 529] width 51 height 32
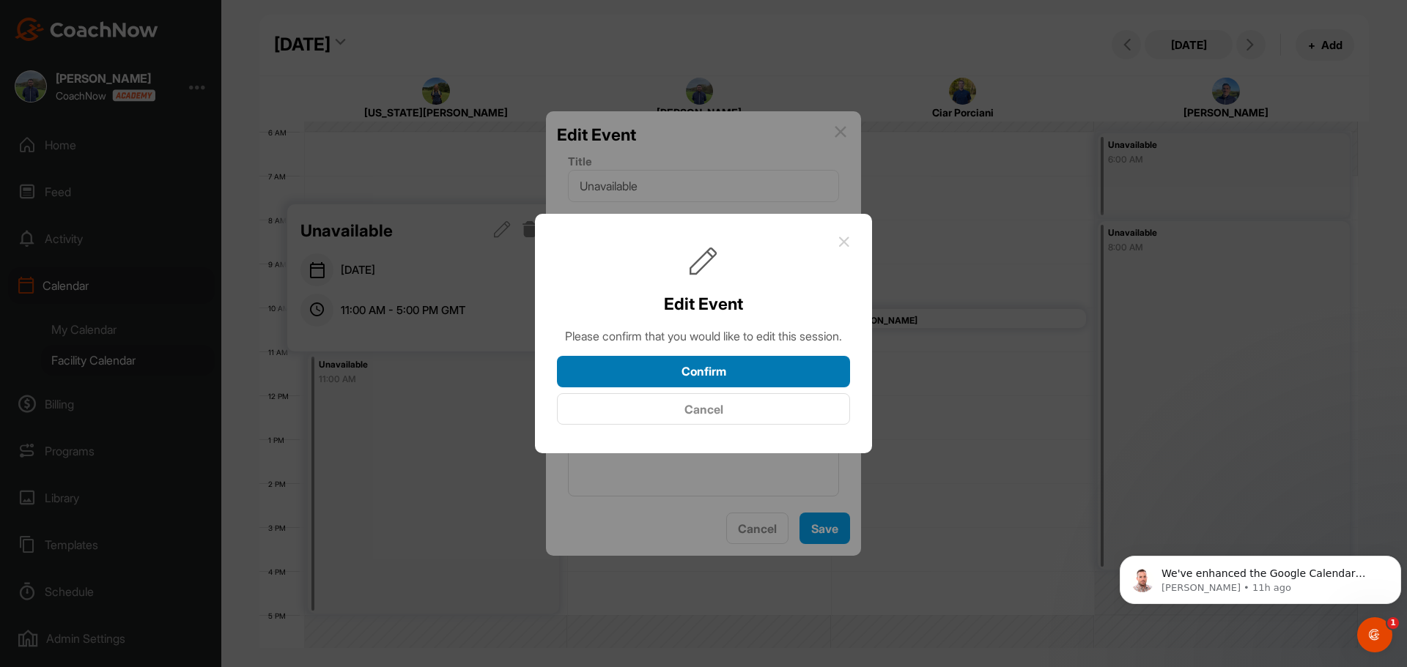
click at [752, 374] on button "Confirm" at bounding box center [703, 372] width 293 height 32
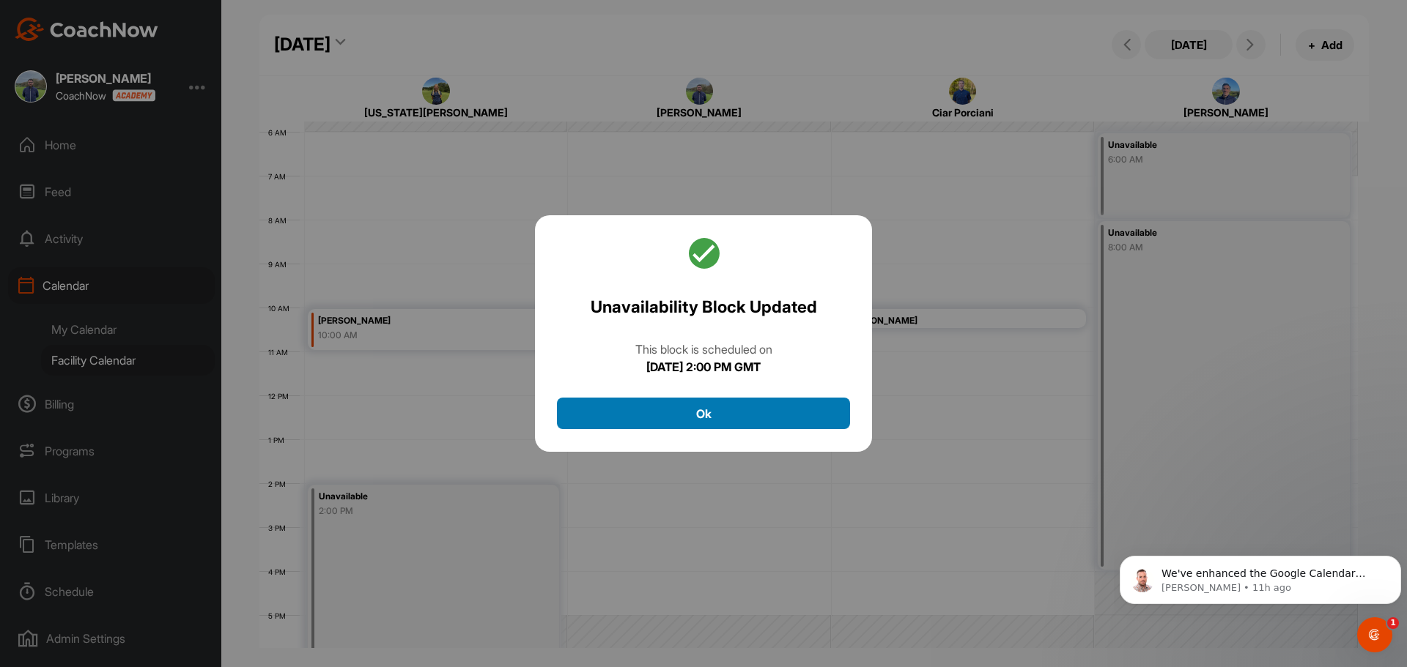
click at [808, 414] on button "Ok" at bounding box center [703, 414] width 293 height 32
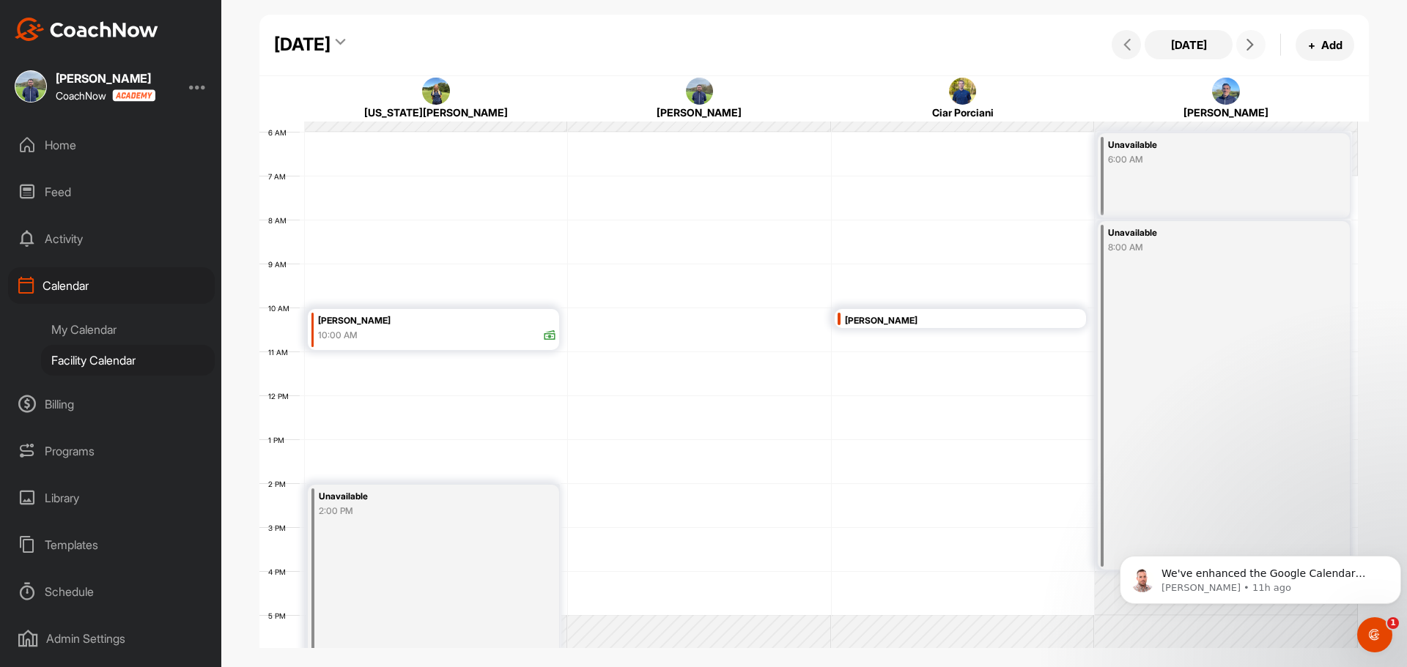
click at [1252, 33] on button at bounding box center [1250, 44] width 29 height 29
